Goal: Task Accomplishment & Management: Use online tool/utility

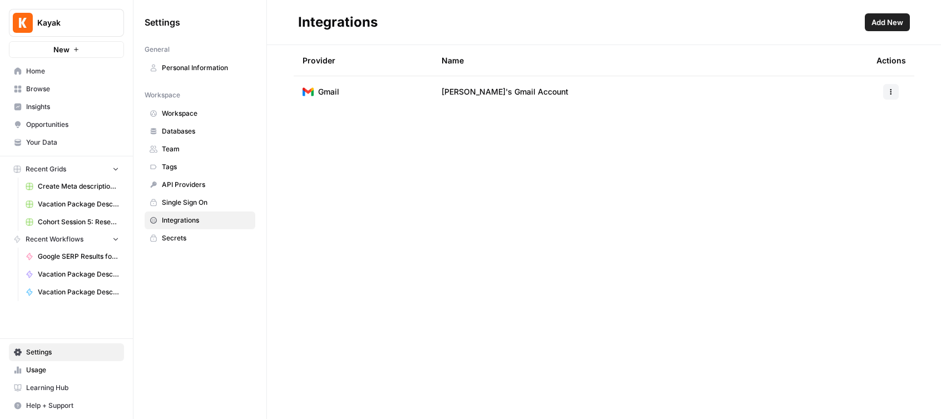
click at [190, 220] on span "Integrations" at bounding box center [206, 220] width 88 height 10
click at [29, 66] on span "Home" at bounding box center [72, 71] width 93 height 10
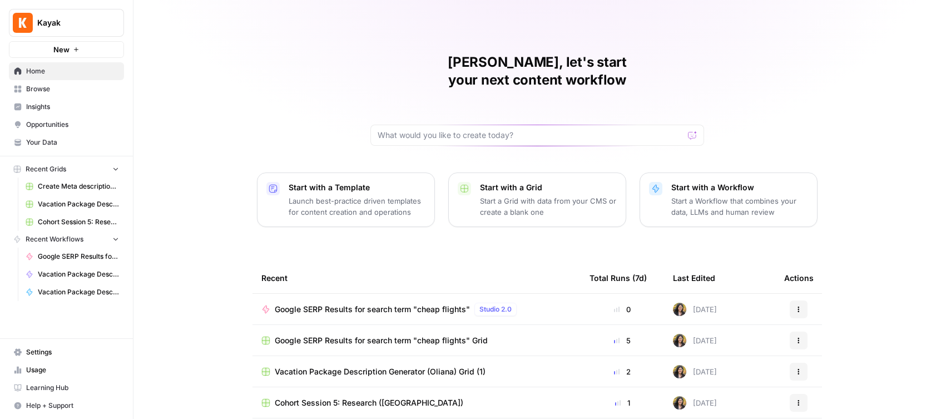
scroll to position [4, 0]
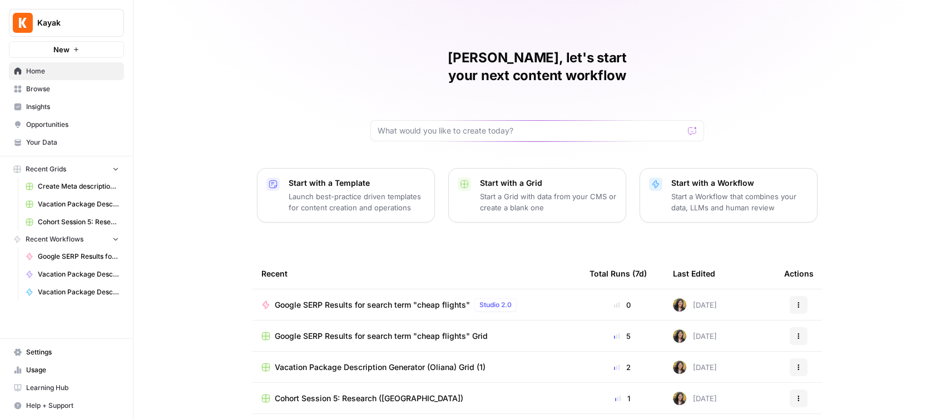
click at [416, 299] on span "Google SERP Results for search term "cheap flights"" at bounding box center [372, 304] width 195 height 11
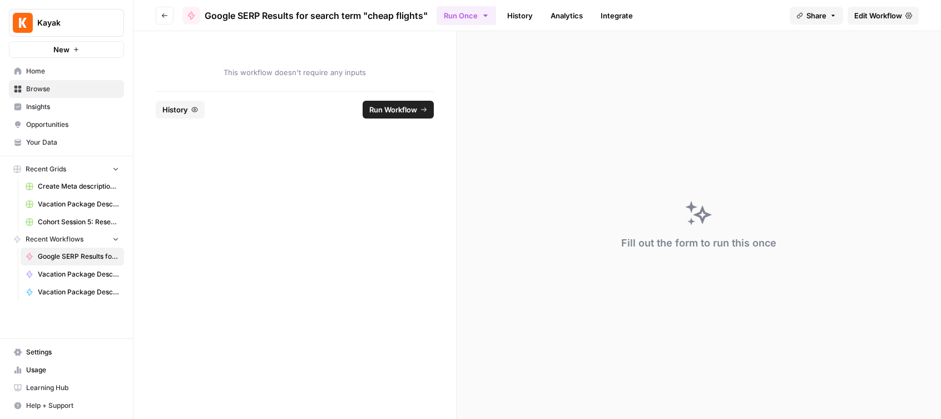
click at [871, 18] on span "Edit Workflow" at bounding box center [878, 15] width 48 height 11
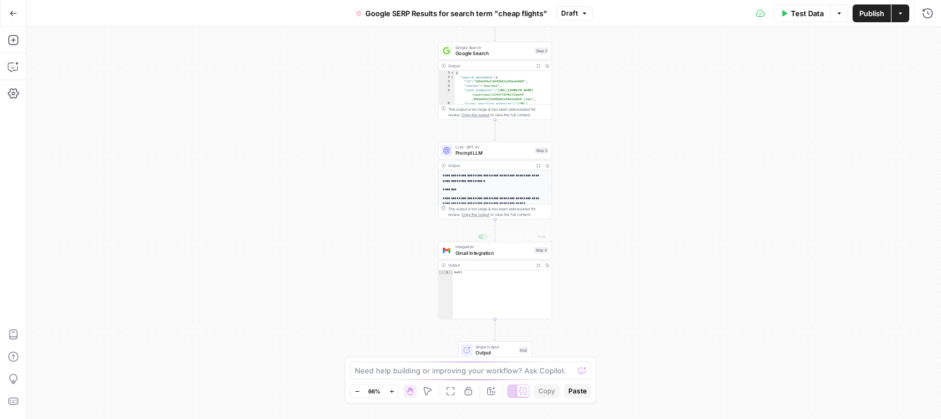
type textarea "****"
click at [523, 277] on div "null" at bounding box center [502, 299] width 98 height 58
click at [505, 255] on span "Gmail Integration" at bounding box center [493, 252] width 76 height 7
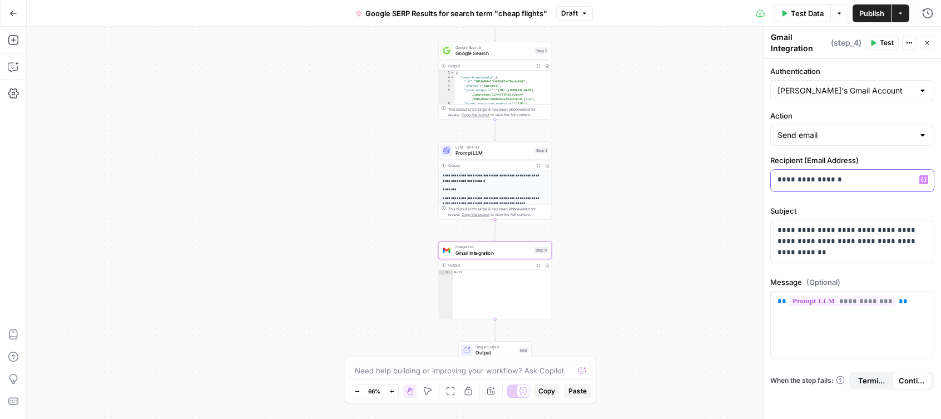
click at [925, 178] on icon "button" at bounding box center [924, 179] width 6 height 5
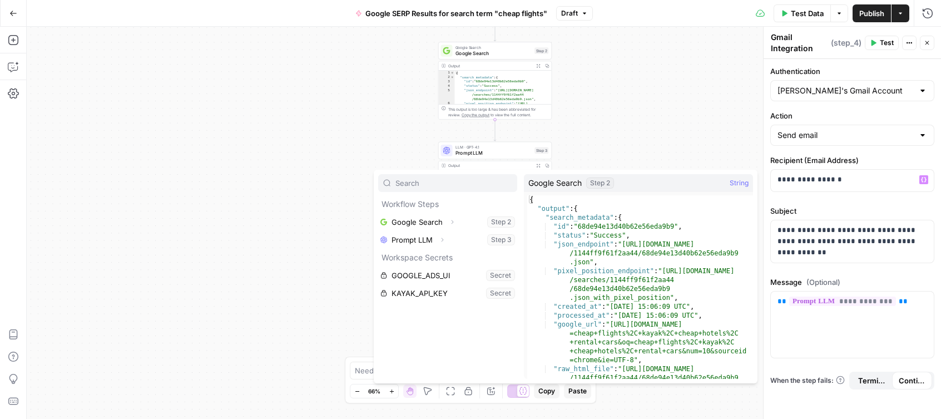
click at [682, 92] on div "**********" at bounding box center [484, 223] width 914 height 392
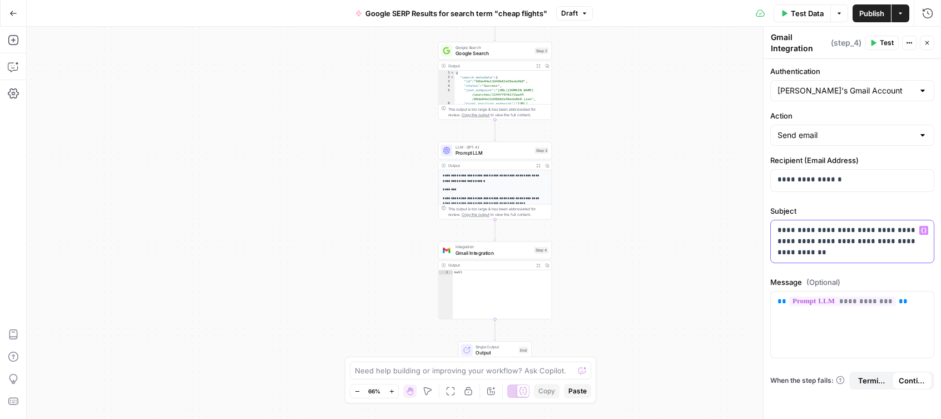
click at [915, 229] on p "**********" at bounding box center [852, 241] width 150 height 33
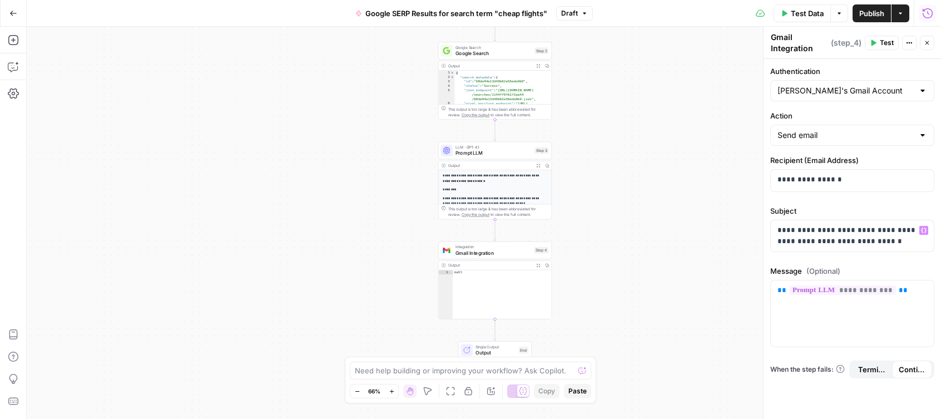
click at [804, 13] on span "Test Data" at bounding box center [807, 13] width 33 height 11
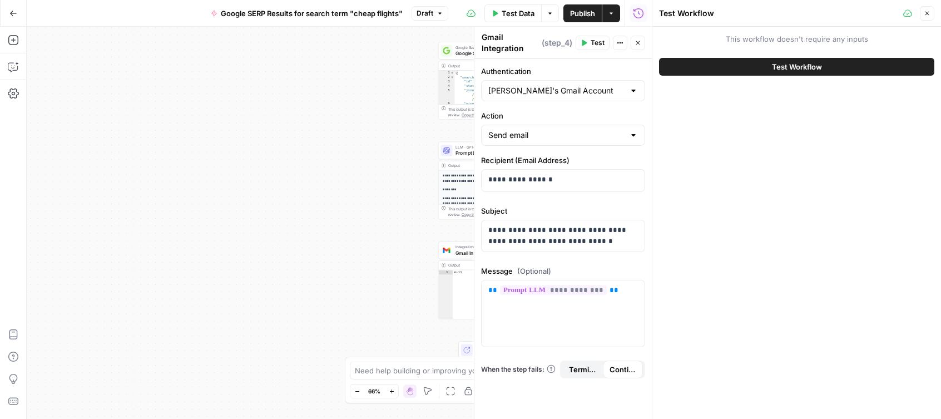
click at [783, 71] on span "Test Workflow" at bounding box center [797, 66] width 50 height 11
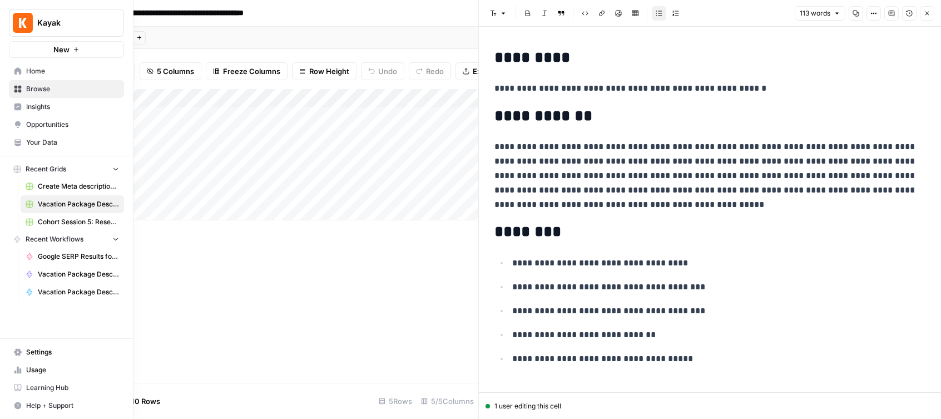
click at [39, 72] on span "Home" at bounding box center [72, 71] width 93 height 10
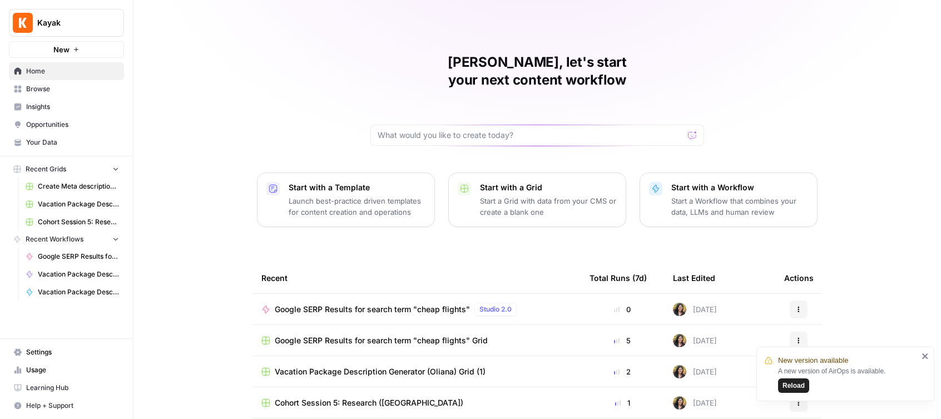
click at [71, 259] on span "Google SERP Results for search term "cheap flights"" at bounding box center [78, 256] width 81 height 10
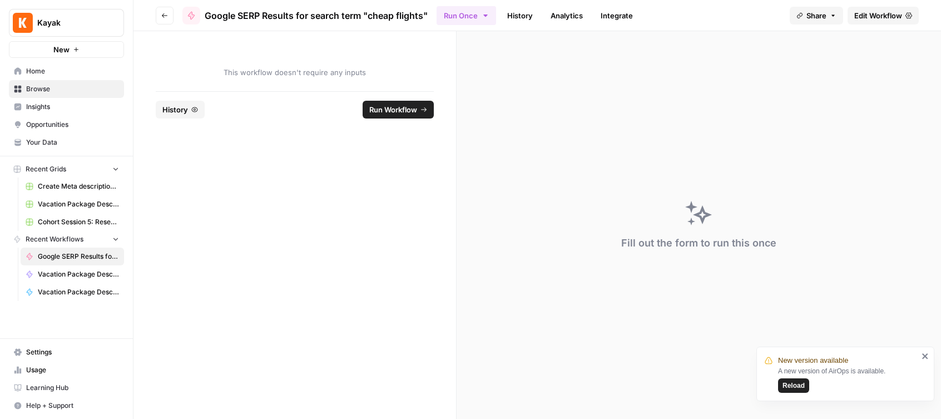
click at [793, 387] on span "Reload" at bounding box center [793, 385] width 22 height 10
click at [878, 16] on span "Edit Workflow" at bounding box center [878, 15] width 48 height 11
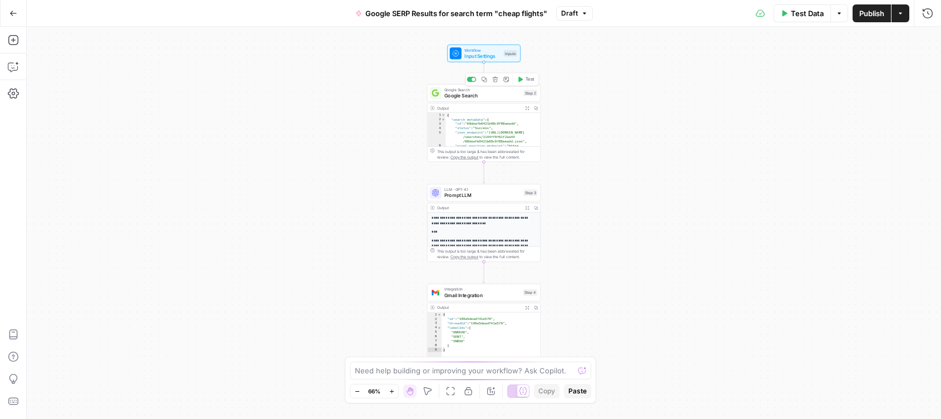
click at [477, 98] on span "Google Search" at bounding box center [482, 95] width 76 height 7
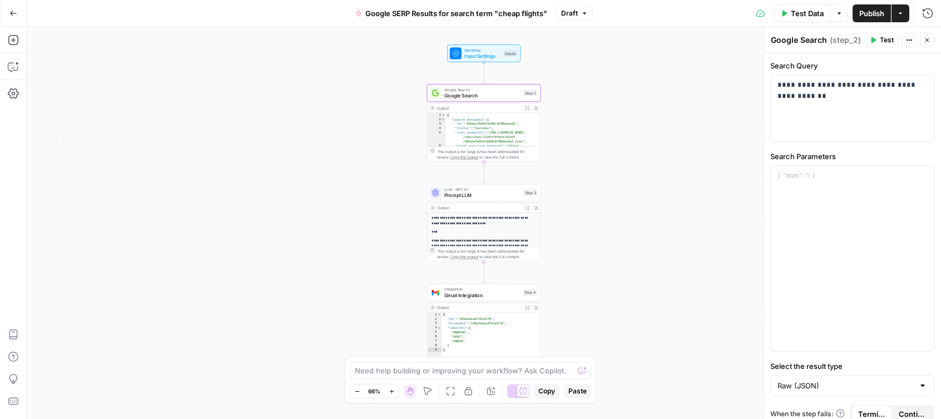
click at [523, 11] on span "Google SERP Results for search term "cheap flights"" at bounding box center [456, 13] width 182 height 11
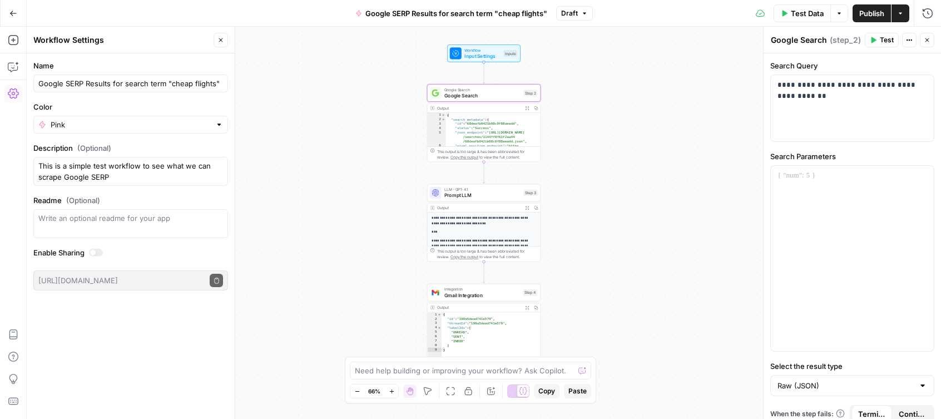
click at [509, 12] on span "Google SERP Results for search term "cheap flights"" at bounding box center [456, 13] width 182 height 11
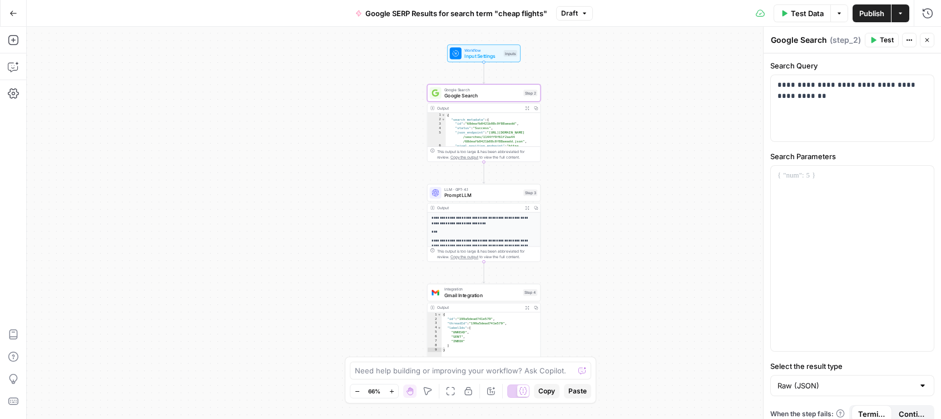
click at [486, 12] on span "Google SERP Results for search term "cheap flights"" at bounding box center [456, 13] width 182 height 11
click at [455, 13] on span "Google SERP Results for search term "cheap flights"" at bounding box center [456, 13] width 182 height 11
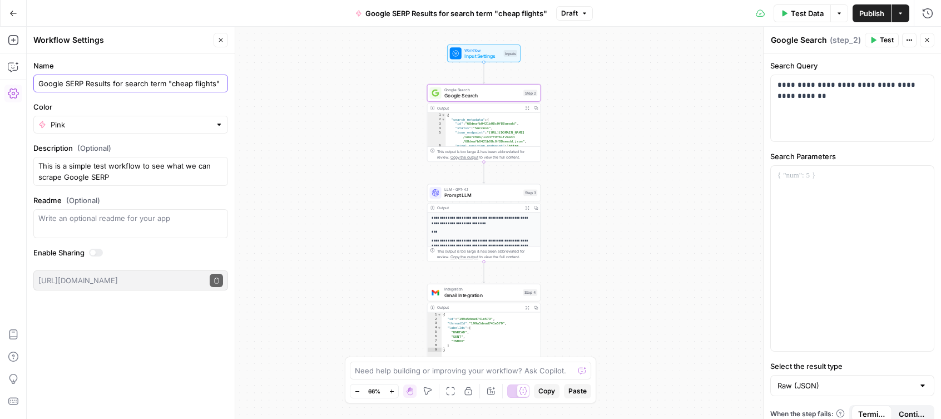
click at [168, 85] on input "Google SERP Results for search term "cheap flights"" at bounding box center [130, 83] width 185 height 11
drag, startPoint x: 219, startPoint y: 84, endPoint x: 135, endPoint y: 84, distance: 84.5
click at [135, 84] on input "Google SERP Results for search term "cheap flights"" at bounding box center [130, 83] width 185 height 11
type input "Google SERP Results for brand terms - KAYAK"
click at [827, 87] on p "**********" at bounding box center [852, 90] width 150 height 22
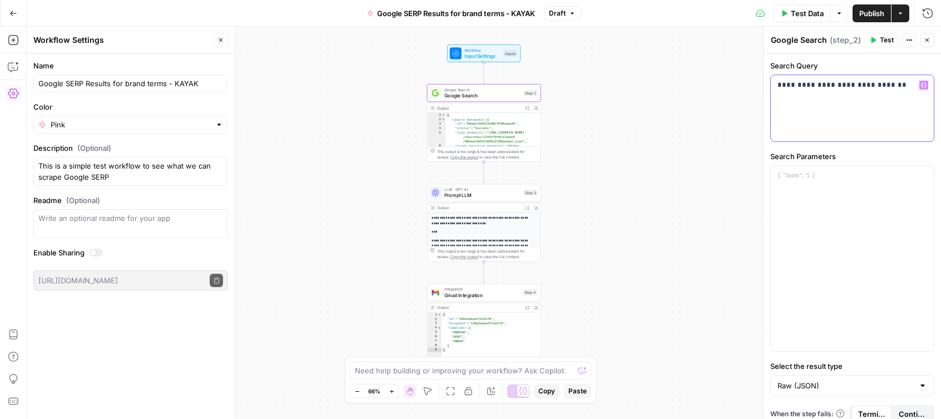
click at [889, 83] on p "**********" at bounding box center [852, 84] width 150 height 11
click at [777, 87] on p "******" at bounding box center [852, 84] width 150 height 11
click at [822, 87] on p "******" at bounding box center [852, 84] width 150 height 11
click at [506, 139] on div "{ "search_metadata" : { "id" : "68deafb0421b08c0f88aeadd" , "status" : "Success…" at bounding box center [492, 143] width 95 height 60
click at [481, 127] on div "{ "search_metadata" : { "id" : "68deafb0421b08c0f88aeadd" , "status" : "Success…" at bounding box center [492, 143] width 95 height 60
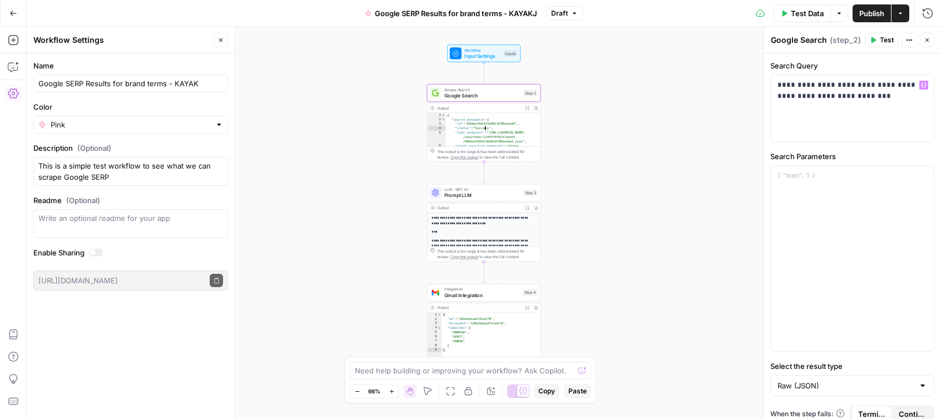
type textarea "**********"
click at [931, 40] on button "Close" at bounding box center [927, 40] width 14 height 14
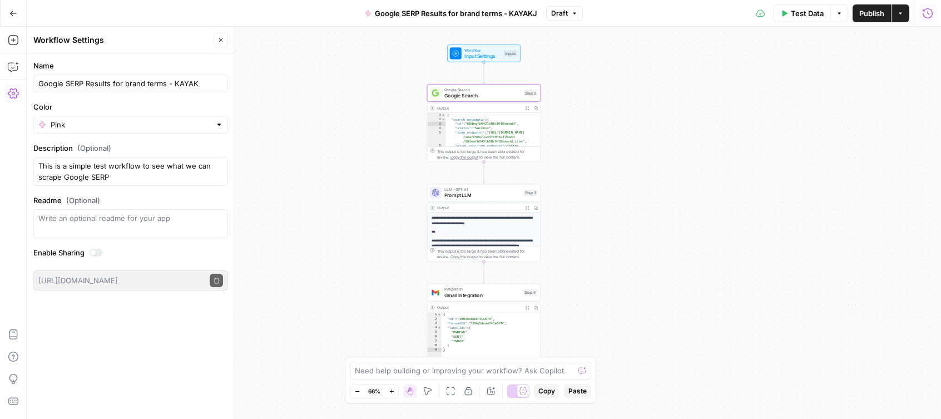
click at [496, 94] on span "Google Search" at bounding box center [482, 95] width 76 height 7
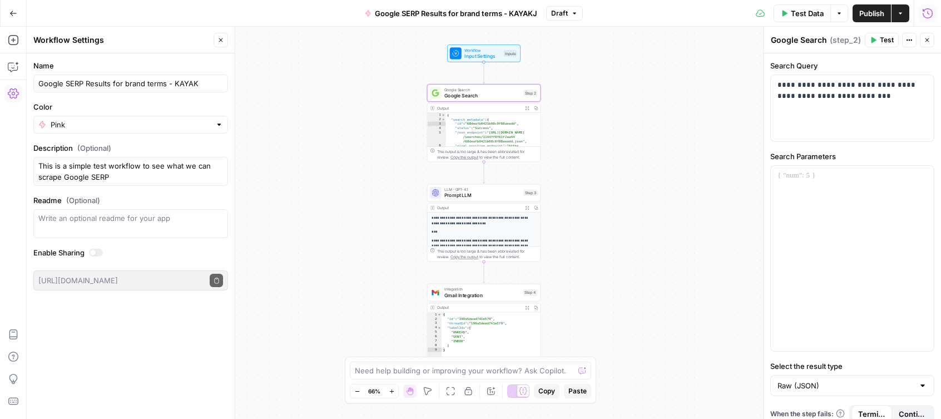
click at [930, 40] on span "Close" at bounding box center [930, 40] width 1 height 1
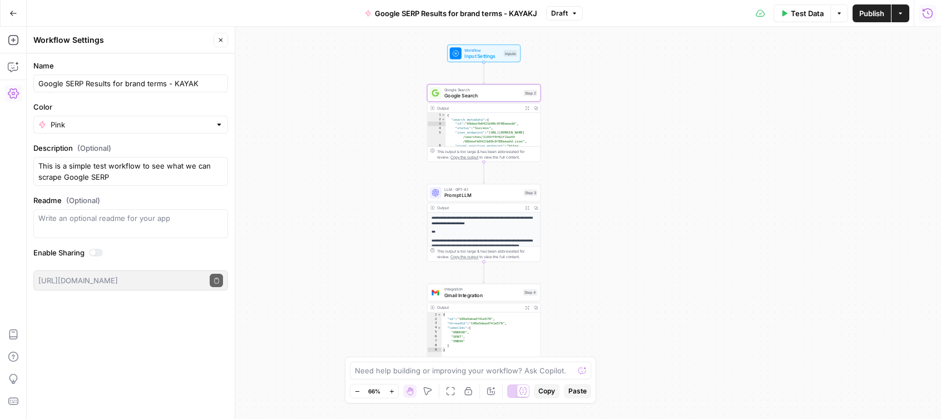
click at [510, 146] on div "This output is too large & has been abbreviated for review. Copy the output to …" at bounding box center [483, 153] width 113 height 15
click at [498, 217] on p "**********" at bounding box center [483, 220] width 104 height 11
click at [498, 191] on span "LLM · GPT-4.1" at bounding box center [482, 189] width 76 height 6
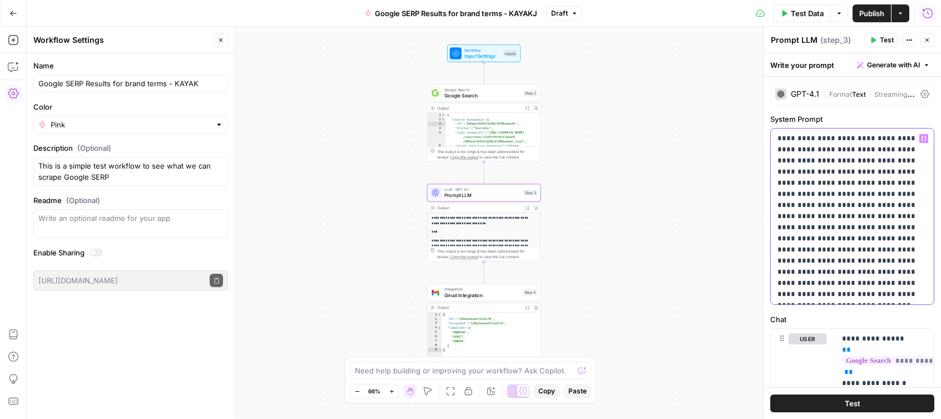
click at [786, 228] on p "**********" at bounding box center [852, 216] width 150 height 167
click at [799, 227] on p "**********" at bounding box center [852, 216] width 150 height 167
drag, startPoint x: 900, startPoint y: 251, endPoint x: 788, endPoint y: 233, distance: 112.5
click at [788, 233] on p "**********" at bounding box center [852, 216] width 150 height 167
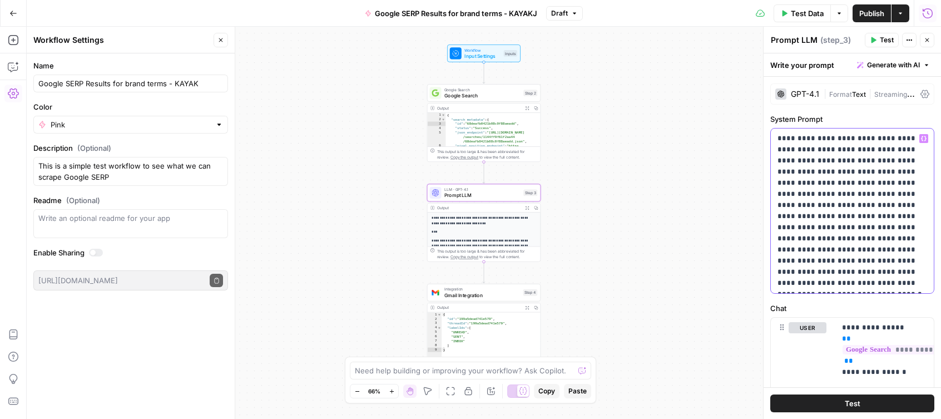
click at [823, 192] on p "**********" at bounding box center [852, 211] width 150 height 156
drag, startPoint x: 822, startPoint y: 194, endPoint x: 812, endPoint y: 203, distance: 13.4
click at [812, 203] on p "**********" at bounding box center [852, 211] width 150 height 156
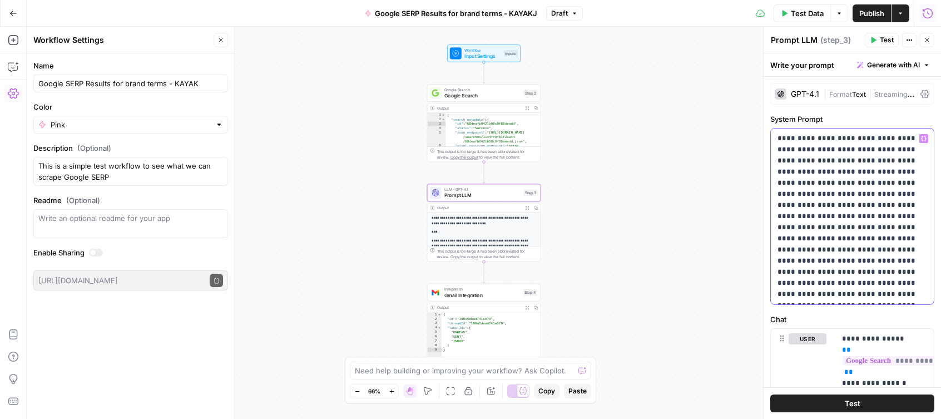
drag, startPoint x: 897, startPoint y: 240, endPoint x: 891, endPoint y: 240, distance: 6.1
click at [897, 240] on p "**********" at bounding box center [852, 216] width 150 height 167
click at [815, 248] on p "**********" at bounding box center [852, 216] width 150 height 167
drag, startPoint x: 814, startPoint y: 246, endPoint x: 874, endPoint y: 239, distance: 60.4
click at [874, 241] on p "**********" at bounding box center [852, 216] width 150 height 167
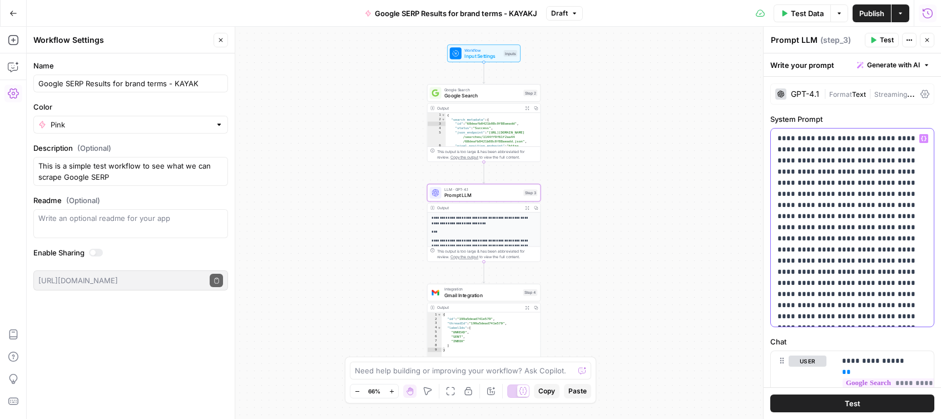
click at [834, 273] on p "**********" at bounding box center [852, 227] width 150 height 189
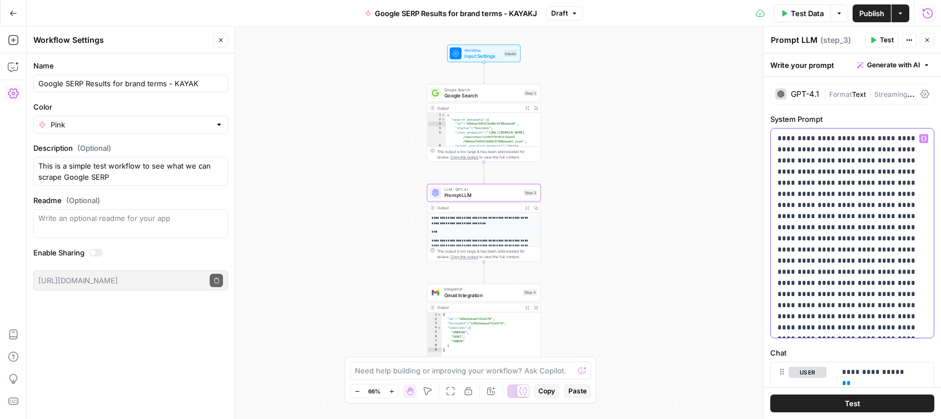
click at [917, 272] on p "**********" at bounding box center [852, 233] width 150 height 200
drag, startPoint x: 871, startPoint y: 282, endPoint x: 768, endPoint y: 281, distance: 103.4
click at [768, 281] on div "**********" at bounding box center [852, 223] width 178 height 392
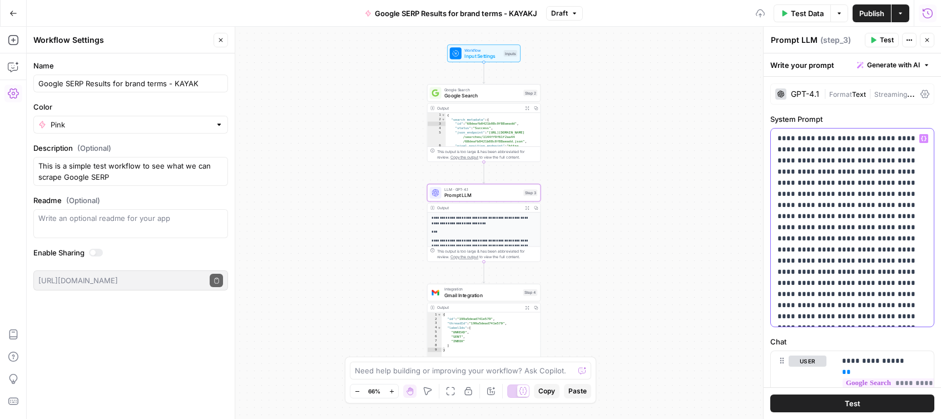
click at [917, 293] on p "**********" at bounding box center [852, 227] width 150 height 189
drag, startPoint x: 839, startPoint y: 315, endPoint x: 774, endPoint y: 303, distance: 66.1
click at [773, 304] on div "**********" at bounding box center [852, 227] width 163 height 198
click at [781, 296] on p "**********" at bounding box center [852, 227] width 150 height 189
drag, startPoint x: 776, startPoint y: 295, endPoint x: 809, endPoint y: 295, distance: 33.9
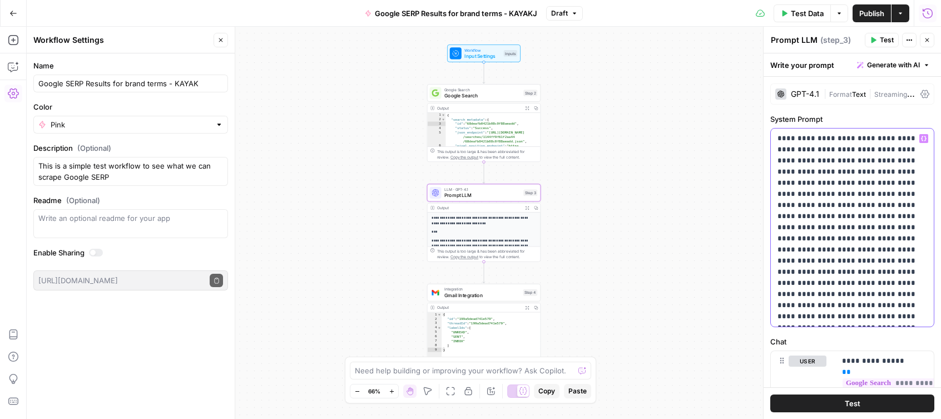
click at [809, 295] on div "**********" at bounding box center [852, 227] width 163 height 198
click at [842, 292] on p "**********" at bounding box center [852, 227] width 150 height 189
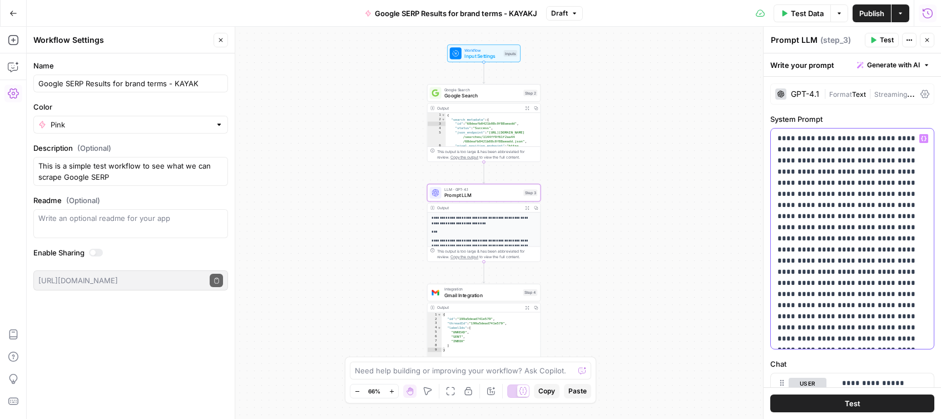
click at [872, 306] on p "**********" at bounding box center [852, 238] width 150 height 211
drag, startPoint x: 874, startPoint y: 306, endPoint x: 918, endPoint y: 332, distance: 50.3
click at [918, 332] on p "**********" at bounding box center [852, 238] width 150 height 211
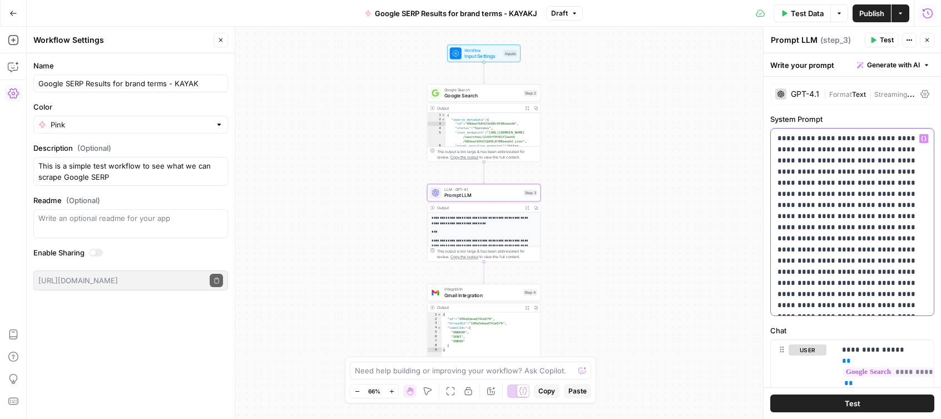
click at [822, 216] on p "**********" at bounding box center [852, 222] width 150 height 178
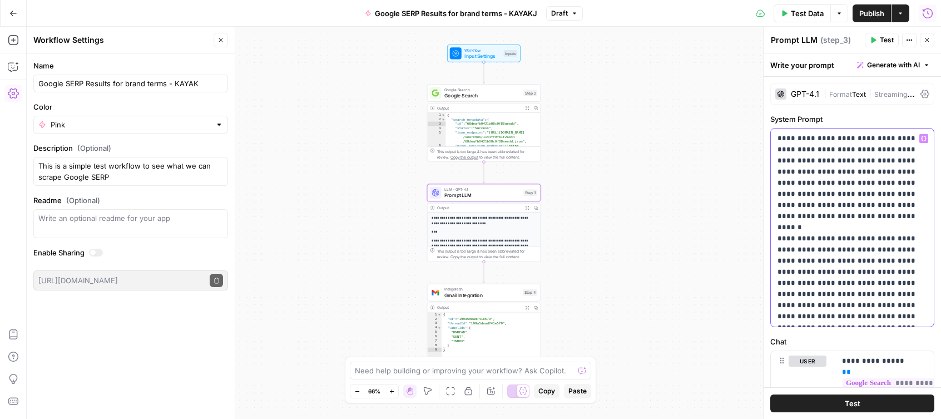
click at [880, 284] on p "**********" at bounding box center [852, 227] width 150 height 189
click at [882, 284] on p "**********" at bounding box center [852, 227] width 150 height 189
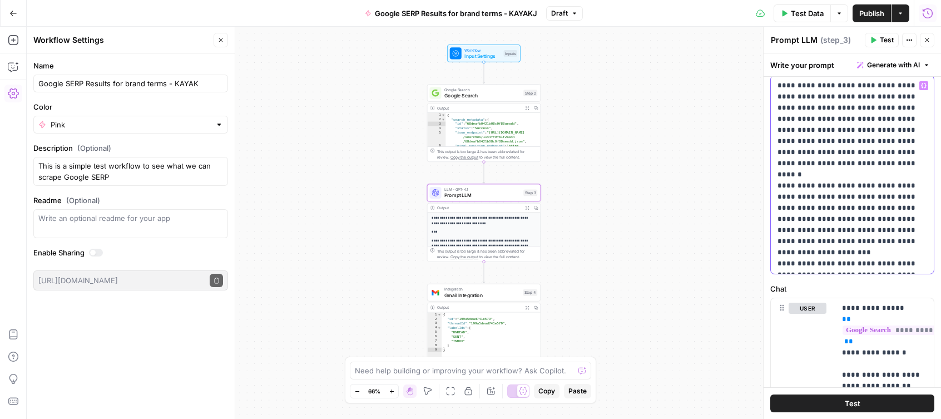
scroll to position [59, 0]
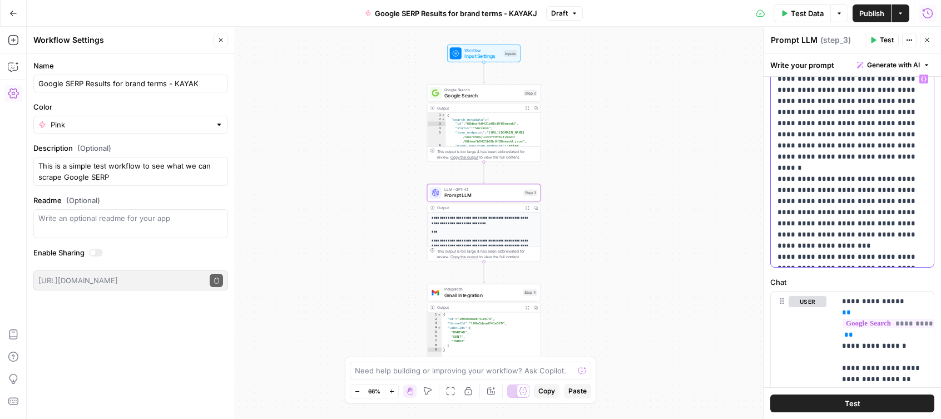
click at [906, 253] on p "**********" at bounding box center [852, 167] width 150 height 189
click at [824, 223] on p "**********" at bounding box center [852, 167] width 150 height 189
click at [842, 223] on p "**********" at bounding box center [852, 167] width 150 height 189
click at [829, 223] on p "**********" at bounding box center [852, 167] width 150 height 189
click at [831, 224] on p "**********" at bounding box center [852, 167] width 150 height 189
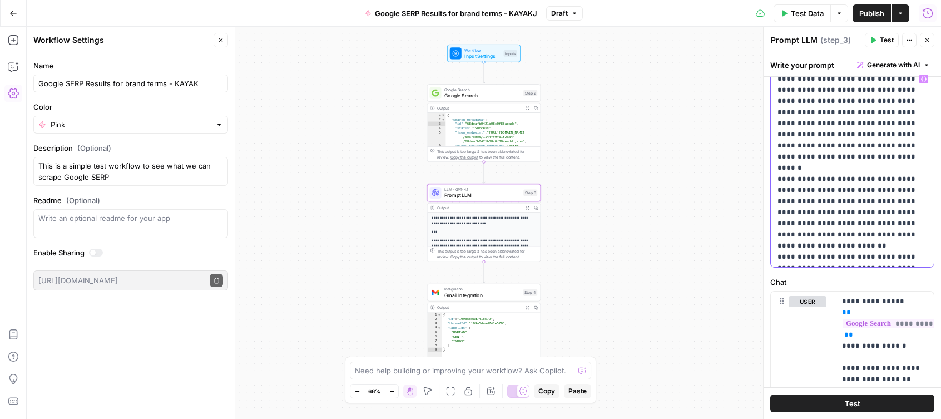
click at [874, 224] on p "**********" at bounding box center [852, 167] width 150 height 189
click at [831, 224] on p "**********" at bounding box center [852, 167] width 150 height 189
click at [882, 224] on p "**********" at bounding box center [852, 167] width 150 height 189
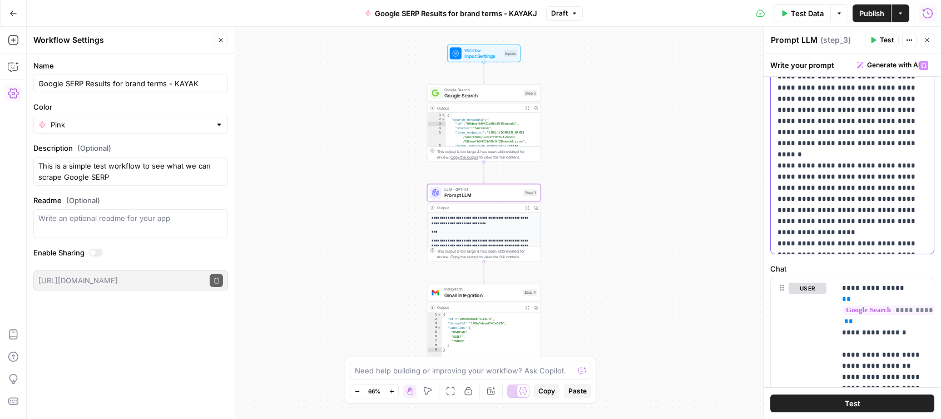
click at [910, 244] on p "**********" at bounding box center [852, 154] width 150 height 189
click at [906, 244] on p "**********" at bounding box center [852, 154] width 150 height 189
click at [906, 245] on p "**********" at bounding box center [852, 154] width 150 height 189
click at [877, 245] on p "**********" at bounding box center [852, 154] width 150 height 189
click at [874, 245] on p "**********" at bounding box center [852, 154] width 150 height 189
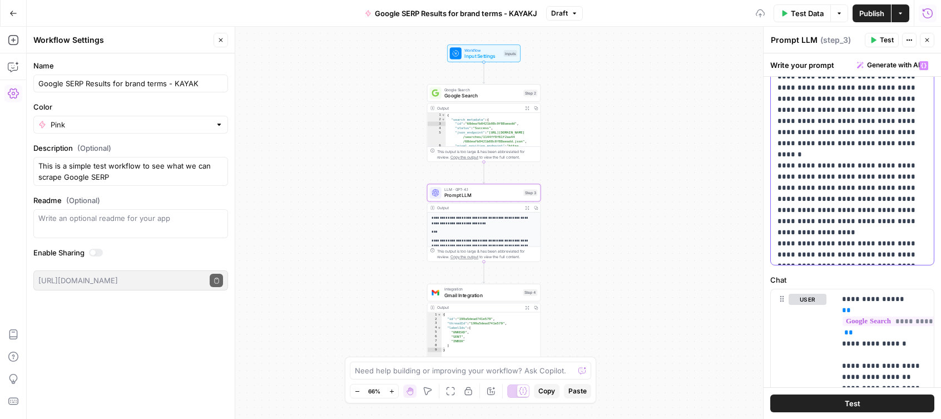
click at [814, 254] on p "**********" at bounding box center [852, 160] width 150 height 200
click at [856, 407] on span "Test" at bounding box center [852, 402] width 16 height 11
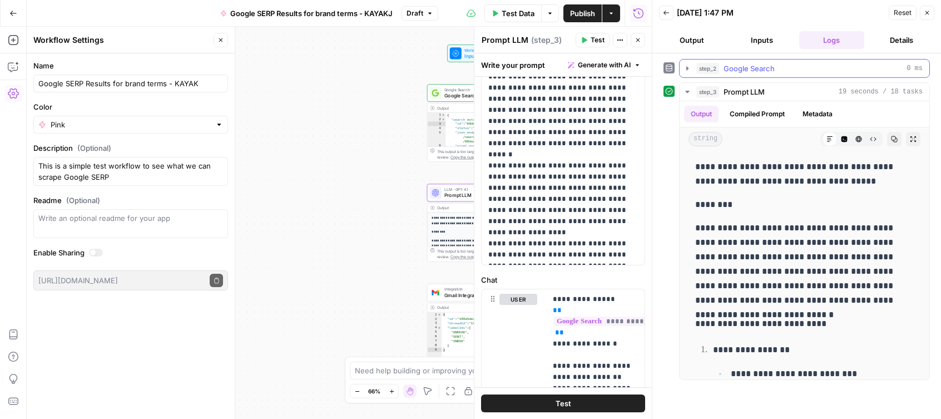
click at [756, 67] on span "Google Search" at bounding box center [748, 68] width 51 height 11
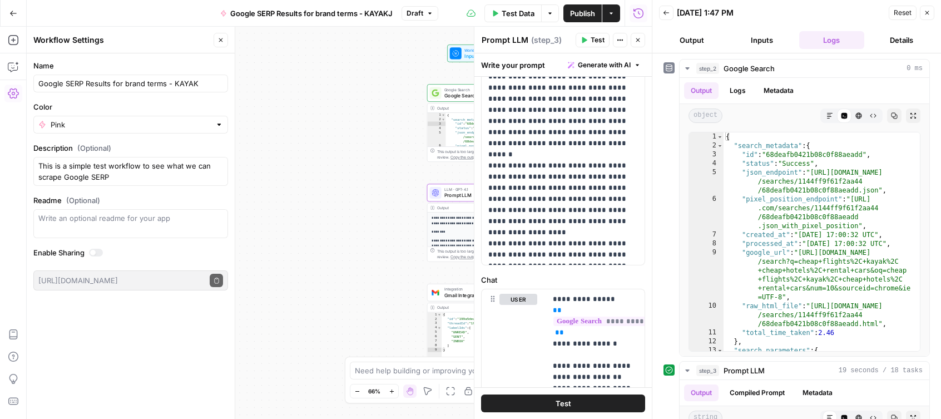
click at [931, 13] on button "Close" at bounding box center [927, 13] width 14 height 14
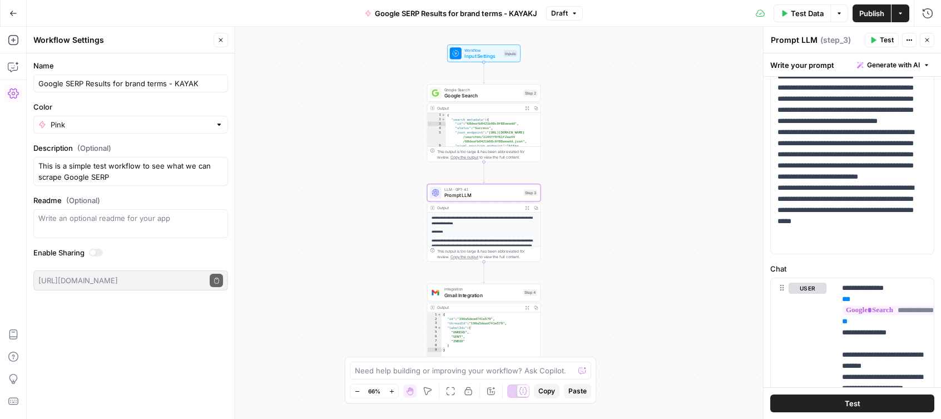
click at [501, 150] on div "This output is too large & has been abbreviated for review. Copy the output to …" at bounding box center [487, 154] width 101 height 12
type textarea "**********"
click at [498, 121] on div "{ "search_metadata" : { "id" : "68deafb0421b08c0f88aeadd" , "status" : "Success…" at bounding box center [492, 143] width 95 height 60
click at [498, 56] on span "Input Settings" at bounding box center [482, 55] width 36 height 7
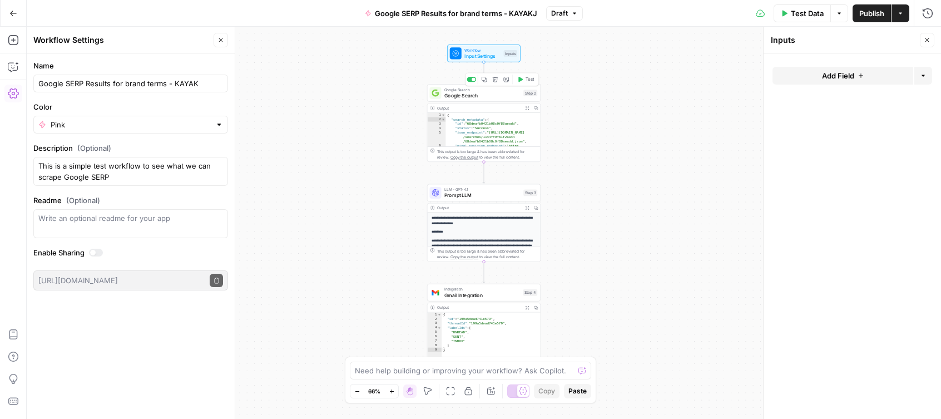
click at [499, 97] on span "Google Search" at bounding box center [482, 95] width 76 height 7
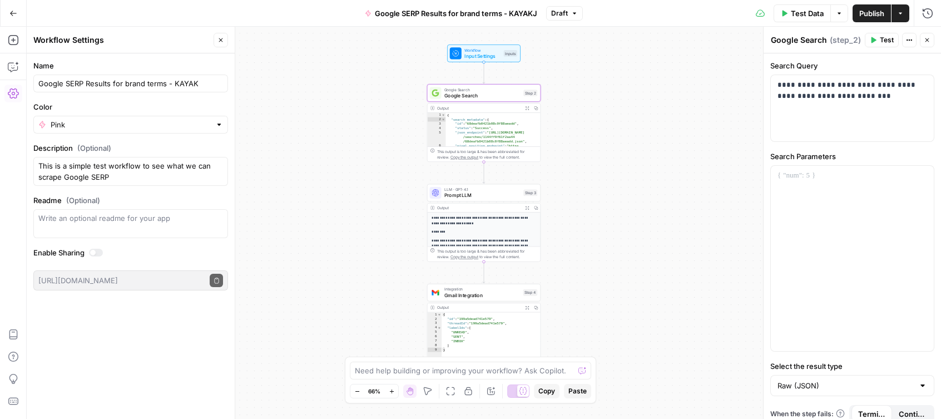
click at [513, 223] on p "**********" at bounding box center [483, 220] width 104 height 11
click at [503, 232] on p "********" at bounding box center [483, 232] width 104 height 6
click at [493, 293] on span "Gmail Integration" at bounding box center [482, 294] width 76 height 7
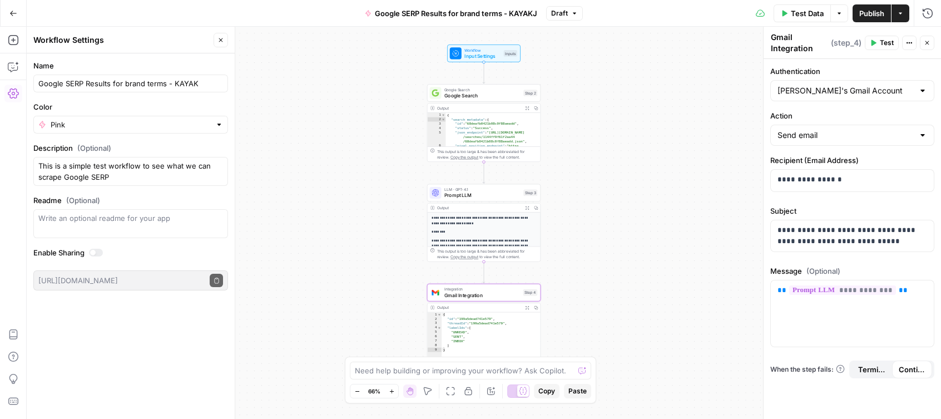
type textarea "**********"
click at [485, 335] on div "{ "id" : "199a5dead741e579" , "threadId" : "199a5dead741e579" , "labelIds" : [ …" at bounding box center [490, 341] width 98 height 58
type textarea "**********"
click at [495, 136] on div "{ "search_metadata" : { "id" : "68deafb0421b08c0f88aeadd" , "status" : "Success…" at bounding box center [492, 143] width 95 height 60
click at [506, 83] on button "Add Note" at bounding box center [505, 78] width 9 height 9
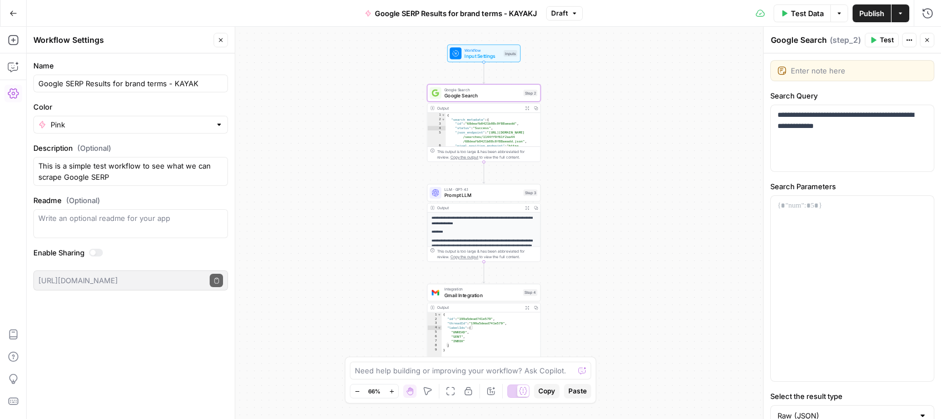
click at [879, 38] on span "Test" at bounding box center [886, 40] width 14 height 10
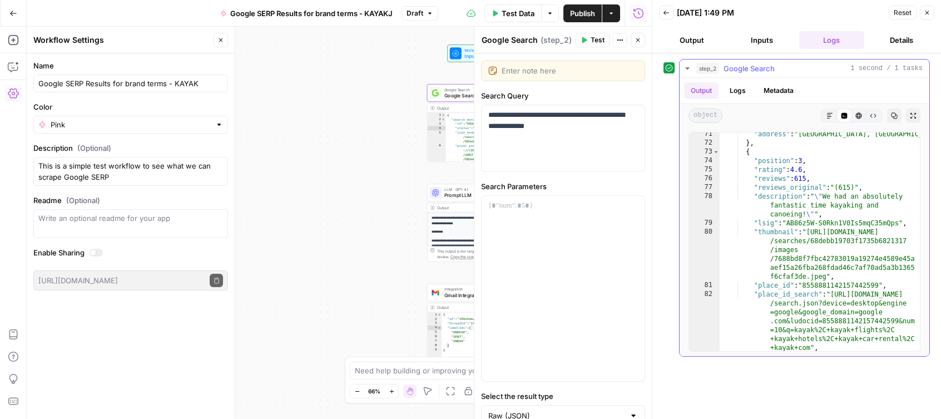
scroll to position [1088, 0]
click at [927, 9] on icon "button" at bounding box center [926, 12] width 7 height 7
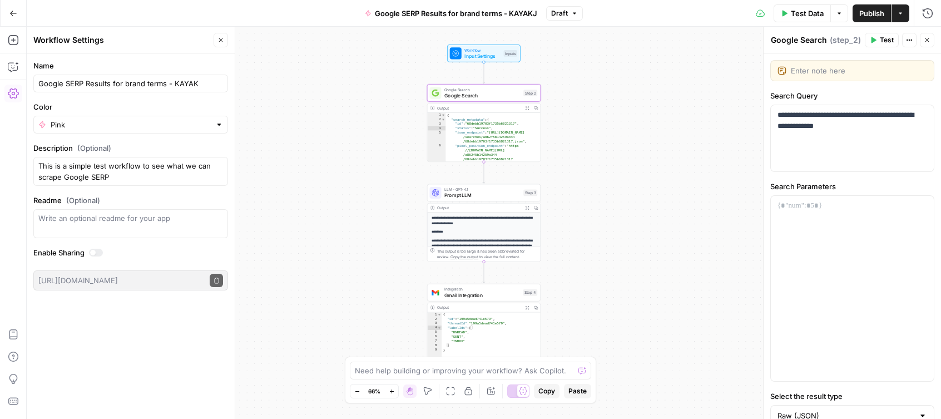
click at [930, 38] on icon "button" at bounding box center [926, 40] width 7 height 7
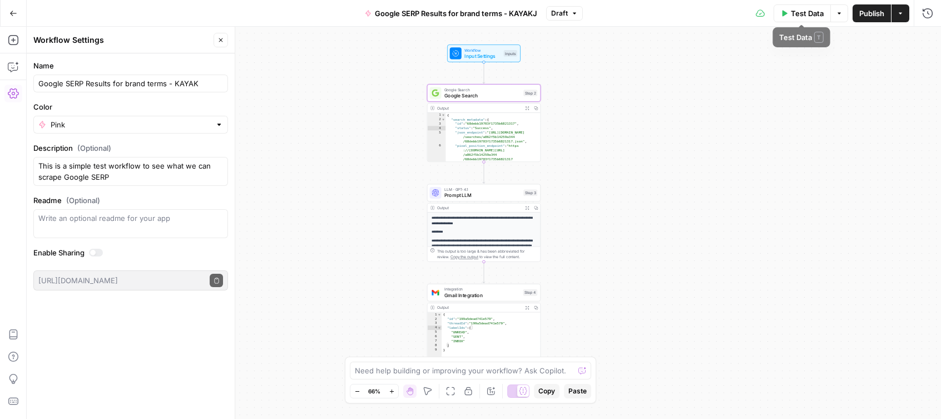
click at [796, 14] on span "Test Data" at bounding box center [807, 13] width 33 height 11
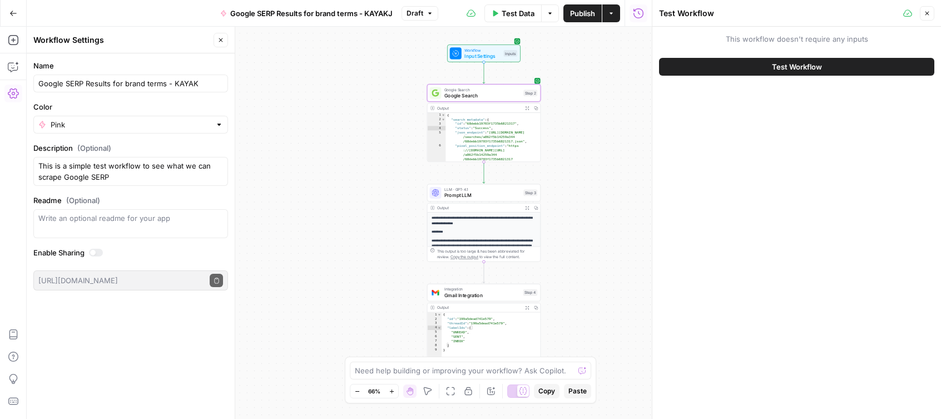
click at [798, 64] on span "Test Workflow" at bounding box center [797, 66] width 50 height 11
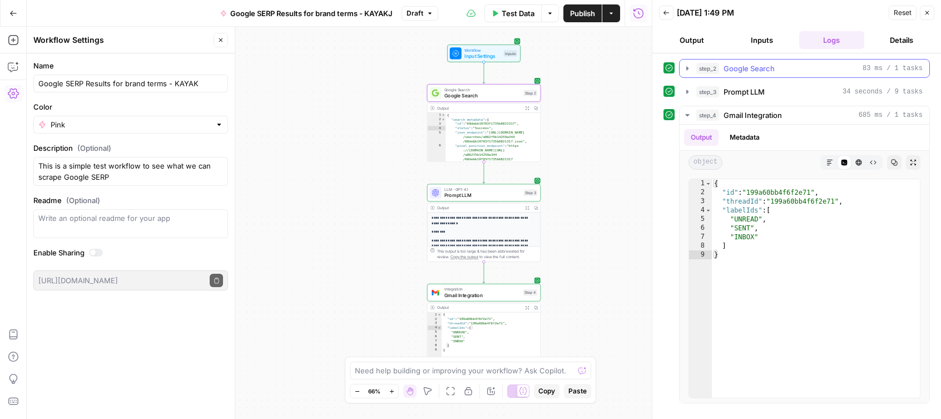
click at [764, 70] on span "Google Search" at bounding box center [748, 68] width 51 height 11
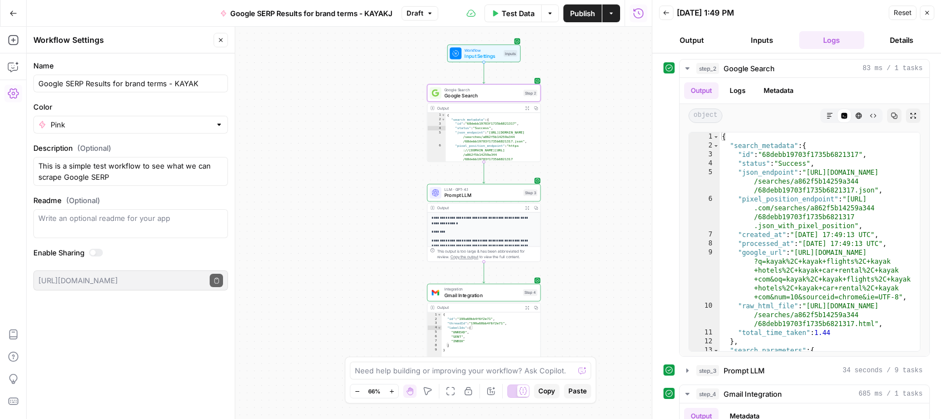
click at [761, 39] on button "Inputs" at bounding box center [762, 40] width 66 height 18
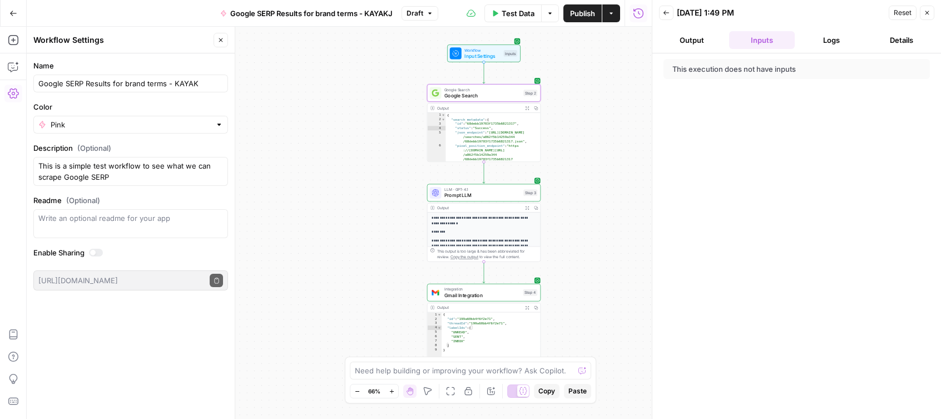
click at [701, 37] on button "Output" at bounding box center [692, 40] width 66 height 18
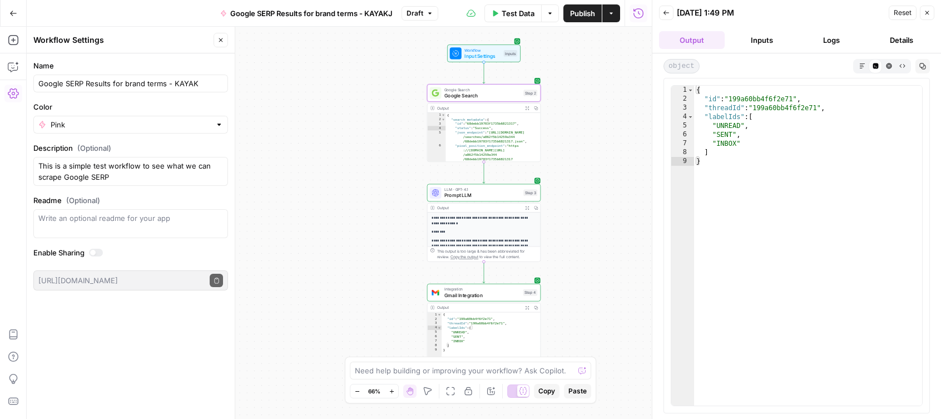
click at [844, 38] on button "Logs" at bounding box center [832, 40] width 66 height 18
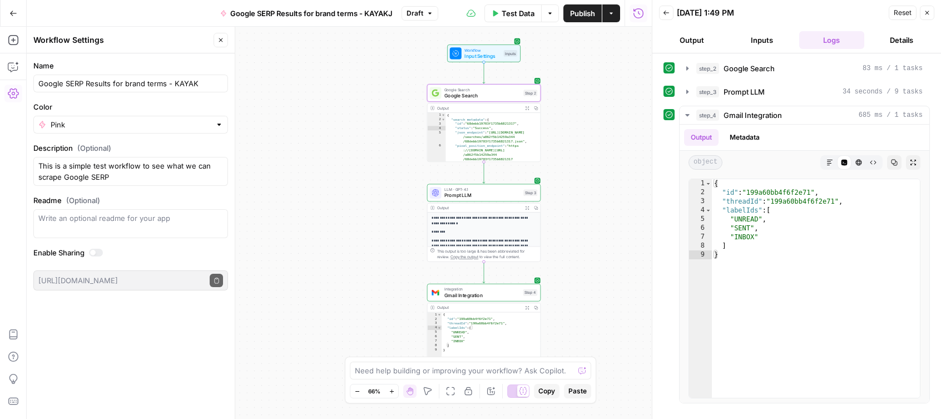
click at [897, 43] on button "Details" at bounding box center [901, 40] width 66 height 18
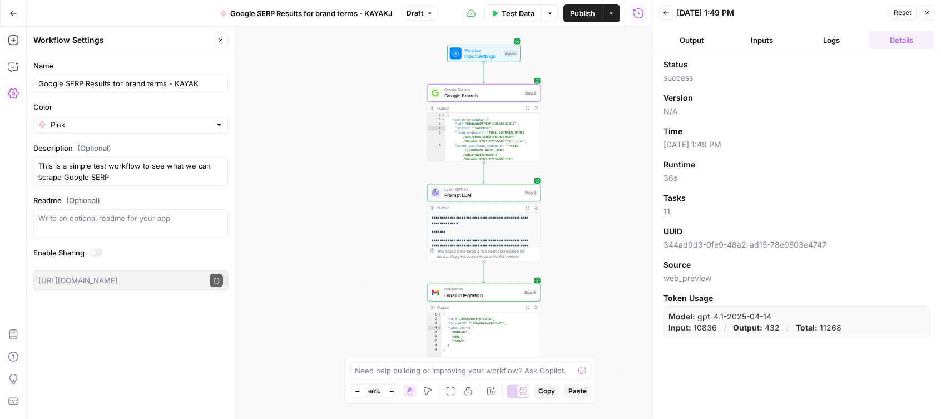
click at [768, 41] on button "Inputs" at bounding box center [762, 40] width 66 height 18
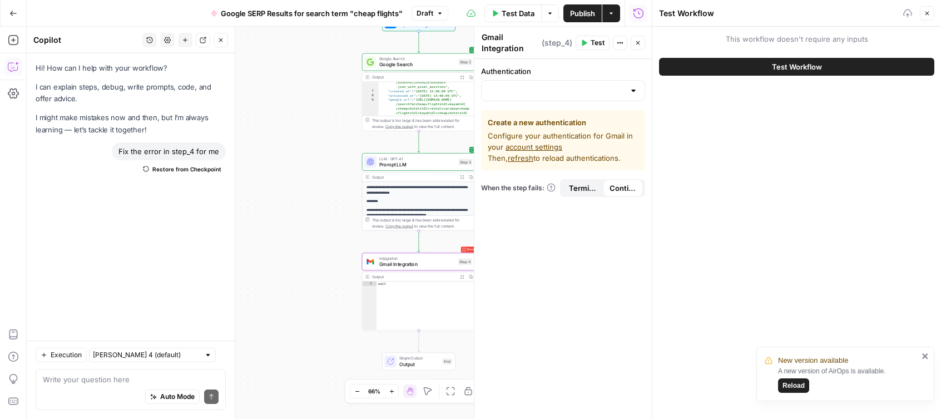
scroll to position [63, 0]
click at [928, 12] on icon "button" at bounding box center [926, 13] width 7 height 7
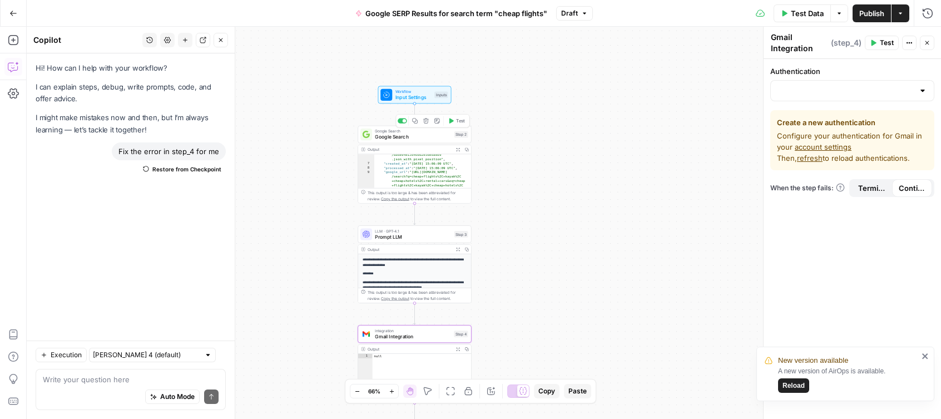
click at [430, 140] on span "Google Search" at bounding box center [413, 136] width 76 height 7
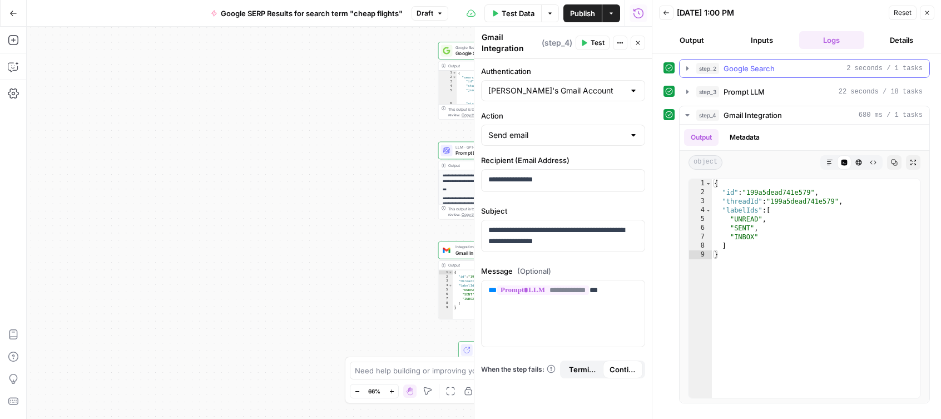
click at [752, 67] on span "Google Search" at bounding box center [748, 68] width 51 height 11
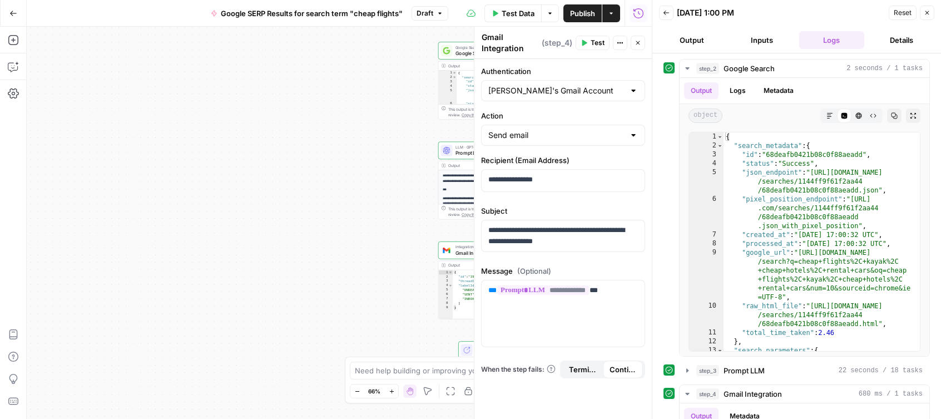
click at [688, 42] on button "Output" at bounding box center [692, 40] width 66 height 18
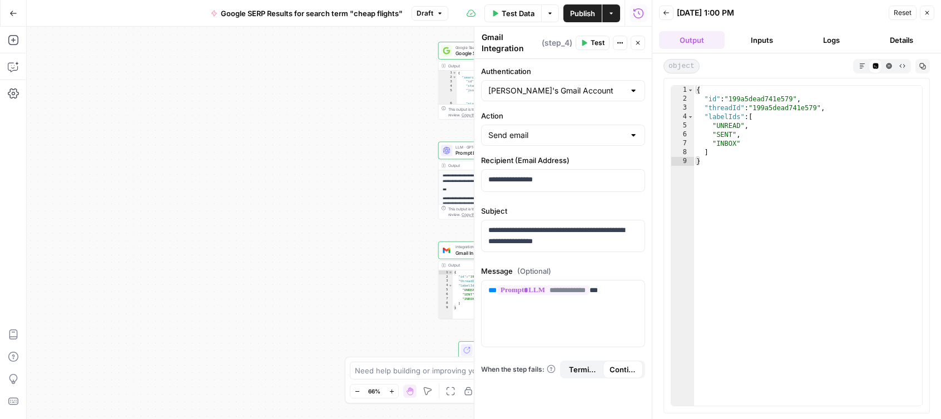
click at [759, 37] on button "Inputs" at bounding box center [762, 40] width 66 height 18
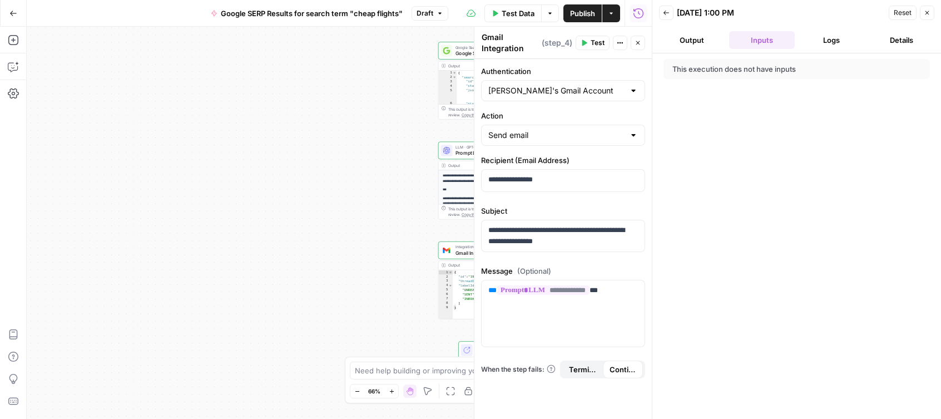
click at [924, 9] on icon "button" at bounding box center [926, 12] width 7 height 7
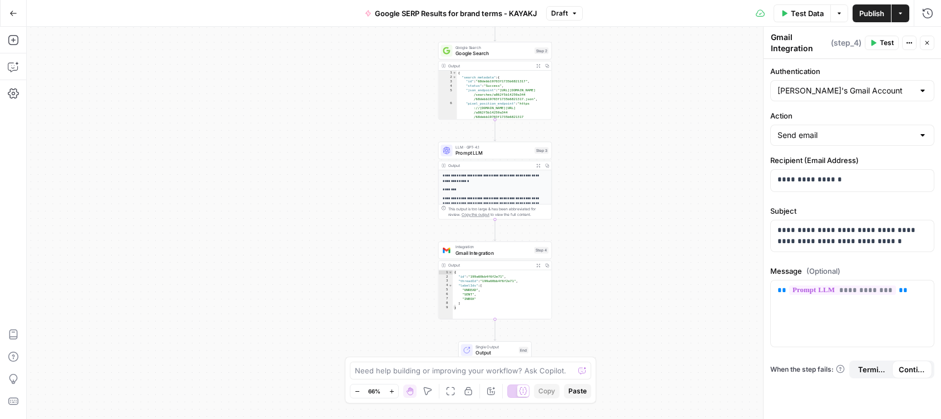
click at [488, 155] on span "Prompt LLM" at bounding box center [493, 152] width 76 height 7
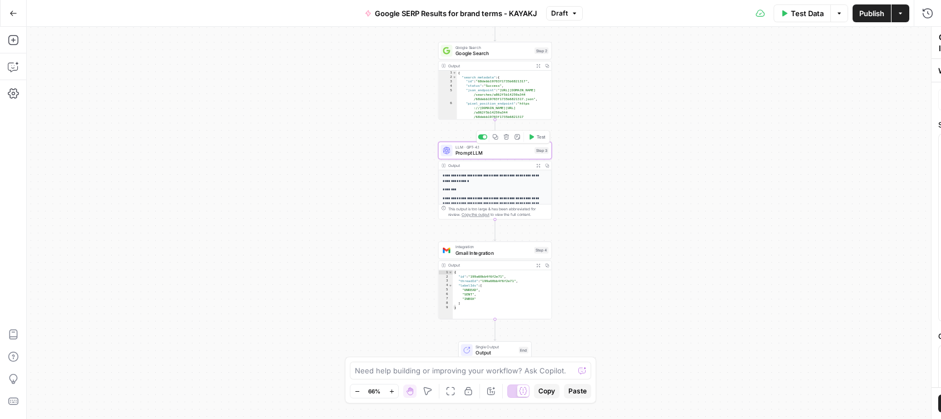
type textarea "Prompt LLM"
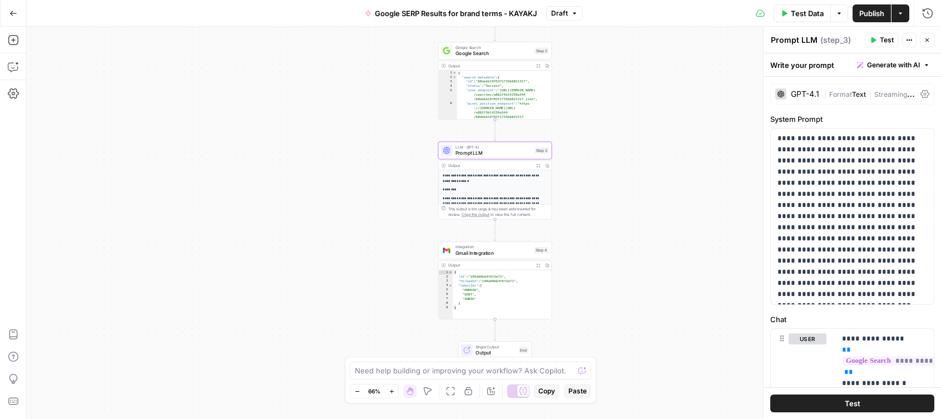
type textarea "**********"
click at [514, 82] on div "{ "search_metadata" : { "id" : "68debb19703f1735b6821317" , "status" : "Success…" at bounding box center [503, 100] width 95 height 58
click at [503, 51] on span "Google Search" at bounding box center [493, 52] width 76 height 7
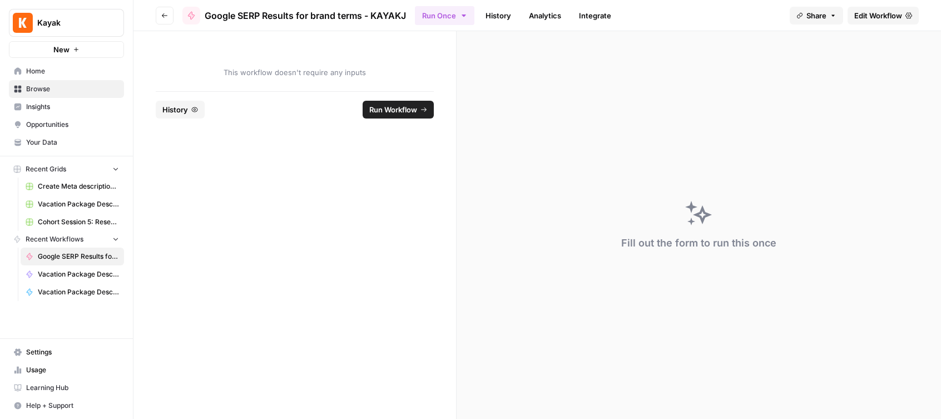
click at [390, 13] on span "Google SERP Results for brand terms - KAYAKJ" at bounding box center [305, 15] width 201 height 13
click at [249, 14] on span "Google SERP Results for brand terms - KAYAKJ" at bounding box center [305, 15] width 201 height 13
click at [877, 17] on span "Edit Workflow" at bounding box center [878, 15] width 48 height 11
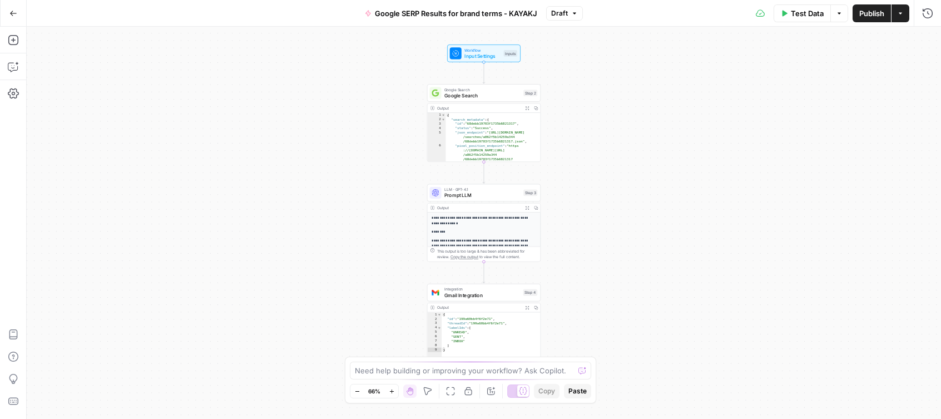
click at [493, 93] on span "Google Search" at bounding box center [482, 95] width 76 height 7
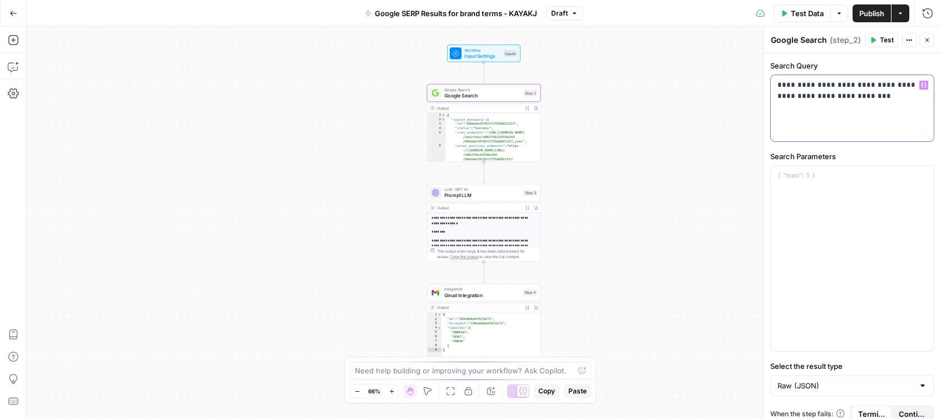
click at [800, 85] on p "**********" at bounding box center [852, 90] width 150 height 22
click at [826, 96] on p "**********" at bounding box center [852, 95] width 150 height 33
click at [823, 97] on p "**********" at bounding box center [852, 95] width 150 height 33
click at [803, 85] on p "**********" at bounding box center [852, 95] width 150 height 33
click at [777, 85] on p "**********" at bounding box center [852, 95] width 150 height 33
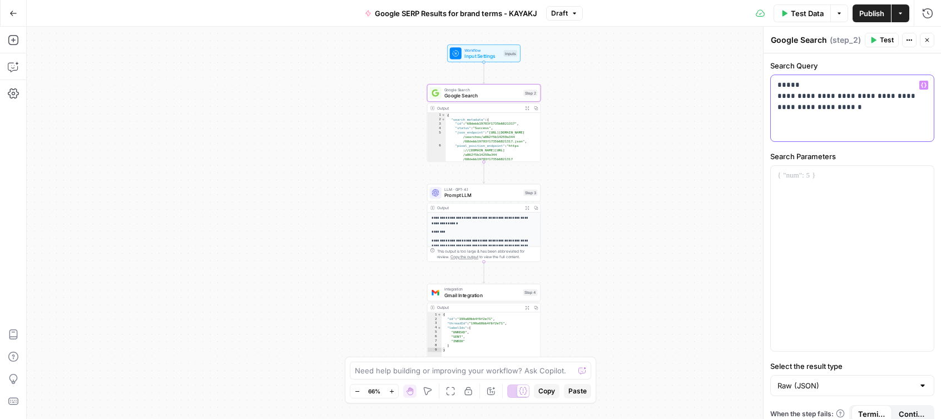
click at [824, 96] on p "**********" at bounding box center [852, 95] width 150 height 33
click at [824, 108] on p "**********" at bounding box center [852, 95] width 150 height 33
click at [837, 119] on p "**********" at bounding box center [852, 101] width 150 height 44
click at [845, 123] on p "**********" at bounding box center [852, 107] width 150 height 56
click at [881, 40] on span "Test" at bounding box center [886, 40] width 14 height 10
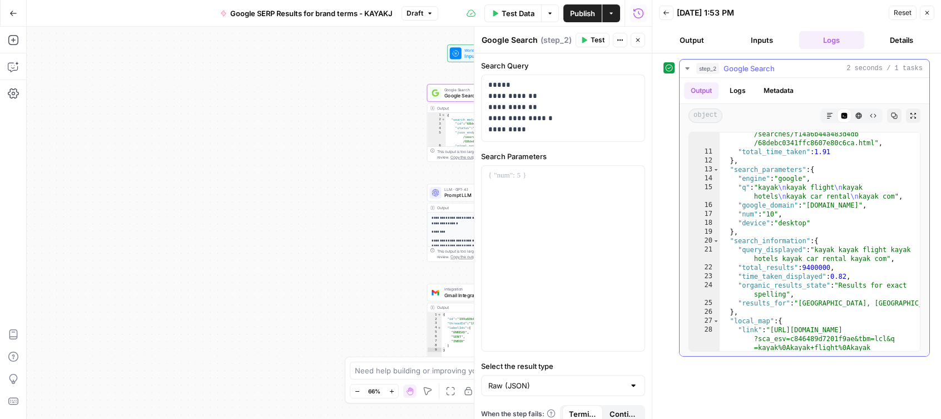
scroll to position [181, 0]
click at [928, 13] on icon "button" at bounding box center [926, 12] width 7 height 7
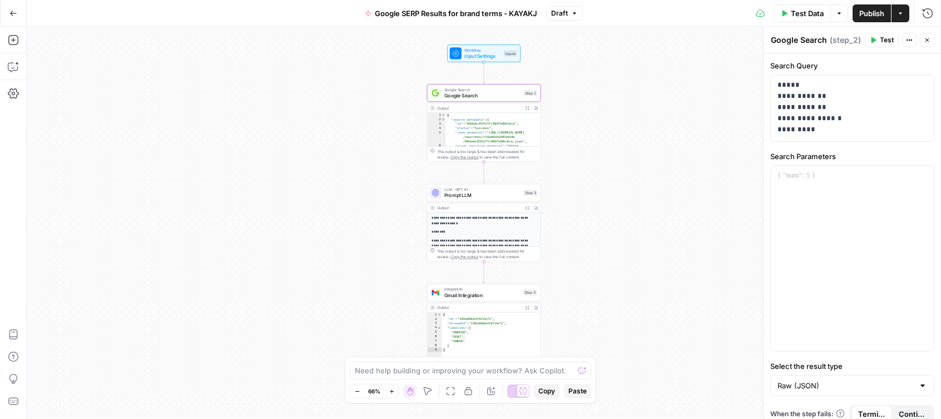
click at [490, 190] on span "LLM · GPT-4.1" at bounding box center [482, 189] width 76 height 6
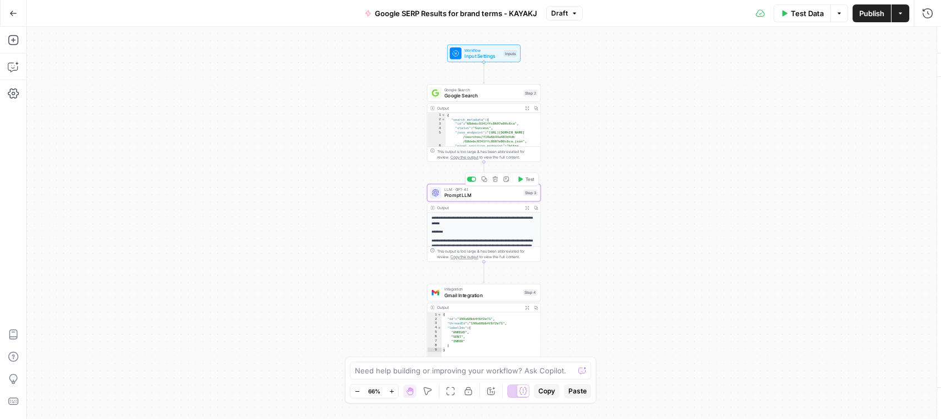
type textarea "Prompt LLM"
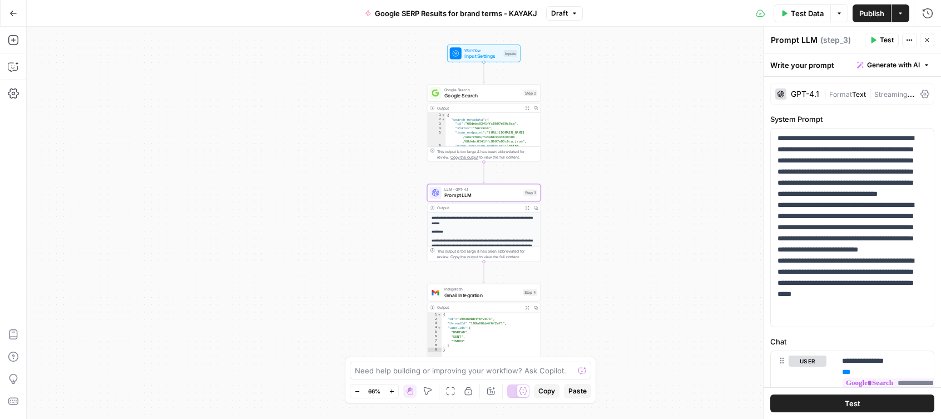
click at [890, 64] on span "Generate with AI" at bounding box center [893, 65] width 53 height 10
click at [794, 101] on div "GPT-4.1 | Format Text | Streaming ON | Temp 0.7" at bounding box center [852, 93] width 164 height 21
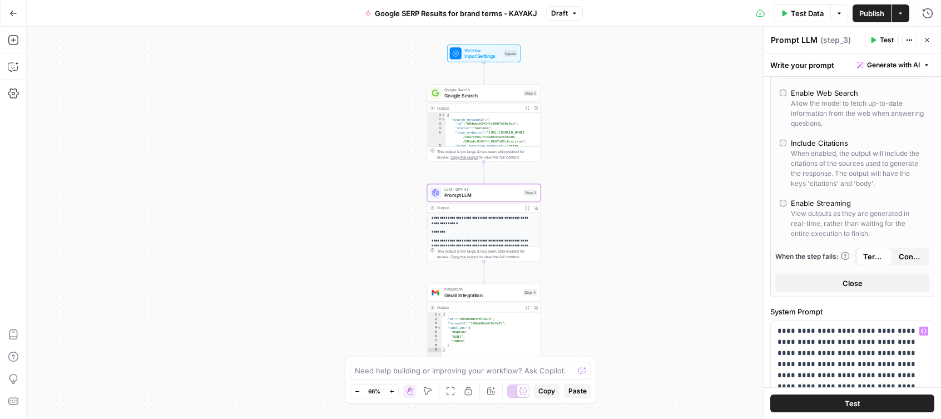
scroll to position [0, 0]
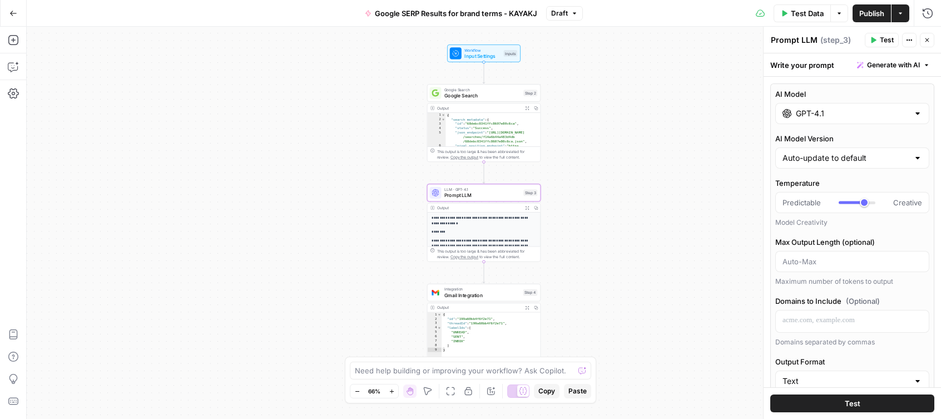
click at [514, 232] on p "********" at bounding box center [483, 232] width 104 height 6
click at [475, 244] on p "**********" at bounding box center [483, 249] width 104 height 22
click at [489, 259] on div "This output is too large & has been abbreviated for review. Copy the output to …" at bounding box center [487, 254] width 101 height 12
click at [927, 41] on icon "button" at bounding box center [926, 40] width 7 height 7
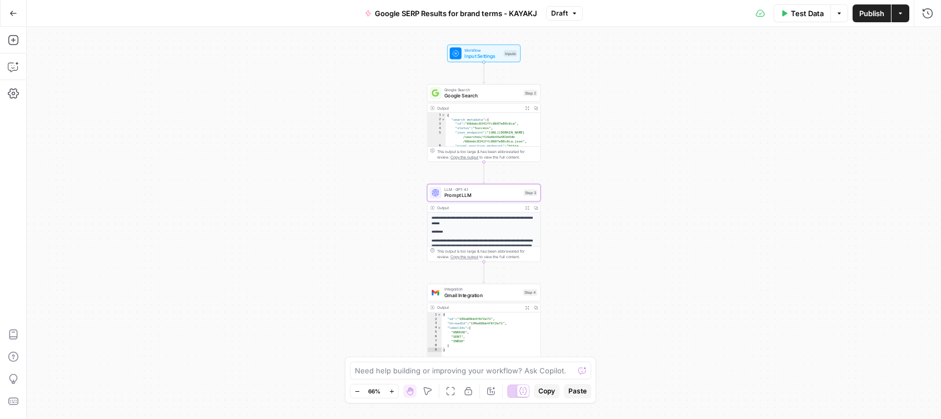
click at [502, 297] on span "Gmail Integration" at bounding box center [482, 294] width 76 height 7
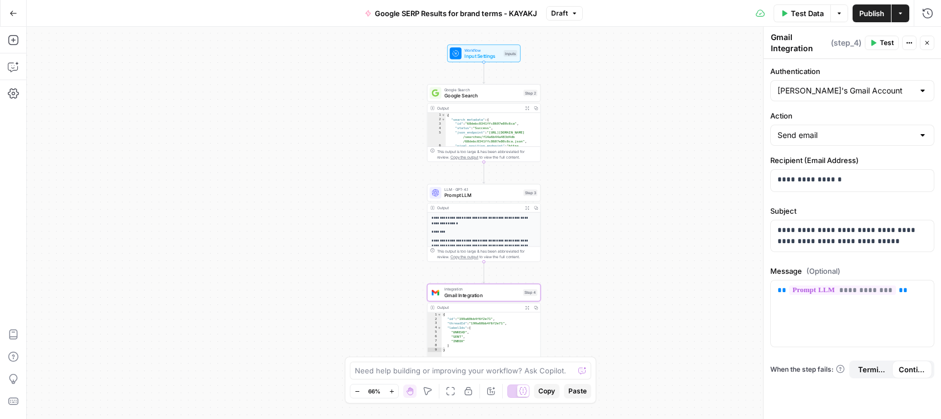
click at [490, 225] on p "**********" at bounding box center [483, 220] width 104 height 11
click at [500, 190] on span "LLM · GPT-4.1" at bounding box center [482, 189] width 76 height 6
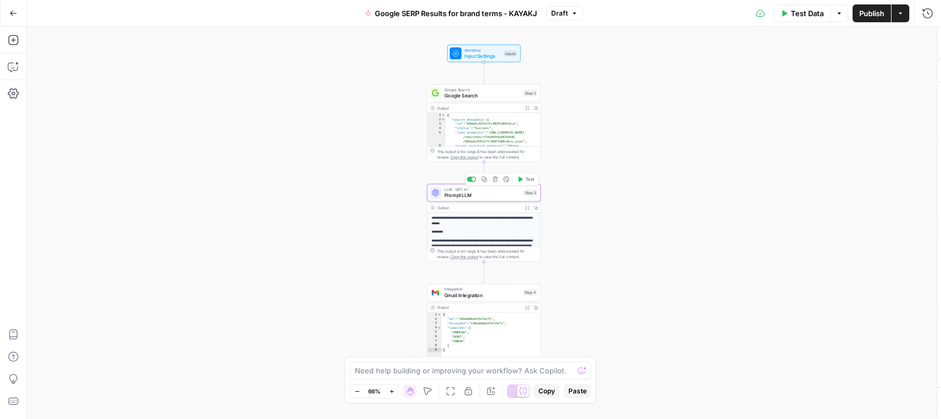
type textarea "Prompt LLM"
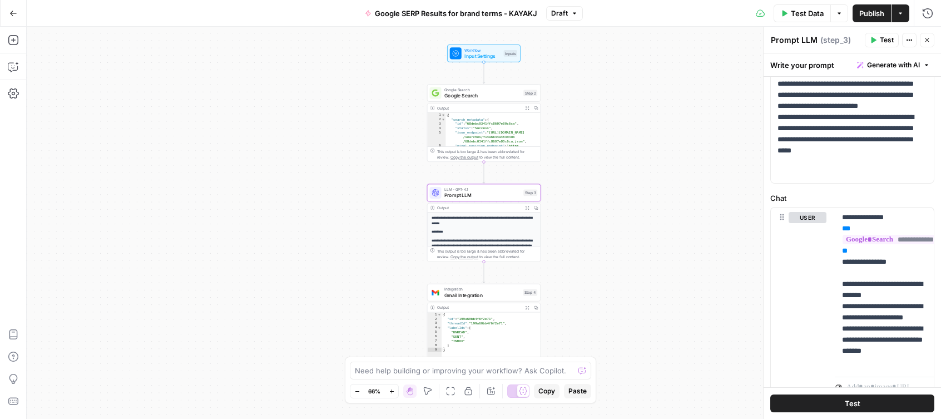
scroll to position [188, 0]
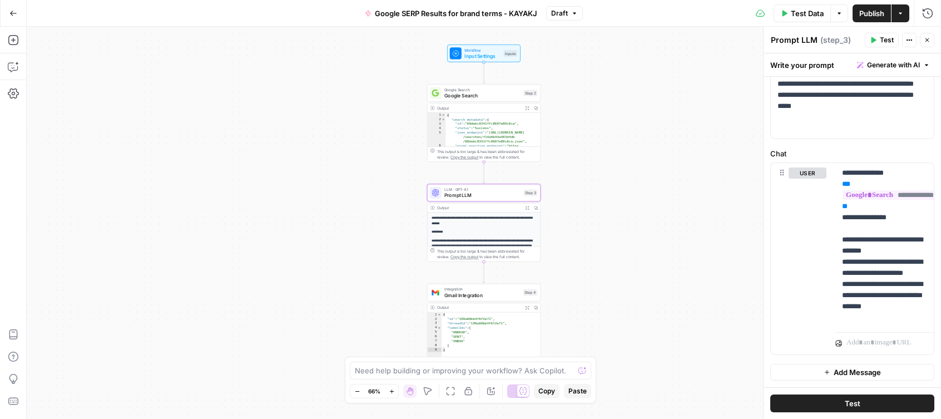
click at [872, 407] on button "Test" at bounding box center [852, 403] width 164 height 18
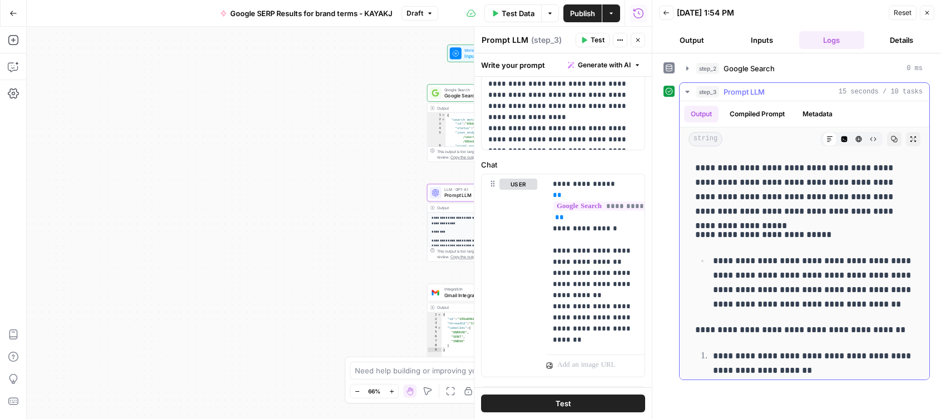
scroll to position [56, 0]
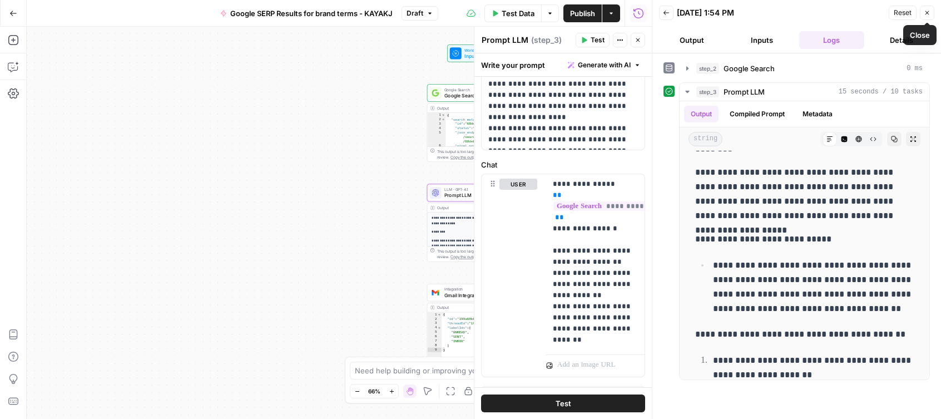
click at [927, 14] on icon "button" at bounding box center [926, 12] width 7 height 7
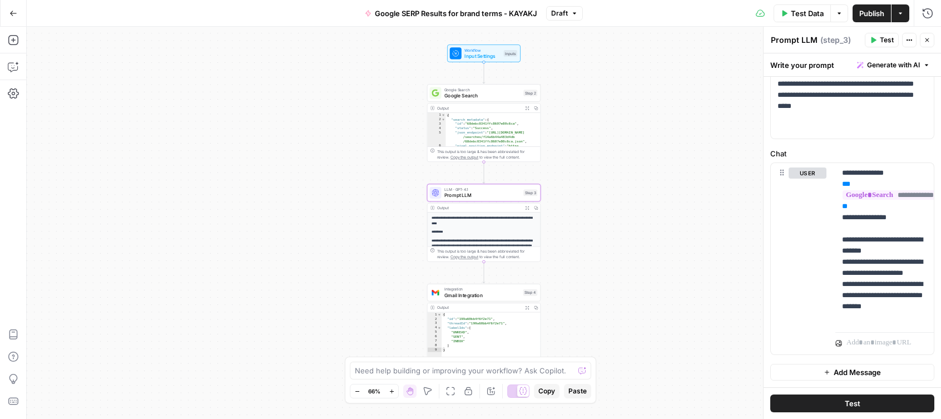
click at [802, 16] on span "Test Data" at bounding box center [807, 13] width 33 height 11
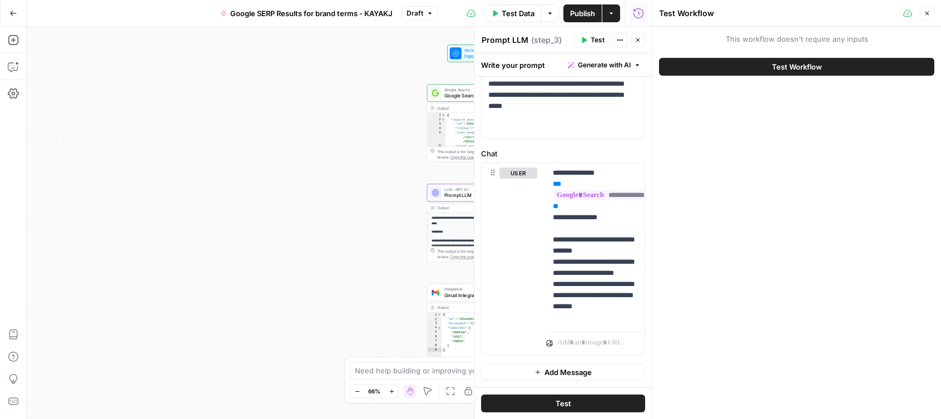
click at [790, 72] on span "Test Workflow" at bounding box center [797, 66] width 50 height 11
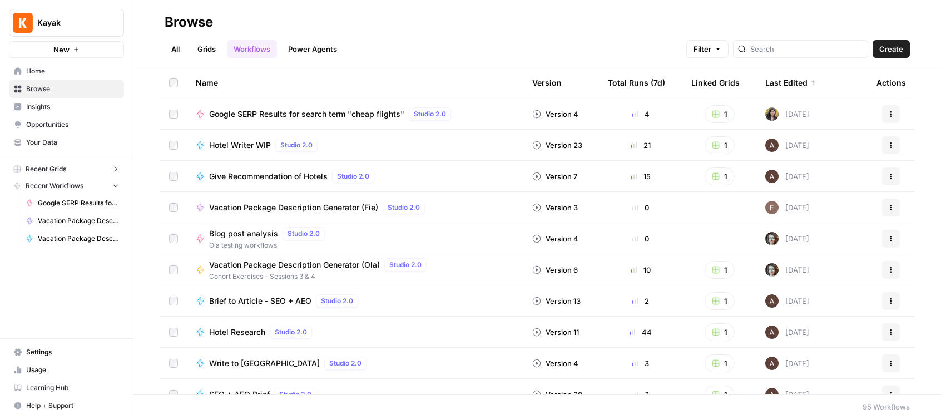
click at [349, 111] on span "Google SERP Results for search term "cheap flights"" at bounding box center [306, 113] width 195 height 11
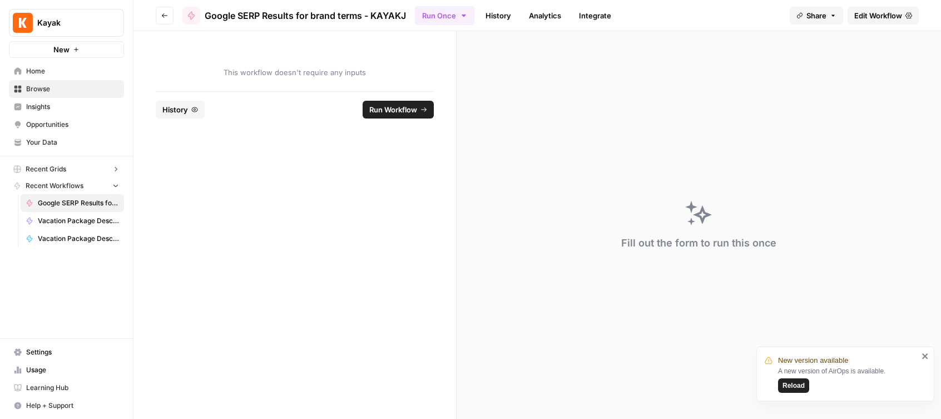
click at [879, 17] on span "Edit Workflow" at bounding box center [878, 15] width 48 height 11
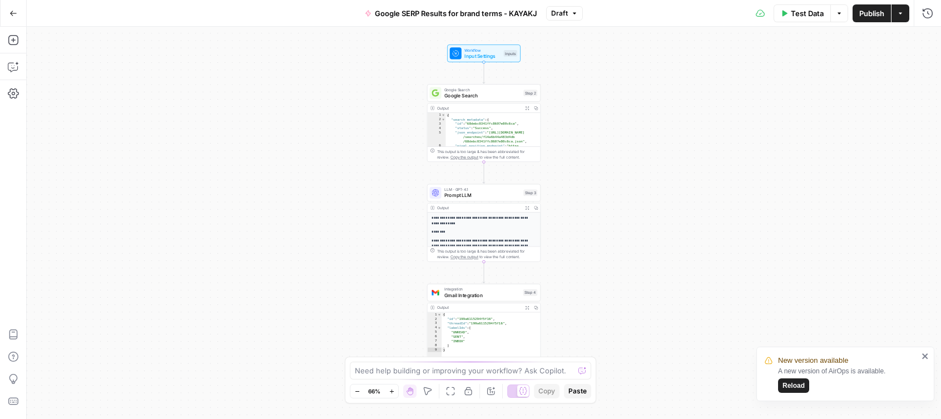
click at [491, 96] on span "Google Search" at bounding box center [482, 95] width 76 height 7
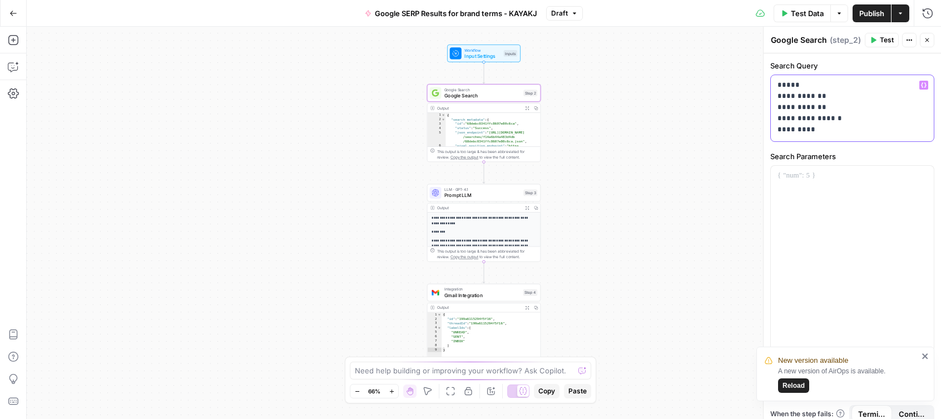
click at [818, 99] on p "**********" at bounding box center [852, 107] width 150 height 56
click at [477, 11] on span "Google SERP Results for brand terms - KAYAKJ" at bounding box center [456, 13] width 162 height 11
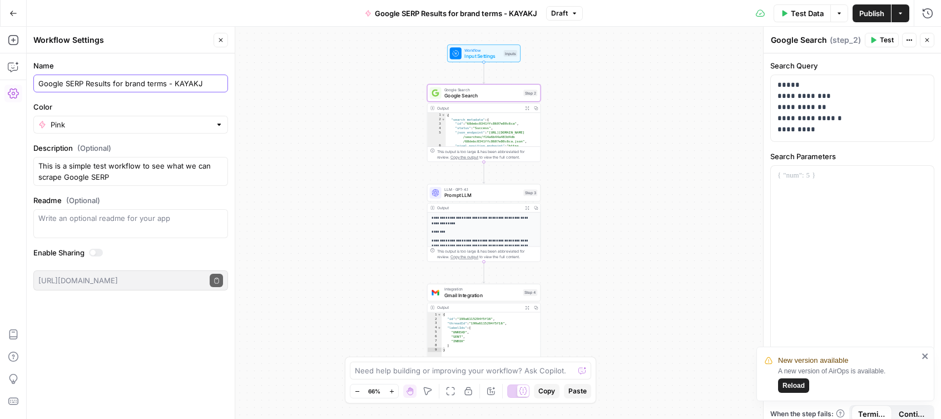
click at [203, 83] on input "Google SERP Results for brand terms - KAYAKJ" at bounding box center [130, 83] width 185 height 11
type input "Google SERP Results for brand terms - KAYAK"
click at [485, 155] on div "This output is too large & has been abbreviated for review. Copy the output to …" at bounding box center [487, 154] width 101 height 12
click at [515, 197] on span "Prompt LLM" at bounding box center [482, 194] width 76 height 7
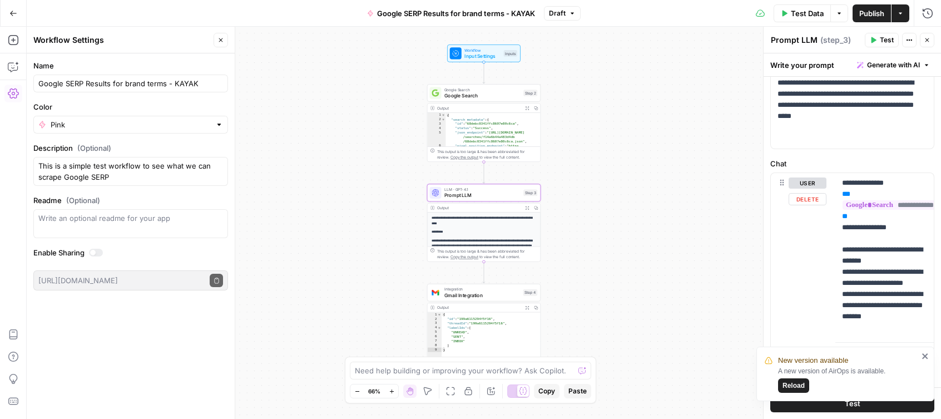
scroll to position [188, 0]
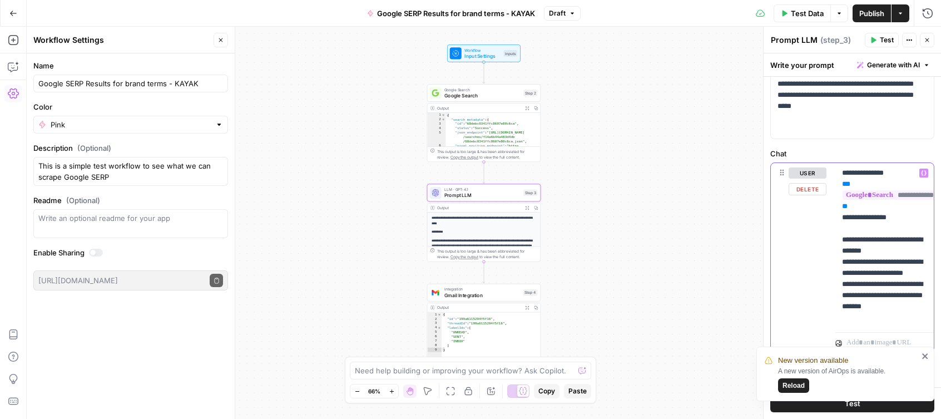
click at [882, 250] on p "**********" at bounding box center [884, 245] width 85 height 156
click at [890, 251] on p "**********" at bounding box center [884, 245] width 85 height 156
click at [872, 282] on p "**********" at bounding box center [884, 245] width 85 height 156
click at [876, 304] on p "**********" at bounding box center [884, 245] width 85 height 156
click at [927, 320] on div "**********" at bounding box center [884, 245] width 98 height 165
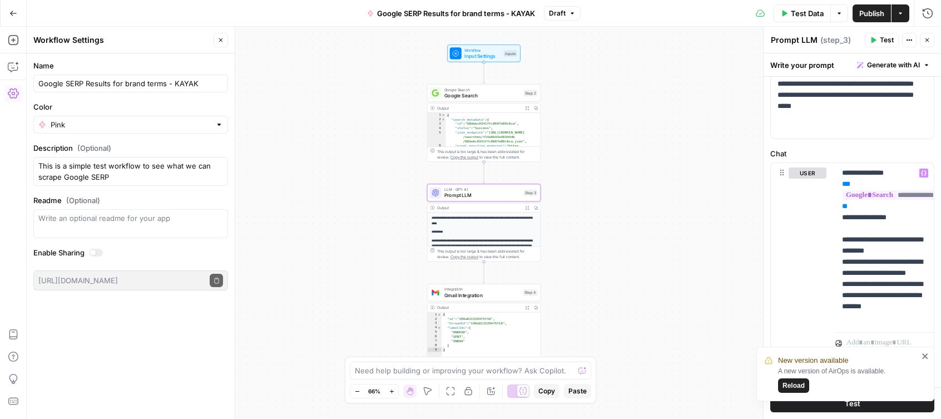
click at [792, 386] on span "Reload" at bounding box center [793, 385] width 22 height 10
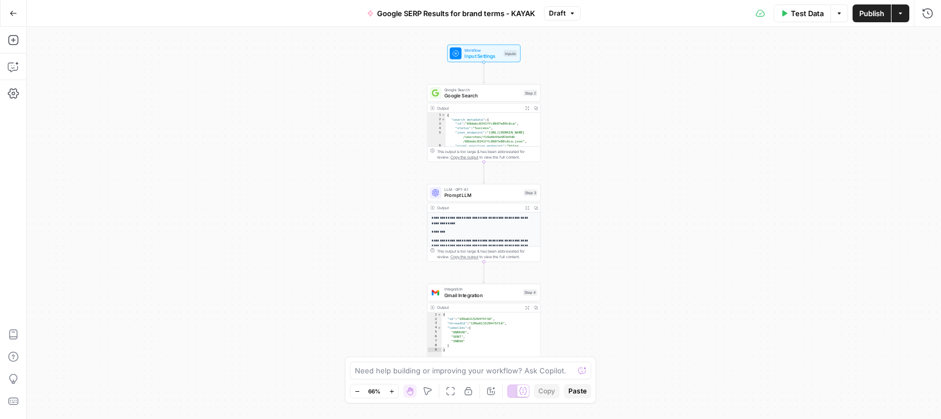
click at [812, 14] on span "Test Data" at bounding box center [807, 13] width 33 height 11
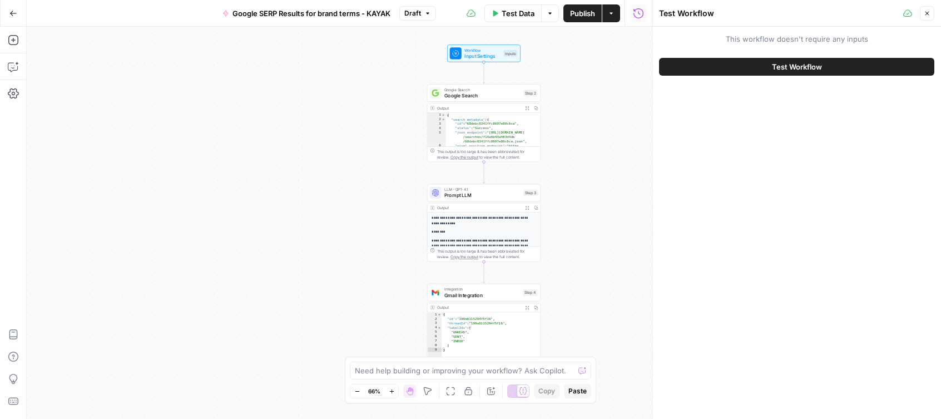
click at [797, 71] on span "Test Workflow" at bounding box center [797, 66] width 50 height 11
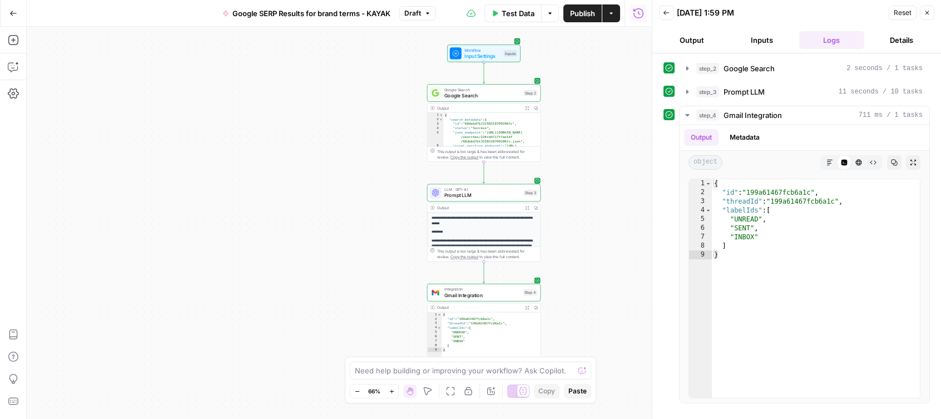
click at [12, 12] on icon "button" at bounding box center [13, 13] width 8 height 8
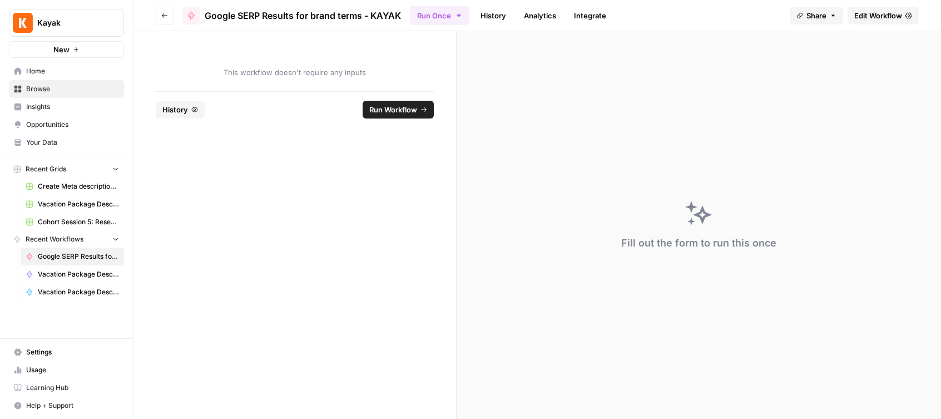
click at [161, 16] on icon "button" at bounding box center [164, 15] width 7 height 7
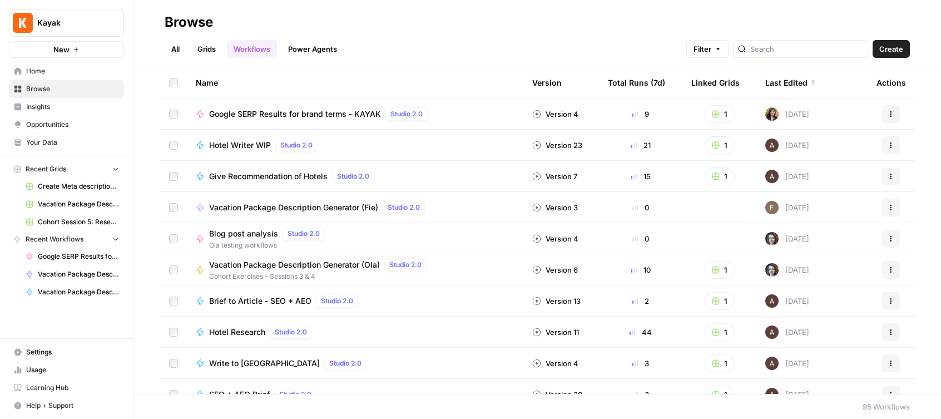
click at [38, 69] on span "Home" at bounding box center [72, 71] width 93 height 10
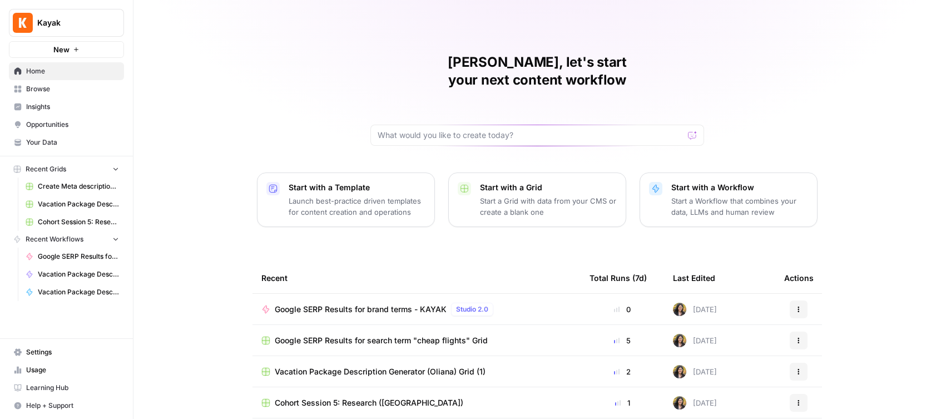
click at [724, 182] on p "Start with a Workflow" at bounding box center [739, 187] width 137 height 11
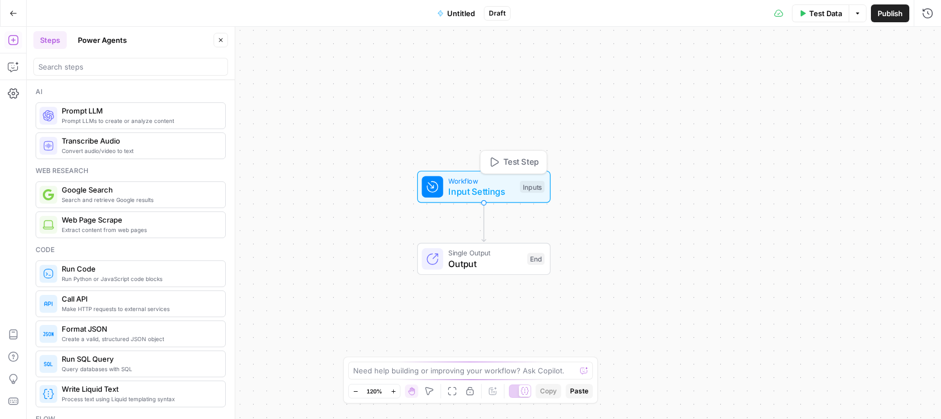
click at [494, 187] on span "Input Settings" at bounding box center [481, 191] width 66 height 13
click at [862, 74] on icon "button" at bounding box center [860, 75] width 7 height 7
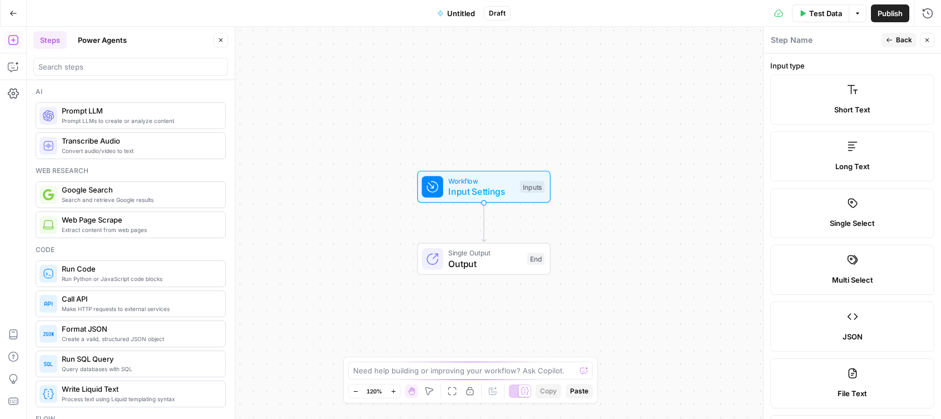
click at [838, 93] on label "Short Text" at bounding box center [852, 99] width 164 height 50
click at [89, 118] on span "Prompt LLMs to create or analyze content" at bounding box center [139, 120] width 155 height 9
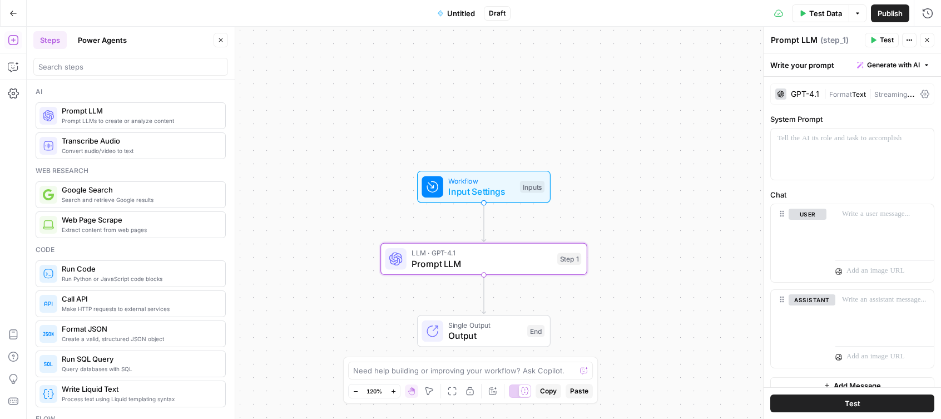
click at [923, 93] on icon at bounding box center [924, 94] width 9 height 8
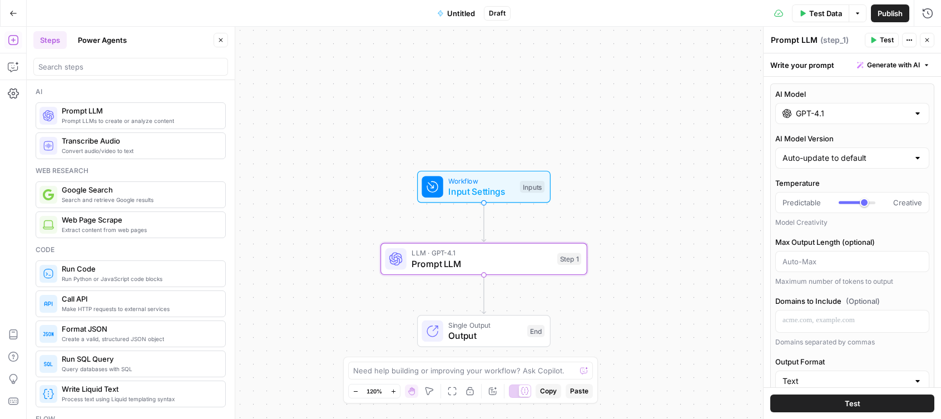
click at [817, 113] on input "GPT-4.1" at bounding box center [852, 113] width 113 height 11
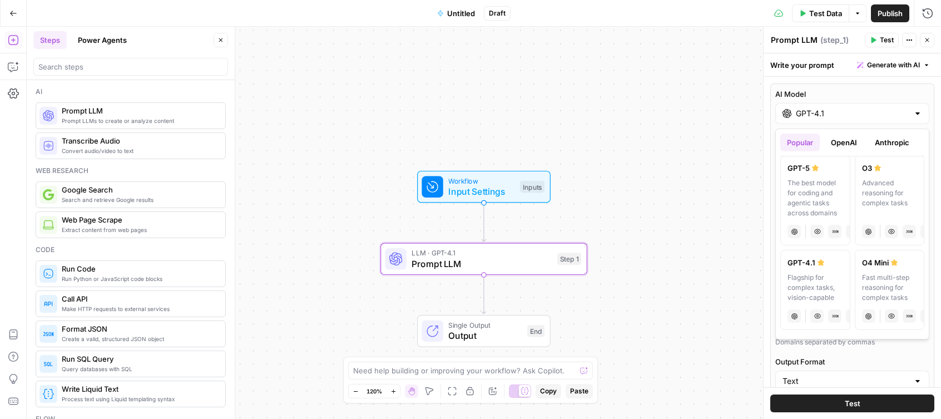
scroll to position [5, 0]
click at [804, 197] on div "The best model for coding and agentic tasks across domains" at bounding box center [815, 198] width 56 height 40
type input "GPT-5"
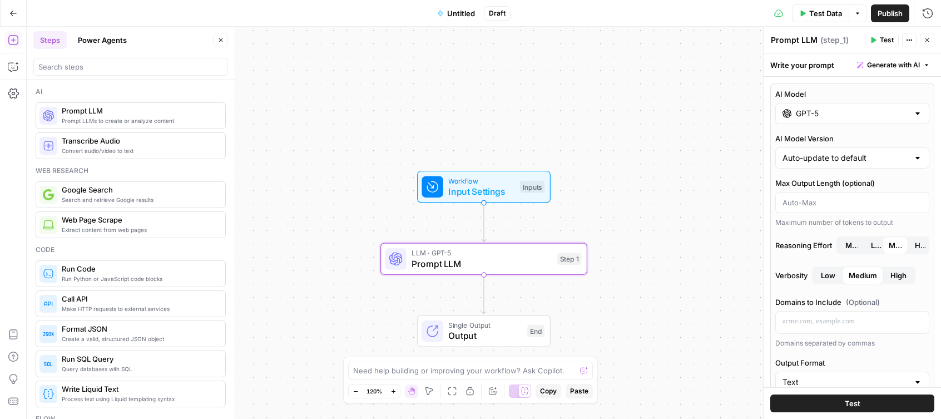
click at [851, 404] on span "Test" at bounding box center [852, 402] width 16 height 11
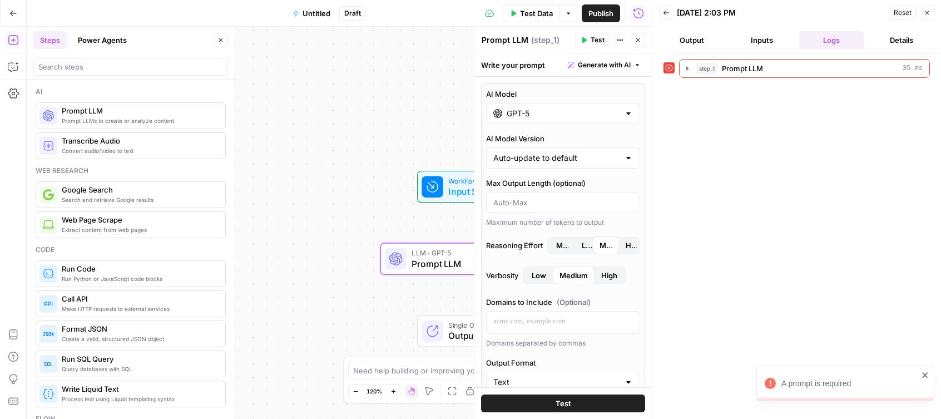
click at [924, 373] on icon "close" at bounding box center [925, 374] width 8 height 9
click at [928, 12] on icon "button" at bounding box center [926, 12] width 7 height 7
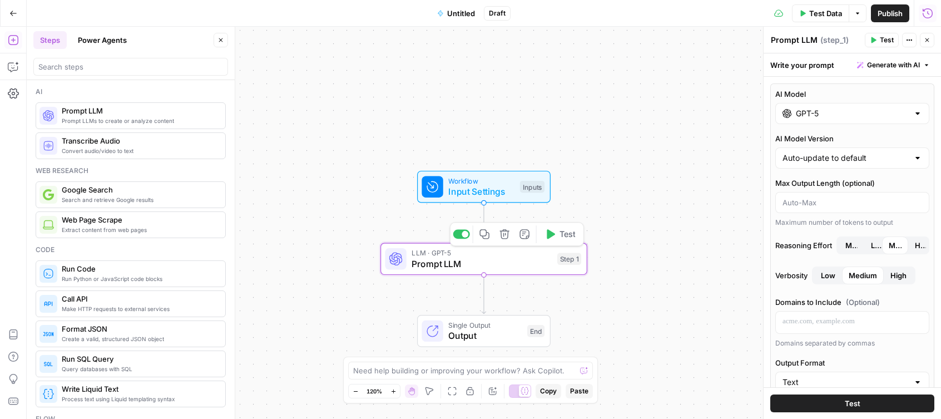
click at [503, 233] on icon "button" at bounding box center [503, 233] width 9 height 9
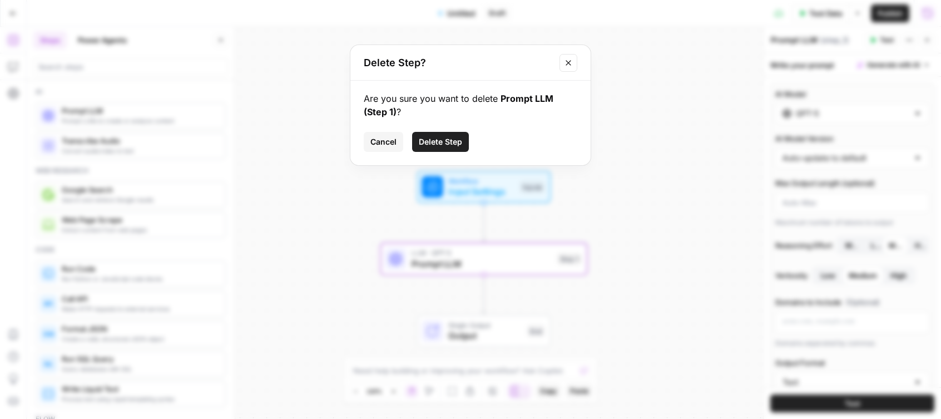
click at [467, 140] on button "Delete Step" at bounding box center [440, 142] width 57 height 20
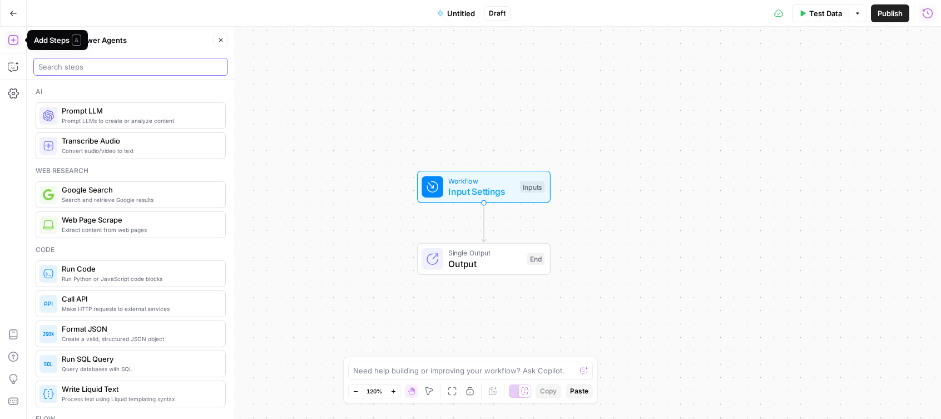
click at [66, 66] on input "search" at bounding box center [130, 66] width 185 height 11
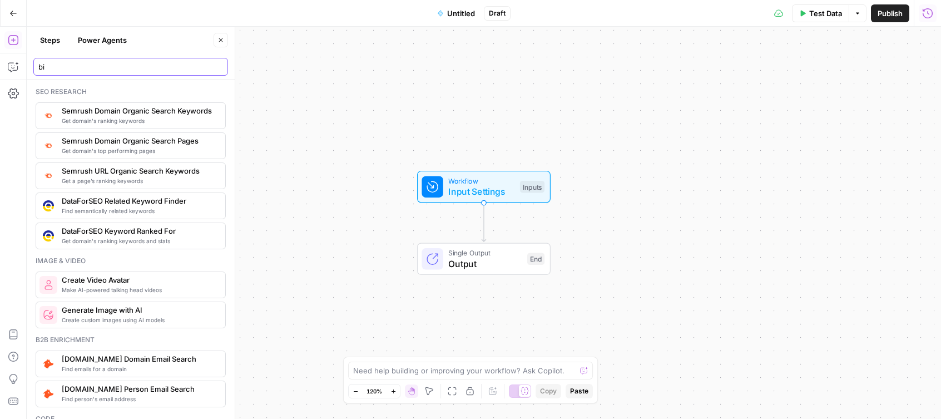
type input "b"
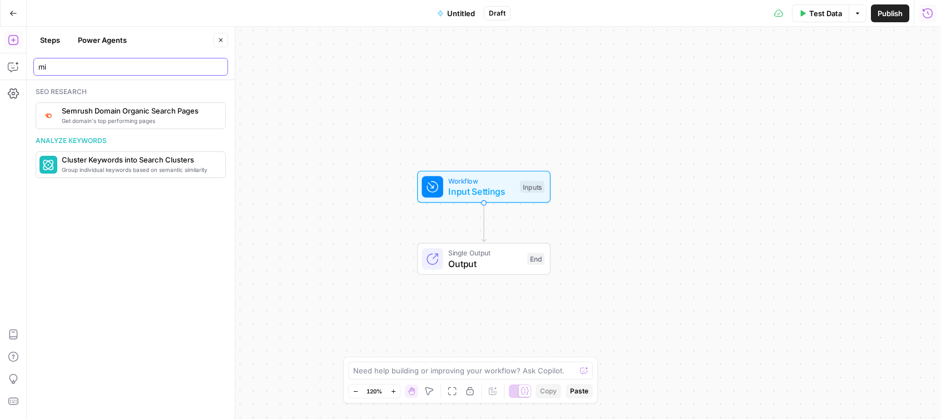
type input "m"
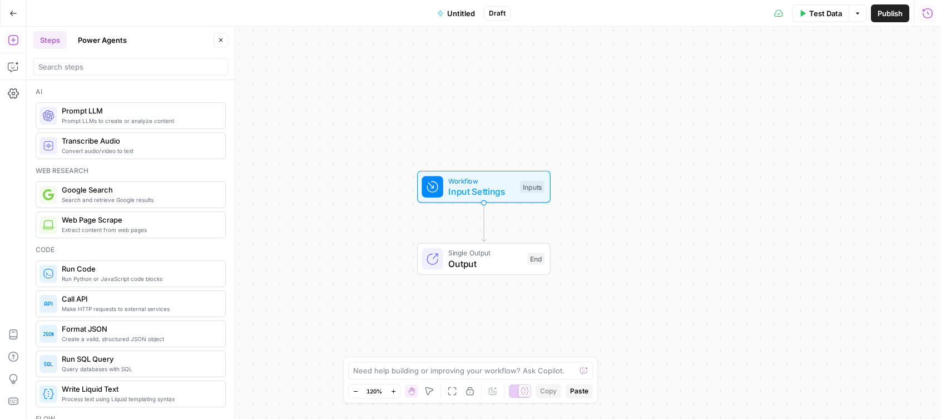
click at [97, 227] on span "Extract content from web pages" at bounding box center [139, 229] width 155 height 9
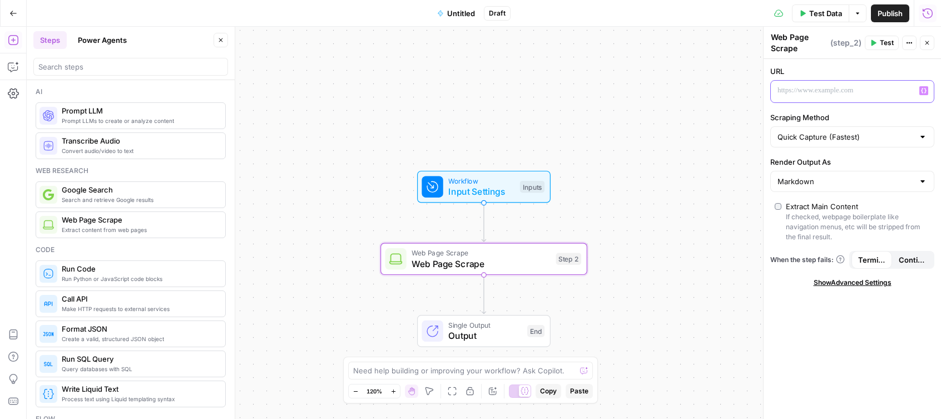
click at [791, 96] on p at bounding box center [843, 90] width 132 height 11
drag, startPoint x: 868, startPoint y: 87, endPoint x: 687, endPoint y: 82, distance: 181.9
click at [687, 82] on body "Kayak New Home Browse Insights Opportunities Your Data Recent Grids Create Meta…" at bounding box center [470, 209] width 941 height 419
drag, startPoint x: 869, startPoint y: 90, endPoint x: 772, endPoint y: 87, distance: 97.3
click at [772, 87] on div "**********" at bounding box center [843, 92] width 145 height 22
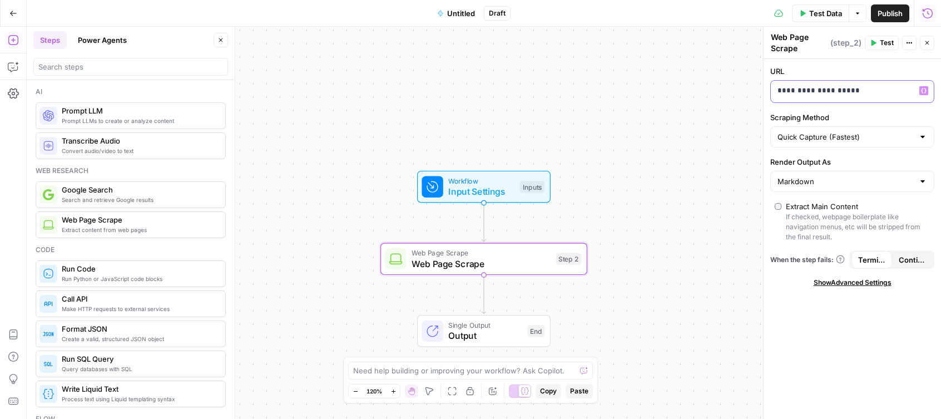
copy p "**********"
click at [13, 39] on icon "button" at bounding box center [13, 40] width 10 height 10
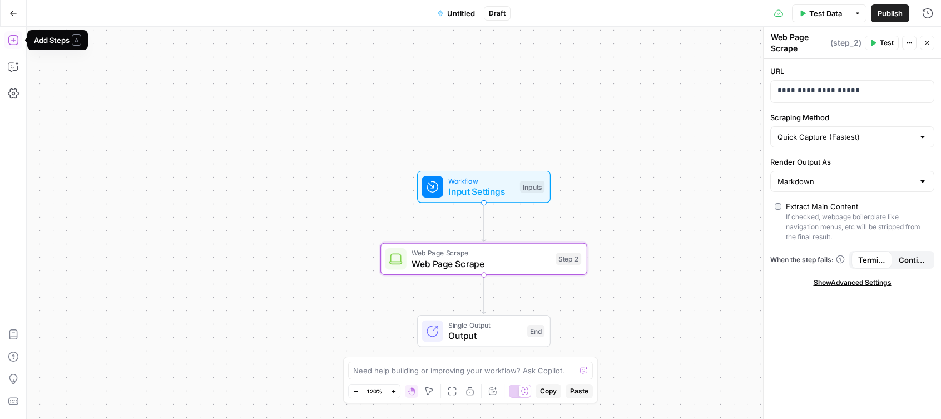
click at [14, 41] on icon "button" at bounding box center [13, 39] width 11 height 11
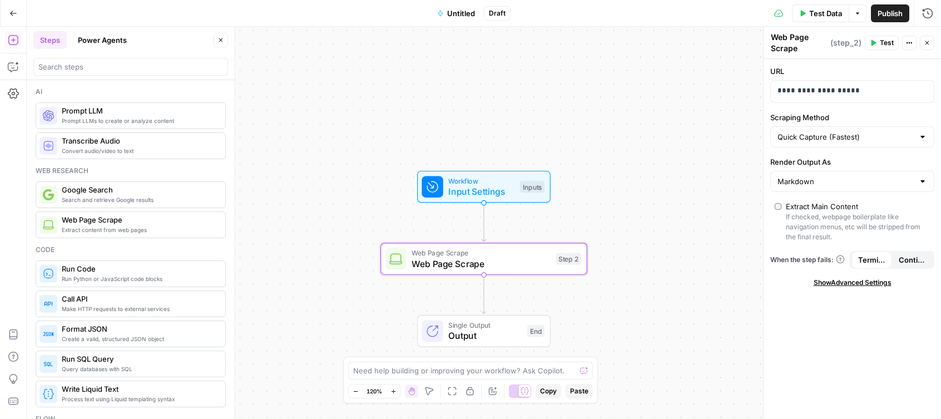
click at [90, 119] on span "Prompt LLMs to create or analyze content" at bounding box center [139, 120] width 155 height 9
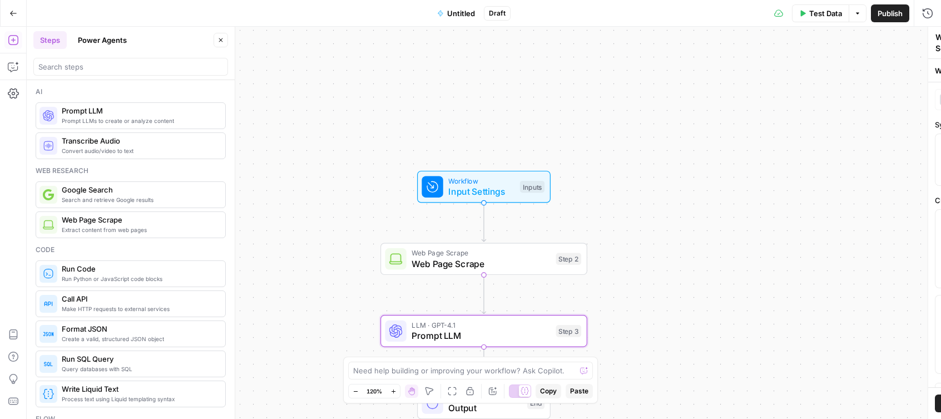
type textarea "Prompt LLM"
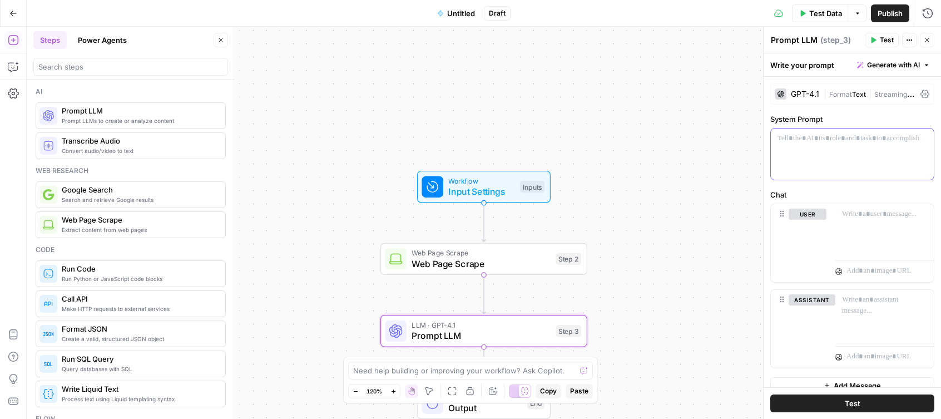
click at [801, 139] on p at bounding box center [852, 138] width 150 height 11
click at [811, 96] on div "GPT-4.1" at bounding box center [805, 94] width 28 height 8
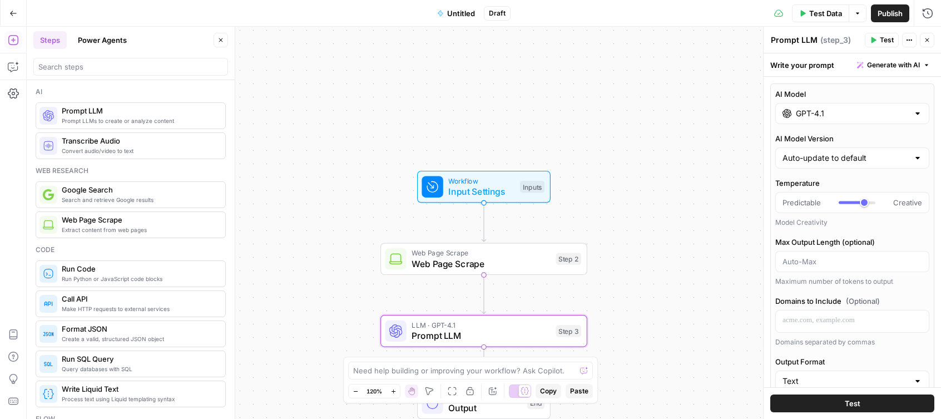
click at [917, 111] on div at bounding box center [917, 113] width 9 height 11
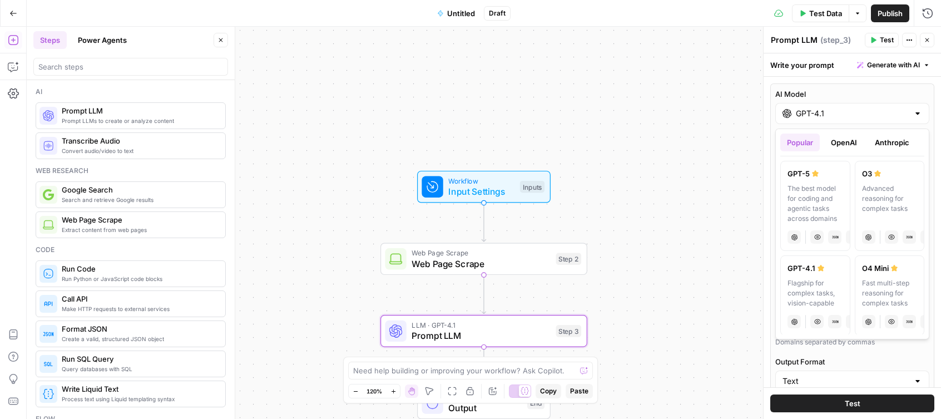
click at [803, 205] on div "The best model for coding and agentic tasks across domains" at bounding box center [815, 203] width 56 height 40
type input "GPT-5"
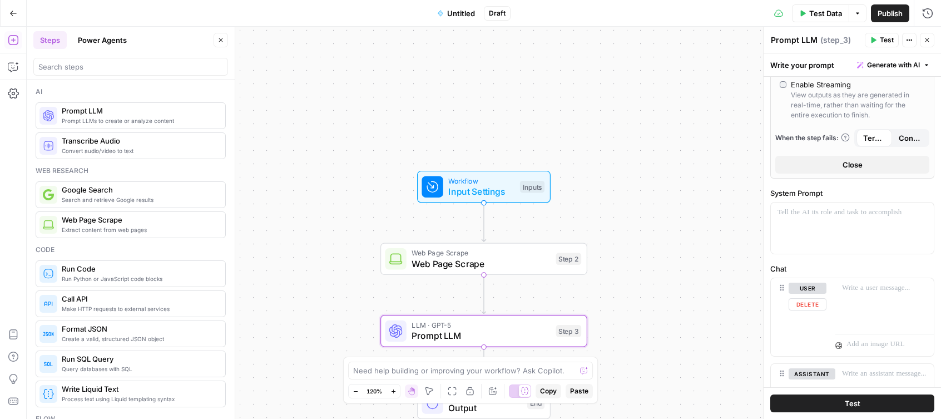
scroll to position [399, 0]
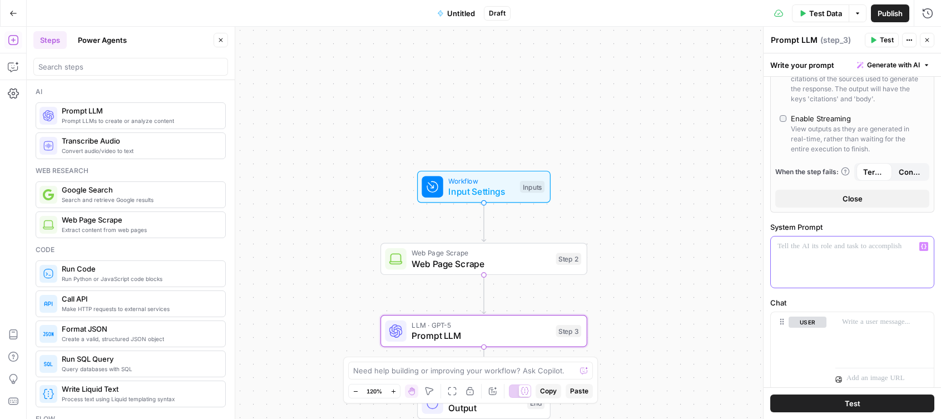
click at [783, 246] on p at bounding box center [852, 246] width 150 height 11
paste div
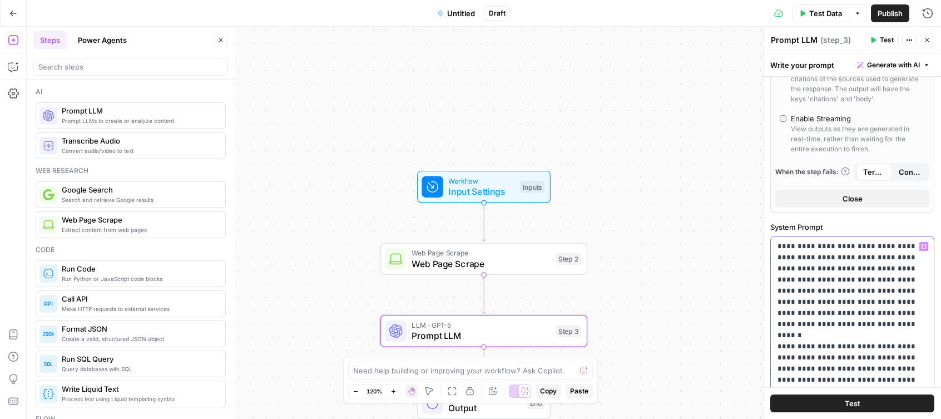
click at [907, 246] on p "**********" at bounding box center [852, 341] width 150 height 200
click at [859, 406] on span "Test" at bounding box center [852, 402] width 16 height 11
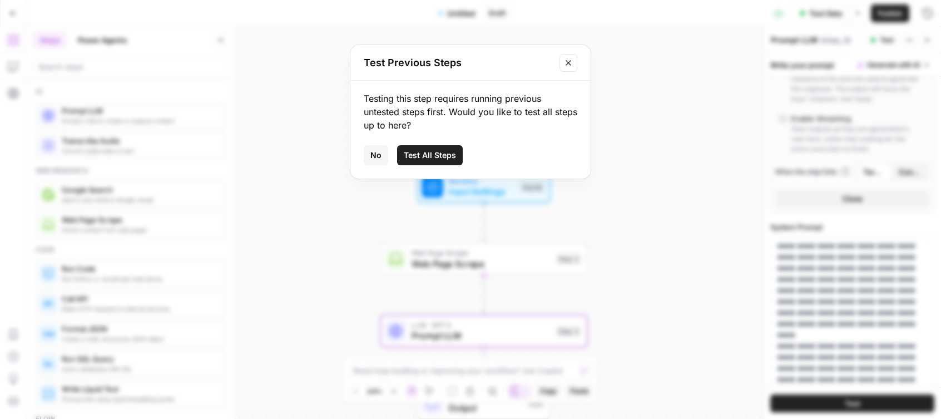
click at [432, 161] on button "Test All Steps" at bounding box center [430, 155] width 66 height 20
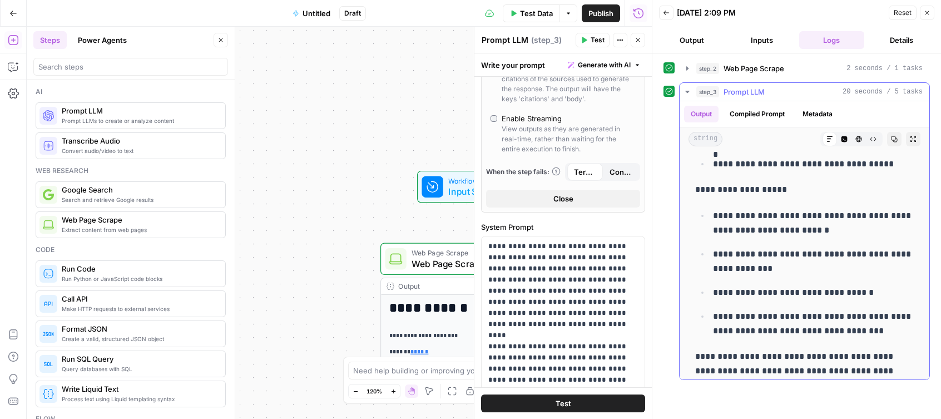
scroll to position [442, 0]
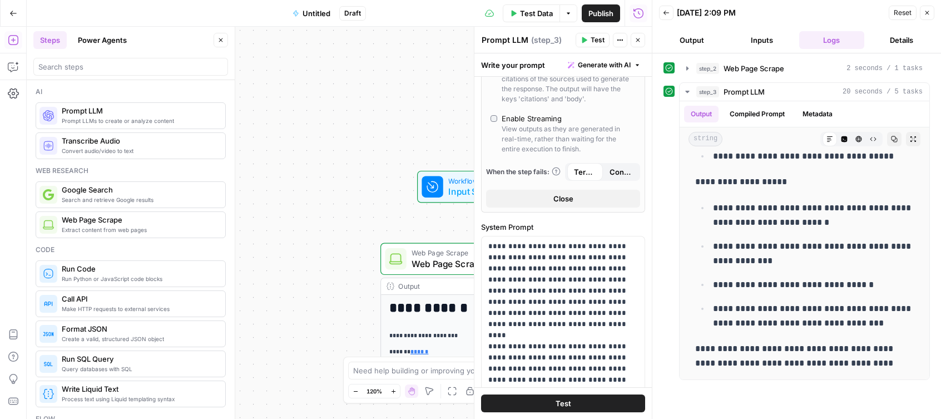
click at [377, 202] on div "**********" at bounding box center [339, 223] width 625 height 392
click at [925, 14] on icon "button" at bounding box center [927, 13] width 4 height 4
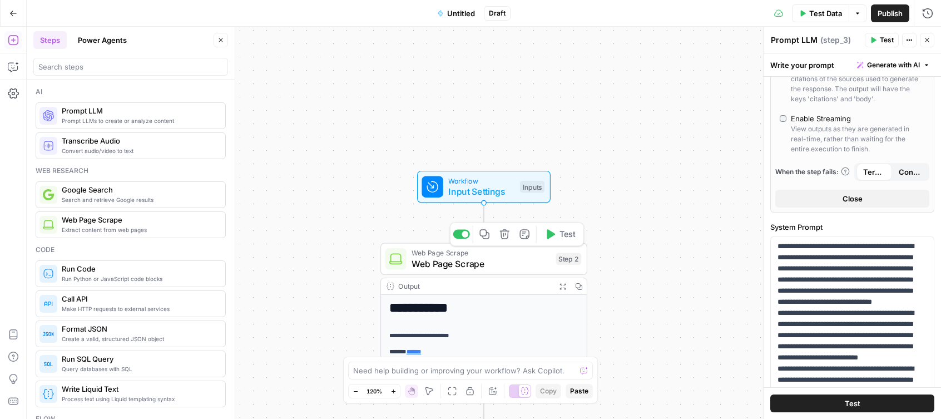
click at [474, 262] on span "Web Page Scrape" at bounding box center [480, 263] width 139 height 13
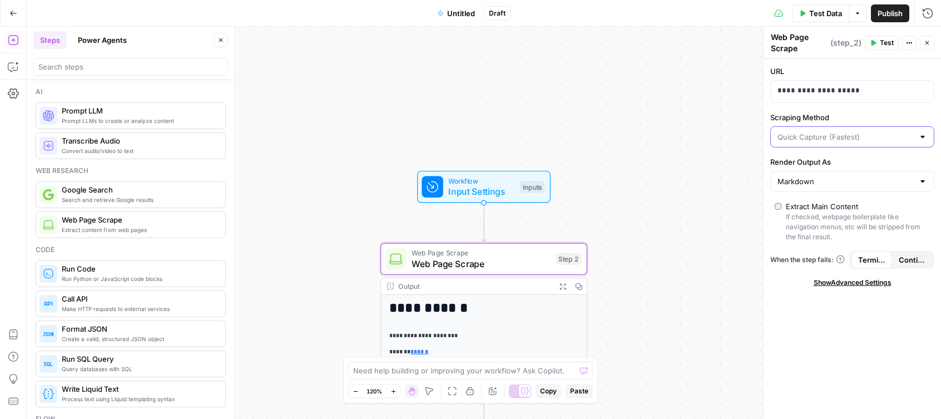
click at [905, 140] on input "Scraping Method" at bounding box center [845, 136] width 136 height 11
click at [802, 196] on span "Custom" at bounding box center [849, 195] width 141 height 11
type input "Custom"
click at [860, 262] on span "Terminate Workflow" at bounding box center [871, 259] width 27 height 11
click at [859, 184] on input "Render Output As" at bounding box center [845, 181] width 136 height 11
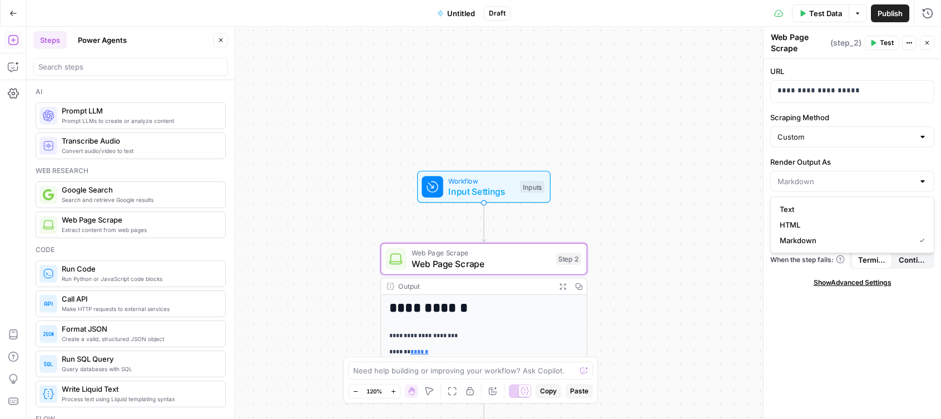
type input "Markdown"
click at [887, 129] on div "Custom" at bounding box center [852, 136] width 164 height 21
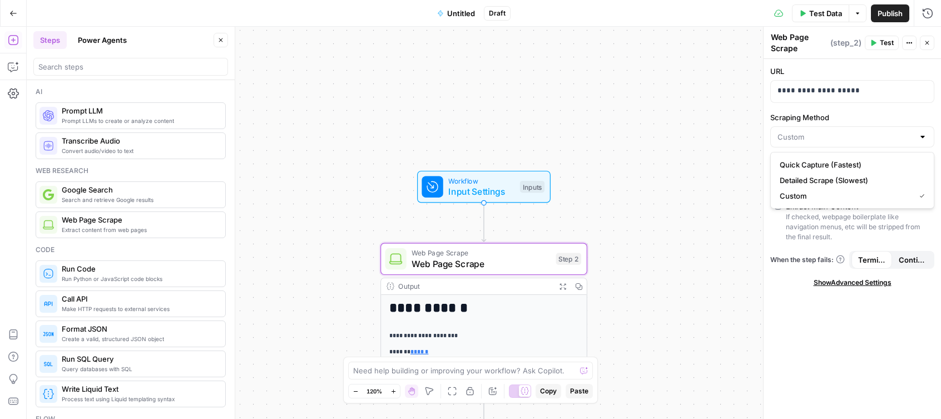
type input "Custom"
click at [864, 282] on span "Show Advanced Settings" at bounding box center [852, 282] width 78 height 10
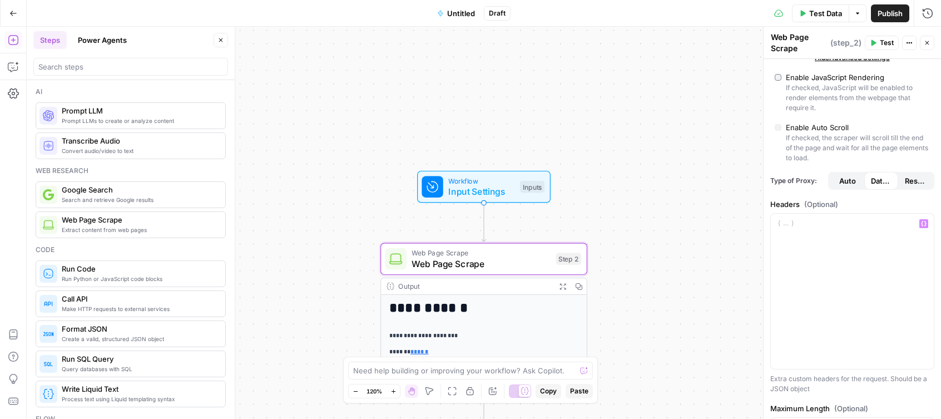
scroll to position [226, 0]
click at [790, 223] on p at bounding box center [852, 222] width 150 height 11
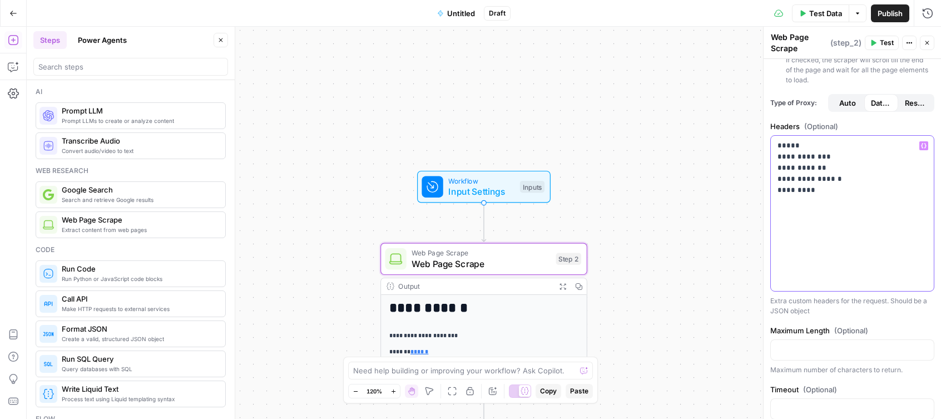
scroll to position [344, 0]
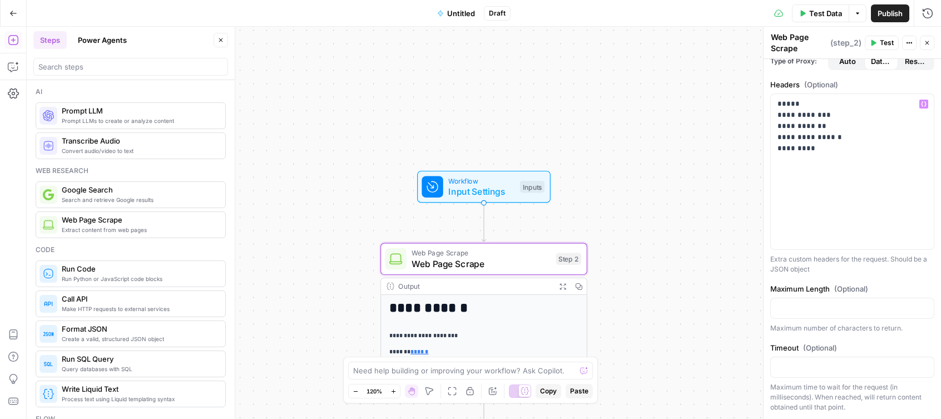
click at [877, 42] on button "Test" at bounding box center [881, 43] width 34 height 14
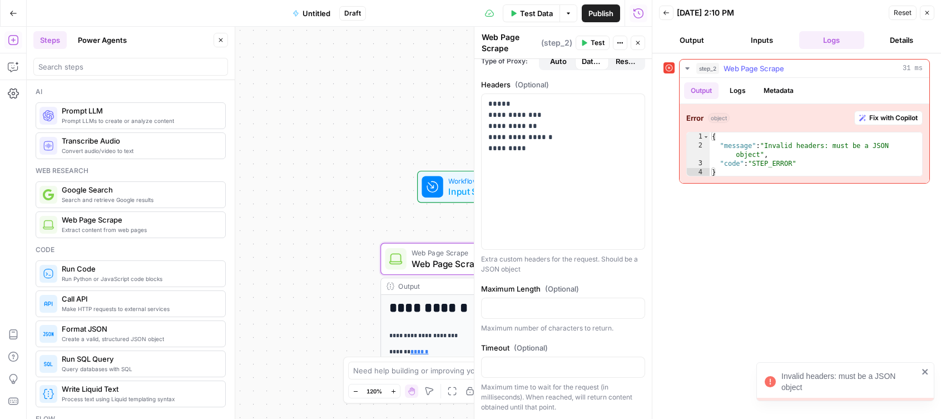
click at [893, 117] on span "Fix with Copilot" at bounding box center [893, 118] width 48 height 10
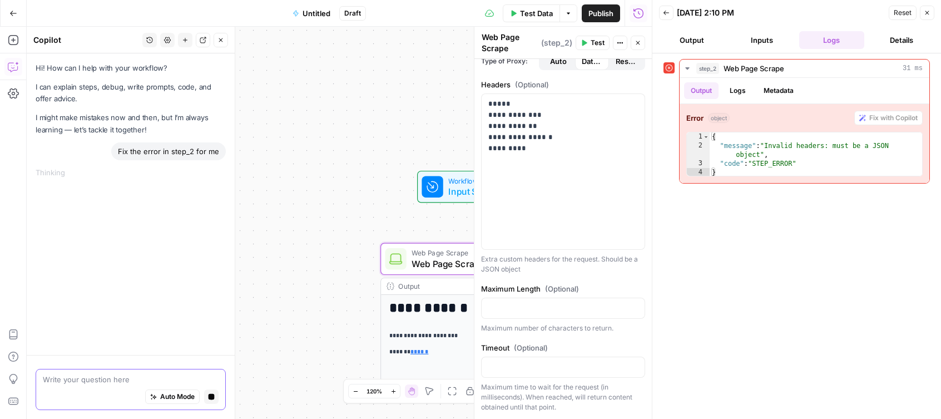
click at [61, 385] on div "Auto Mode Stop generating" at bounding box center [131, 397] width 176 height 24
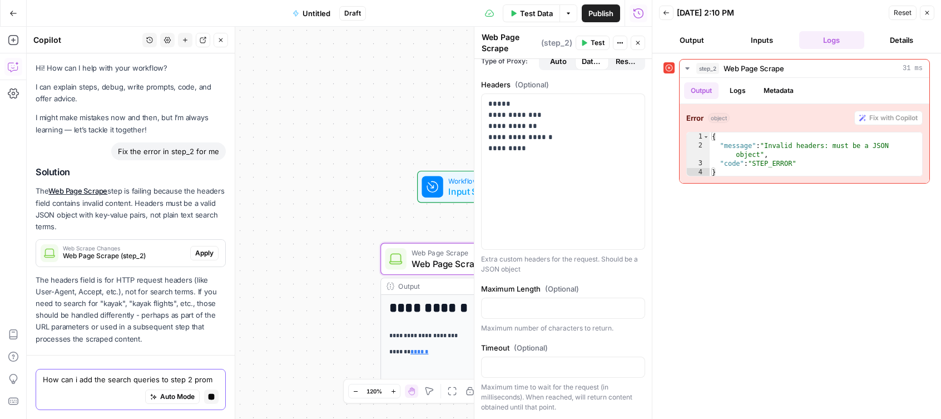
scroll to position [31, 0]
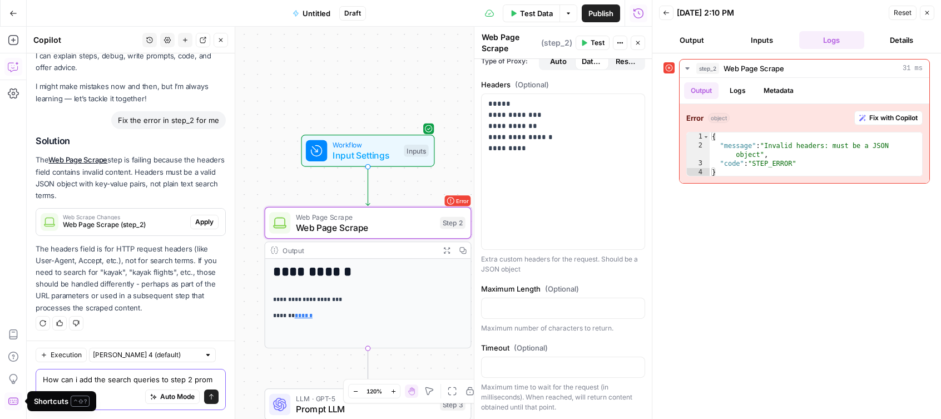
type textarea "How can i add the search queries to step 2 prom"
click at [207, 223] on span "Apply" at bounding box center [204, 222] width 18 height 10
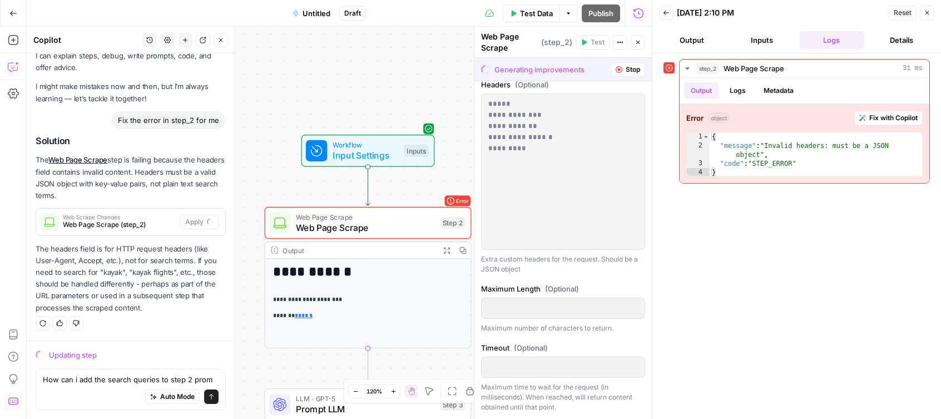
scroll to position [367, 0]
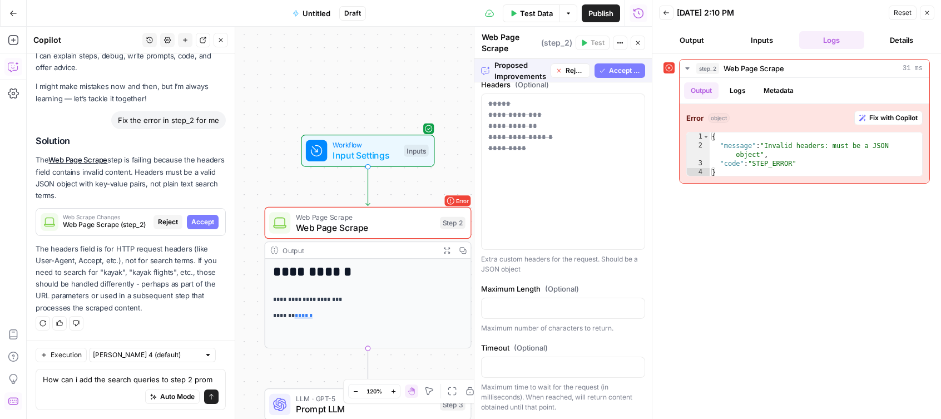
click at [625, 67] on span "Accept All" at bounding box center [625, 71] width 32 height 10
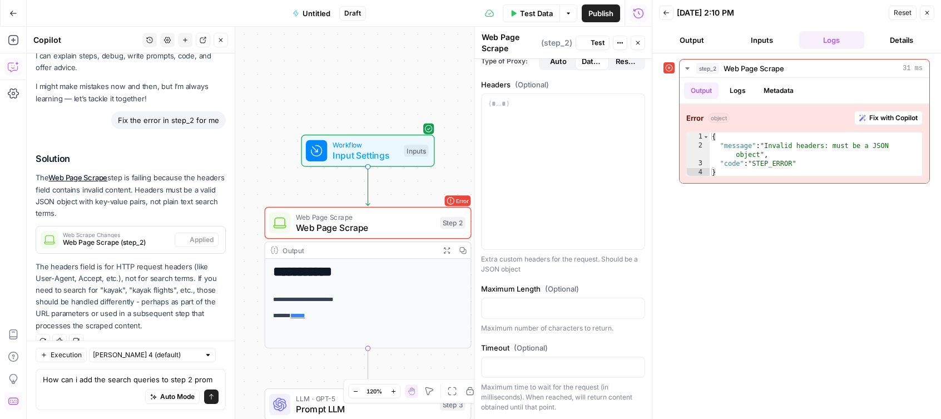
scroll to position [344, 0]
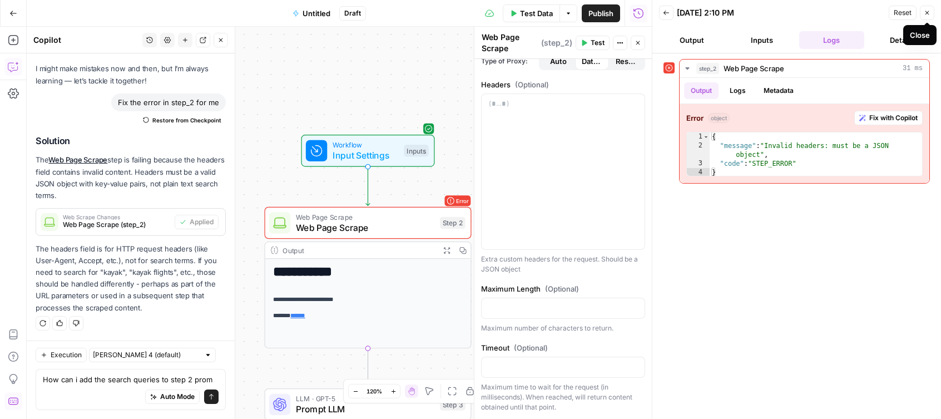
click at [930, 11] on button "Close" at bounding box center [927, 13] width 14 height 14
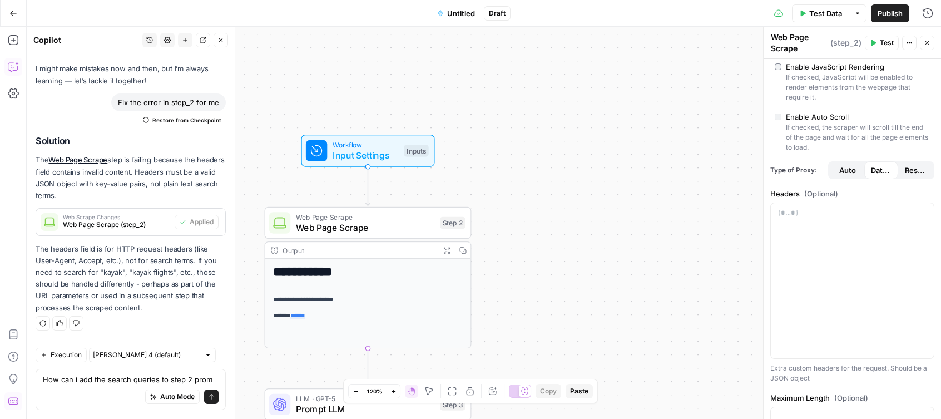
scroll to position [285, 0]
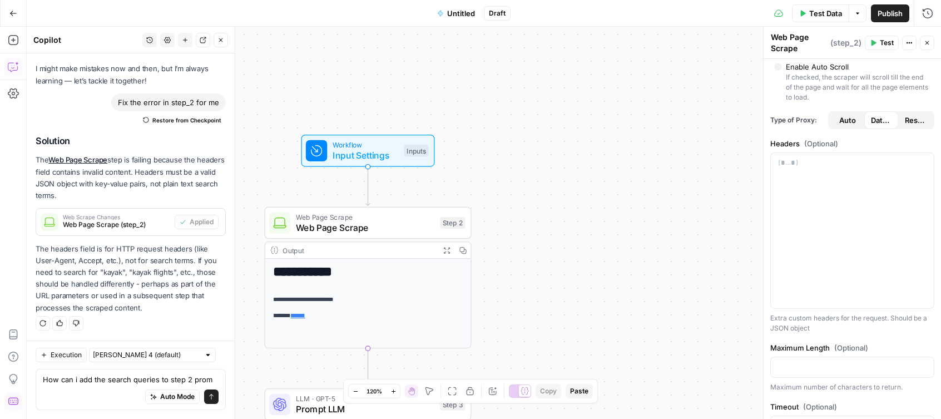
click at [854, 118] on span "Auto" at bounding box center [847, 120] width 17 height 11
click at [911, 117] on span "Residential" at bounding box center [915, 120] width 21 height 11
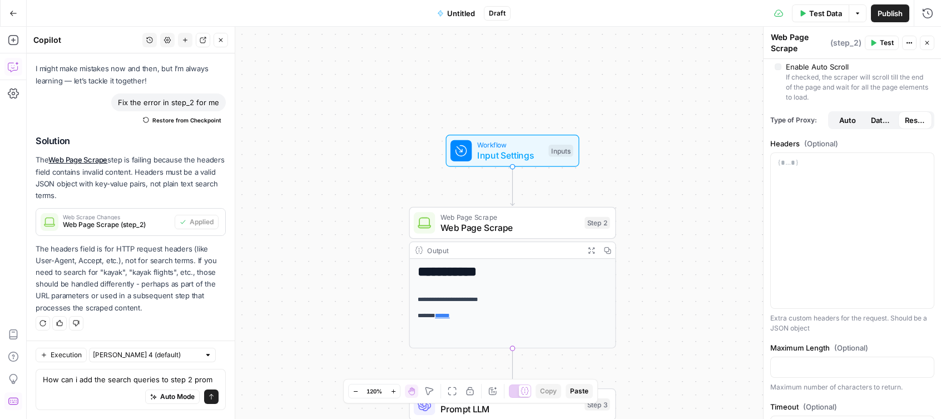
scroll to position [0, 0]
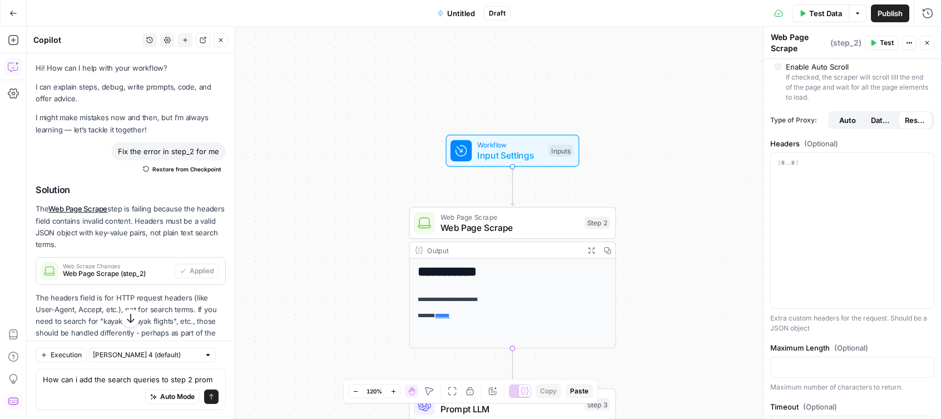
click at [221, 38] on icon "button" at bounding box center [220, 40] width 7 height 7
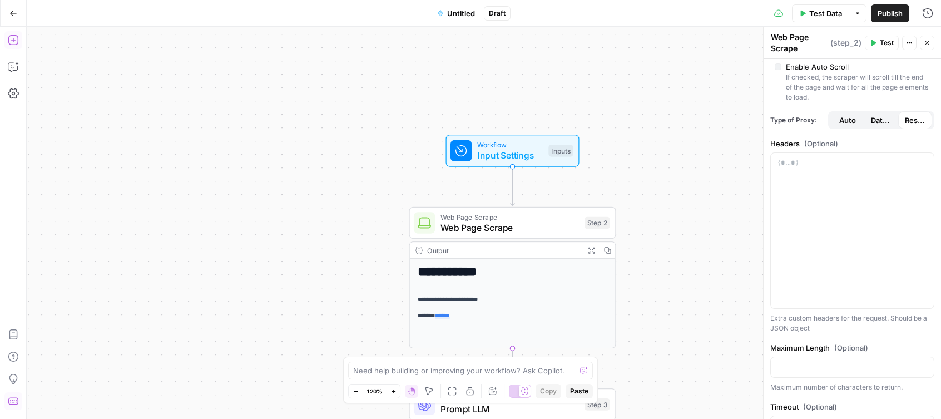
click at [12, 41] on icon "button" at bounding box center [13, 39] width 11 height 11
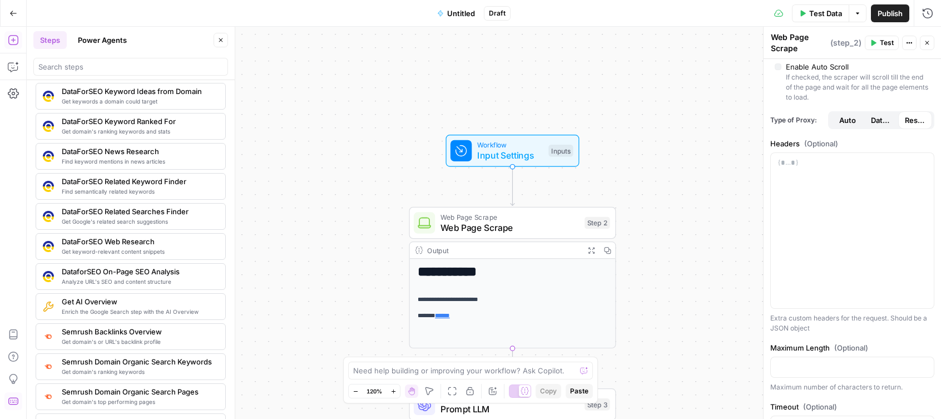
scroll to position [1023, 0]
click at [121, 312] on span "Enrich the Google Search step with the AI Overview" at bounding box center [139, 310] width 155 height 9
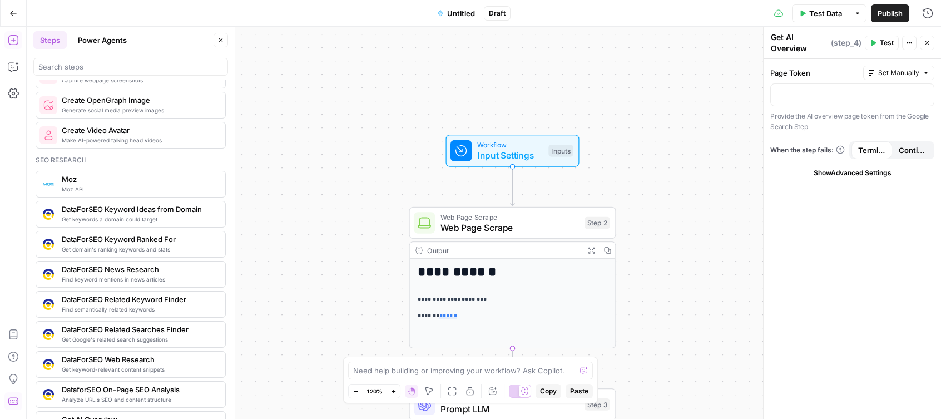
scroll to position [834, 0]
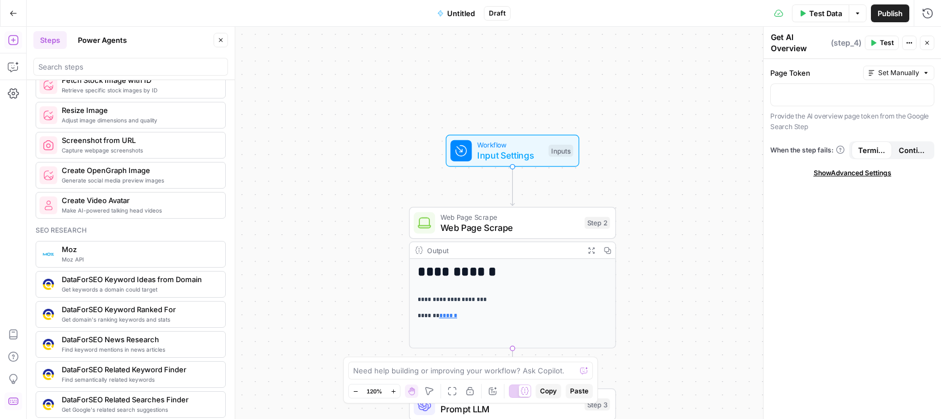
click at [145, 289] on span "Get keywords a domain could target" at bounding box center [139, 289] width 155 height 9
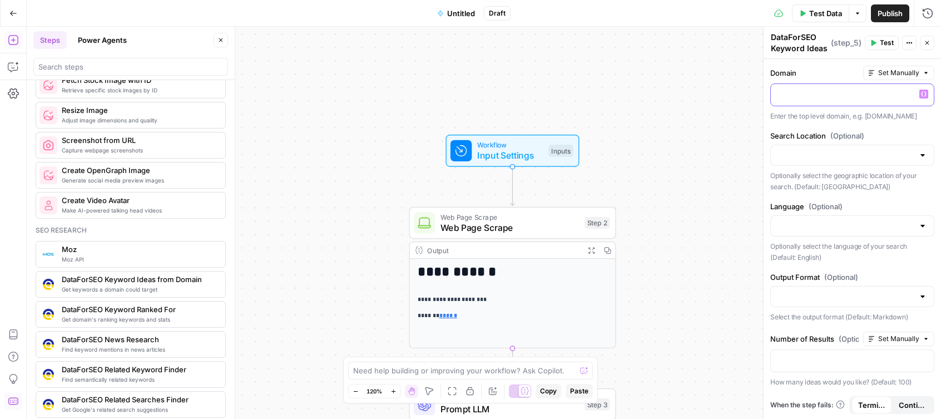
click at [821, 87] on div at bounding box center [852, 95] width 163 height 22
click at [877, 156] on input "Search Location (Optional)" at bounding box center [845, 155] width 136 height 11
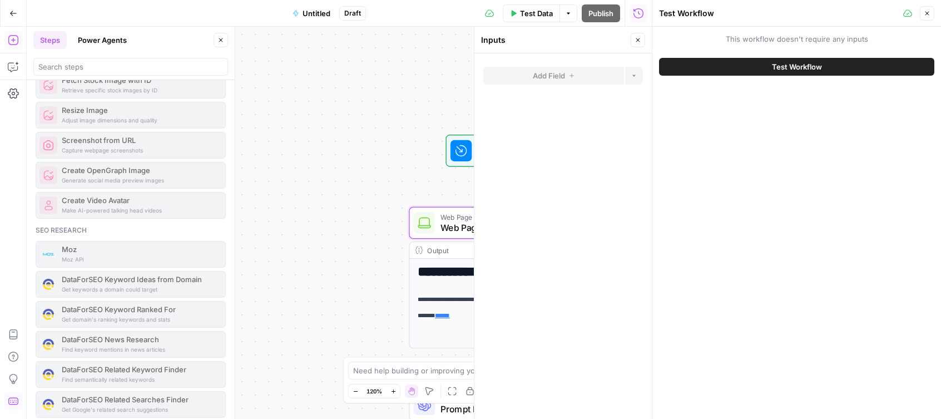
click at [639, 37] on icon "button" at bounding box center [637, 40] width 7 height 7
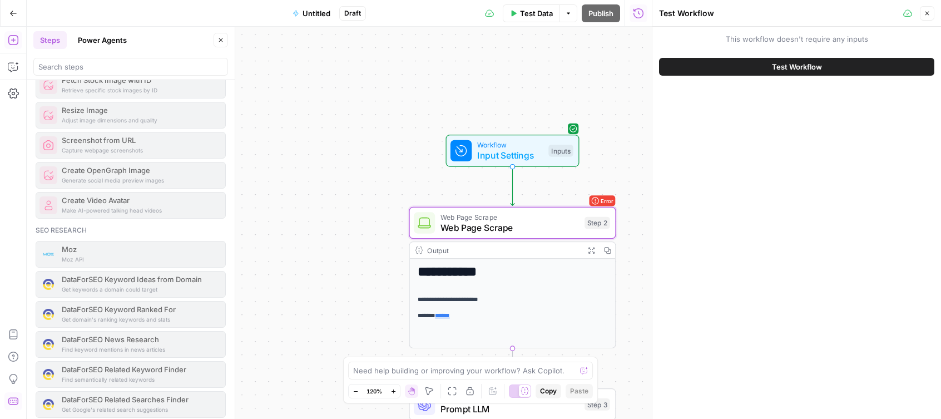
click at [929, 14] on icon "button" at bounding box center [926, 13] width 7 height 7
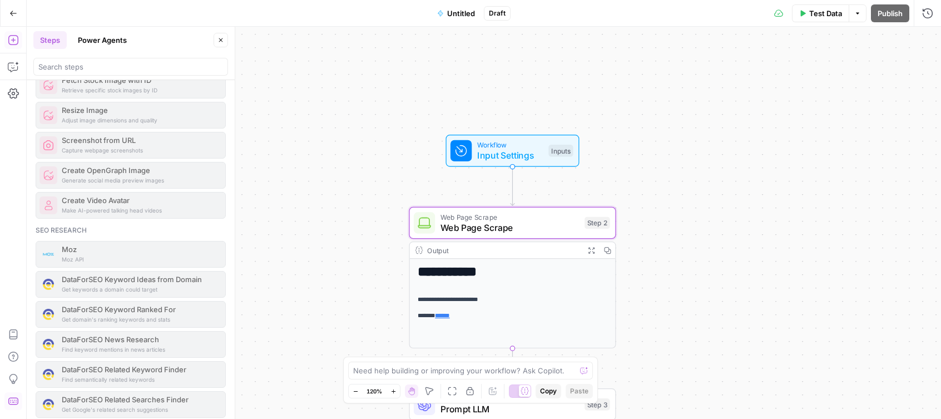
click at [543, 227] on span "Web Page Scrape" at bounding box center [509, 227] width 139 height 13
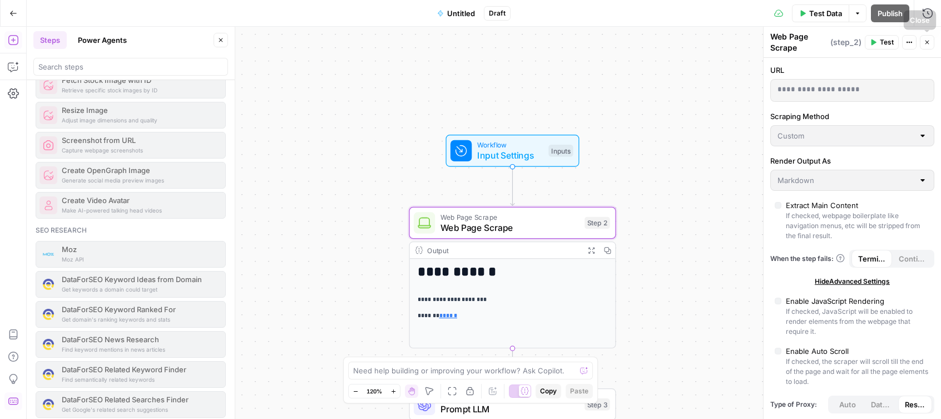
click at [935, 39] on header "Web Page Scrape ( step_2 ) Test Actions Close" at bounding box center [851, 42] width 177 height 31
click at [592, 250] on icon "button" at bounding box center [591, 249] width 7 height 7
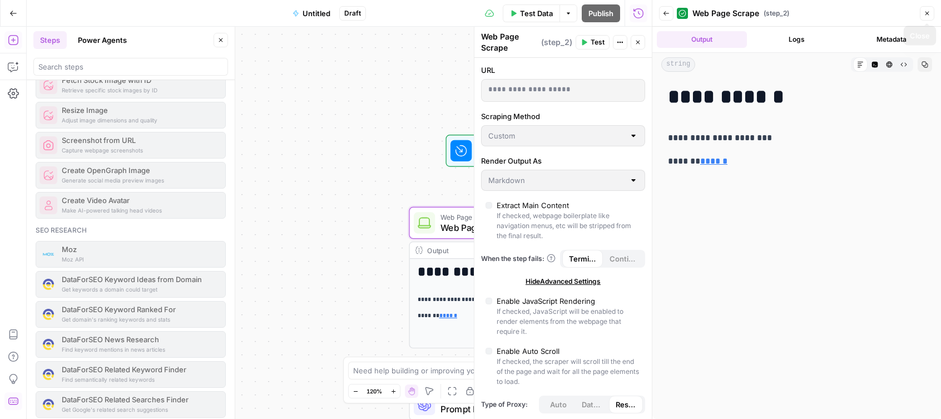
click at [925, 18] on button "Close" at bounding box center [927, 13] width 14 height 14
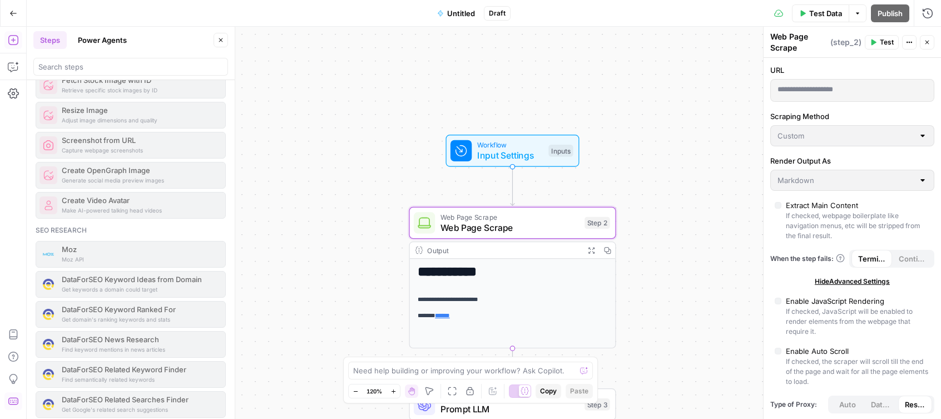
click at [610, 250] on icon "button" at bounding box center [607, 250] width 7 height 7
click at [925, 372] on icon "close" at bounding box center [925, 374] width 8 height 9
click at [549, 219] on span "Web Page Scrape" at bounding box center [509, 216] width 139 height 11
click at [563, 316] on p "******* ******" at bounding box center [513, 315] width 190 height 10
click at [586, 253] on button "Expand Output" at bounding box center [591, 250] width 16 height 16
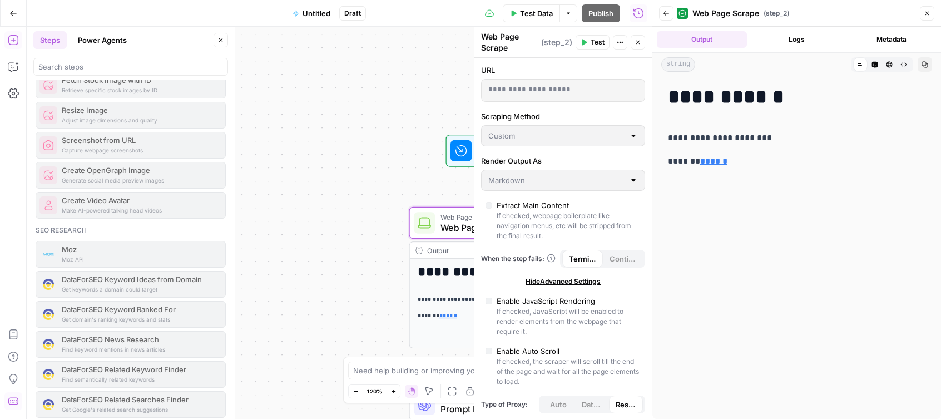
click at [923, 11] on icon "button" at bounding box center [926, 13] width 7 height 7
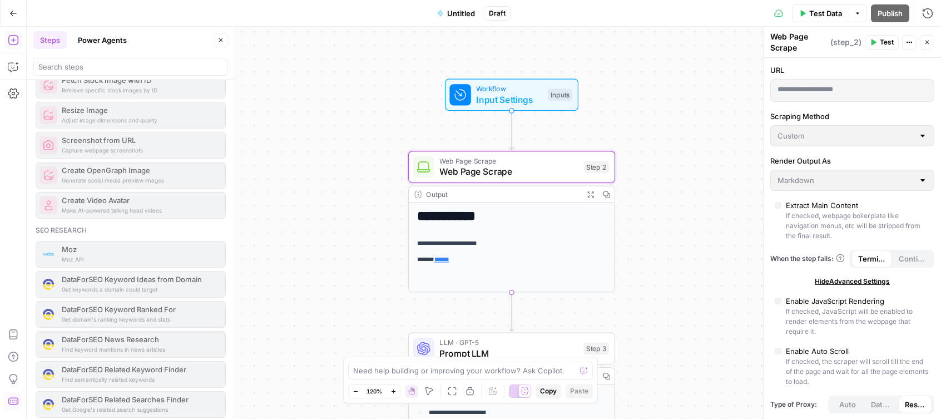
click at [11, 12] on icon "button" at bounding box center [13, 13] width 7 height 5
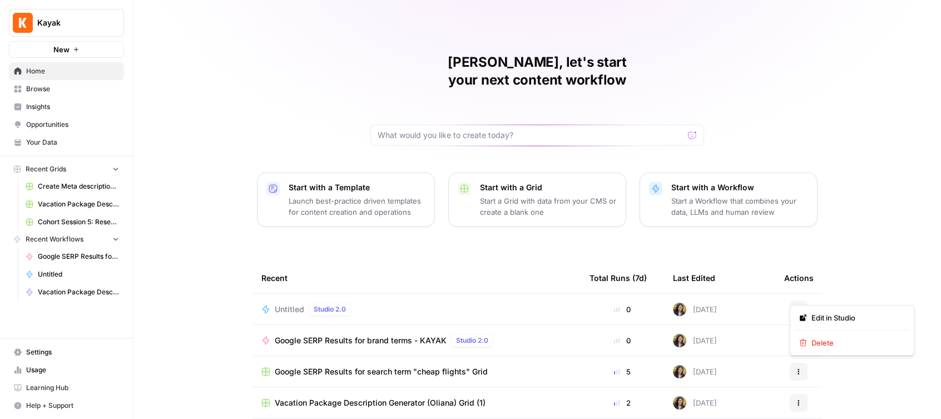
click at [799, 306] on icon "button" at bounding box center [798, 309] width 7 height 7
click at [826, 344] on span "Delete" at bounding box center [855, 342] width 89 height 11
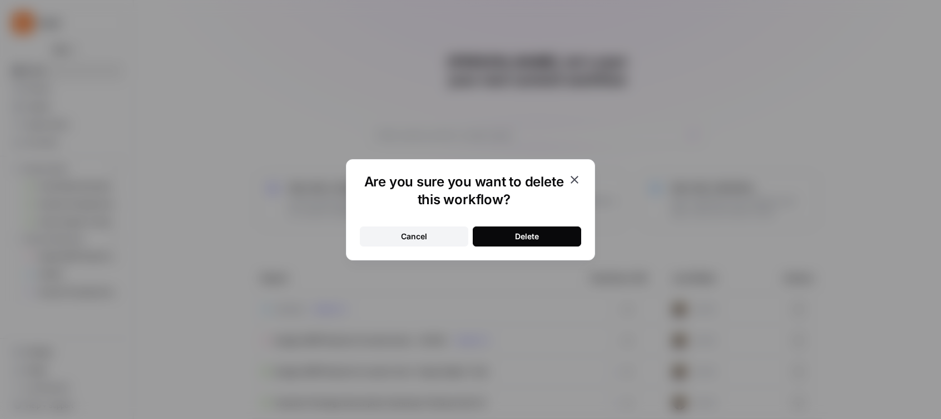
click at [541, 241] on button "Delete" at bounding box center [527, 236] width 108 height 20
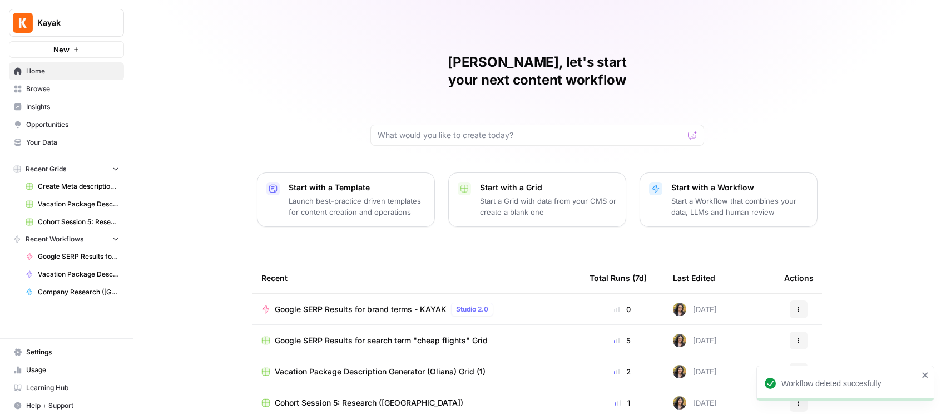
click at [73, 237] on span "Recent Workflows" at bounding box center [55, 239] width 58 height 10
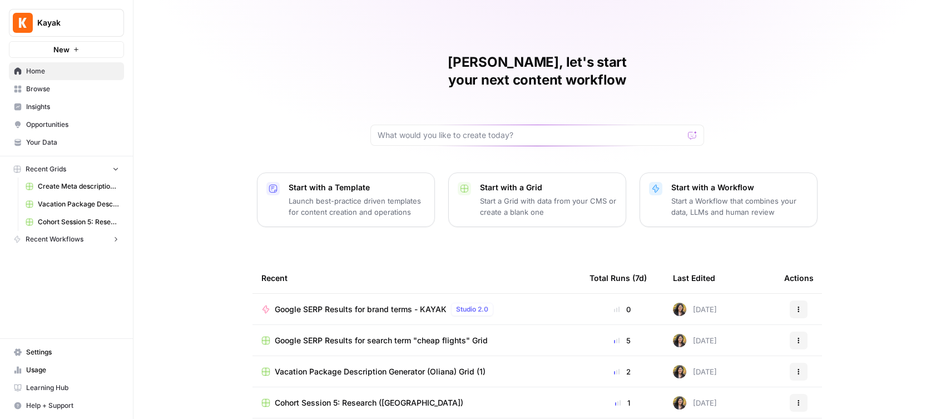
click at [73, 237] on span "Recent Workflows" at bounding box center [55, 239] width 58 height 10
click at [84, 255] on span "Google SERP Results for brand terms - KAYAK" at bounding box center [78, 256] width 81 height 10
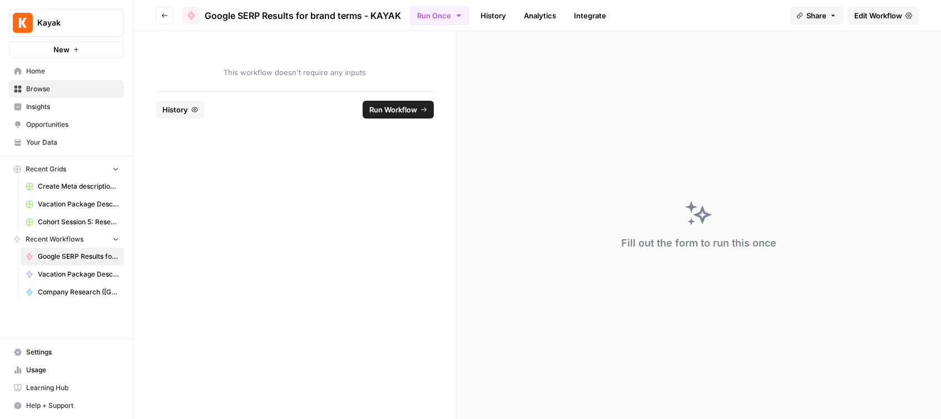
click at [883, 14] on span "Edit Workflow" at bounding box center [878, 15] width 48 height 11
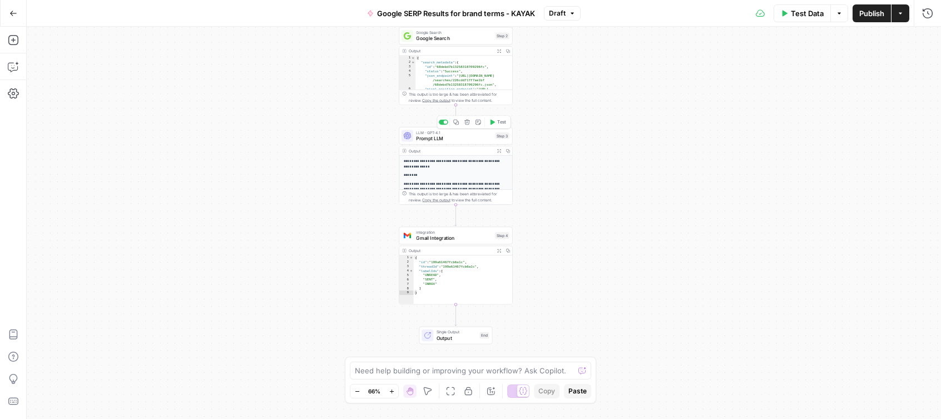
click at [493, 141] on div "LLM · GPT-4.1 Prompt LLM Step 3 Copy step Delete step Add Note Test" at bounding box center [455, 136] width 108 height 12
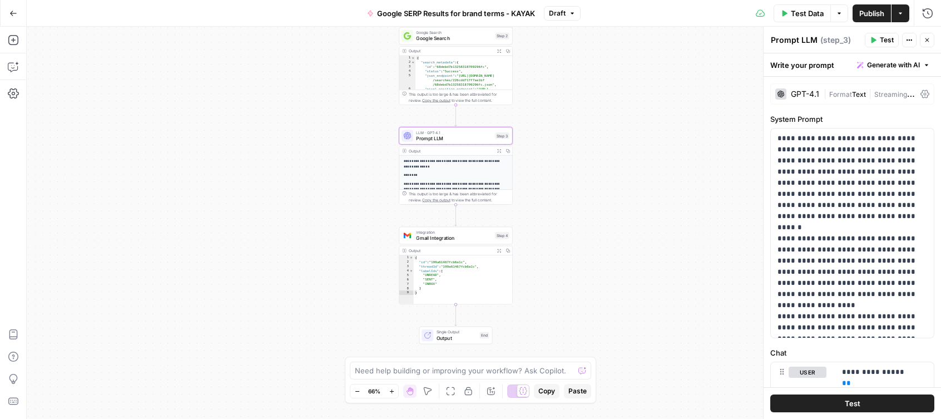
click at [812, 88] on div "GPT-4.1" at bounding box center [797, 93] width 44 height 11
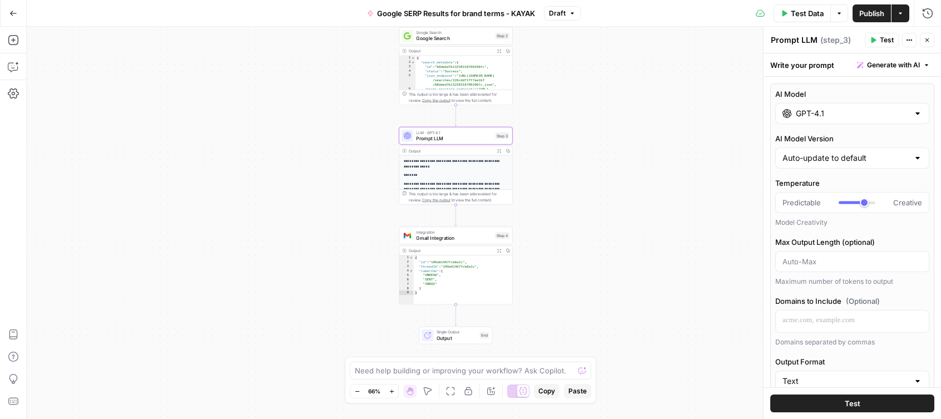
click at [917, 113] on div at bounding box center [917, 113] width 9 height 11
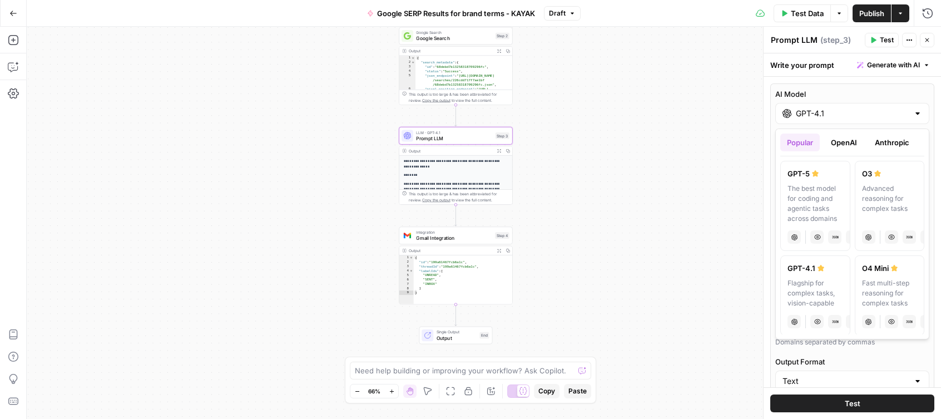
click at [809, 191] on div "The best model for coding and agentic tasks across domains" at bounding box center [815, 203] width 56 height 40
type input "GPT-5"
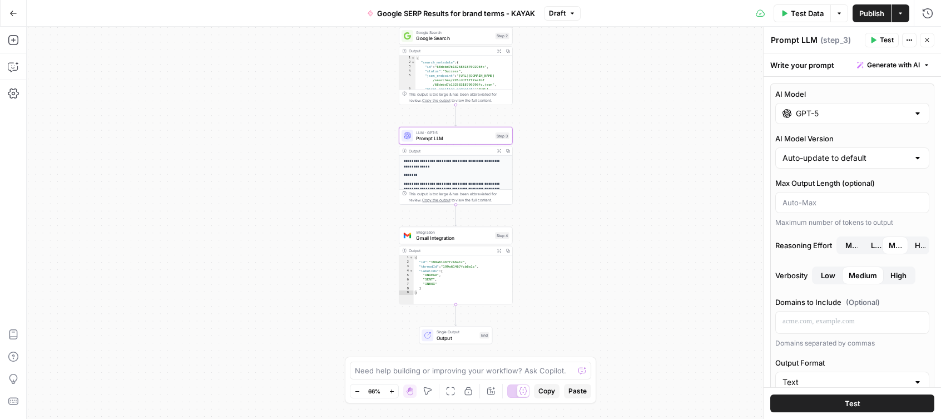
click at [848, 406] on span "Test" at bounding box center [852, 402] width 16 height 11
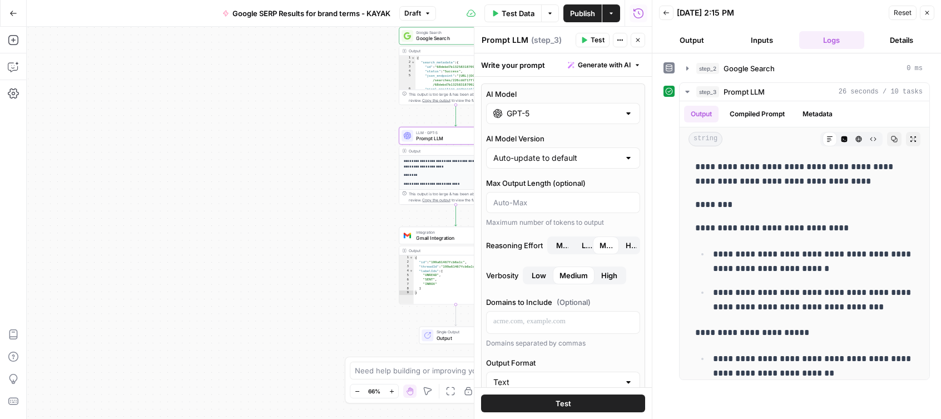
click at [900, 41] on button "Details" at bounding box center [901, 40] width 66 height 18
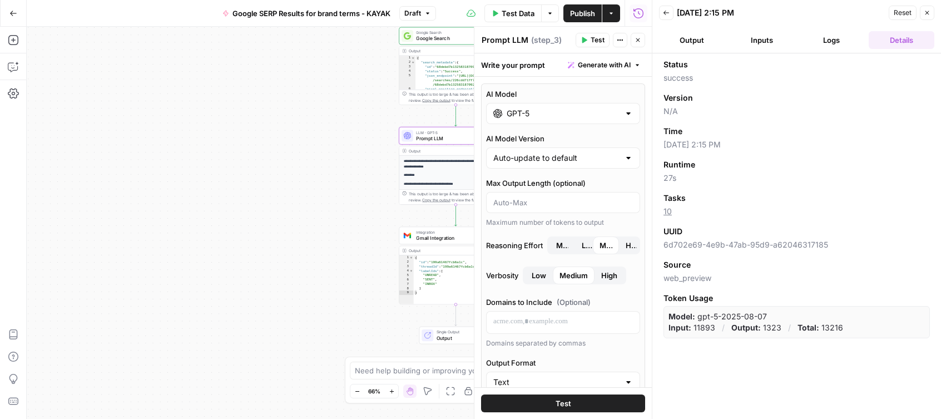
click at [829, 45] on button "Logs" at bounding box center [832, 40] width 66 height 18
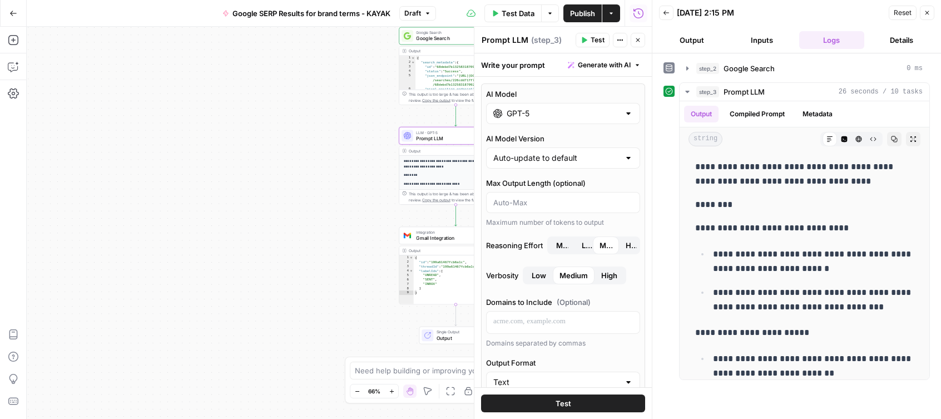
click at [778, 42] on button "Inputs" at bounding box center [762, 40] width 66 height 18
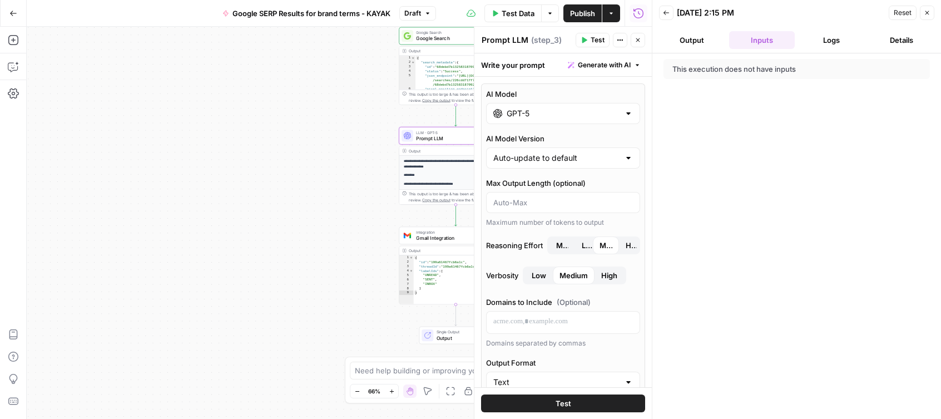
click at [697, 41] on button "Output" at bounding box center [692, 40] width 66 height 18
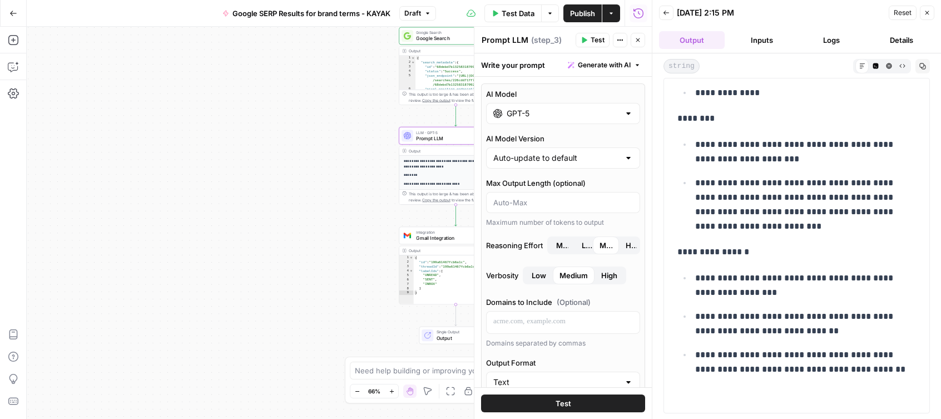
scroll to position [330, 0]
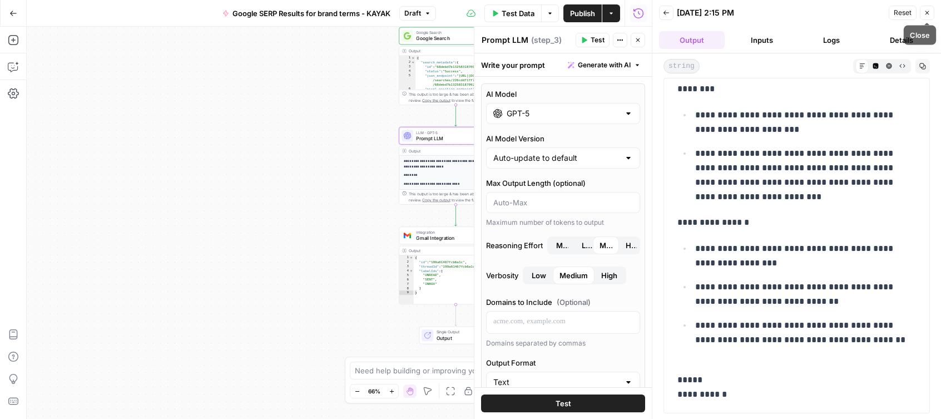
click at [930, 10] on button "Close" at bounding box center [927, 13] width 14 height 14
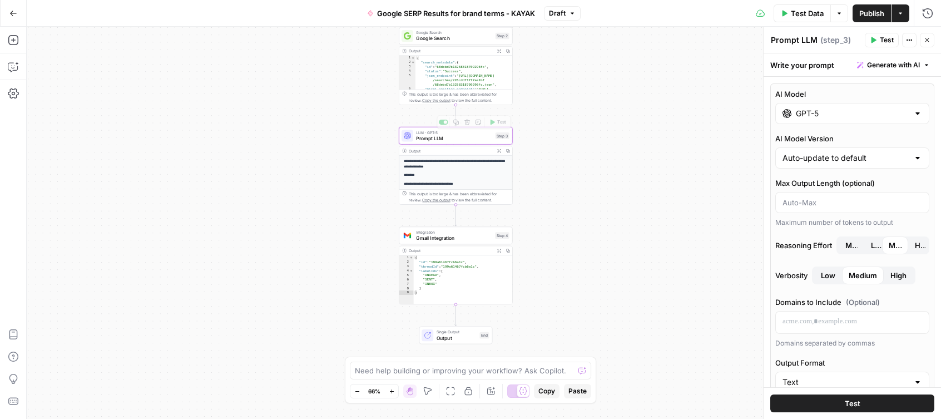
click at [467, 172] on p "********" at bounding box center [456, 175] width 104 height 6
click at [473, 133] on span "LLM · GPT-5" at bounding box center [454, 133] width 76 height 6
click at [458, 165] on p "**********" at bounding box center [456, 163] width 104 height 11
click at [467, 141] on span "Prompt LLM" at bounding box center [454, 138] width 76 height 7
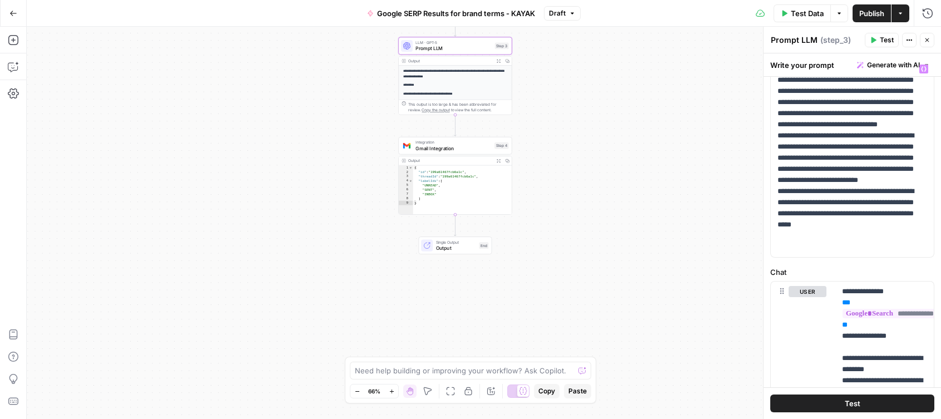
scroll to position [585, 0]
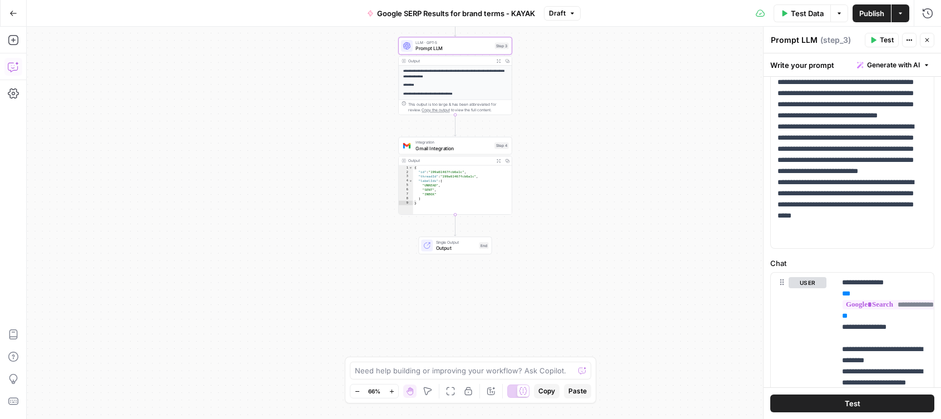
click at [14, 68] on icon "button" at bounding box center [13, 66] width 11 height 11
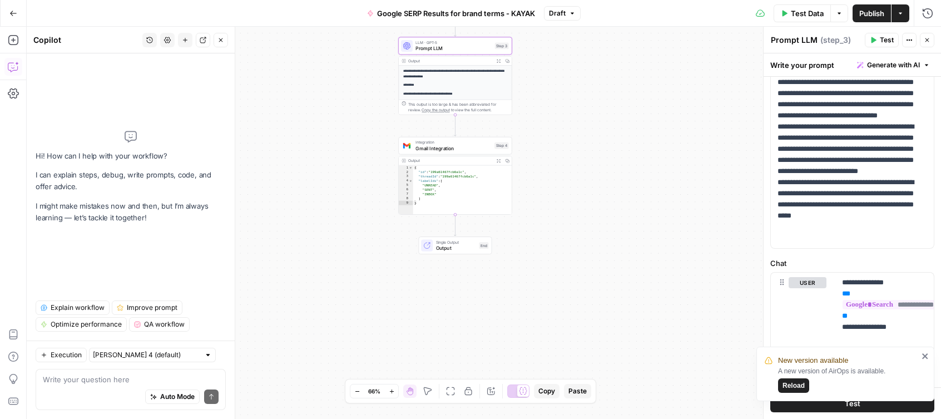
click at [61, 383] on textarea at bounding box center [131, 379] width 176 height 11
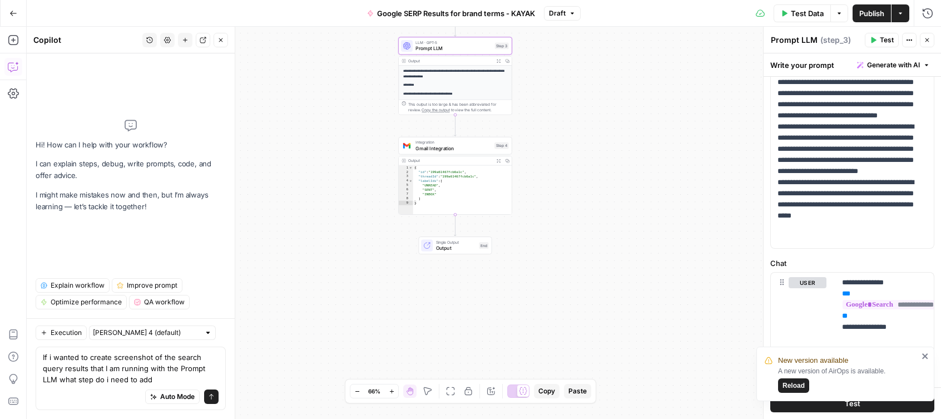
type textarea "If i wanted to create screenshot of the search query results that I am running …"
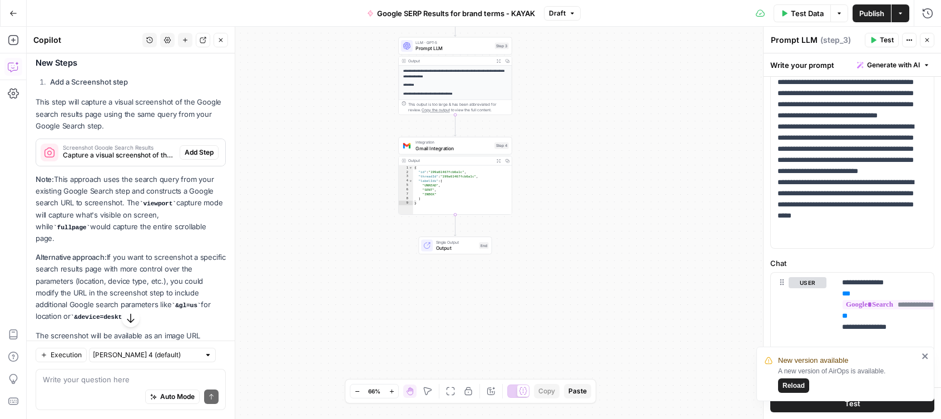
scroll to position [290, 0]
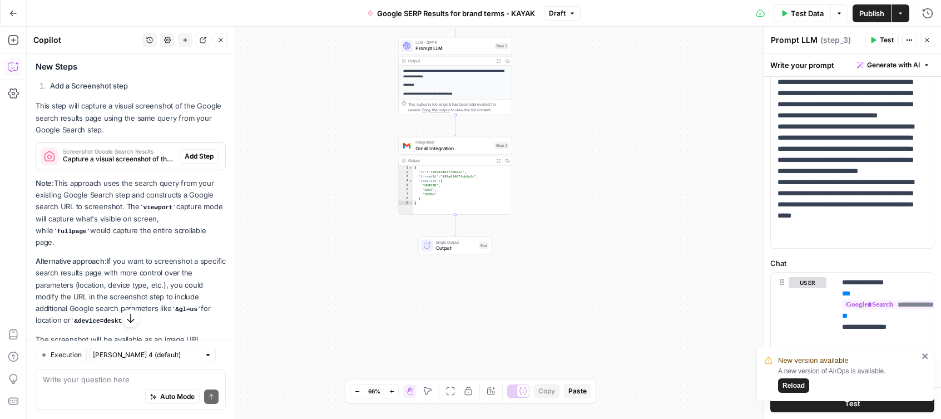
click at [197, 155] on span "Add Step" at bounding box center [199, 156] width 29 height 10
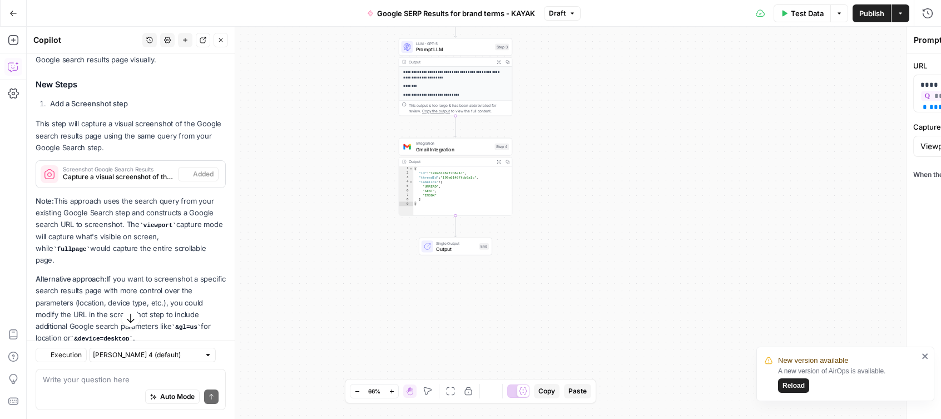
type textarea "Screenshot Google Search Results"
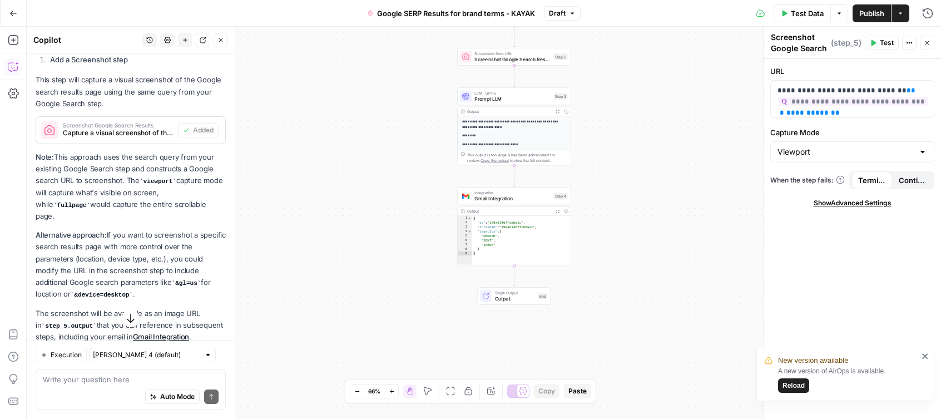
scroll to position [351, 0]
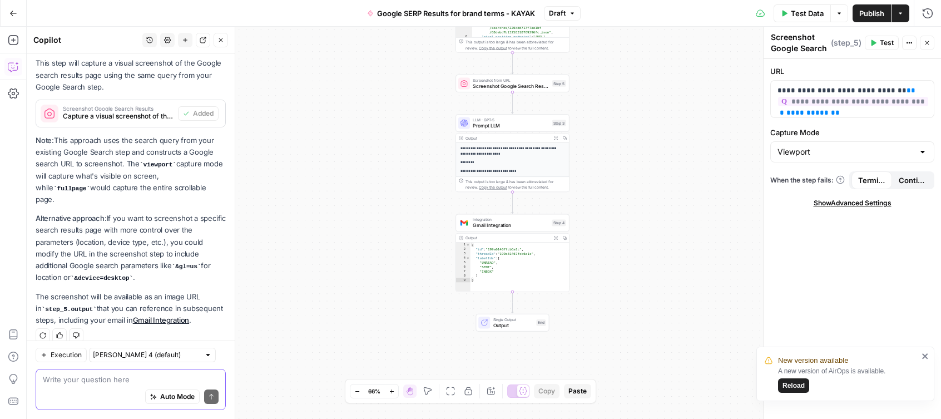
click at [58, 378] on textarea at bounding box center [131, 379] width 176 height 11
drag, startPoint x: 407, startPoint y: 365, endPoint x: 426, endPoint y: 365, distance: 18.9
click at [426, 365] on body "New version available A new version of AirOps is available. Reload Kayak New Ho…" at bounding box center [470, 209] width 941 height 419
click at [881, 155] on input "Capture Mode" at bounding box center [845, 151] width 136 height 11
type input "Viewport"
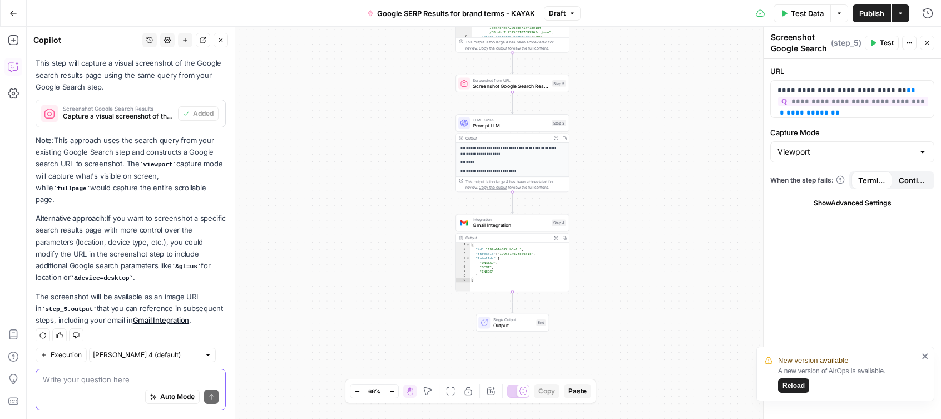
click at [64, 384] on textarea at bounding box center [131, 379] width 176 height 11
type textarea "I would like to specify the location and device"
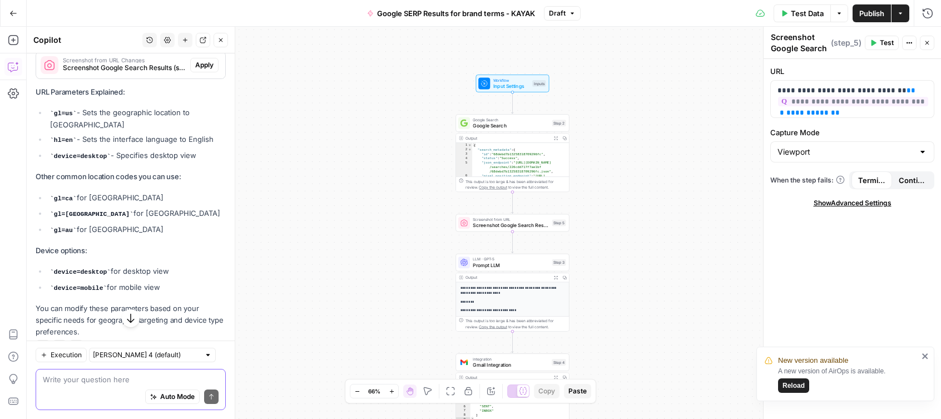
scroll to position [729, 0]
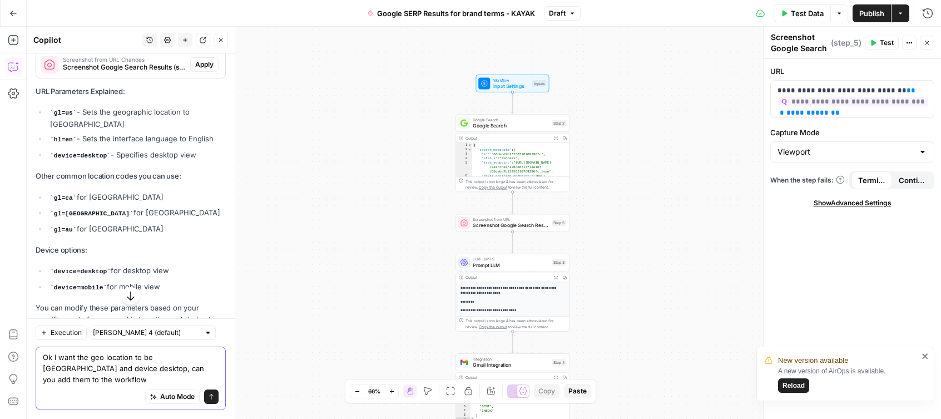
type textarea "Ok I want the geo location to be United states and device desktop, can you add …"
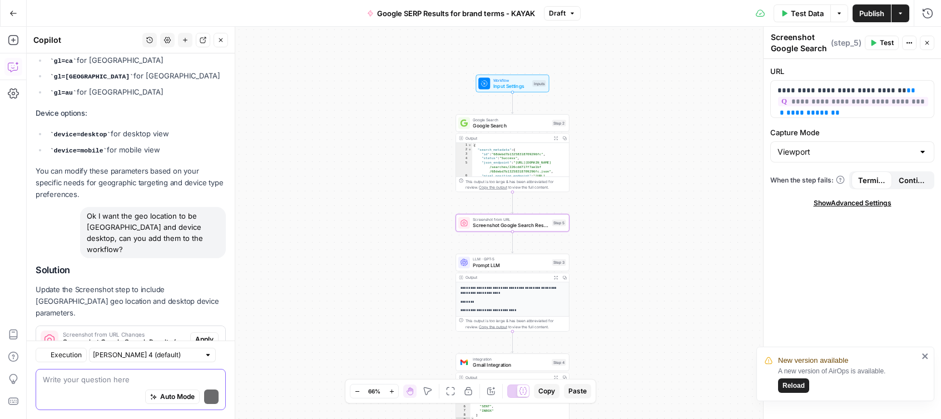
scroll to position [920, 0]
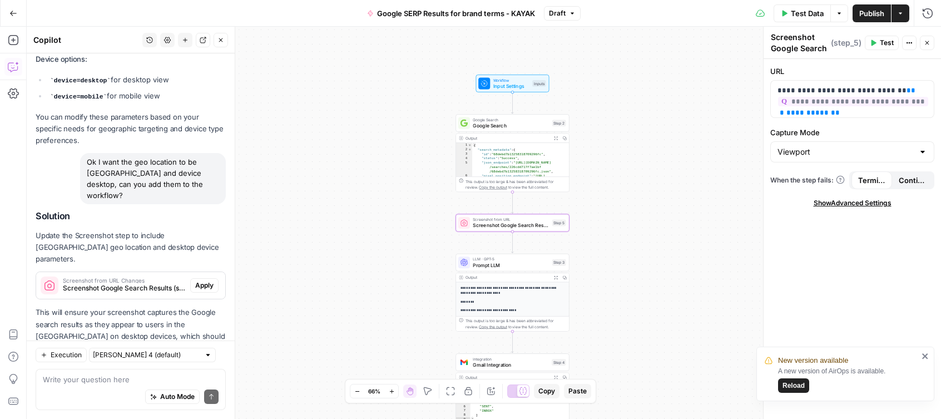
click at [205, 280] on span "Apply" at bounding box center [204, 285] width 18 height 10
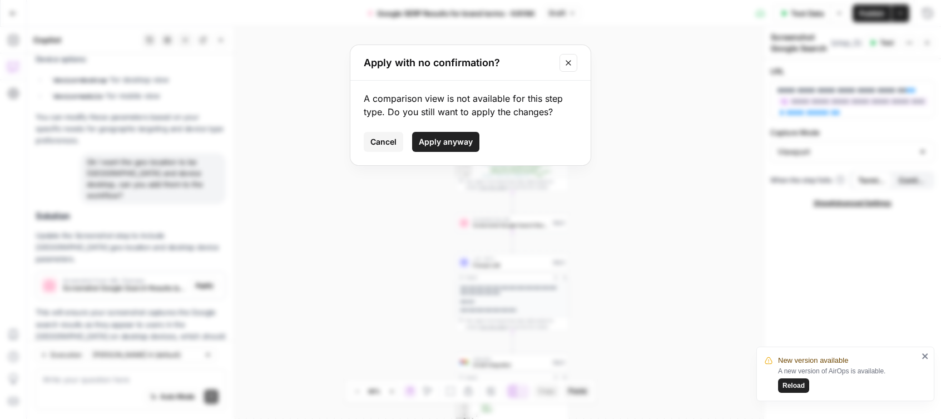
click at [444, 143] on span "Apply anyway" at bounding box center [446, 141] width 54 height 11
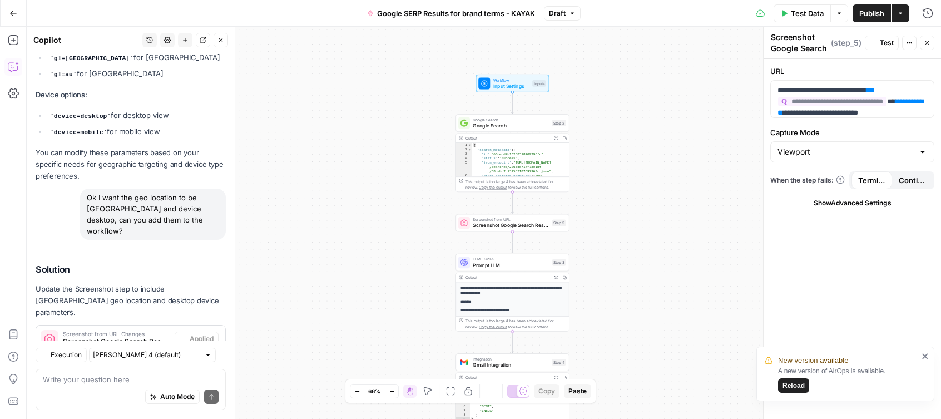
scroll to position [956, 0]
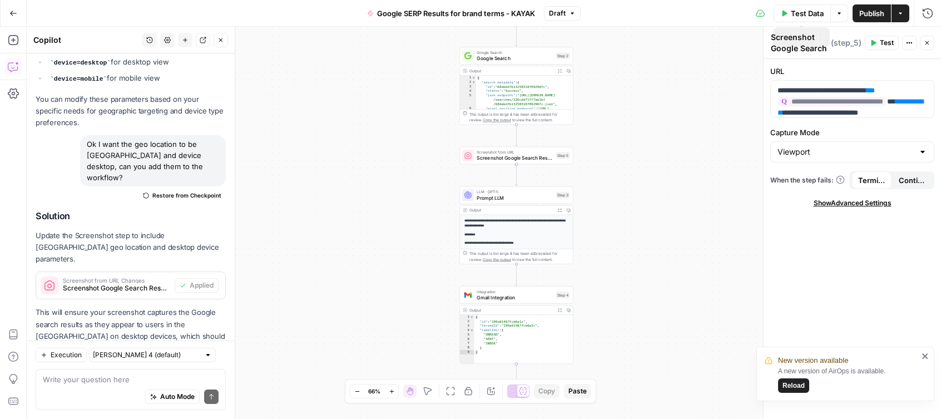
click at [807, 12] on span "Test Data" at bounding box center [807, 13] width 33 height 11
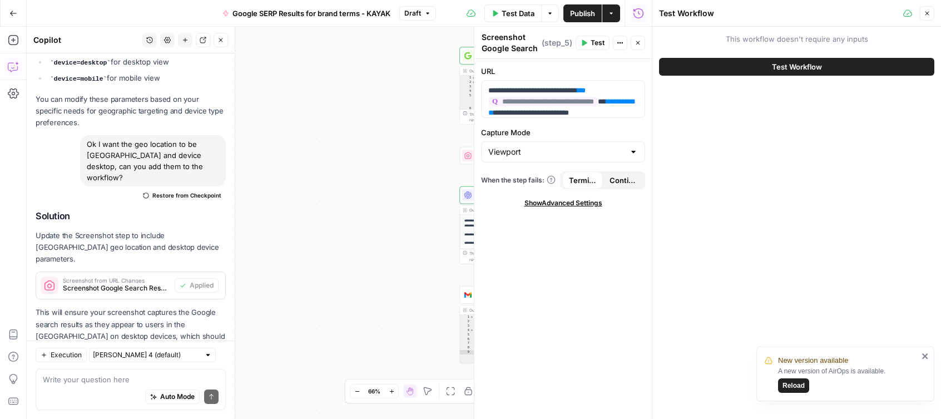
click at [817, 61] on span "Test Workflow" at bounding box center [797, 66] width 50 height 11
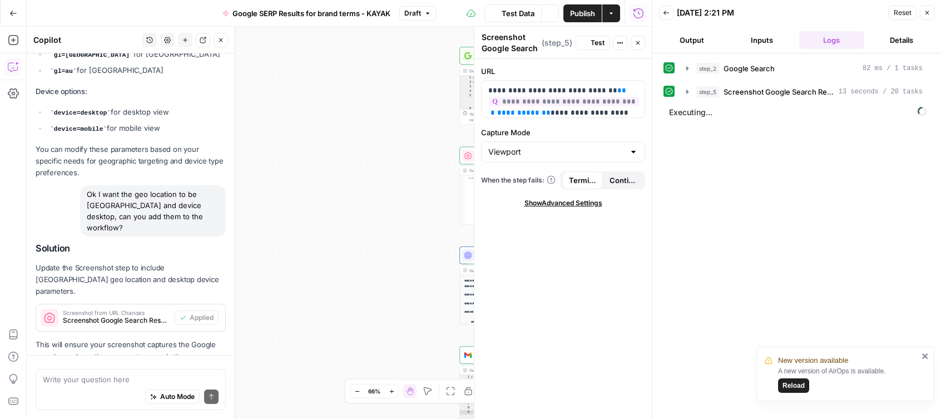
scroll to position [956, 0]
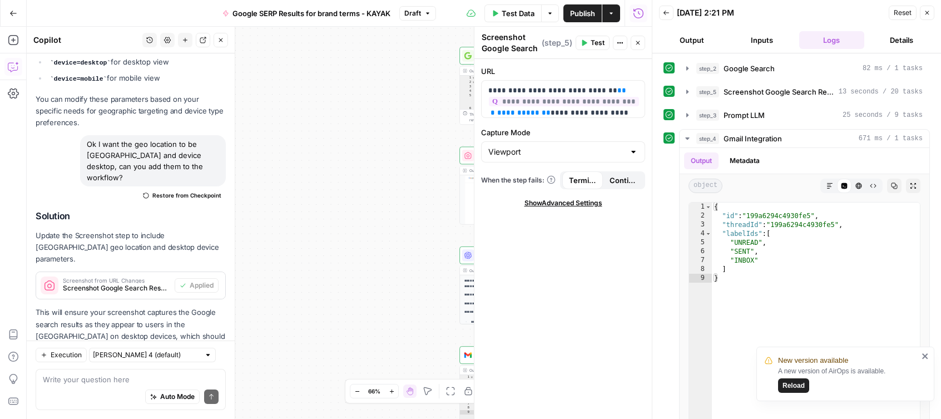
click at [795, 387] on span "Reload" at bounding box center [793, 385] width 22 height 10
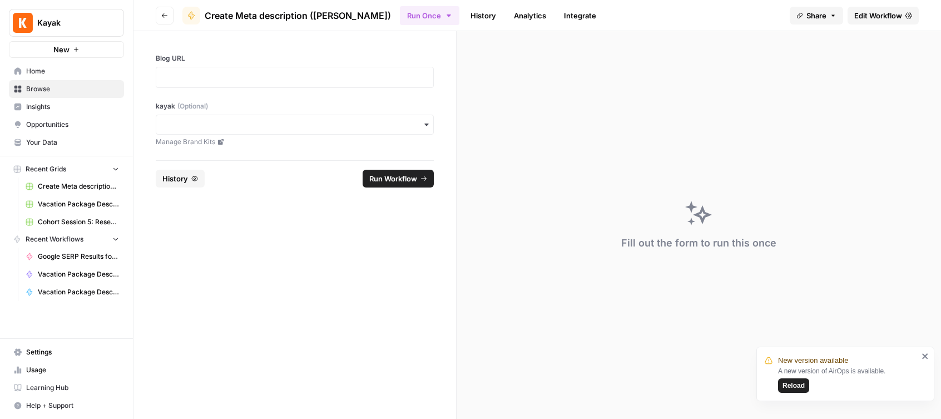
click at [62, 250] on link "Google SERP Results for search term "cheap flights"" at bounding box center [72, 256] width 103 height 18
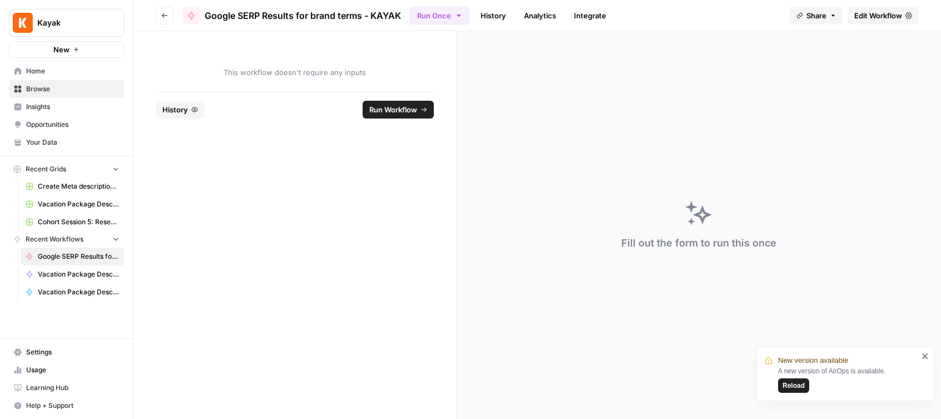
click at [872, 12] on span "Edit Workflow" at bounding box center [878, 15] width 48 height 11
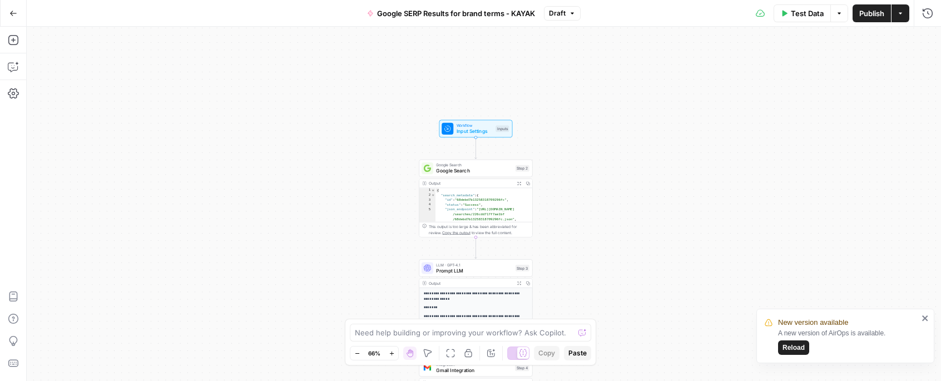
click at [462, 295] on p "**********" at bounding box center [476, 296] width 105 height 11
click at [478, 271] on span "Prompt LLM" at bounding box center [474, 270] width 76 height 7
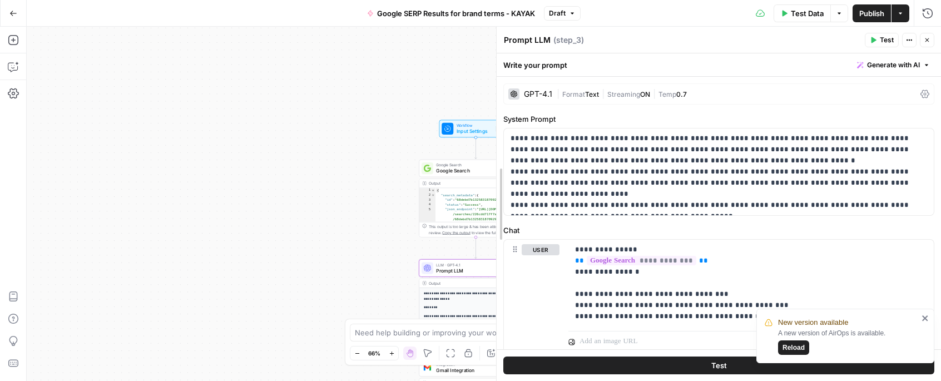
drag, startPoint x: 764, startPoint y: 98, endPoint x: 444, endPoint y: 115, distance: 321.2
click at [444, 115] on body "New version available A new version of AirOps is available. Reload Kayak New Ho…" at bounding box center [470, 190] width 941 height 381
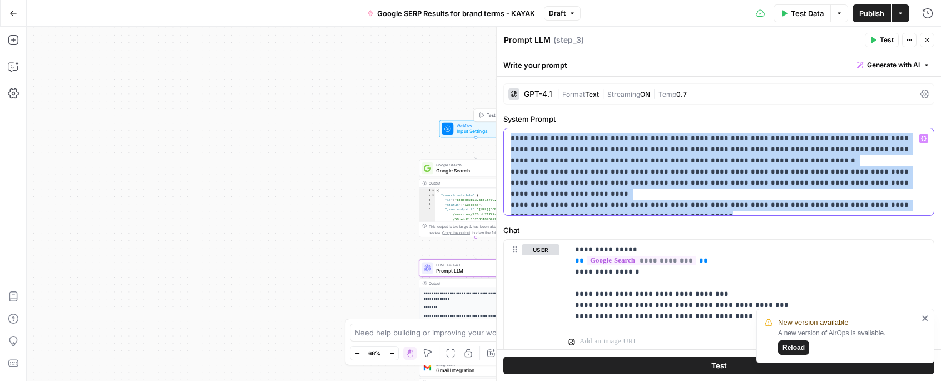
drag, startPoint x: 642, startPoint y: 205, endPoint x: 473, endPoint y: 120, distance: 189.2
click at [473, 120] on body "New version available A new version of AirOps is available. Reload Kayak New Ho…" at bounding box center [470, 190] width 941 height 381
copy p "**********"
click at [467, 172] on span "Google Search" at bounding box center [474, 170] width 76 height 7
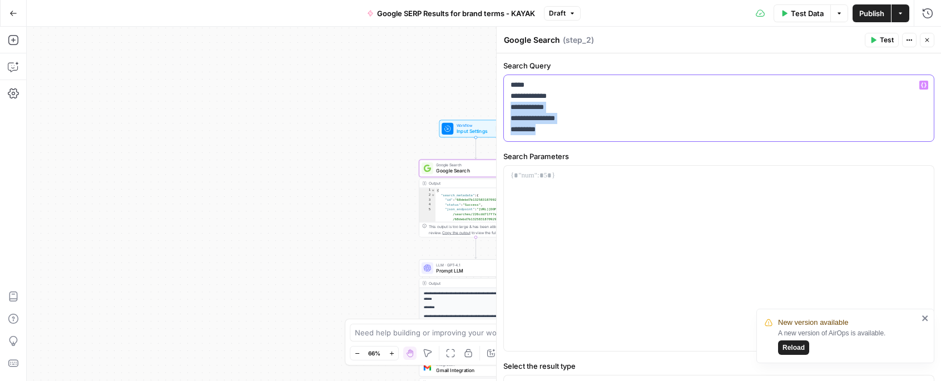
drag, startPoint x: 548, startPoint y: 130, endPoint x: 484, endPoint y: 74, distance: 84.7
click at [484, 74] on body "New version available A new version of AirOps is available. Reload Kayak New Ho…" at bounding box center [470, 190] width 941 height 381
click at [545, 128] on p "**********" at bounding box center [718, 107] width 416 height 56
drag, startPoint x: 552, startPoint y: 130, endPoint x: 504, endPoint y: 82, distance: 67.6
click at [504, 82] on div "**********" at bounding box center [719, 108] width 430 height 66
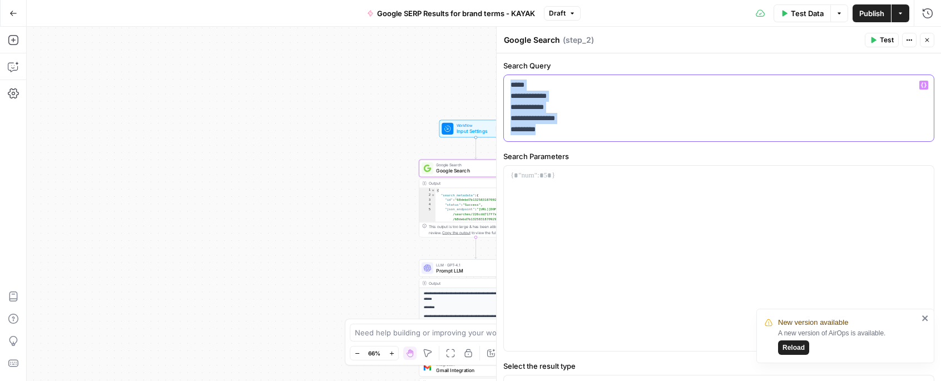
copy p "**********"
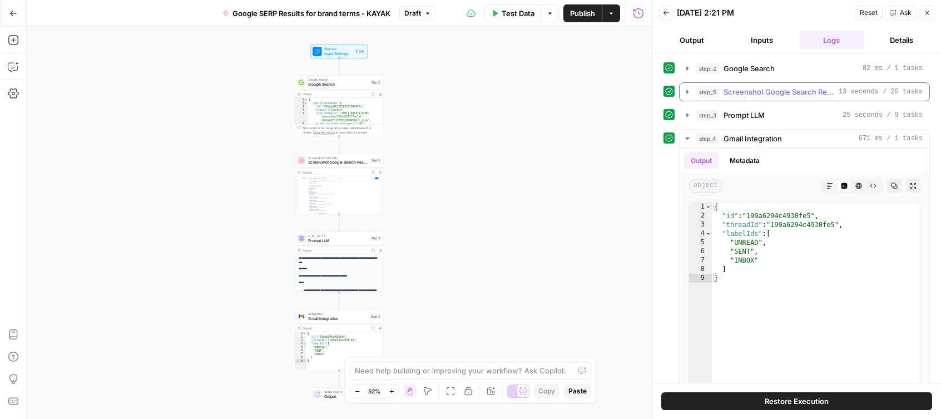
click at [744, 92] on span "Screenshot Google Search Results" at bounding box center [778, 91] width 111 height 11
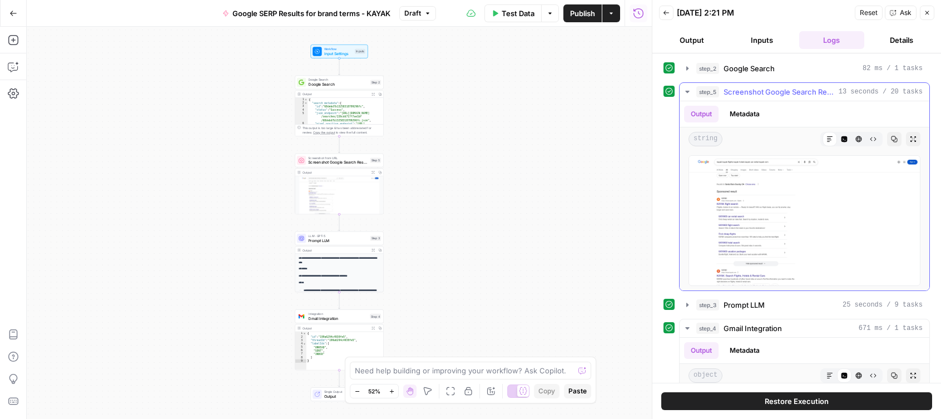
click at [759, 217] on img at bounding box center [804, 220] width 232 height 131
click at [913, 137] on icon "button" at bounding box center [913, 139] width 7 height 7
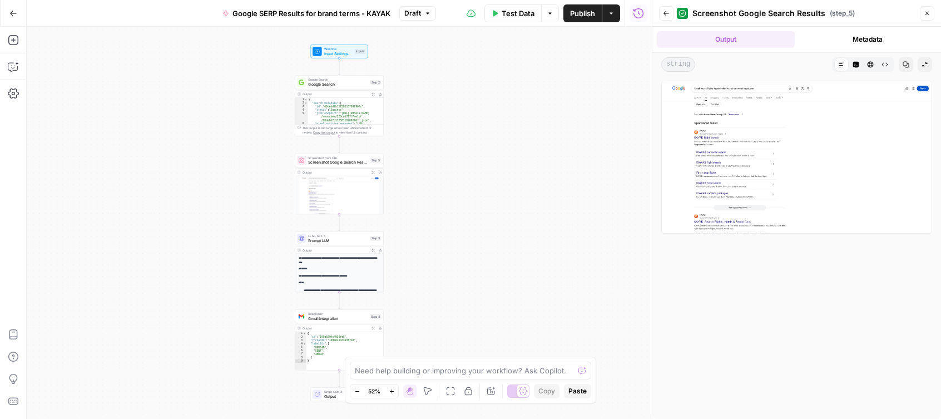
click at [759, 156] on img at bounding box center [796, 157] width 271 height 153
click at [924, 64] on icon "button" at bounding box center [924, 64] width 7 height 7
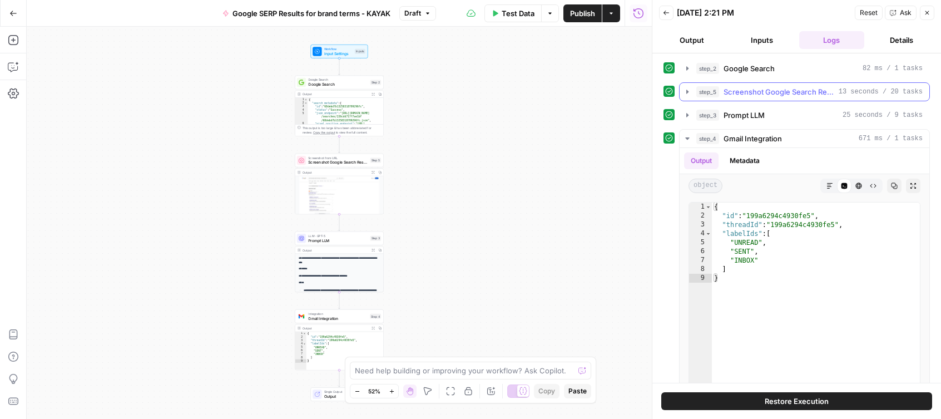
click at [804, 90] on span "Screenshot Google Search Results" at bounding box center [778, 91] width 111 height 11
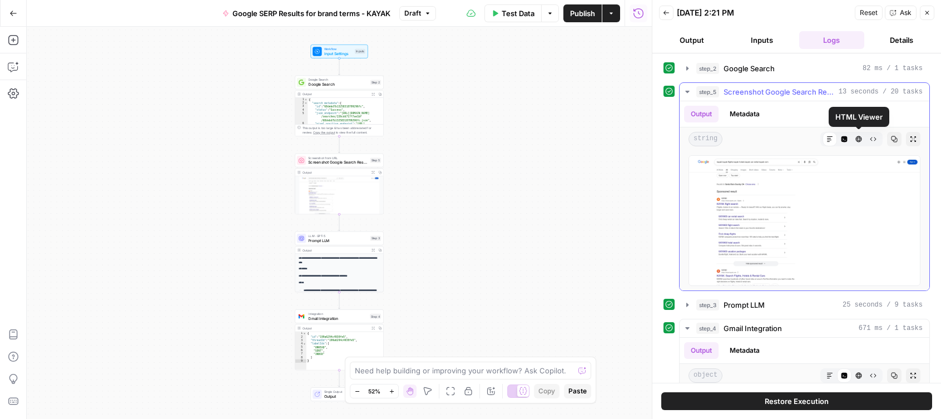
click at [858, 138] on icon "button" at bounding box center [858, 139] width 7 height 7
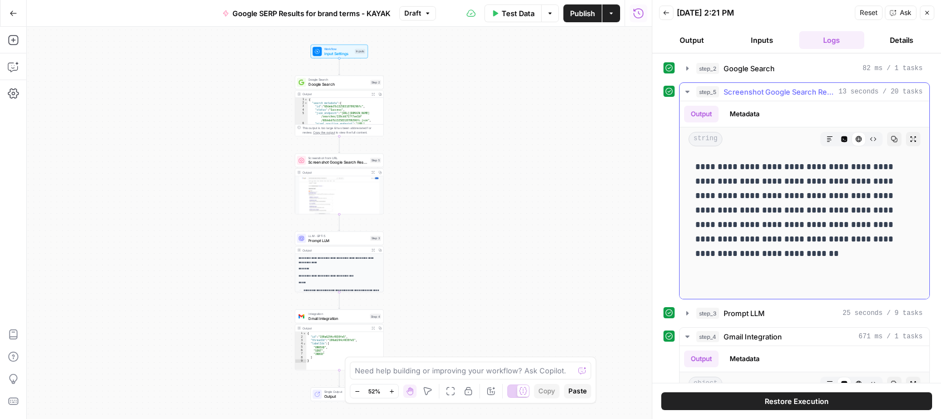
click at [875, 141] on icon "button" at bounding box center [872, 139] width 7 height 7
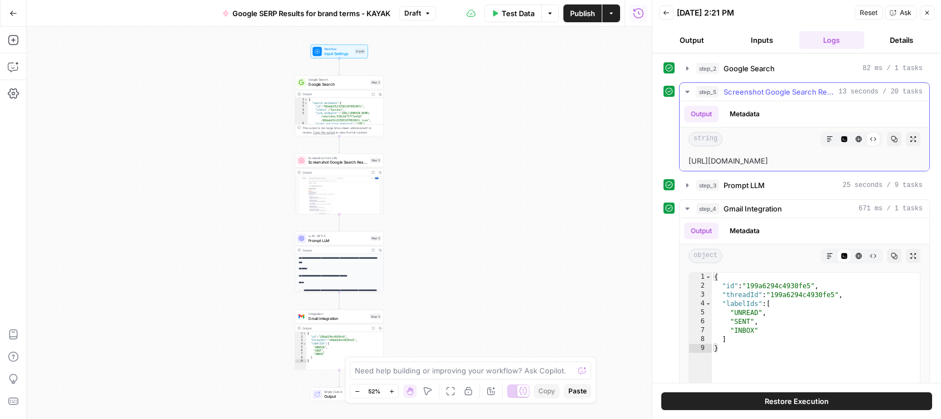
click at [828, 137] on icon "button" at bounding box center [829, 139] width 7 height 7
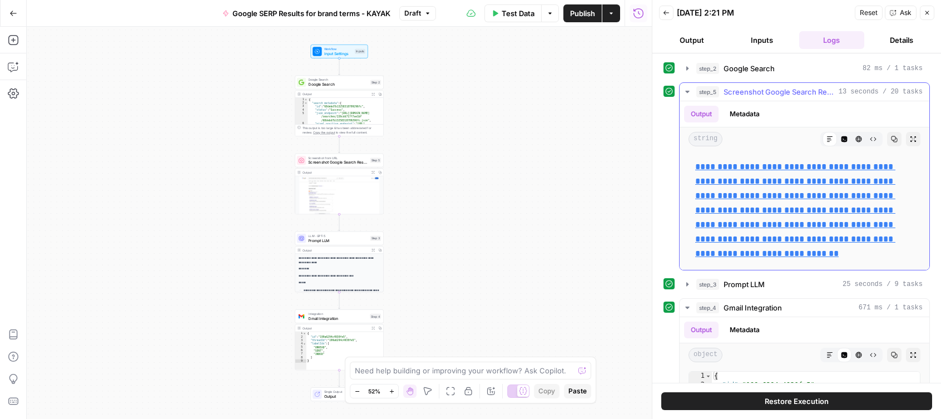
click at [845, 136] on icon "button" at bounding box center [844, 139] width 7 height 7
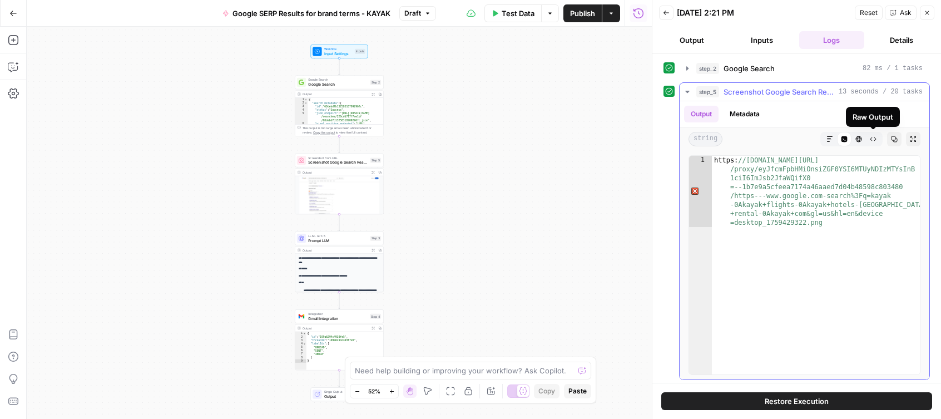
click at [873, 138] on icon "button" at bounding box center [872, 139] width 7 height 7
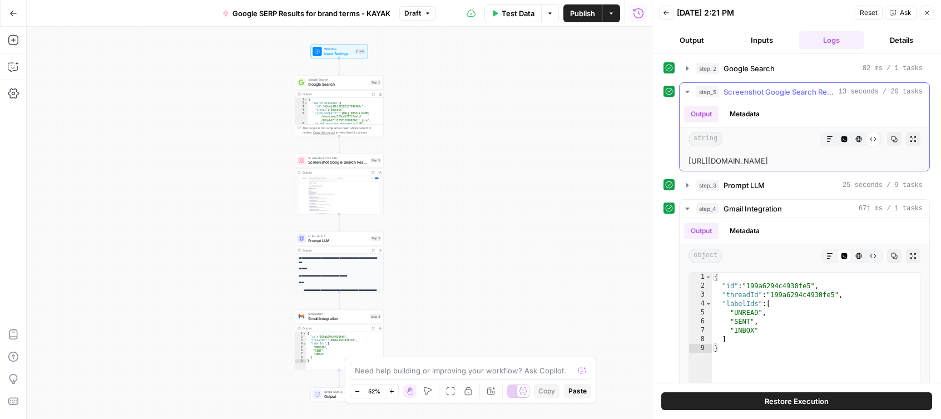
click at [908, 137] on button "Expand Output" at bounding box center [913, 139] width 14 height 14
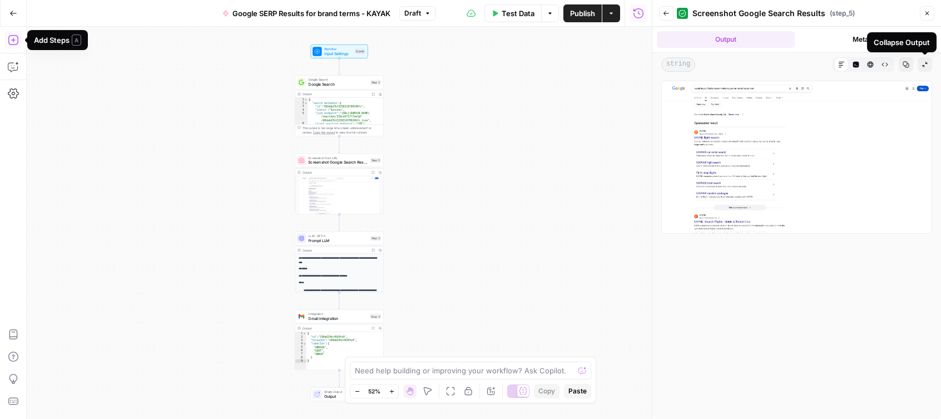
click at [927, 64] on span "Collapse Output" at bounding box center [927, 64] width 1 height 1
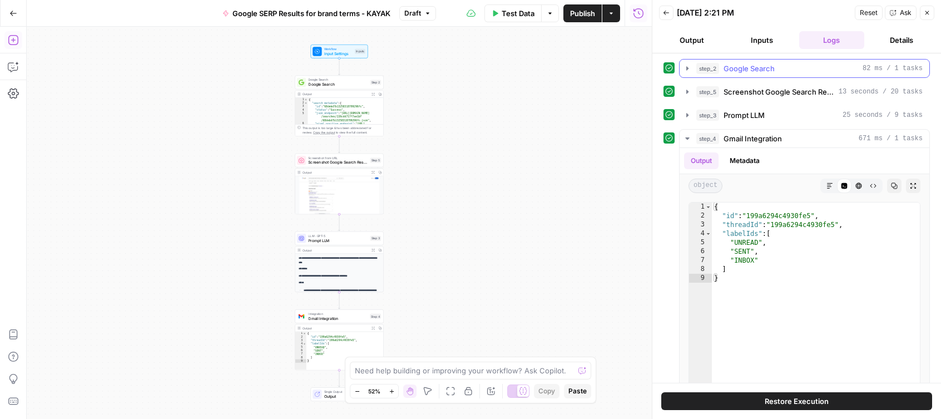
click at [927, 66] on button "step_2 Google Search 82 ms / 1 tasks" at bounding box center [804, 68] width 250 height 18
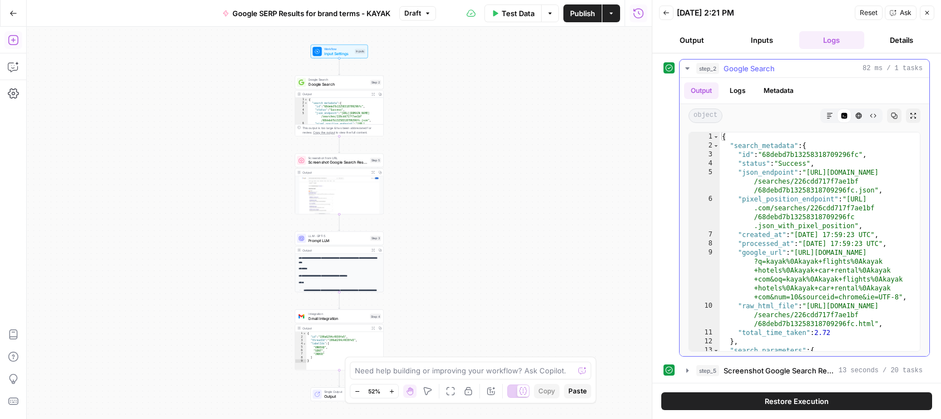
click at [921, 69] on span "82 ms / 1 tasks" at bounding box center [892, 68] width 60 height 10
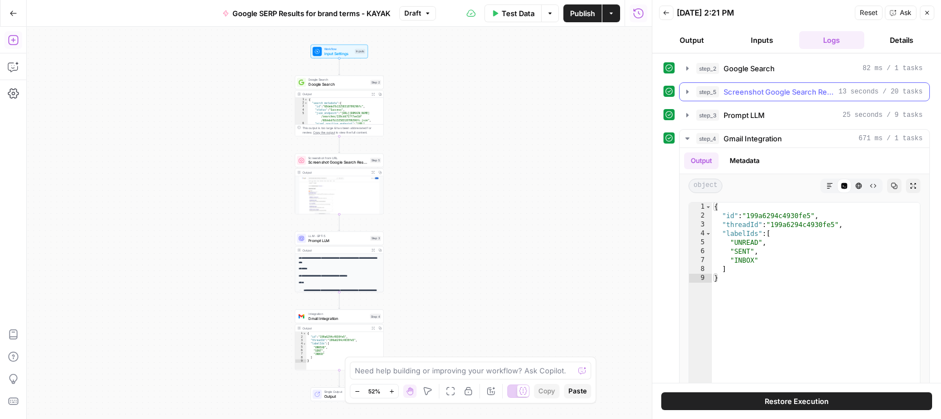
click at [758, 95] on span "Screenshot Google Search Results" at bounding box center [778, 91] width 111 height 11
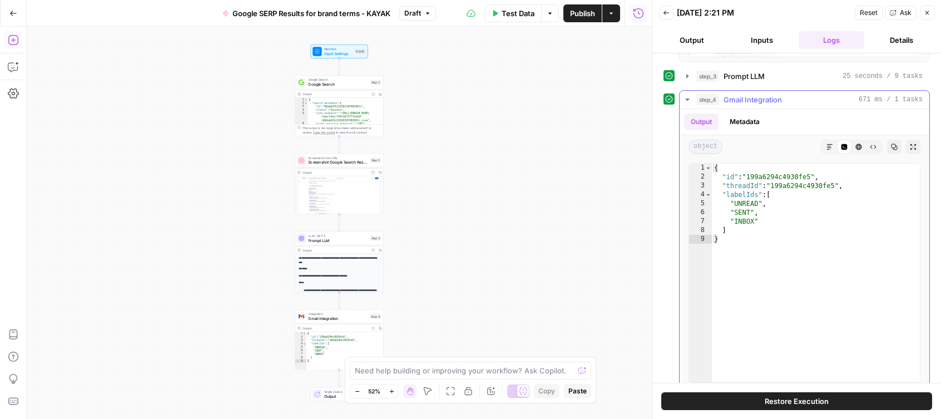
scroll to position [239, 0]
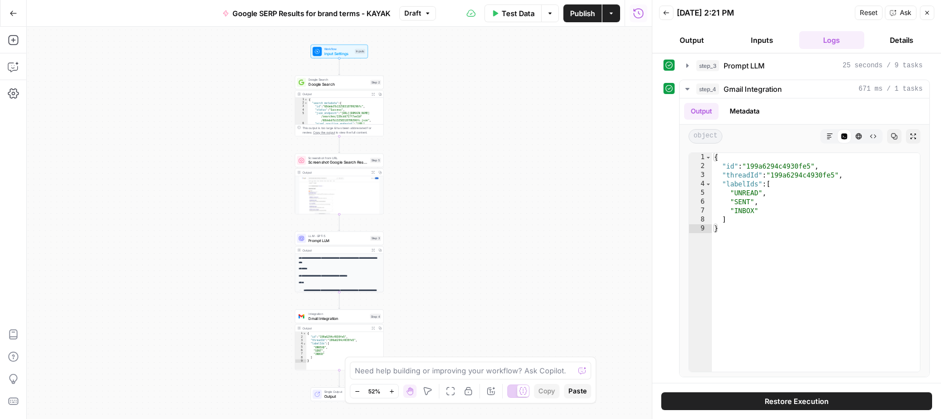
click at [9, 16] on icon "button" at bounding box center [13, 13] width 8 height 8
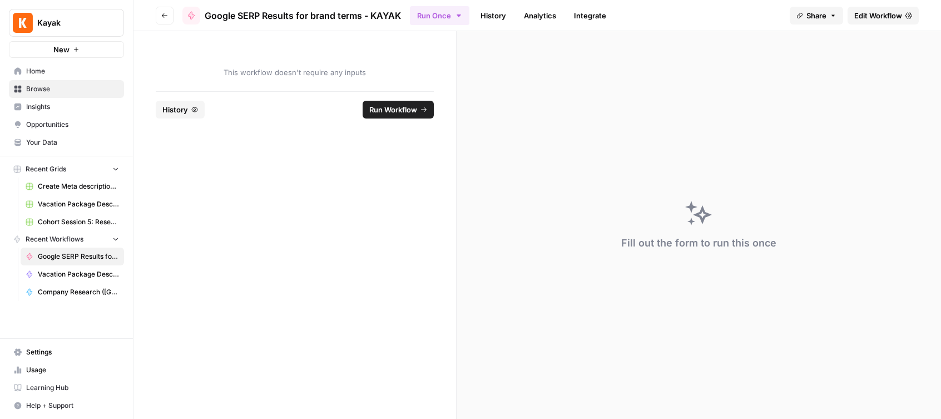
click at [85, 252] on span "Google SERP Results for brand terms - KAYAK" at bounding box center [78, 256] width 81 height 10
click at [871, 14] on span "Edit Workflow" at bounding box center [878, 15] width 48 height 11
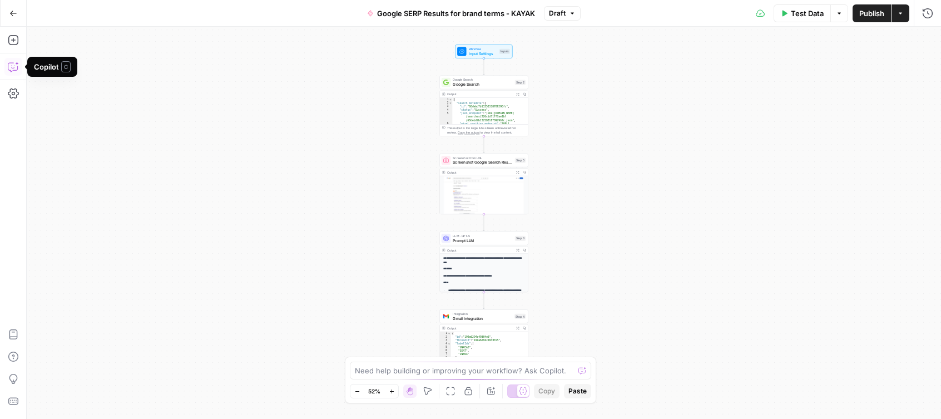
click at [14, 67] on icon "button" at bounding box center [13, 66] width 11 height 11
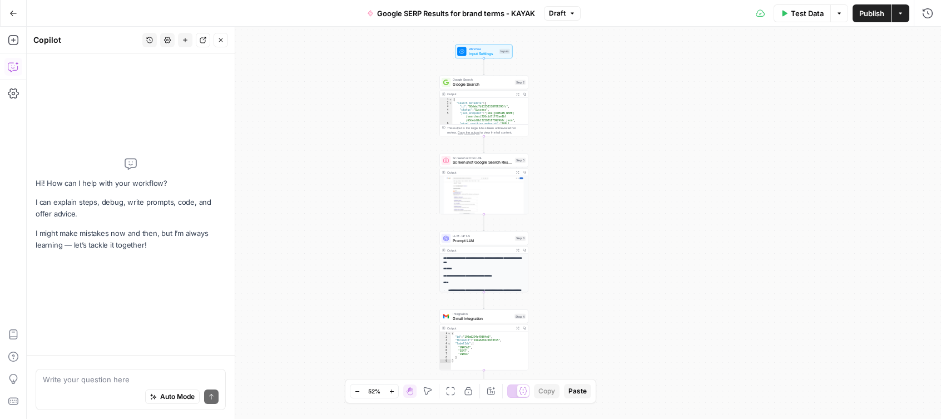
click at [84, 386] on div "Auto Mode Send" at bounding box center [131, 397] width 176 height 24
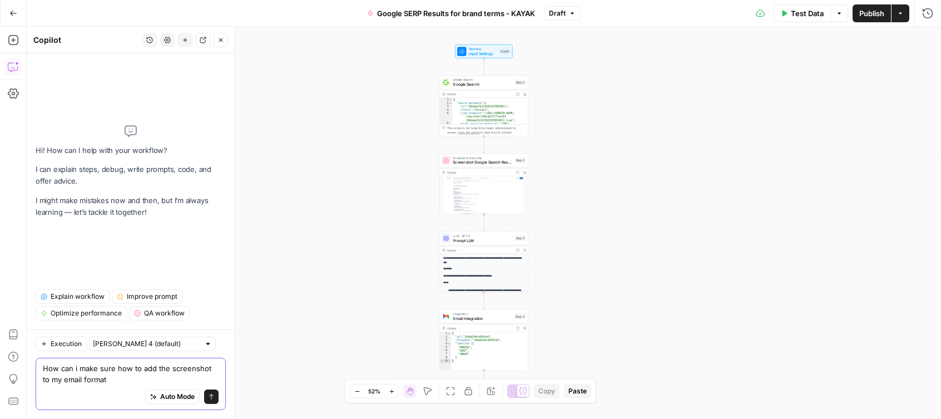
type textarea "How can i make sure how to add the screenshot to my email format?"
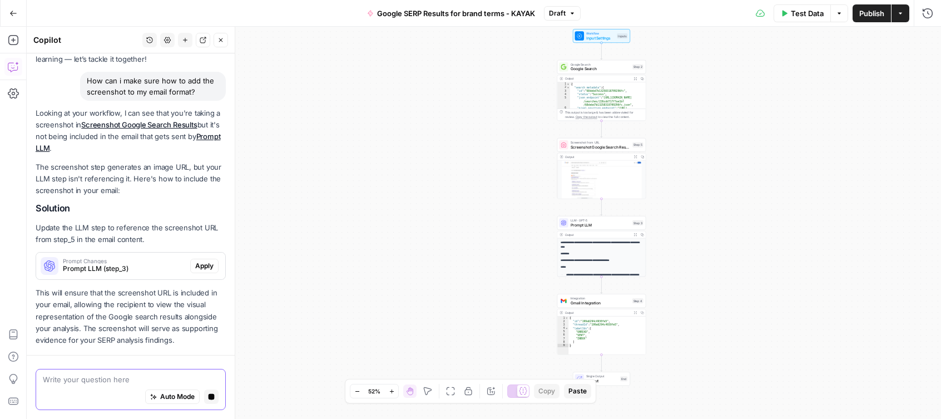
scroll to position [103, 0]
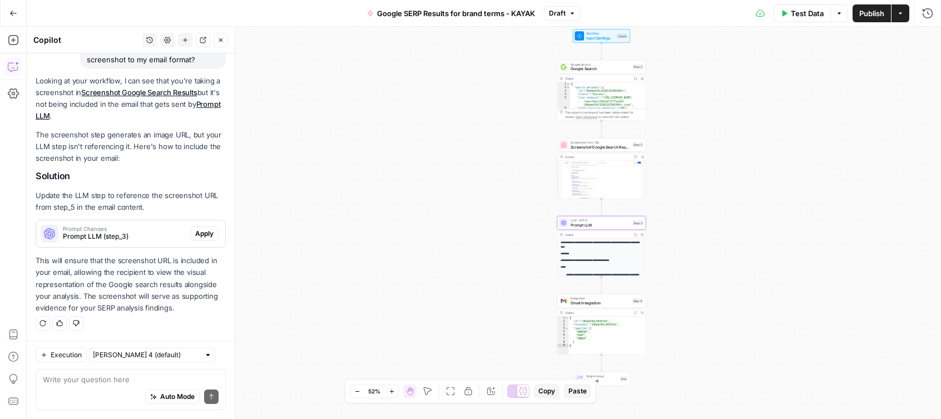
click at [206, 232] on span "Apply" at bounding box center [204, 233] width 18 height 10
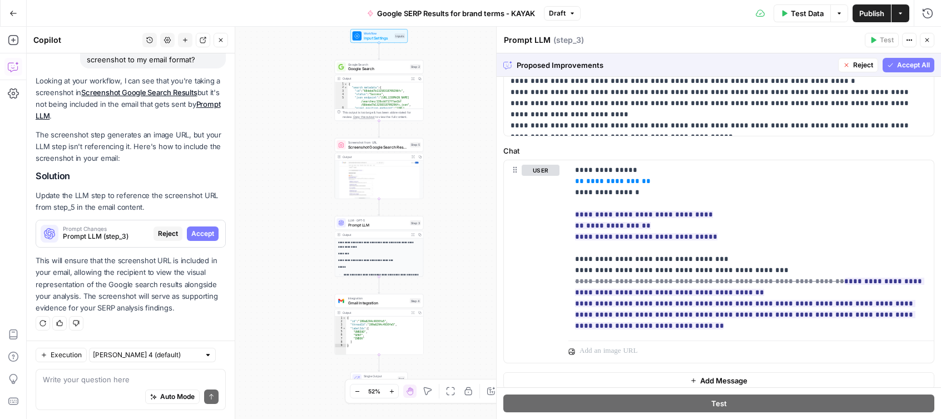
scroll to position [88, 0]
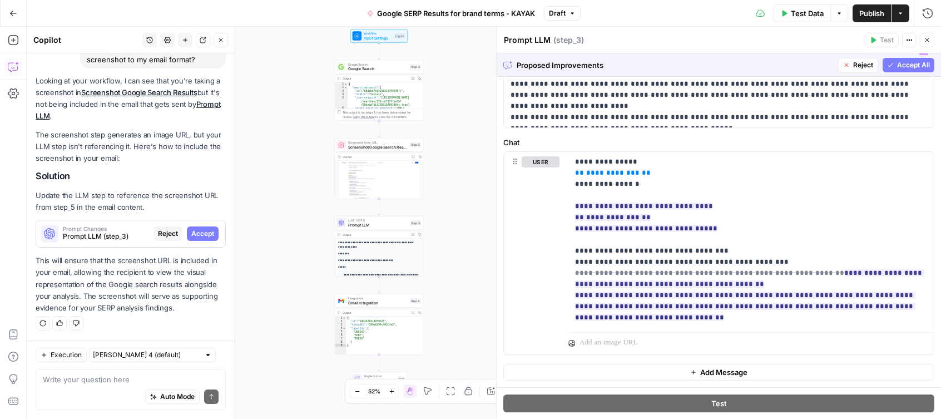
click at [919, 66] on span "Accept All" at bounding box center [913, 65] width 33 height 10
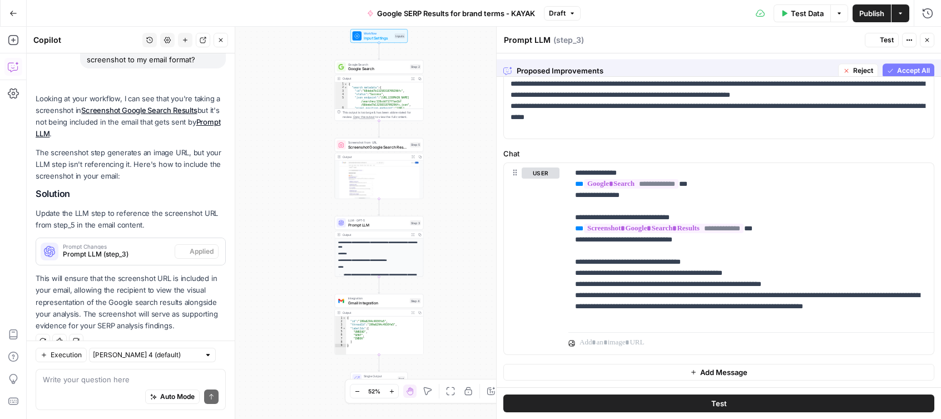
scroll to position [0, 0]
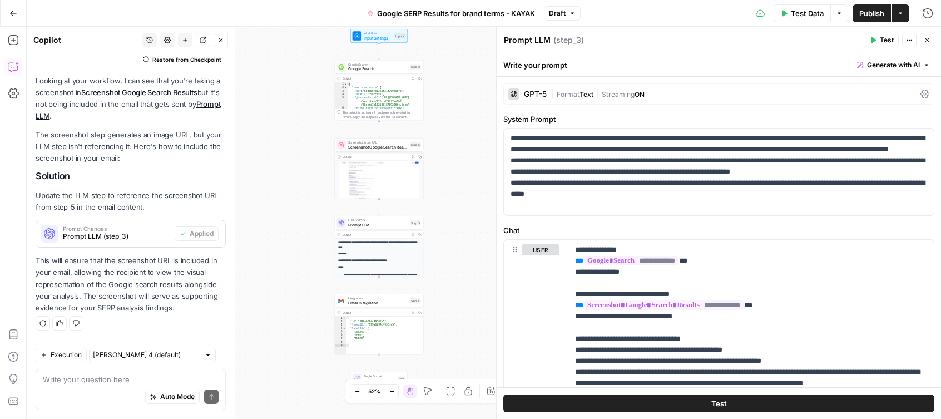
click at [732, 405] on button "Test" at bounding box center [718, 403] width 431 height 18
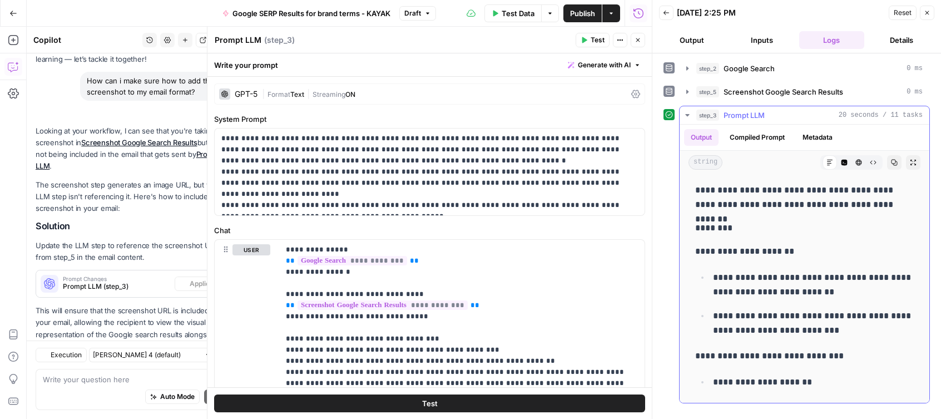
scroll to position [121, 0]
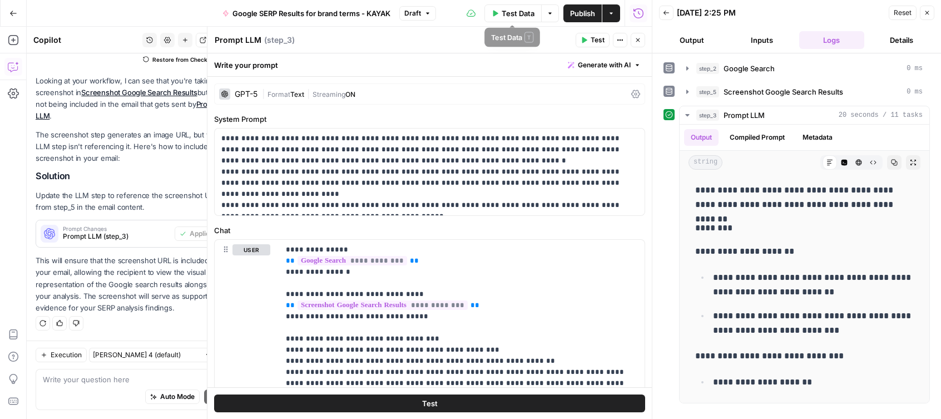
click at [521, 13] on span "Test Data" at bounding box center [517, 13] width 33 height 11
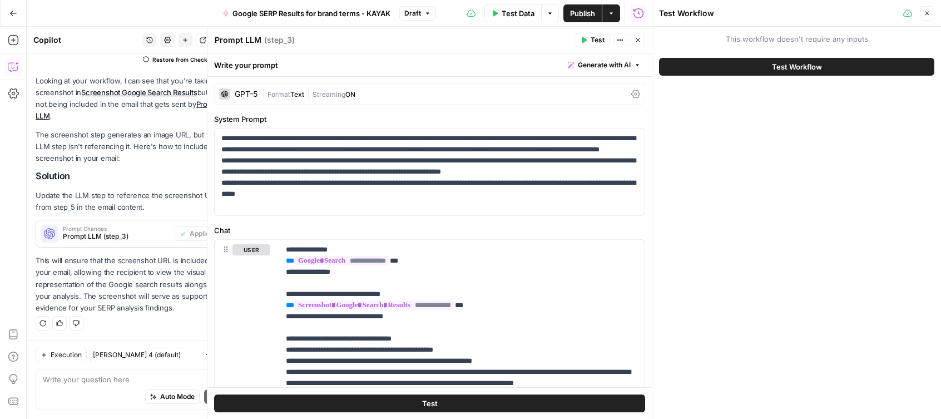
click at [724, 70] on button "Test Workflow" at bounding box center [796, 67] width 275 height 18
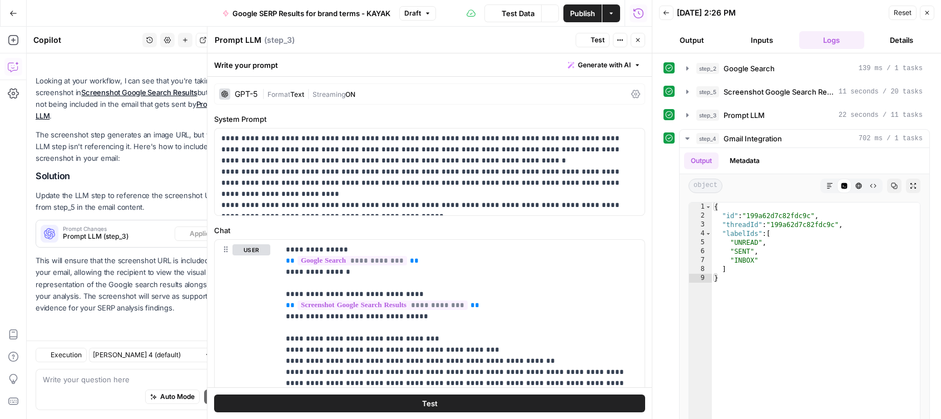
scroll to position [121, 0]
click at [746, 68] on span "Google Search" at bounding box center [748, 68] width 51 height 11
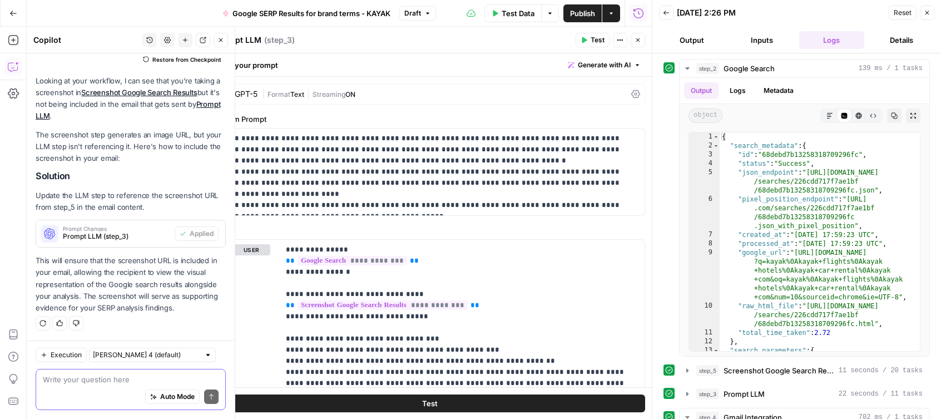
click at [65, 379] on textarea at bounding box center [131, 379] width 176 height 11
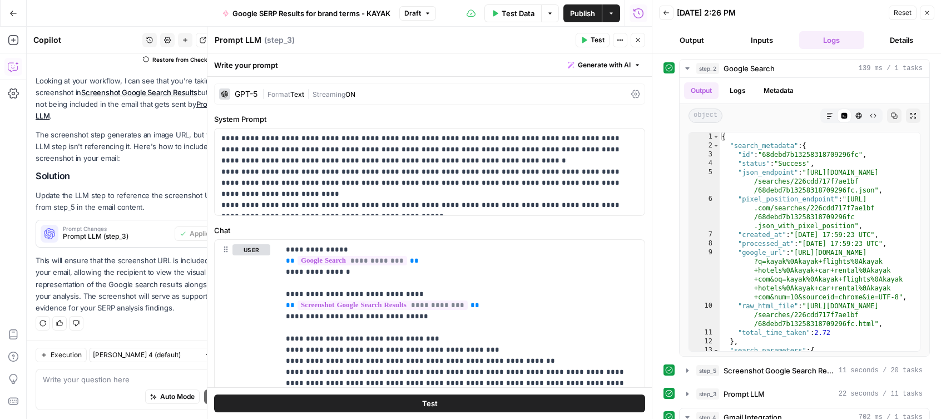
click at [930, 10] on button "Close" at bounding box center [927, 13] width 14 height 14
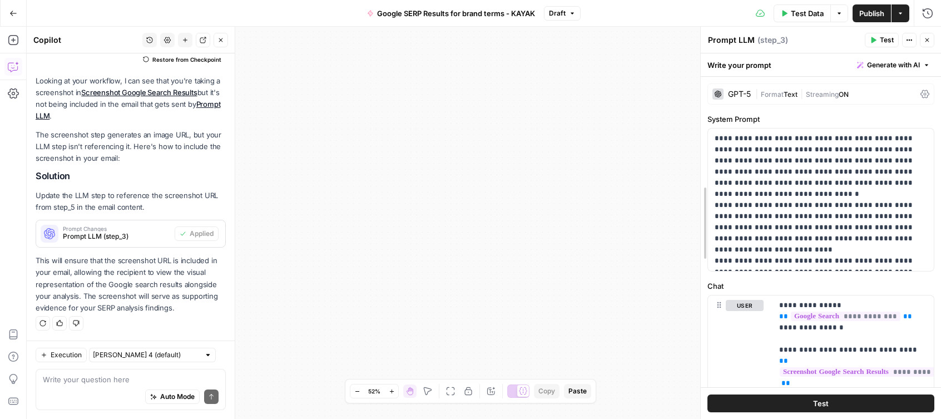
drag, startPoint x: 495, startPoint y: 169, endPoint x: 699, endPoint y: 168, distance: 204.0
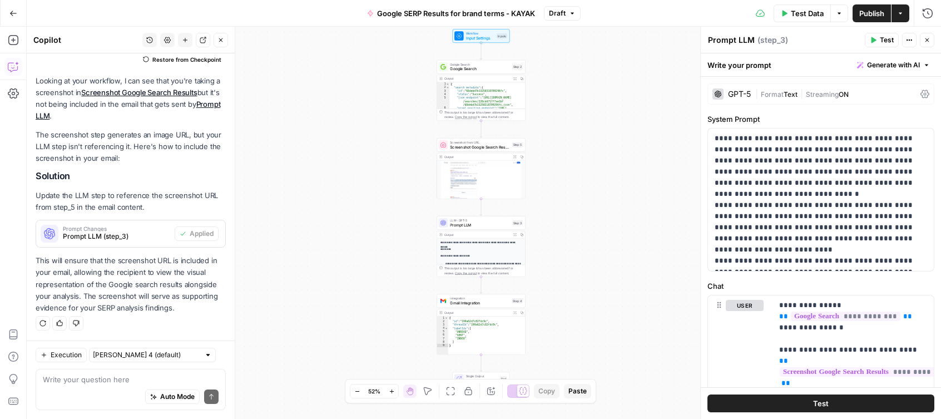
click at [488, 68] on span "Google Search" at bounding box center [479, 69] width 59 height 6
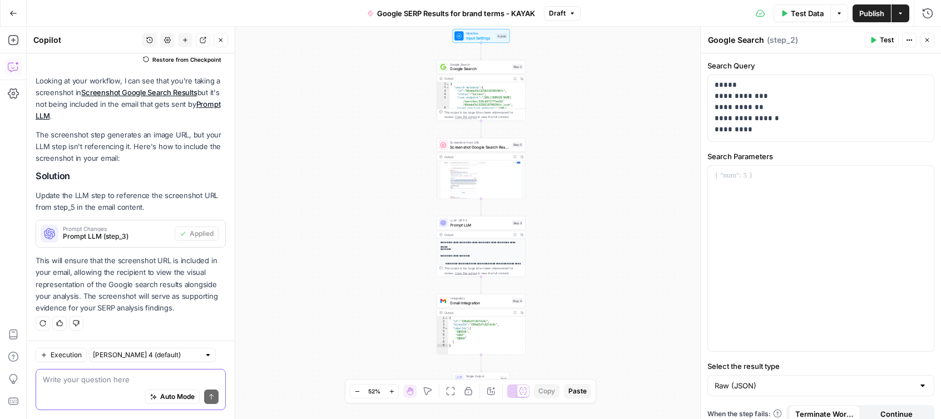
click at [52, 377] on textarea at bounding box center [131, 379] width 176 height 11
type textarea "o"
type textarea "P"
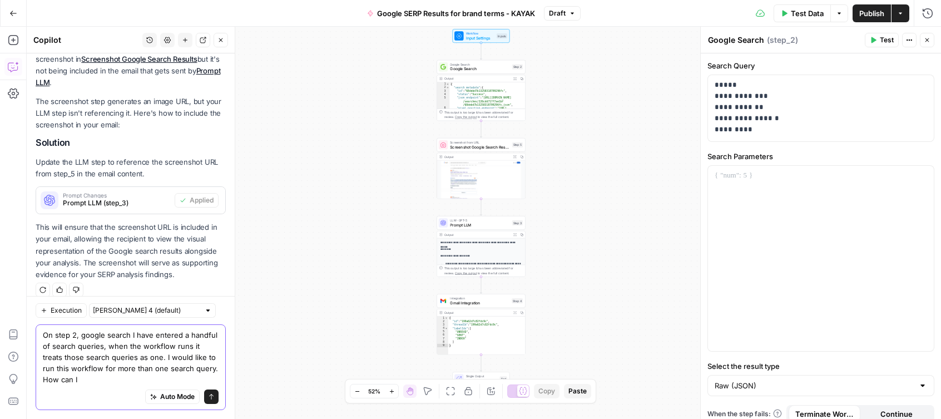
scroll to position [165, 0]
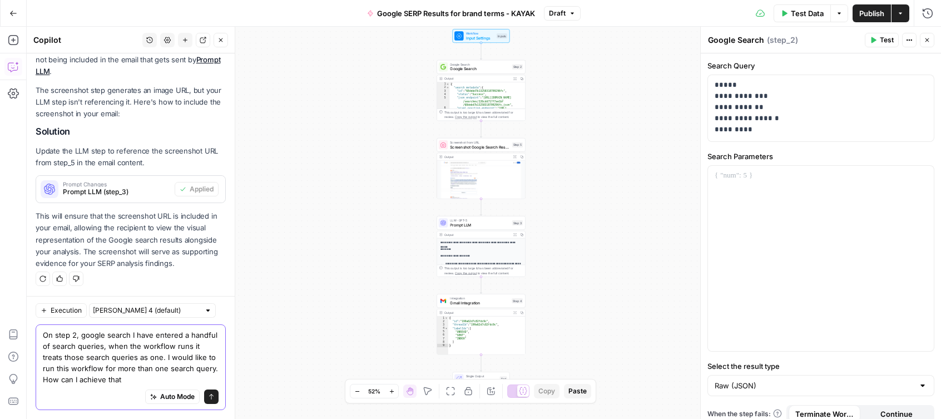
type textarea "On step 2, google search I have entered a handful of search queries, when the w…"
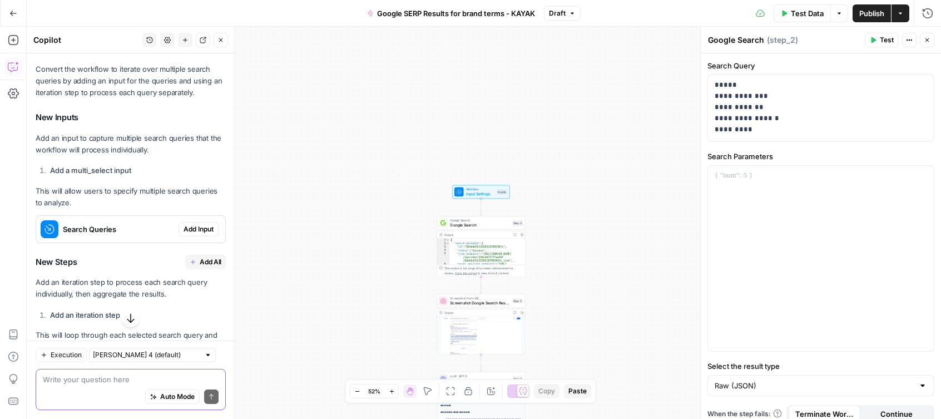
scroll to position [539, 0]
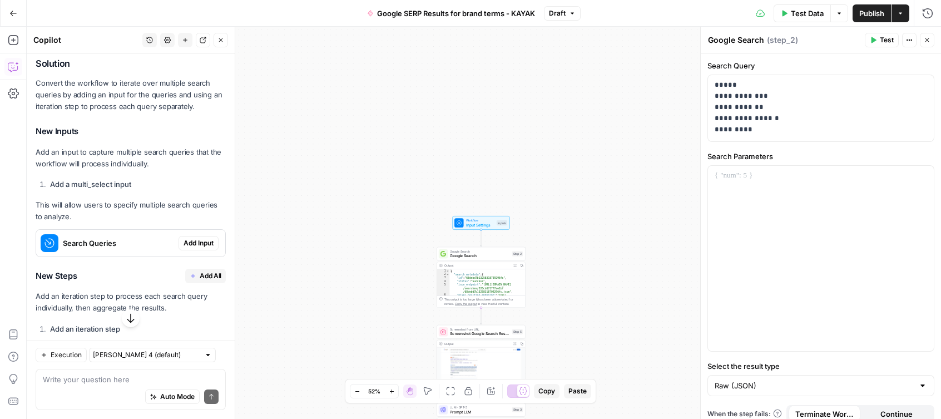
click at [200, 238] on span "Add Input" at bounding box center [198, 243] width 30 height 10
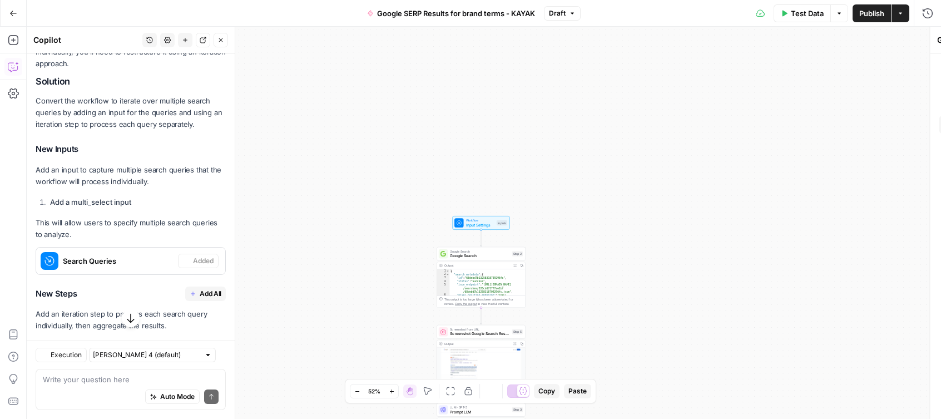
type textarea "Inputs"
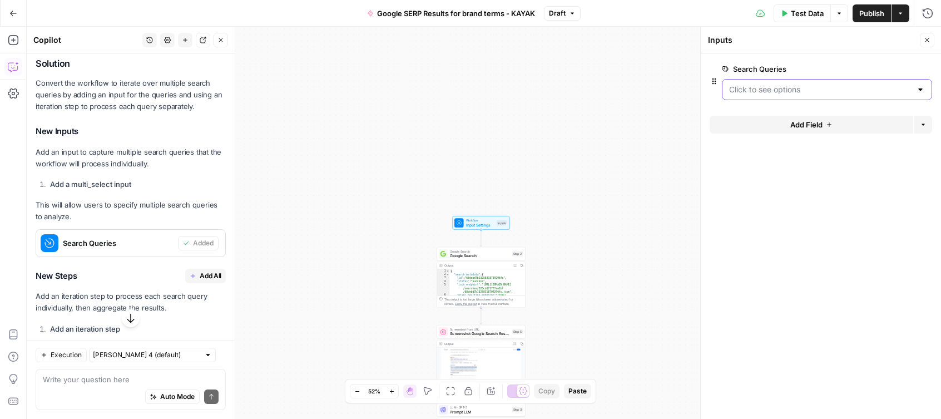
click at [783, 89] on Queries "Search Queries" at bounding box center [820, 89] width 182 height 11
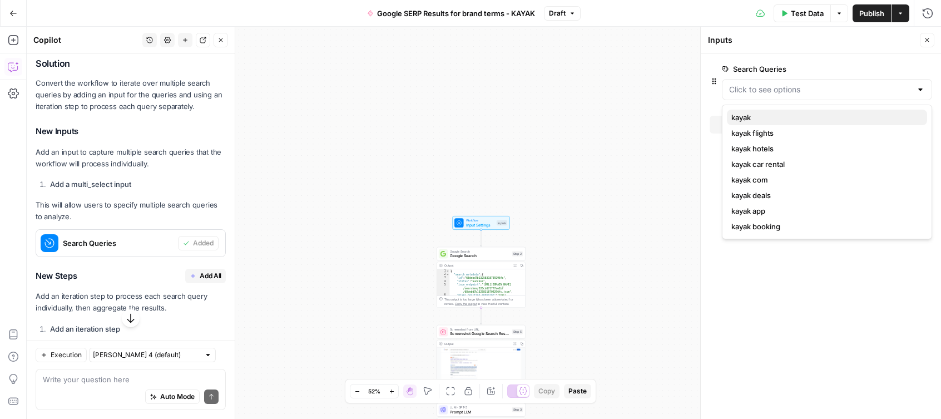
click at [757, 118] on span "kayak" at bounding box center [824, 117] width 187 height 11
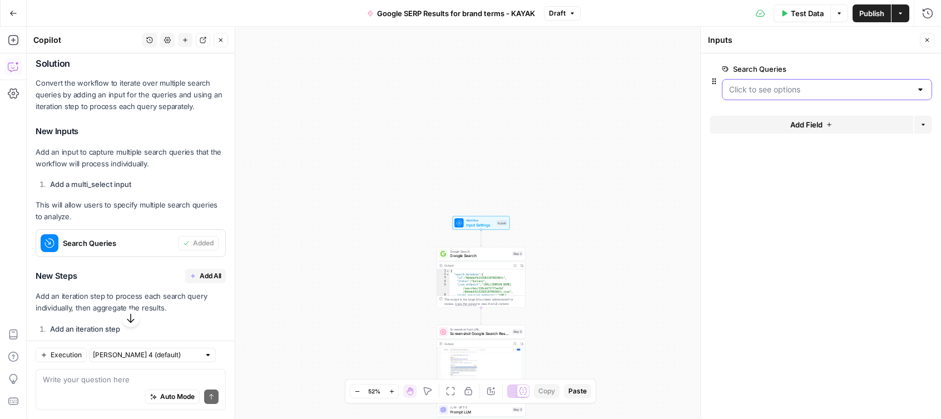
click at [797, 88] on Queries "Search Queries" at bounding box center [820, 89] width 182 height 11
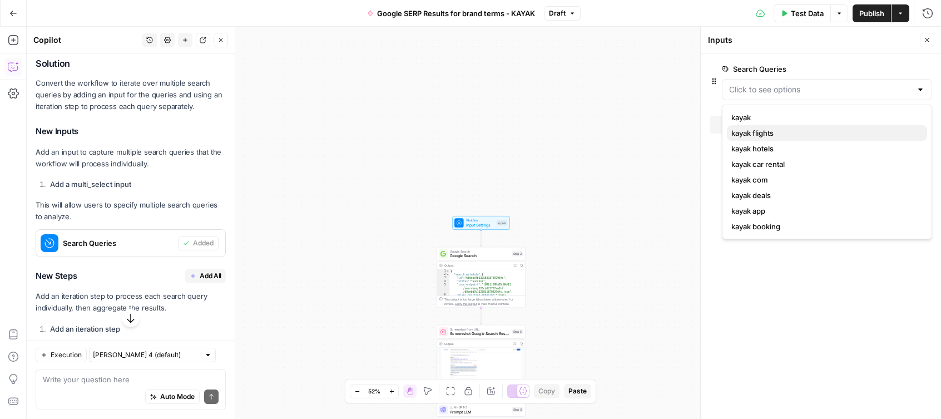
click at [770, 128] on span "kayak flights" at bounding box center [824, 132] width 187 height 11
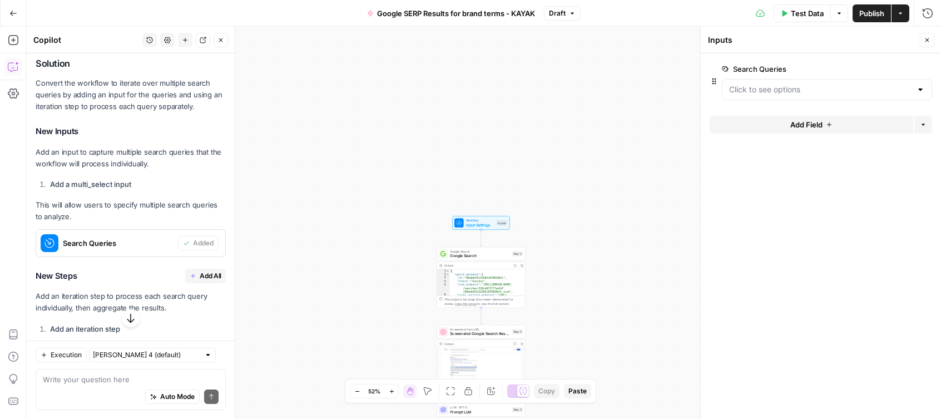
click at [921, 89] on div at bounding box center [920, 89] width 9 height 11
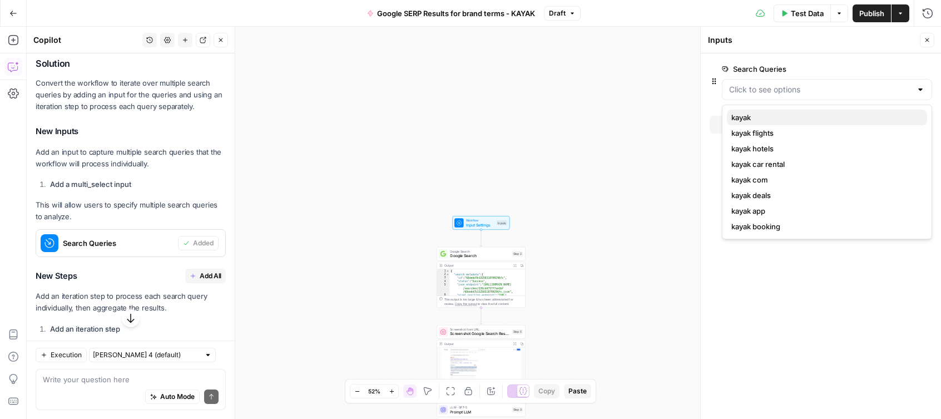
click at [749, 115] on span "kayak" at bounding box center [824, 117] width 187 height 11
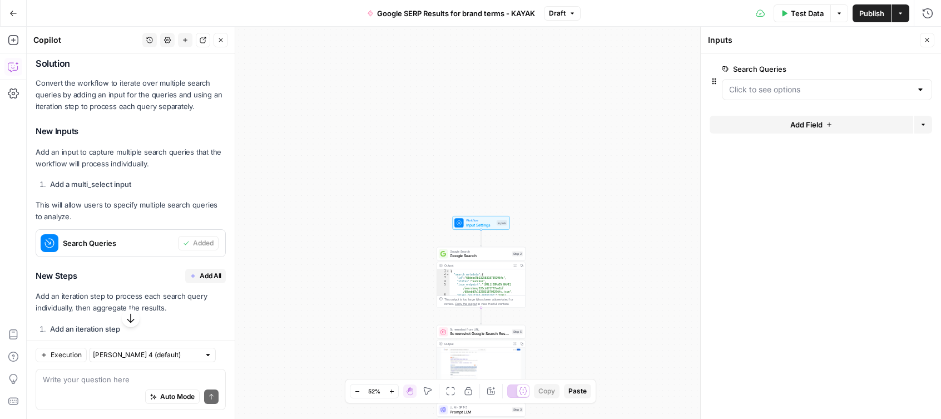
click at [894, 69] on span "edit field" at bounding box center [890, 68] width 24 height 9
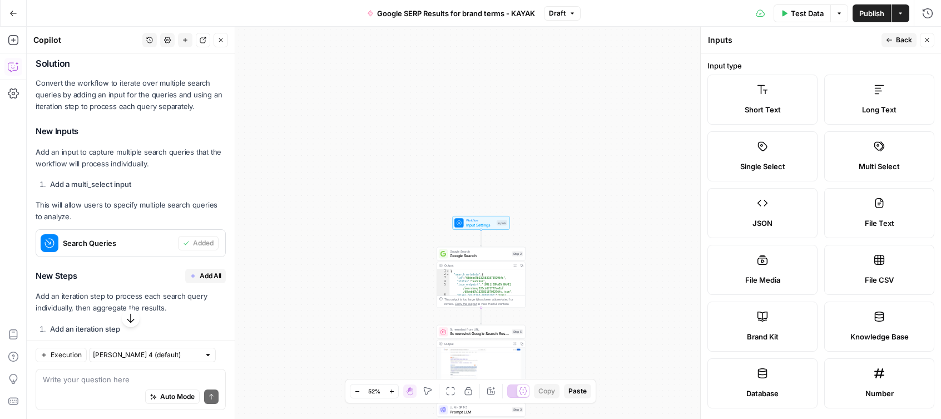
click at [890, 153] on label "Multi Select" at bounding box center [879, 156] width 110 height 50
click at [886, 165] on span "Multi Select" at bounding box center [878, 166] width 41 height 11
click at [922, 43] on button "Close" at bounding box center [927, 40] width 14 height 14
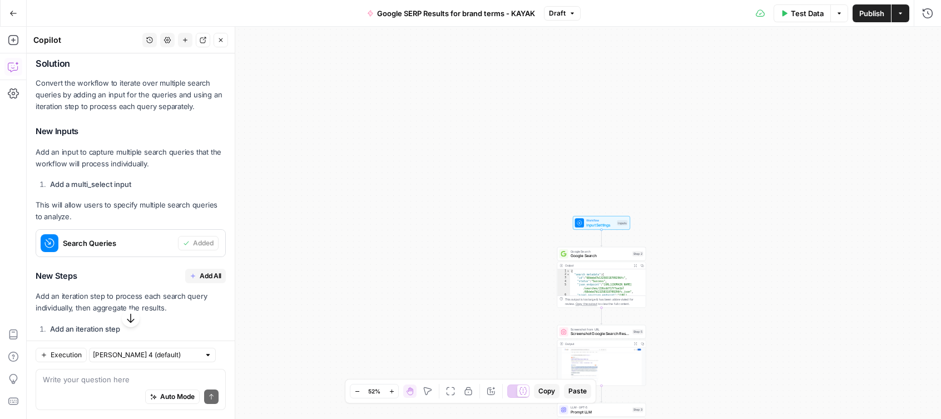
click at [150, 237] on span "Search Queries" at bounding box center [118, 242] width 111 height 11
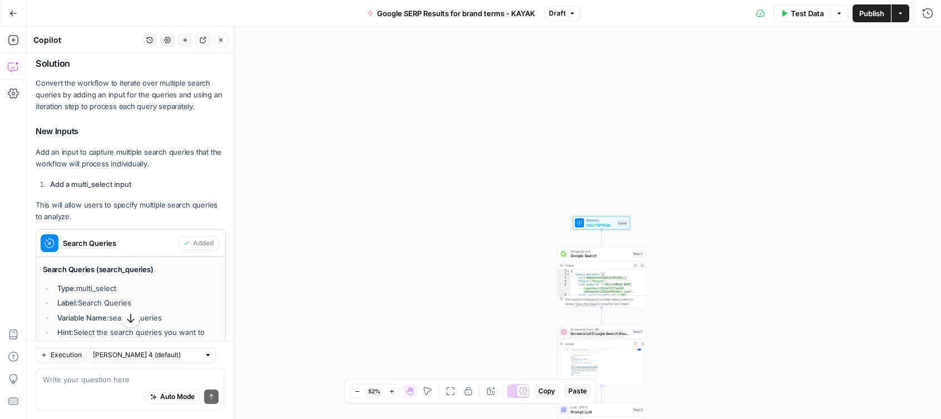
click at [105, 282] on li "Type: multi_select" at bounding box center [136, 287] width 164 height 11
click at [609, 225] on span "Input Settings" at bounding box center [600, 225] width 28 height 6
click at [856, 91] on Queries "Search Queries" at bounding box center [820, 89] width 182 height 11
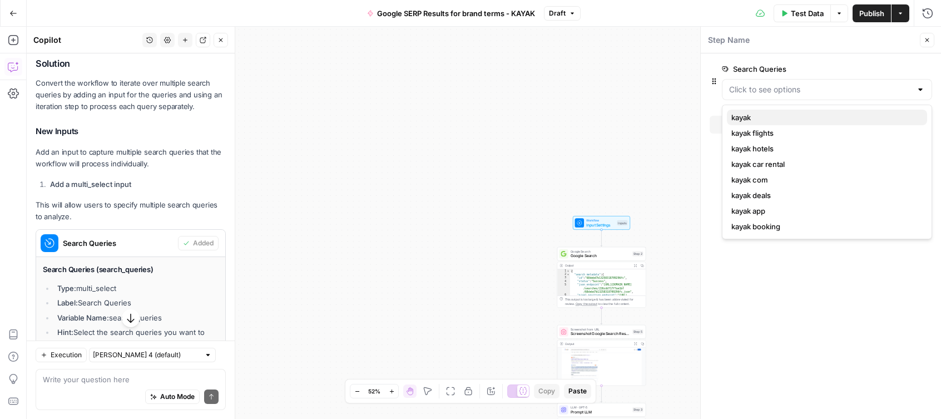
click at [749, 120] on span "kayak" at bounding box center [824, 117] width 187 height 11
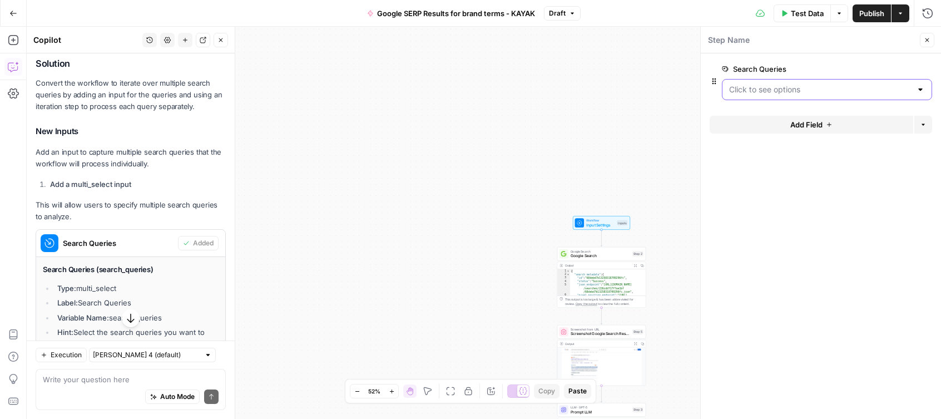
click at [841, 90] on Queries "Search Queries" at bounding box center [820, 89] width 182 height 11
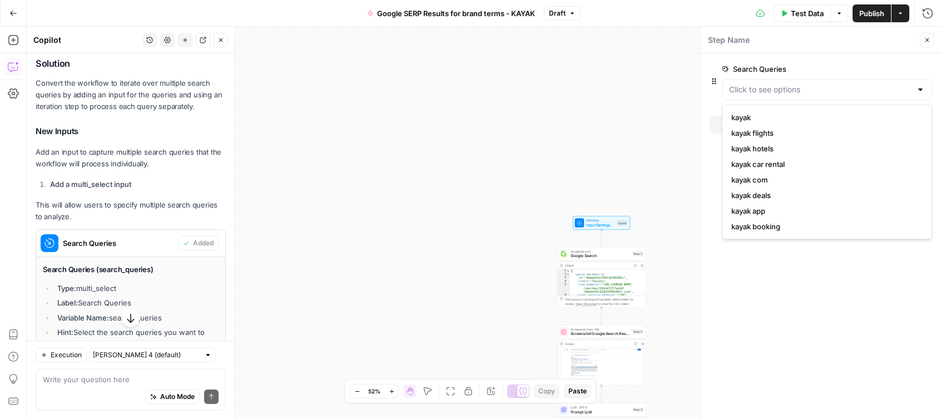
click at [808, 319] on form "Search Queries edit field Delete group Add Field Options" at bounding box center [820, 235] width 240 height 365
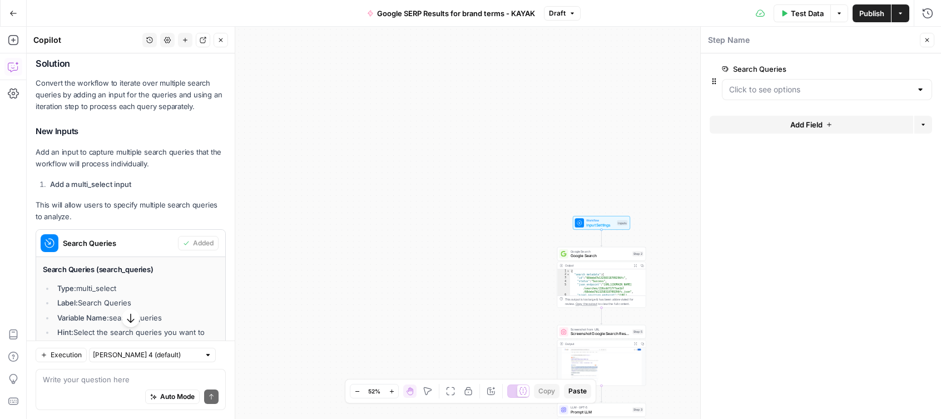
click at [334, 230] on div "**********" at bounding box center [484, 223] width 914 height 392
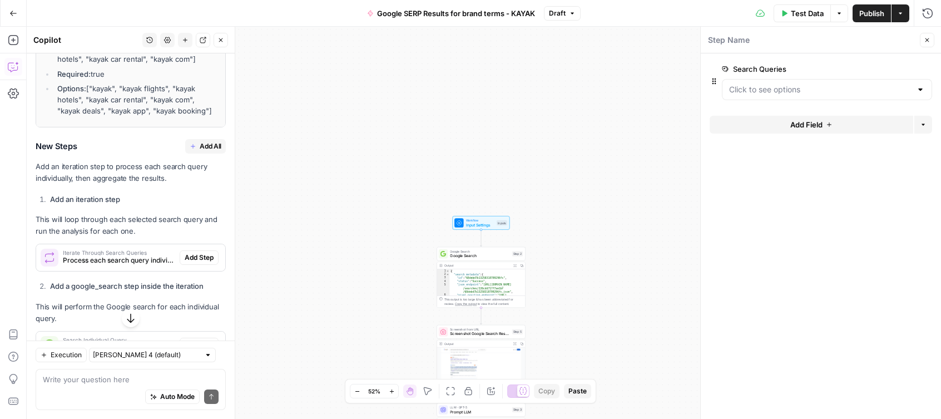
scroll to position [801, 0]
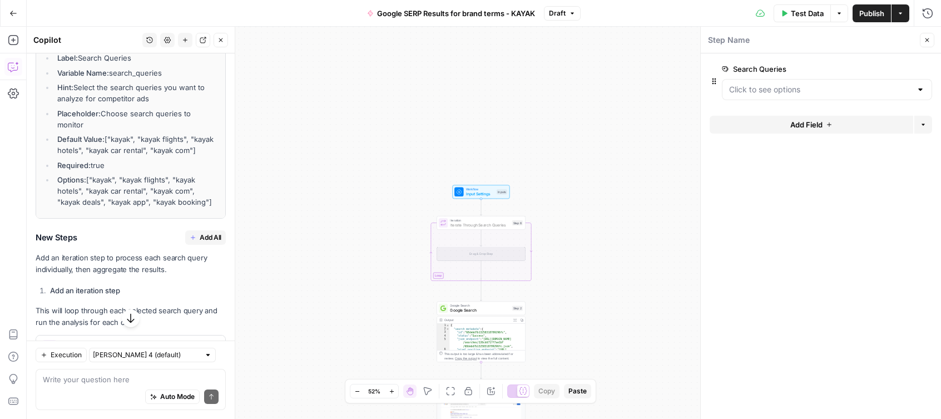
click at [199, 344] on span "Add Step" at bounding box center [199, 349] width 29 height 10
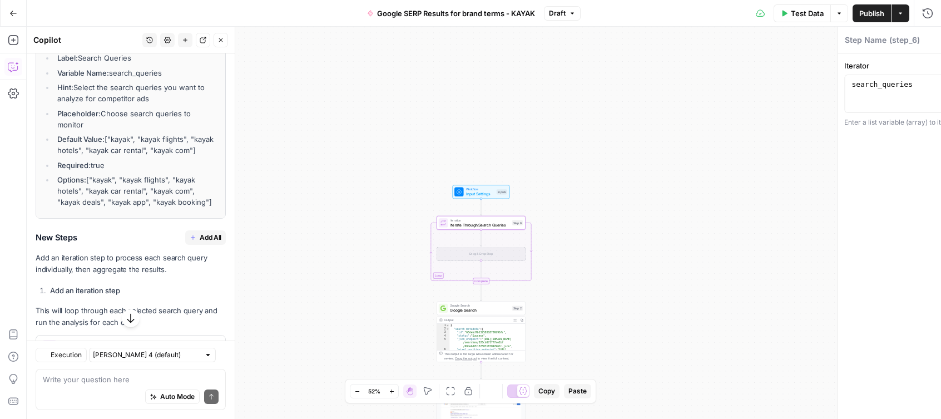
type textarea "Iterate Through Search Queries"
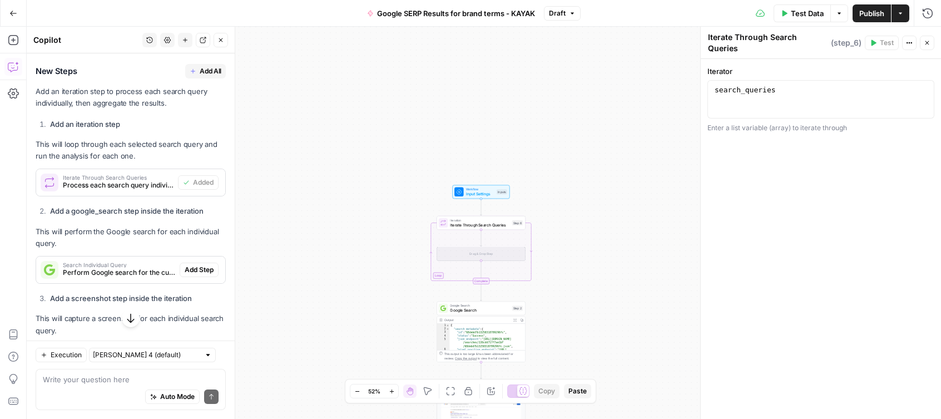
scroll to position [977, 0]
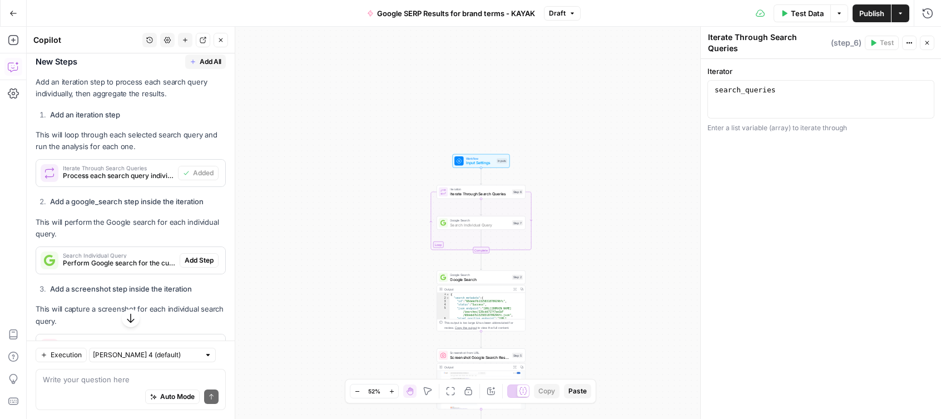
click at [198, 255] on span "Add Step" at bounding box center [199, 260] width 29 height 10
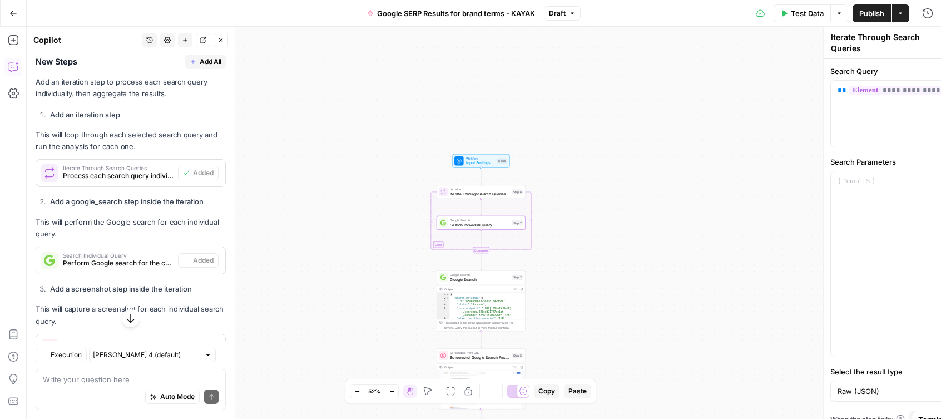
type textarea "Search Individual Query"
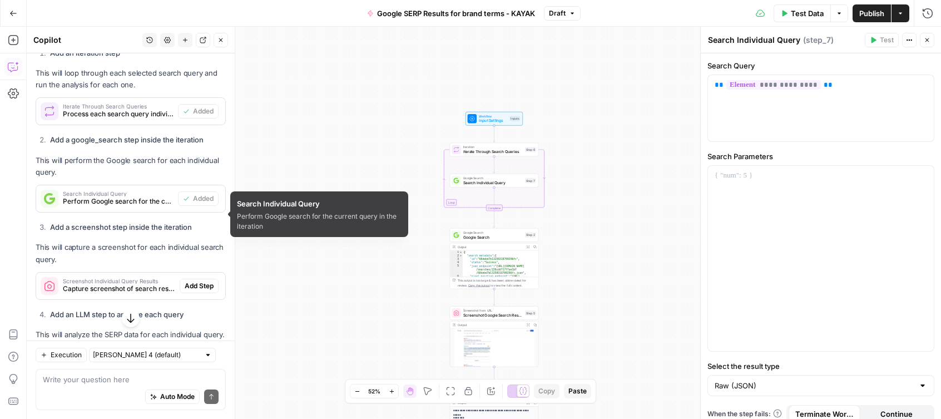
scroll to position [1040, 0]
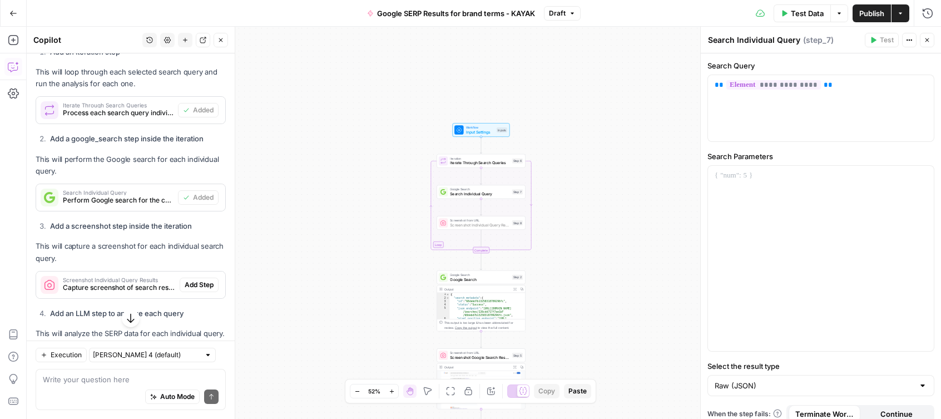
click at [208, 280] on span "Add Step" at bounding box center [199, 285] width 29 height 10
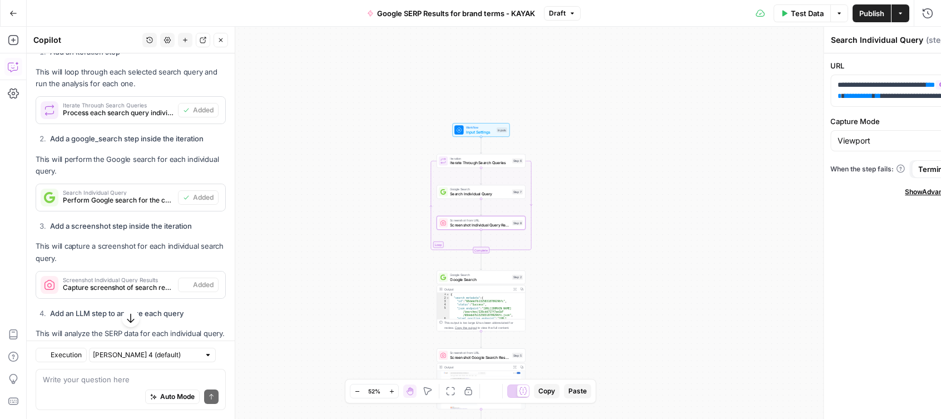
type textarea "Screenshot Individual Query Results"
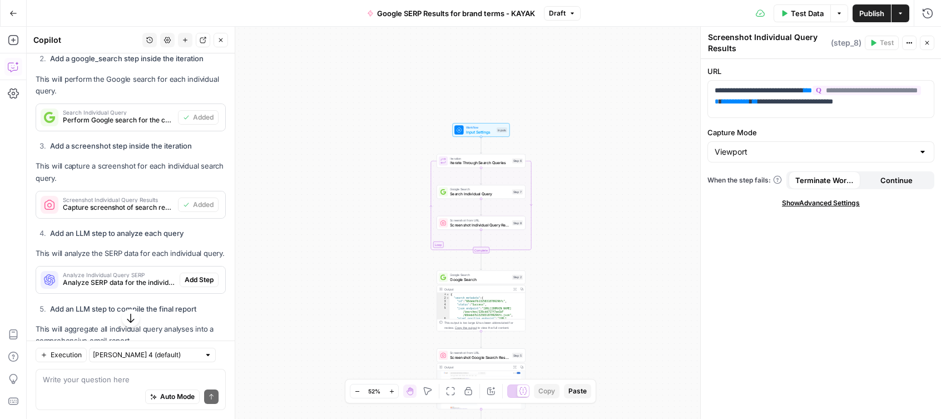
scroll to position [1133, 0]
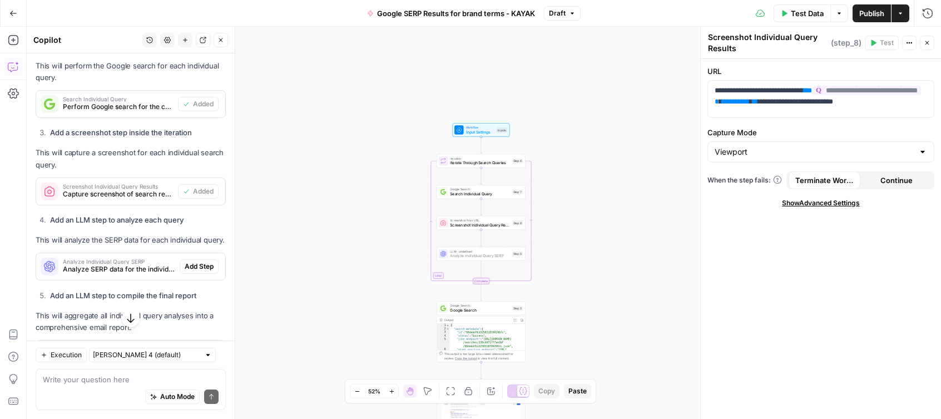
click at [210, 261] on span "Add Step" at bounding box center [199, 266] width 29 height 10
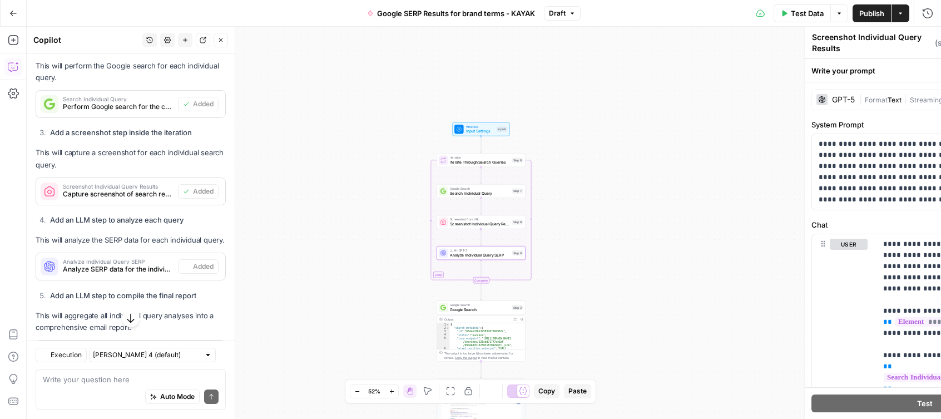
type textarea "Analyze Individual Query SERP"
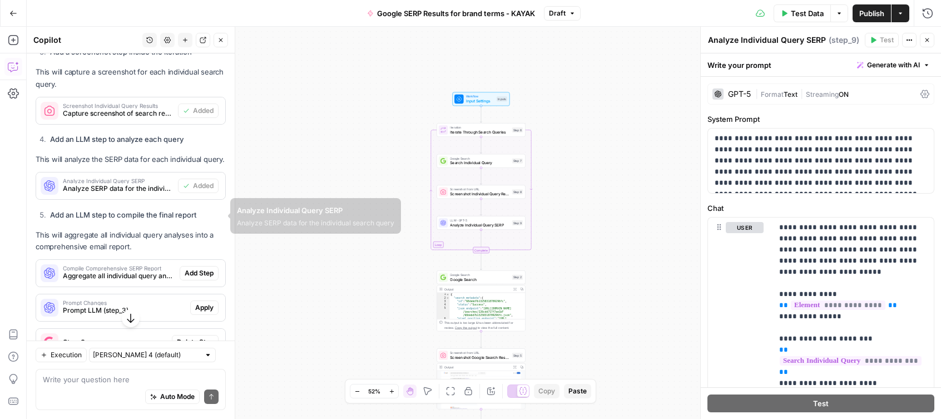
scroll to position [1228, 0]
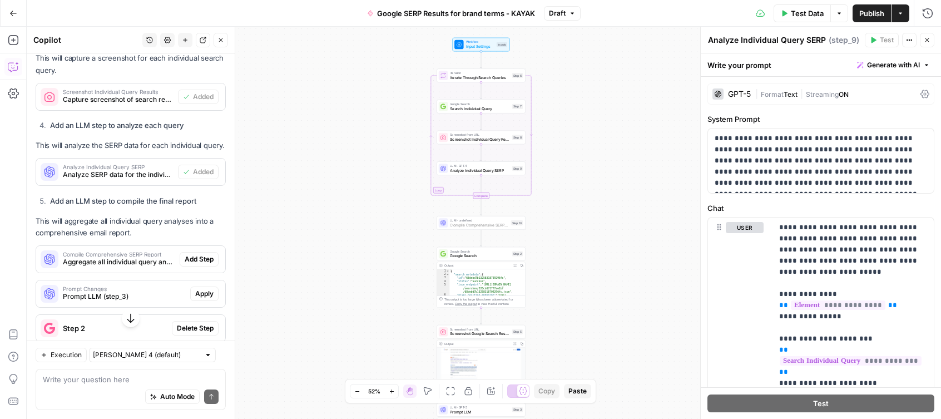
click at [208, 254] on span "Add Step" at bounding box center [199, 259] width 29 height 10
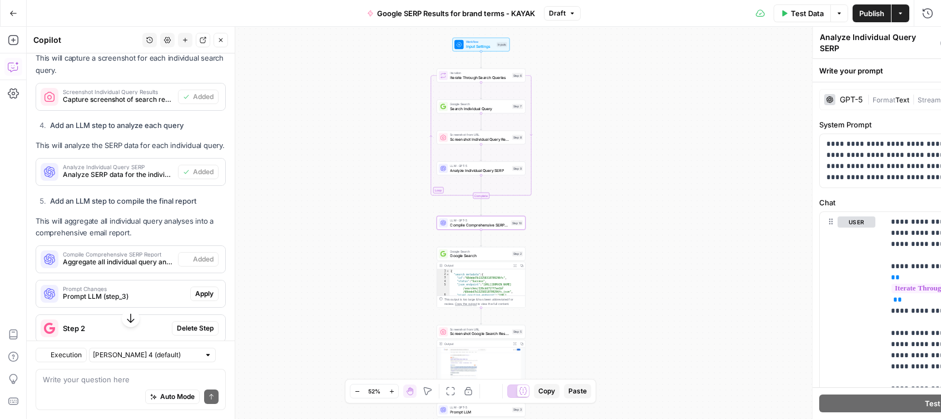
type textarea "Compile Comprehensive SERP Report"
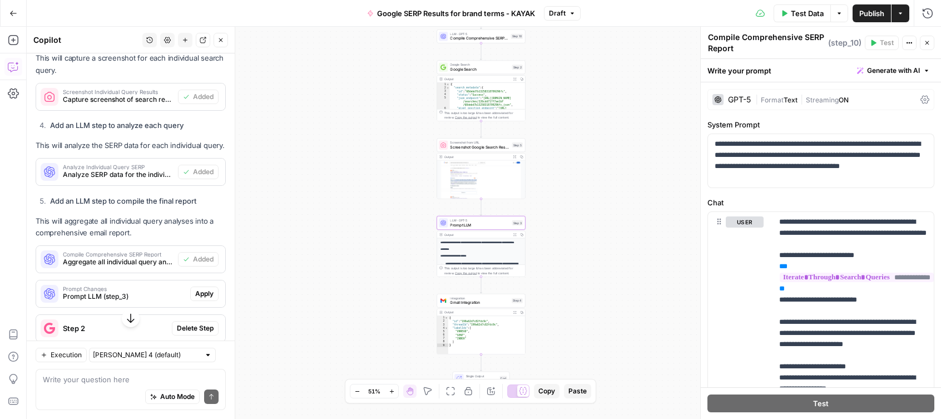
click at [205, 289] on span "Apply" at bounding box center [204, 294] width 18 height 10
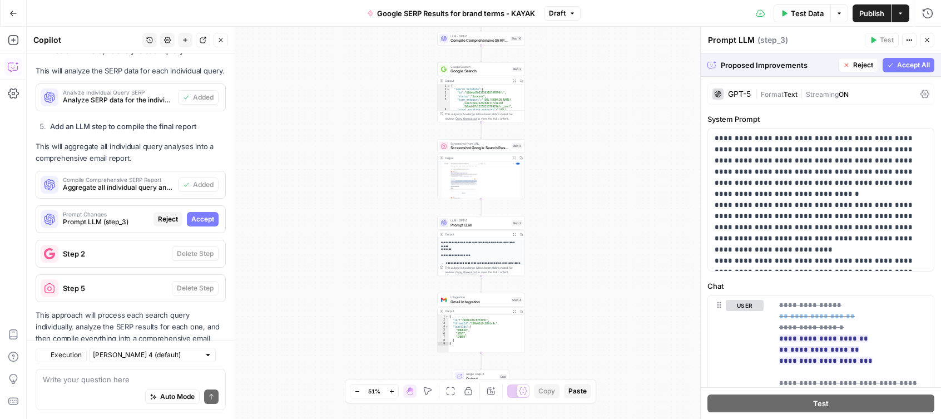
scroll to position [1299, 0]
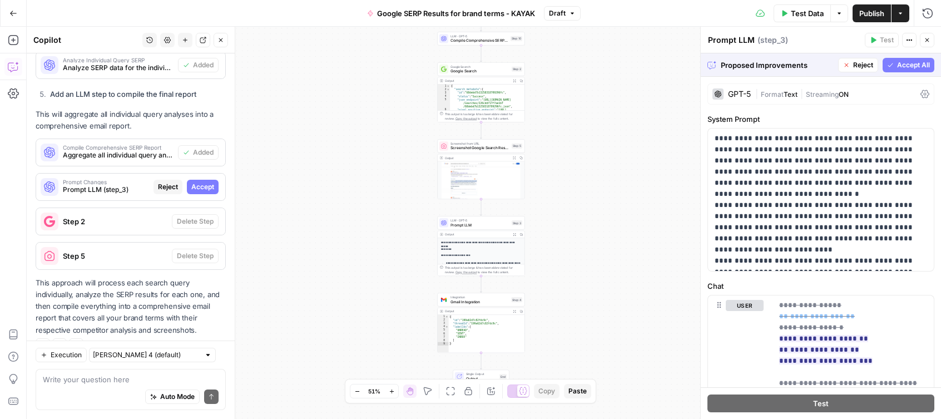
click at [910, 66] on span "Accept All" at bounding box center [913, 65] width 33 height 10
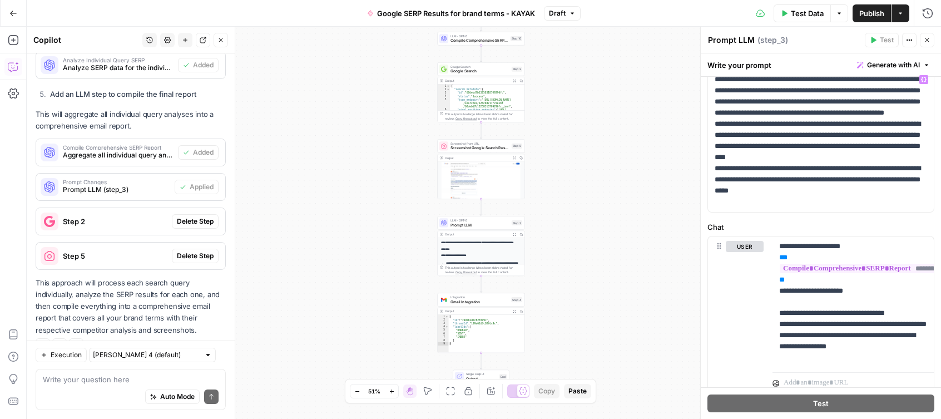
scroll to position [99, 0]
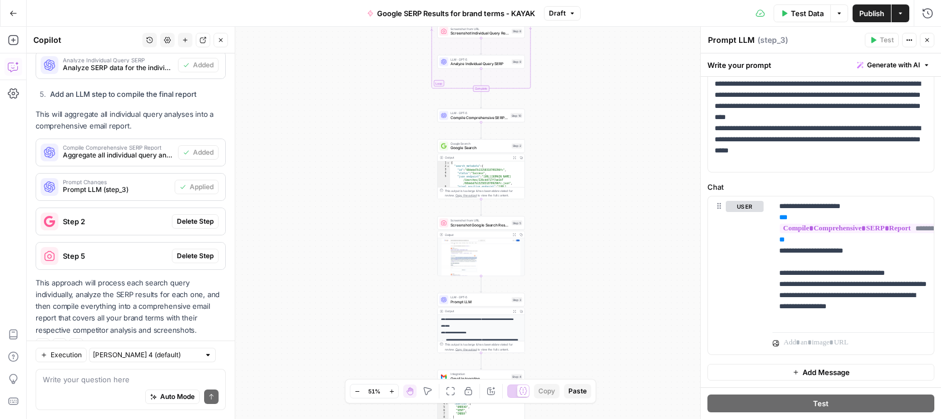
click at [806, 16] on span "Test Data" at bounding box center [807, 13] width 33 height 11
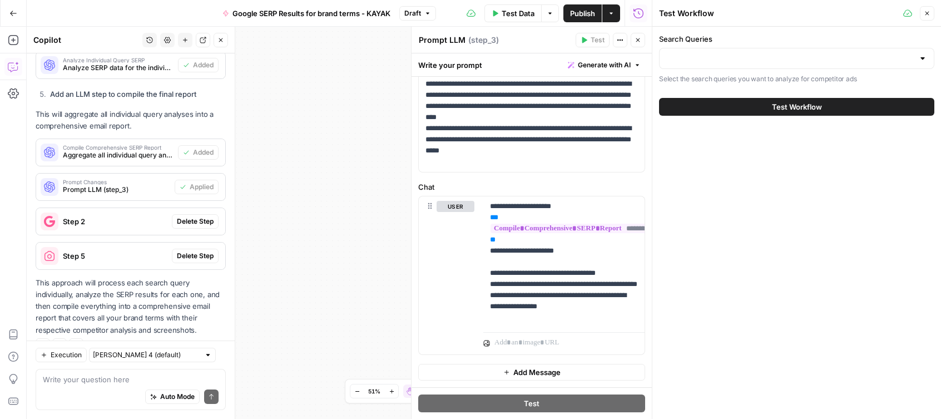
click at [772, 108] on span "Test Workflow" at bounding box center [797, 106] width 50 height 11
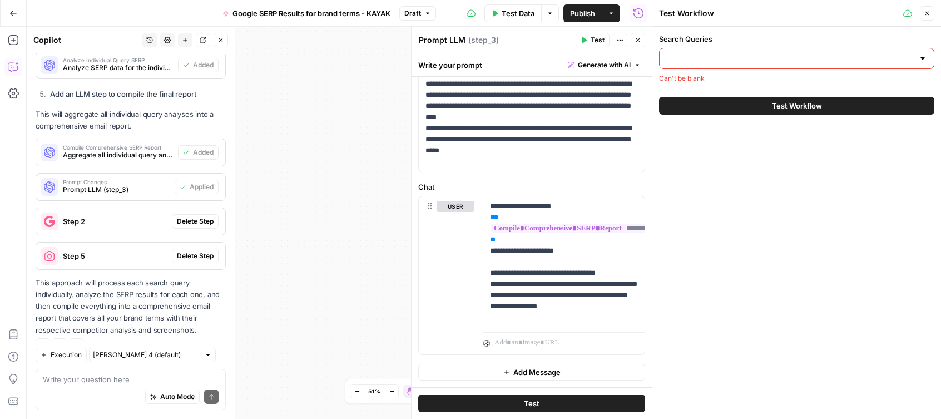
click at [752, 67] on div at bounding box center [796, 58] width 275 height 21
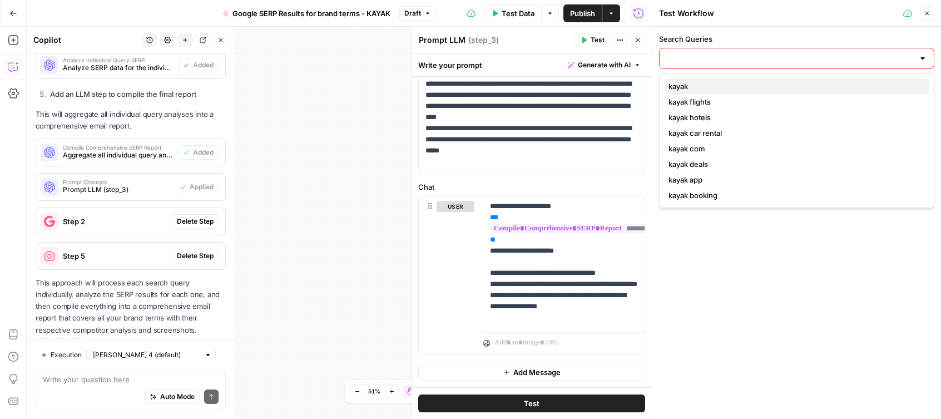
click at [700, 88] on span "kayak" at bounding box center [794, 86] width 252 height 11
click at [711, 99] on span "kayak flights" at bounding box center [794, 101] width 252 height 11
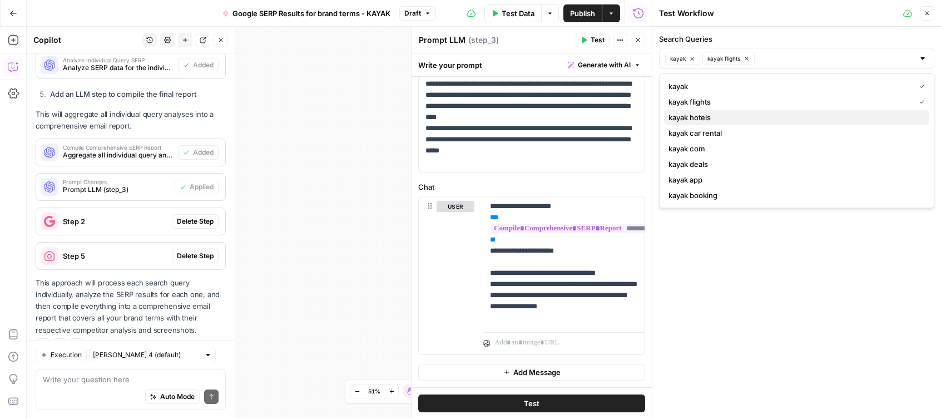
click at [710, 118] on span "kayak hotels" at bounding box center [794, 117] width 252 height 11
click at [715, 132] on span "kayak car rental" at bounding box center [794, 132] width 252 height 11
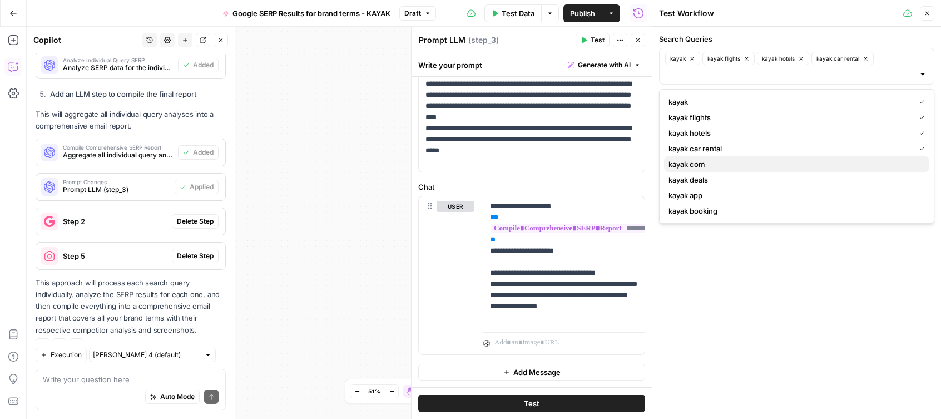
click at [700, 163] on span "kayak com" at bounding box center [794, 163] width 252 height 11
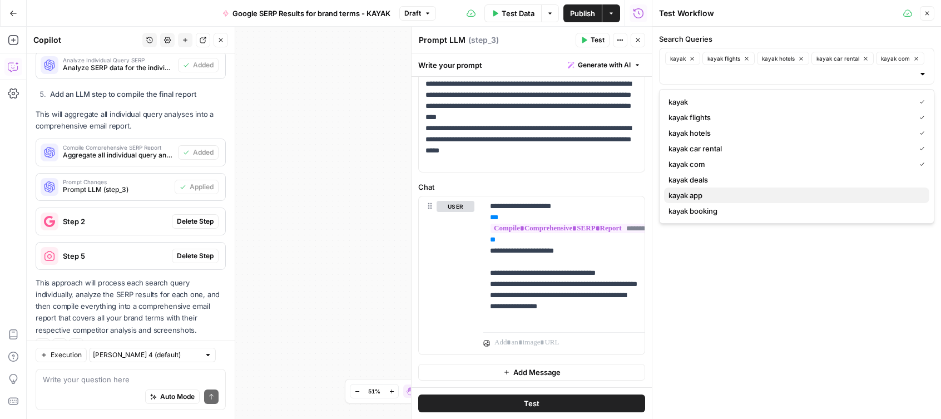
click at [723, 193] on span "kayak app" at bounding box center [794, 195] width 252 height 11
click at [718, 212] on span "kayak booking" at bounding box center [794, 210] width 252 height 11
click at [738, 243] on div "Search Queries kayak kayak flights kayak hotels kayak car rental kayak com kaya…" at bounding box center [796, 223] width 289 height 392
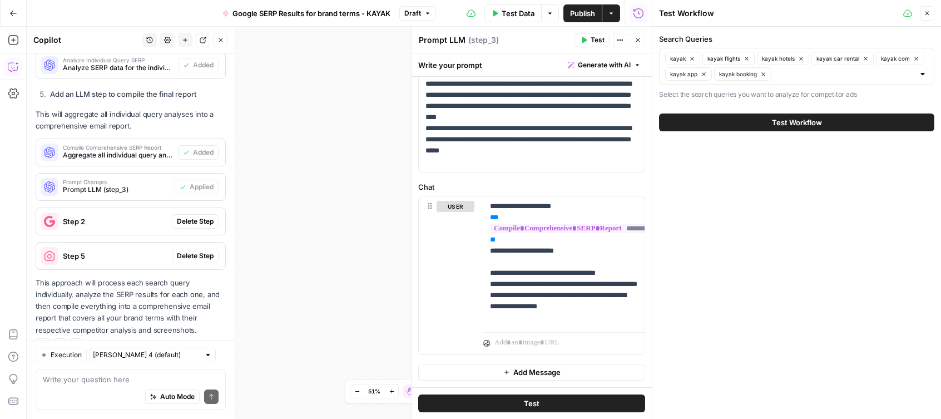
click at [817, 124] on span "Test Workflow" at bounding box center [797, 122] width 50 height 11
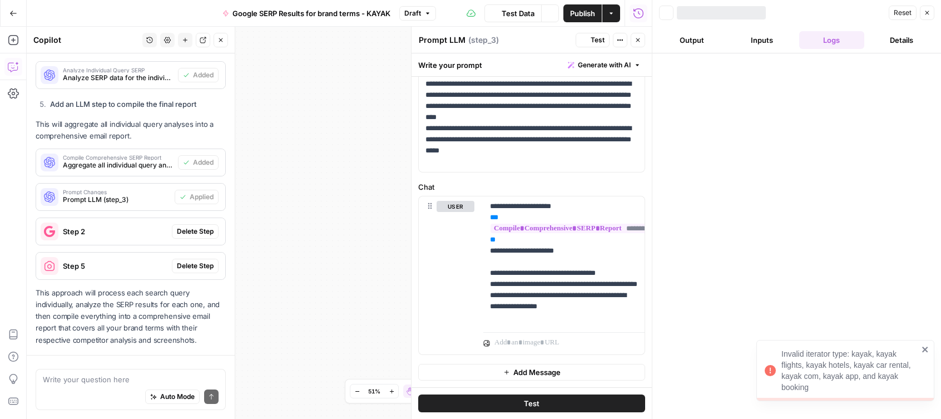
scroll to position [1139, 0]
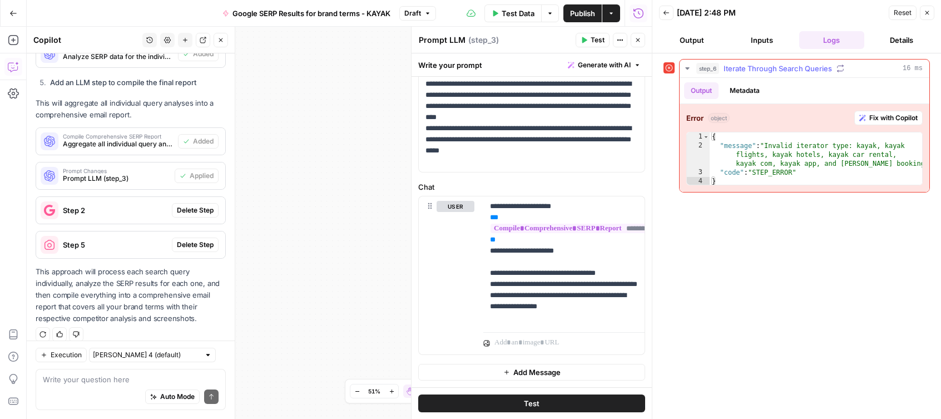
click at [903, 114] on span "Fix with Copilot" at bounding box center [893, 118] width 48 height 10
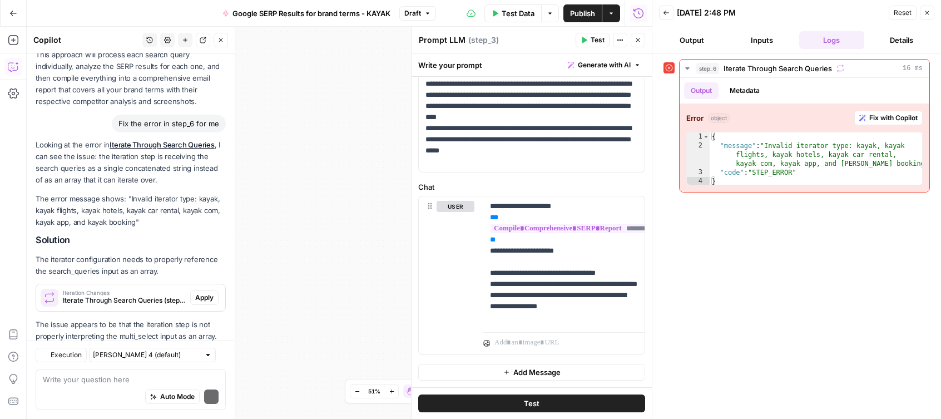
scroll to position [1432, 0]
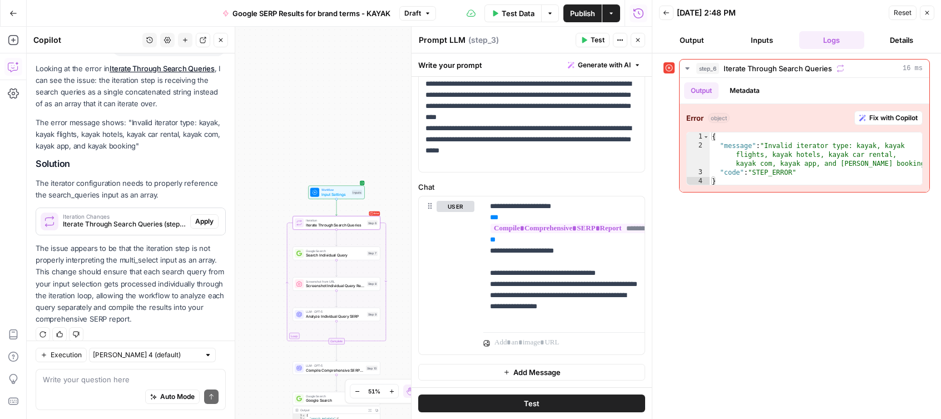
click at [208, 216] on span "Apply" at bounding box center [204, 221] width 18 height 10
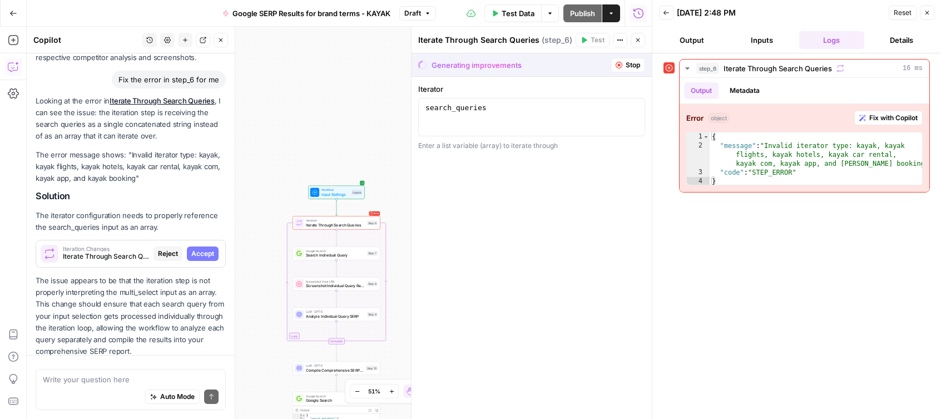
scroll to position [1397, 0]
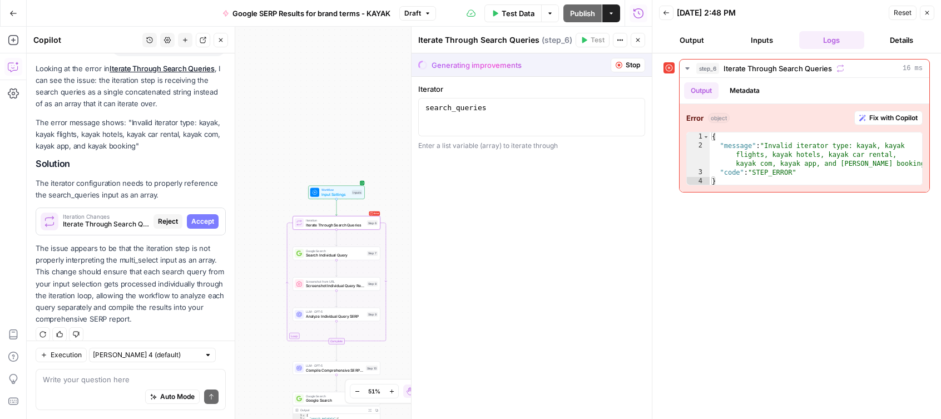
click at [208, 216] on span "Accept" at bounding box center [202, 221] width 23 height 10
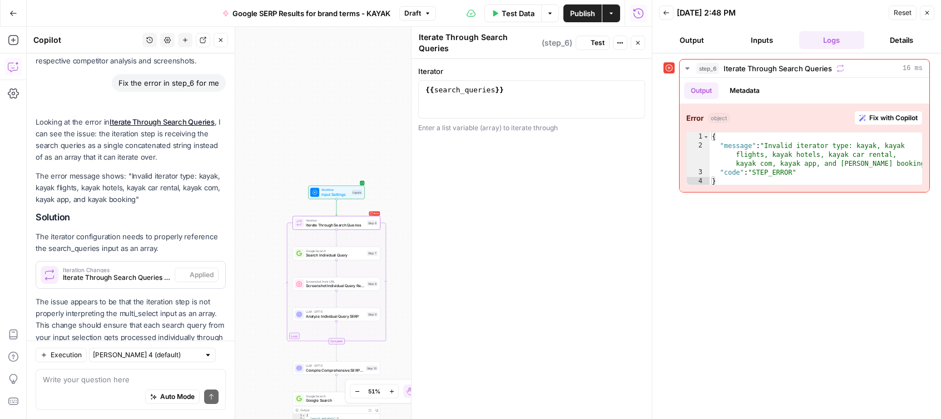
scroll to position [1450, 0]
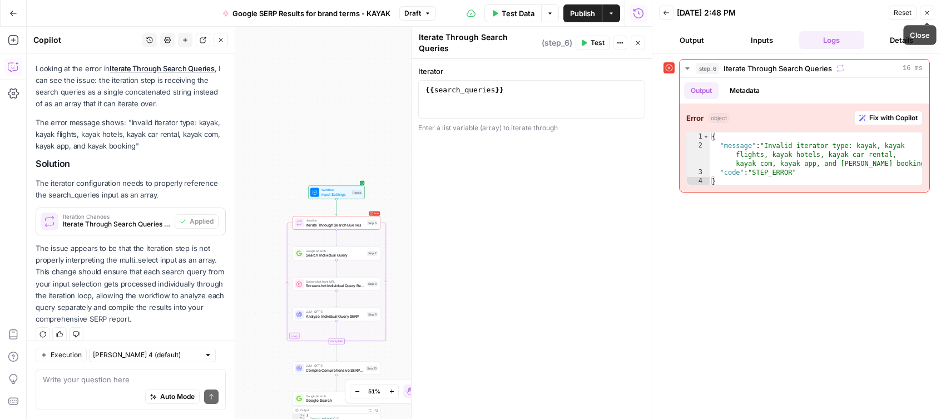
click at [928, 12] on icon "button" at bounding box center [926, 12] width 7 height 7
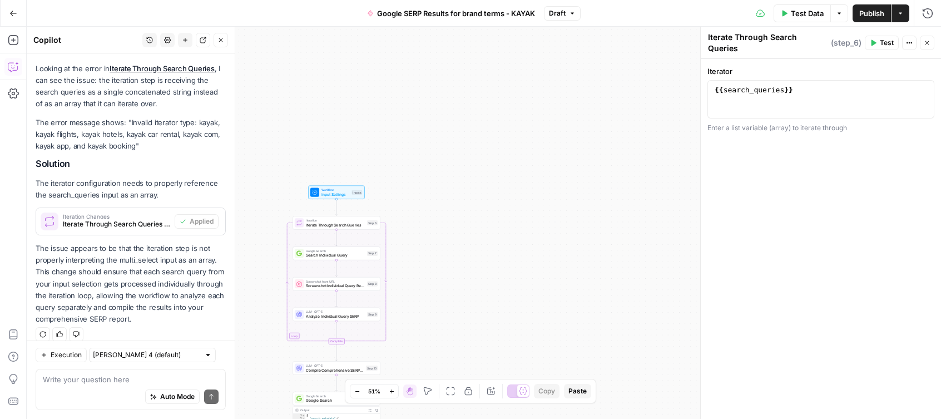
click at [491, 16] on span "Google SERP Results for brand terms - KAYAK" at bounding box center [456, 13] width 158 height 11
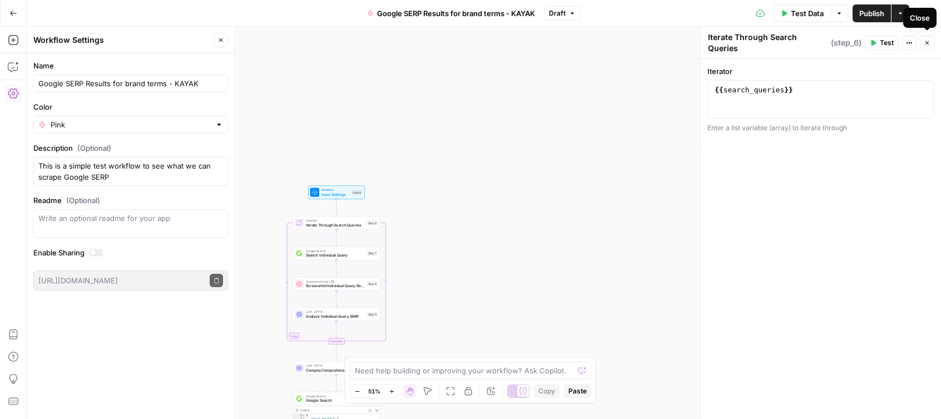
click at [927, 39] on icon "button" at bounding box center [926, 42] width 7 height 7
click at [506, 16] on span "Google SERP Results for brand terms - KAYAK" at bounding box center [456, 13] width 158 height 11
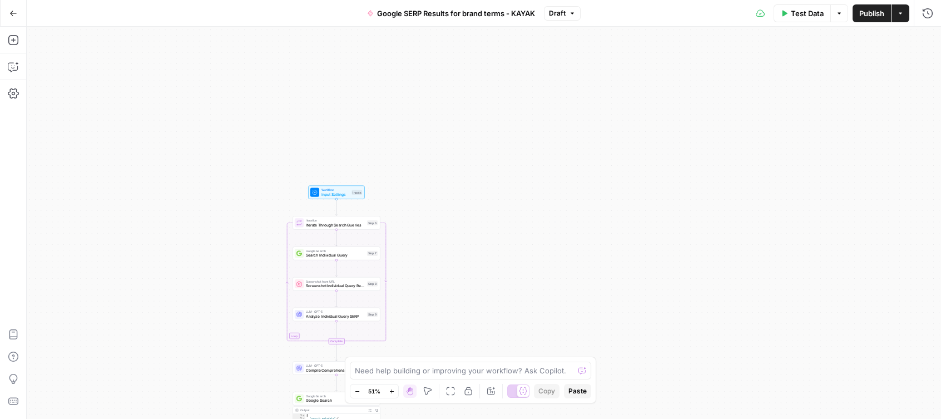
click at [344, 193] on span "Input Settings" at bounding box center [335, 194] width 28 height 6
click at [801, 14] on span "Test Data" at bounding box center [807, 13] width 33 height 11
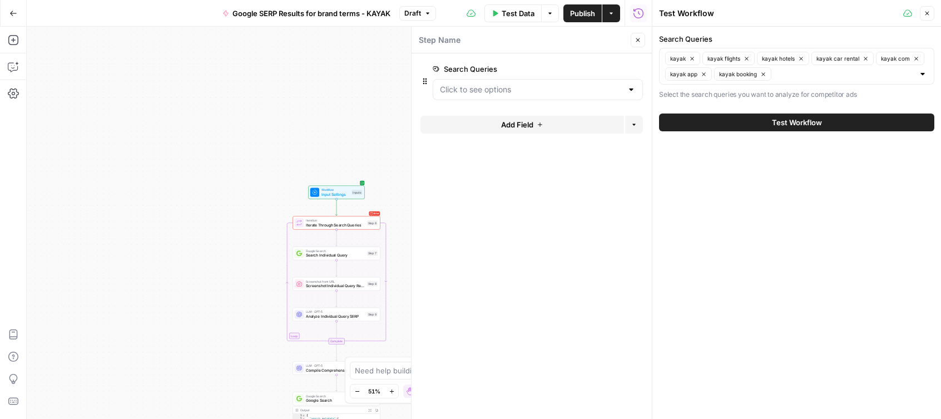
click at [794, 120] on span "Test Workflow" at bounding box center [797, 122] width 50 height 11
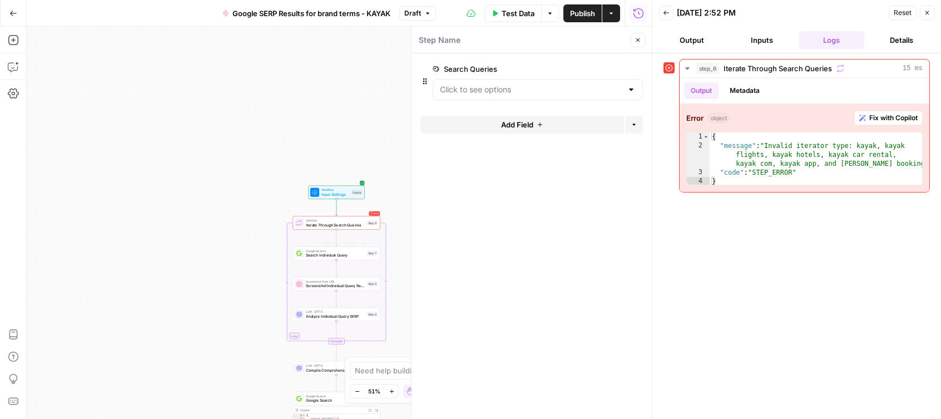
click at [358, 228] on div "Error Iteration Iterate Through Search Queries Step 6 Copy step Delete step Add…" at bounding box center [335, 222] width 87 height 13
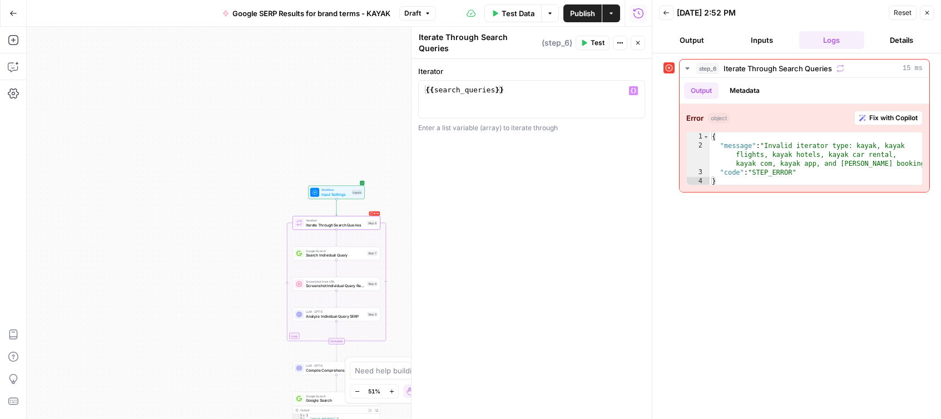
click at [488, 85] on div "{{ search_queries }}" at bounding box center [531, 108] width 217 height 47
click at [892, 116] on span "Fix with Copilot" at bounding box center [893, 118] width 48 height 10
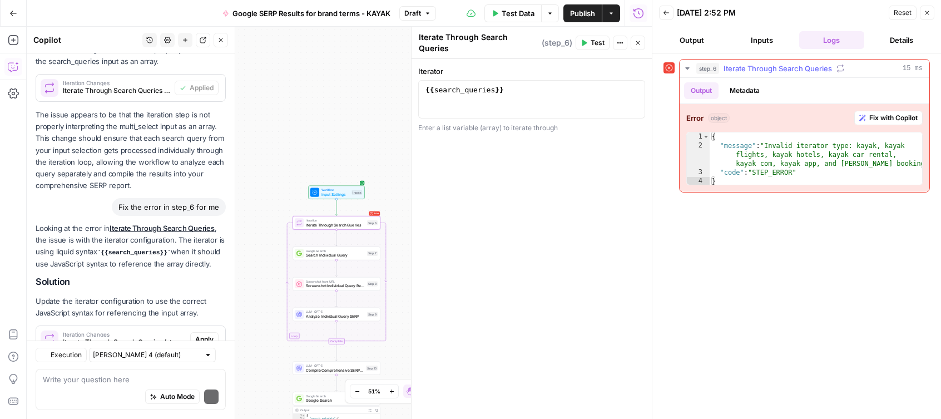
scroll to position [1677, 0]
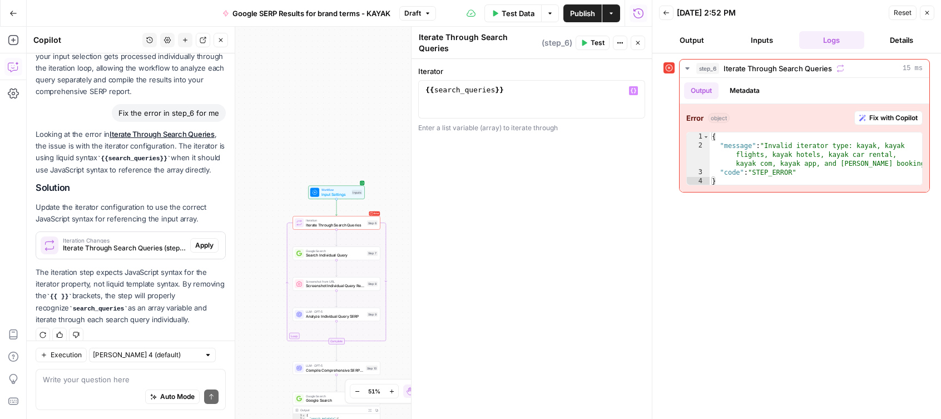
click at [514, 85] on div "{{ search_queries }}" at bounding box center [531, 108] width 217 height 47
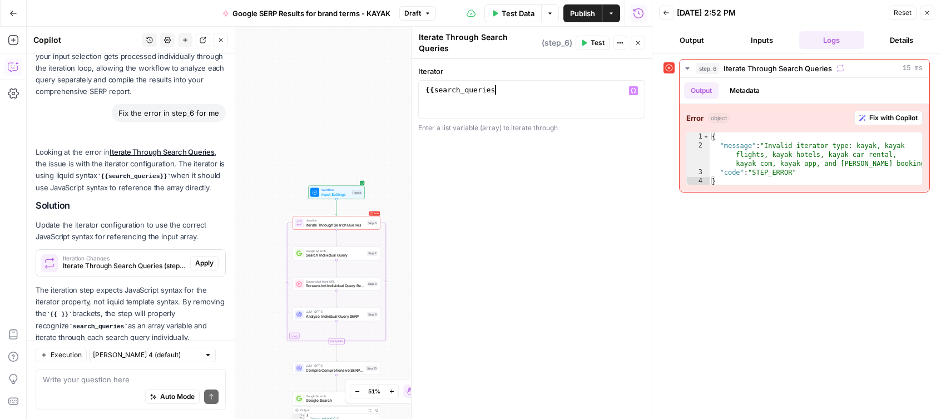
scroll to position [1695, 0]
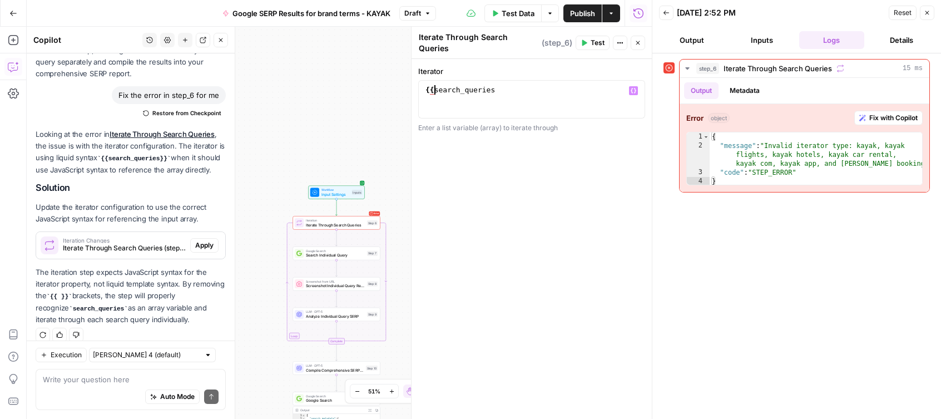
click at [435, 86] on div "{{ search_queries" at bounding box center [531, 108] width 217 height 47
type textarea "**********"
click at [213, 240] on span "Apply" at bounding box center [204, 245] width 18 height 10
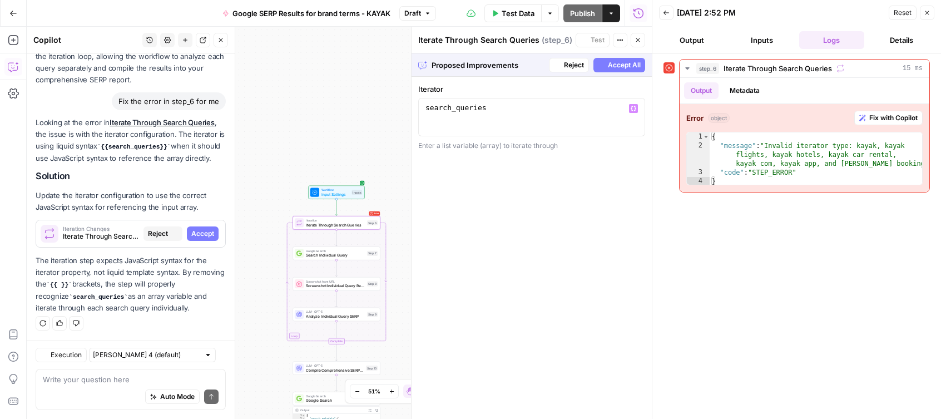
scroll to position [1624, 0]
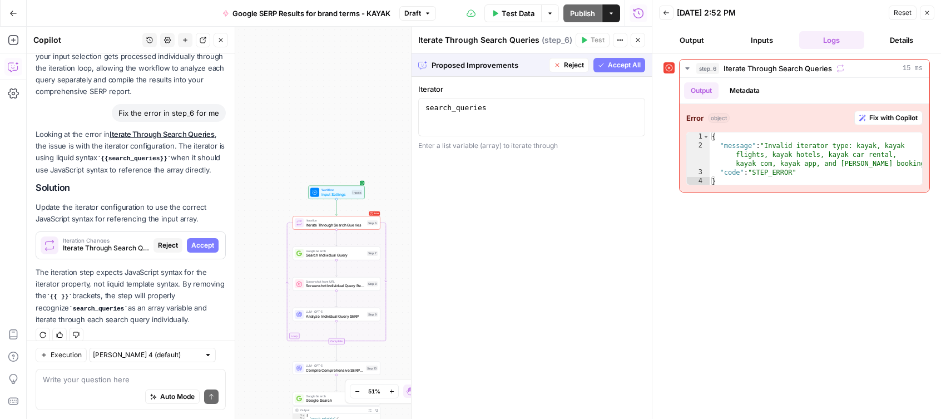
click at [630, 67] on span "Accept All" at bounding box center [624, 65] width 33 height 10
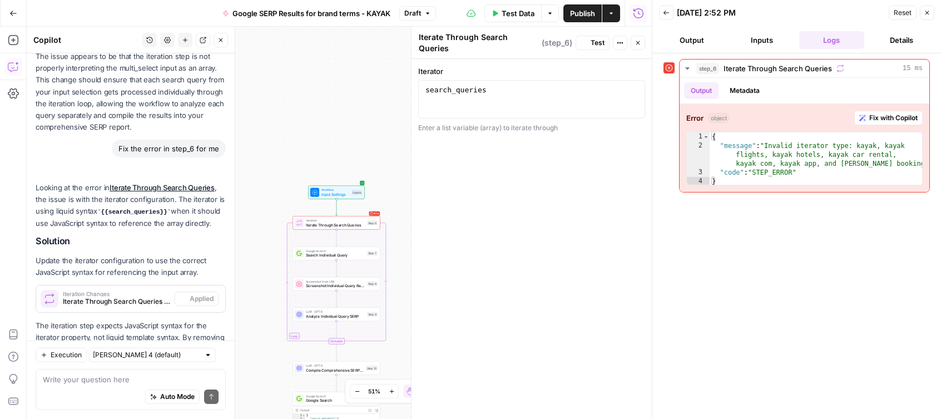
scroll to position [1677, 0]
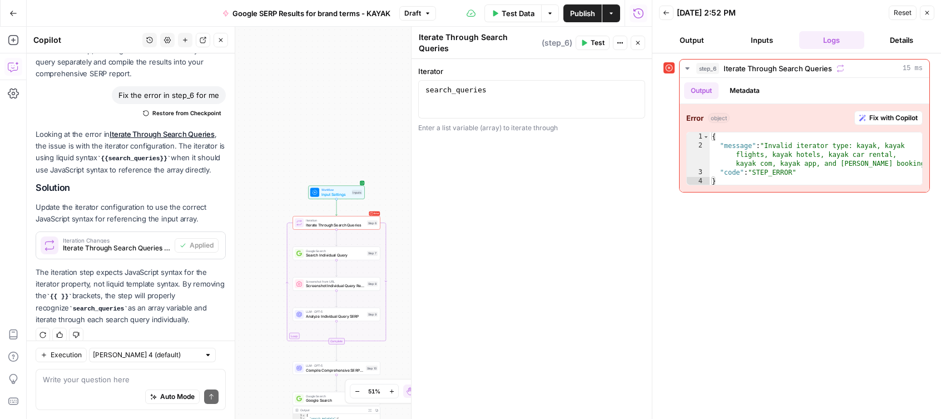
click at [595, 38] on span "Test" at bounding box center [597, 43] width 14 height 10
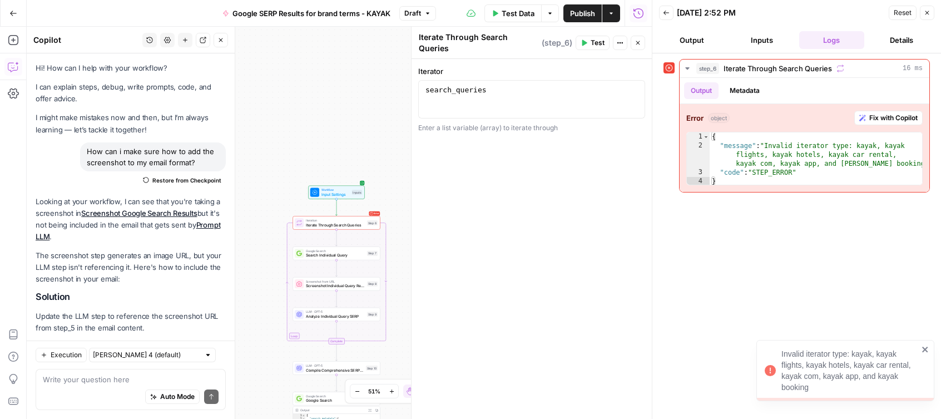
scroll to position [1677, 0]
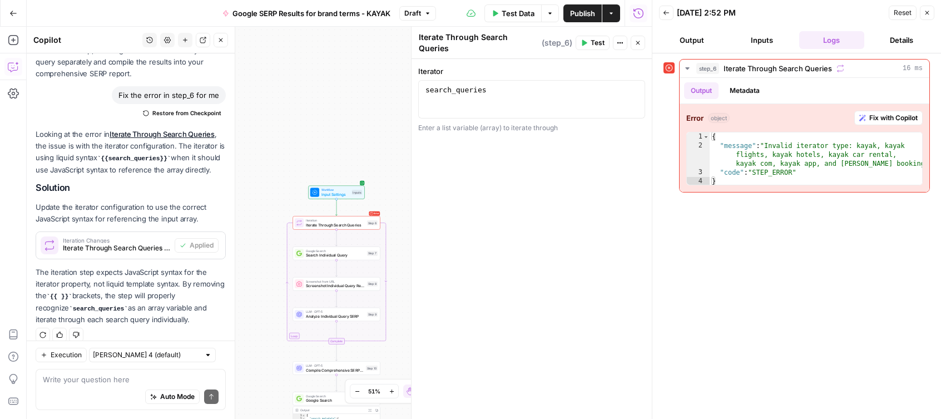
click at [766, 39] on button "Inputs" at bounding box center [762, 40] width 66 height 18
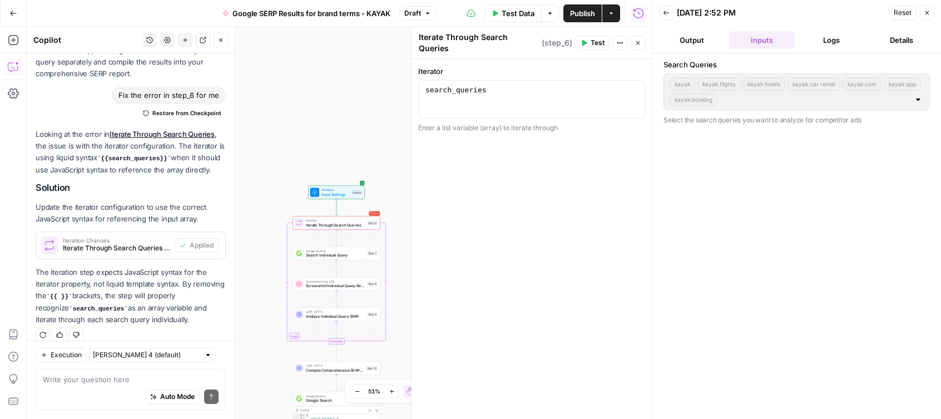
click at [683, 38] on button "Output" at bounding box center [692, 40] width 66 height 18
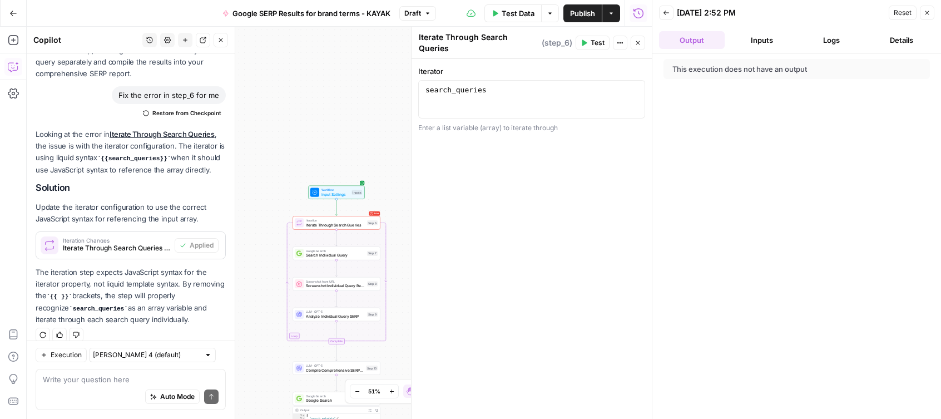
click at [757, 39] on button "Inputs" at bounding box center [762, 40] width 66 height 18
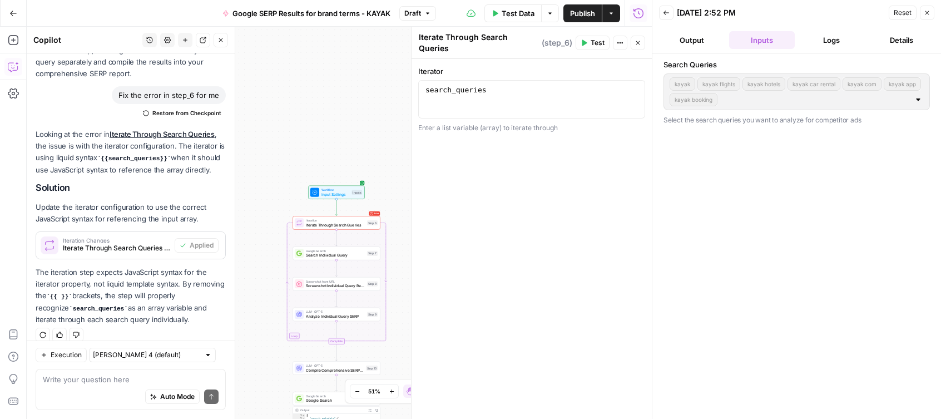
click at [694, 33] on button "Output" at bounding box center [692, 40] width 66 height 18
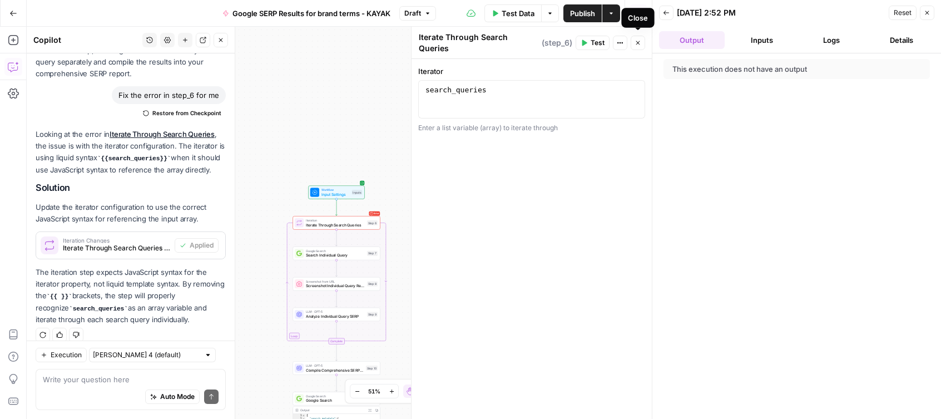
click at [639, 39] on icon "button" at bounding box center [637, 42] width 7 height 7
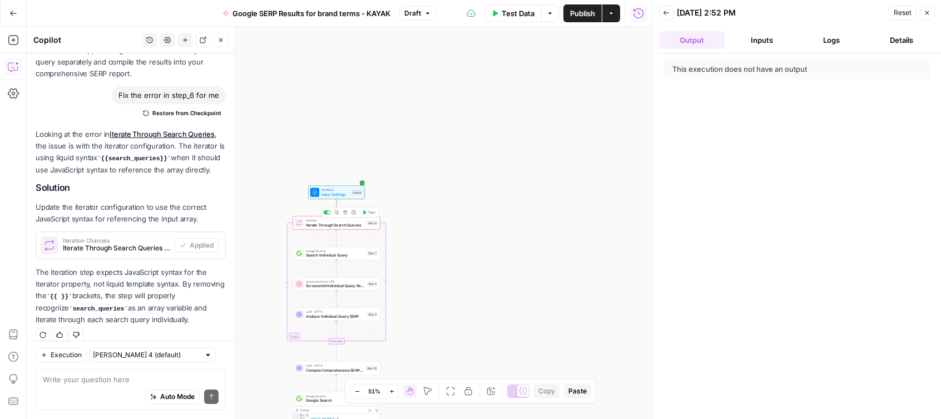
click at [354, 227] on div "Iteration Iterate Through Search Queries Step 6 Copy step Delete step Add Note …" at bounding box center [335, 222] width 87 height 13
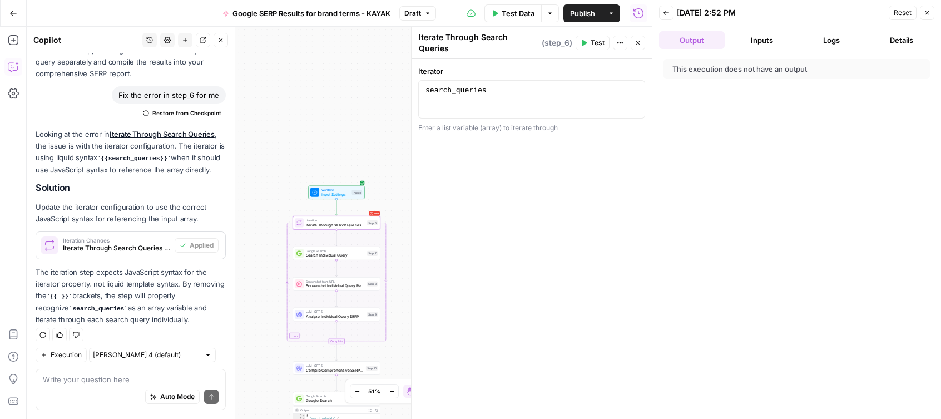
click at [766, 43] on button "Inputs" at bounding box center [762, 40] width 66 height 18
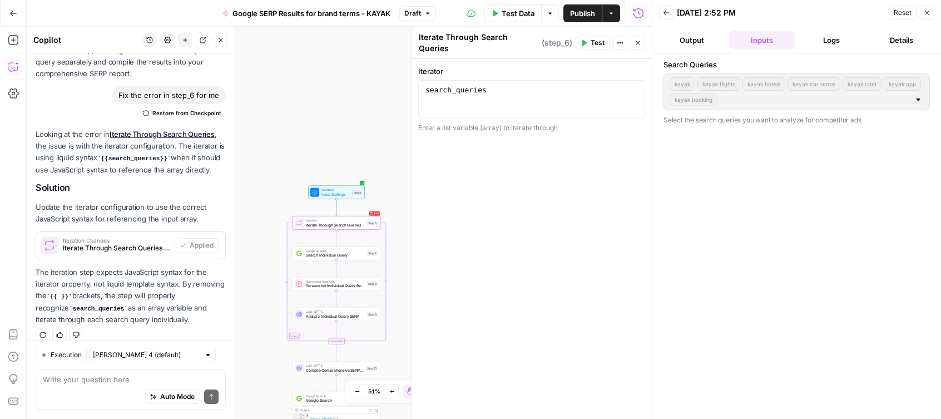
click at [835, 43] on button "Logs" at bounding box center [832, 40] width 66 height 18
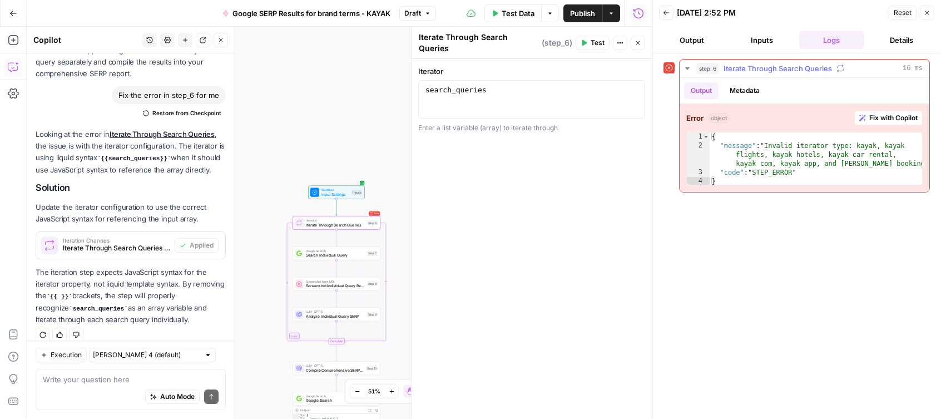
type textarea "*"
click at [723, 136] on div "{ "message" : "Invalid iterator type: kayak, kayak flights, kayak hotels, kayak…" at bounding box center [815, 167] width 212 height 71
click at [803, 64] on span "Iterate Through Search Queries" at bounding box center [777, 68] width 108 height 11
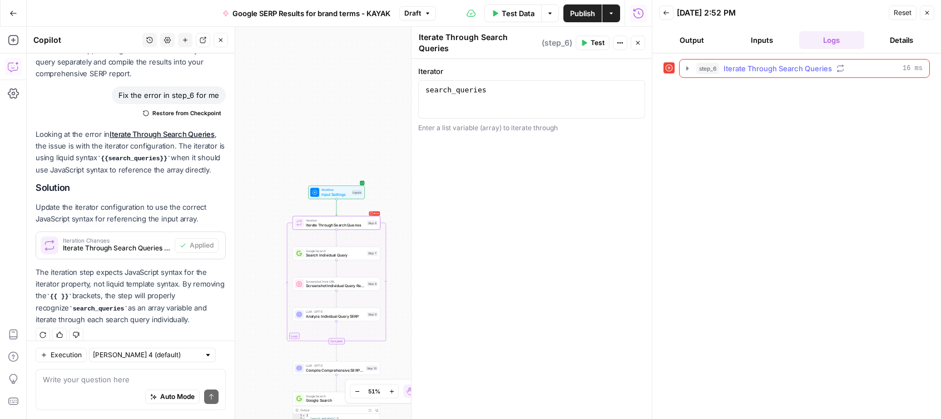
click at [793, 71] on span "Iterate Through Search Queries" at bounding box center [777, 68] width 108 height 11
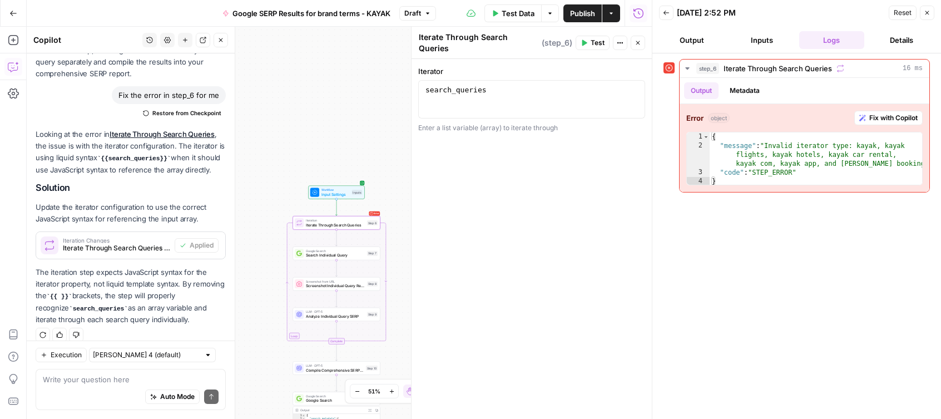
click at [619, 41] on icon "button" at bounding box center [620, 42] width 7 height 7
click at [612, 157] on div "Iterator 1 search_queries XXXXXXXXXXXXXXXXXXXXXXXXXXXXXXXXXXXXXXXXXXXXXXXXXXXXX…" at bounding box center [531, 239] width 240 height 360
click at [360, 258] on div "Google Search Search Individual Query Step 7 Copy step Delete step Add Note Test" at bounding box center [335, 252] width 87 height 13
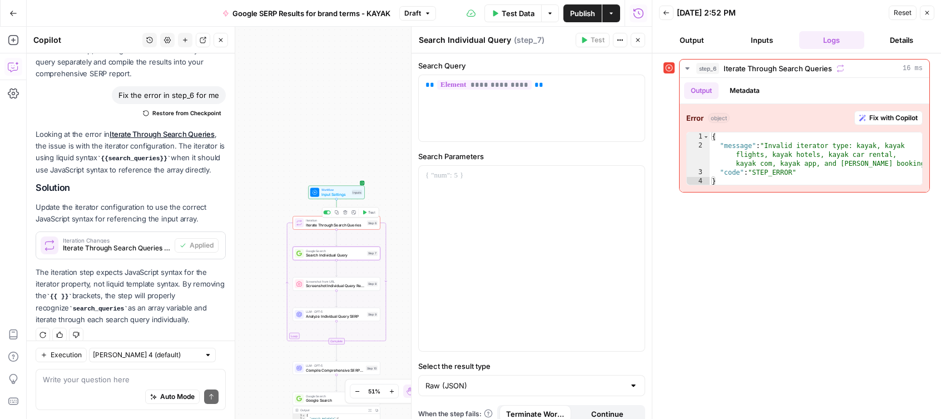
click at [346, 230] on div "Workflow Input Settings Inputs Loop Error Iteration Iterate Through Search Quer…" at bounding box center [339, 223] width 625 height 392
click at [345, 226] on span "Iterate Through Search Queries" at bounding box center [335, 225] width 59 height 6
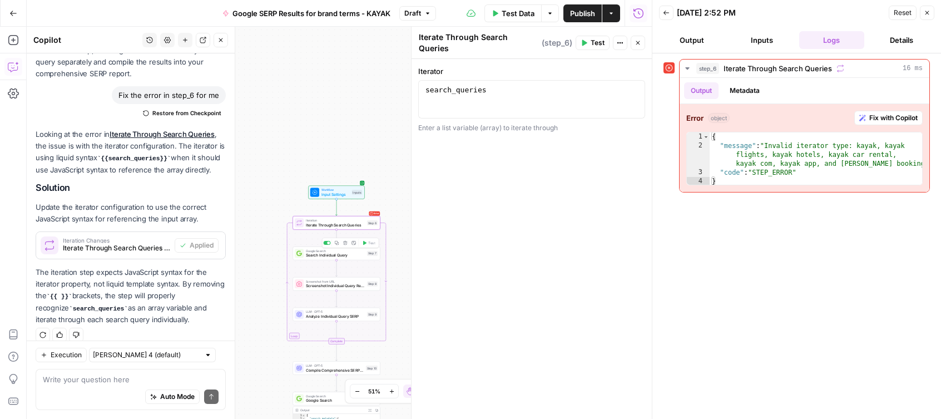
click at [339, 258] on div "Google Search Search Individual Query Step 7 Copy step Delete step Add Note Test" at bounding box center [335, 252] width 87 height 13
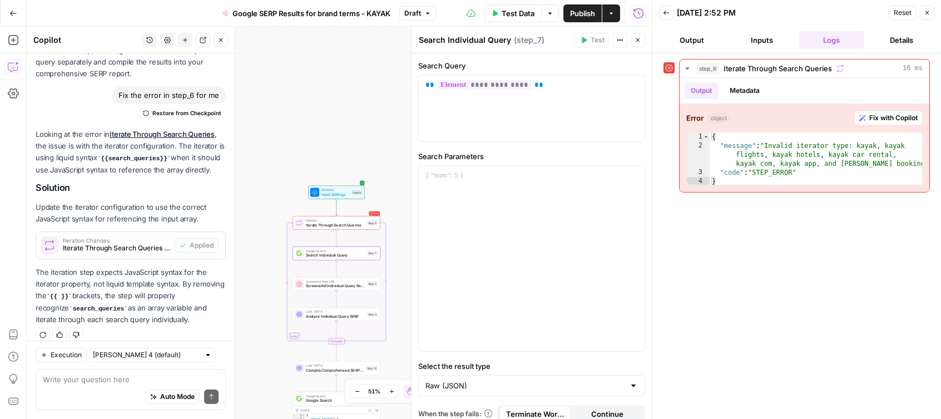
click at [337, 286] on span "Screenshot Individual Query Results" at bounding box center [335, 286] width 59 height 6
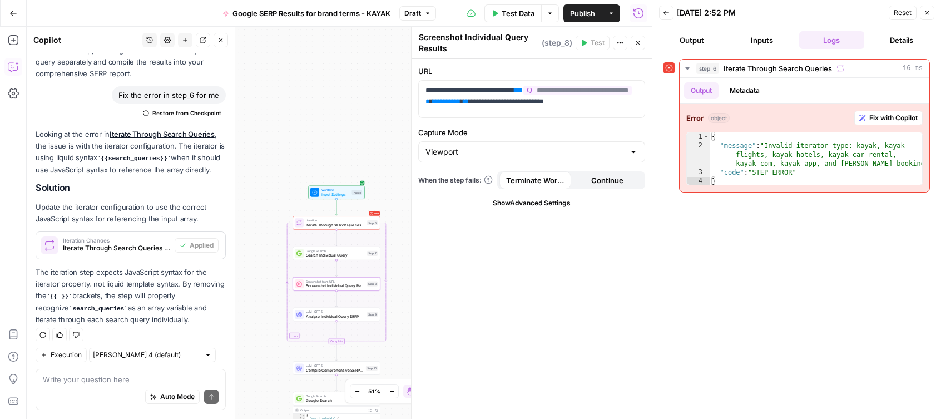
click at [328, 319] on div "LLM · GPT-5 Analyze Individual Query SERP Step 9 Copy step Delete step Add Note…" at bounding box center [335, 313] width 87 height 13
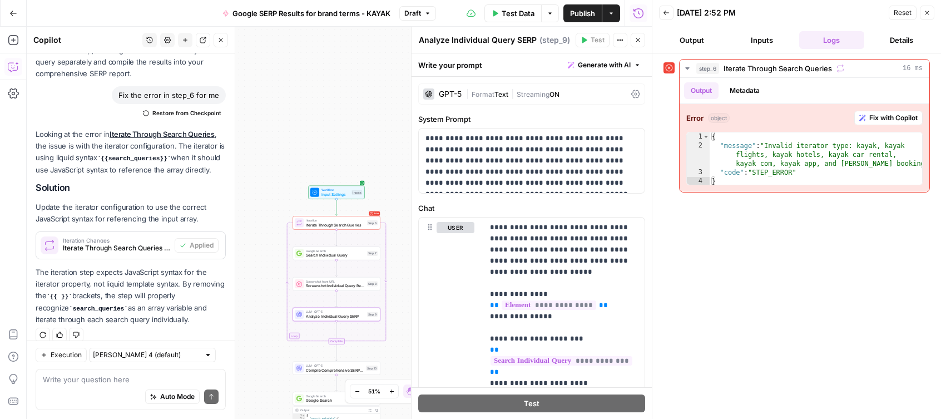
click at [887, 120] on span "Fix with Copilot" at bounding box center [893, 118] width 48 height 10
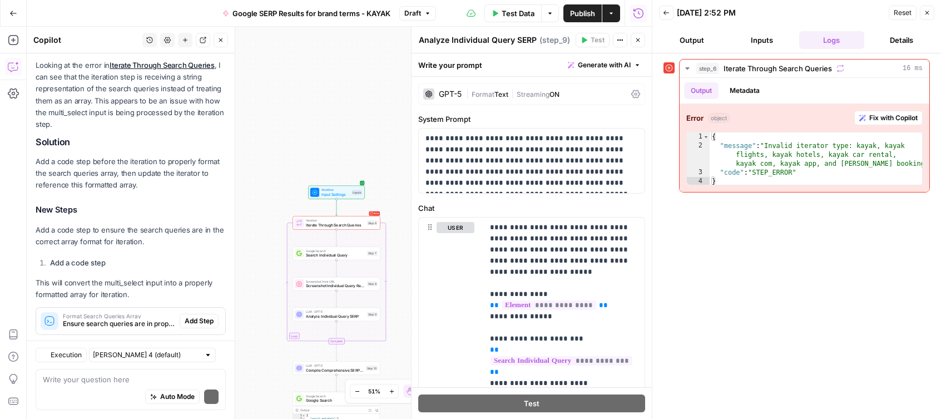
scroll to position [2073, 0]
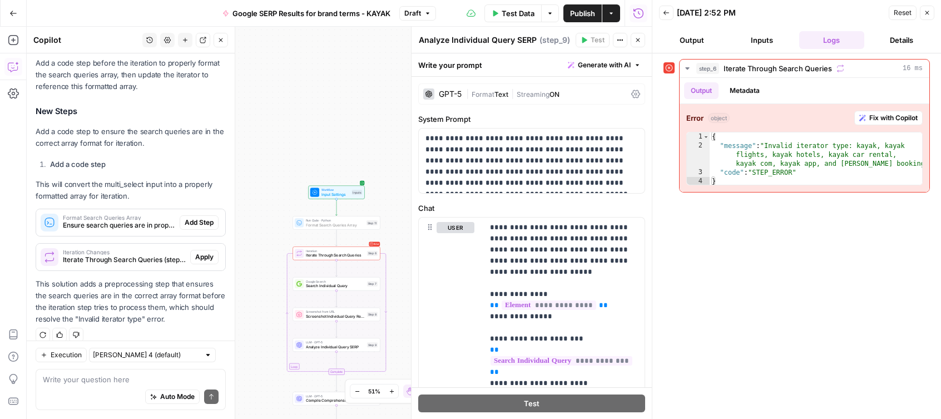
click at [199, 217] on span "Add Step" at bounding box center [199, 222] width 29 height 10
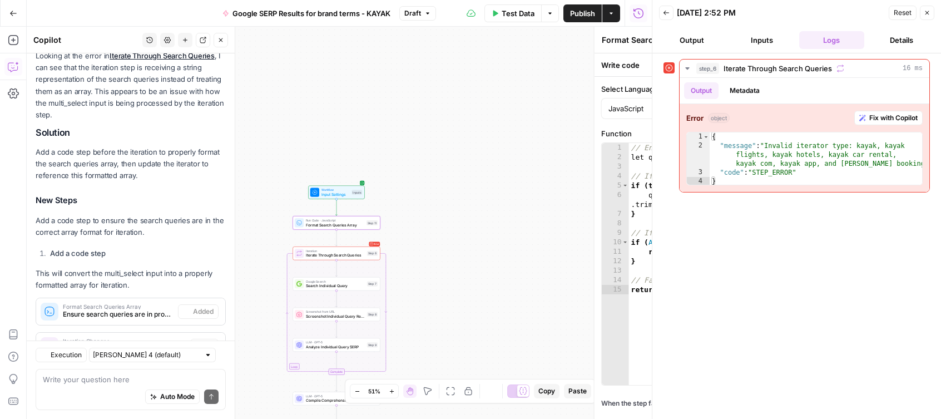
scroll to position [2108, 0]
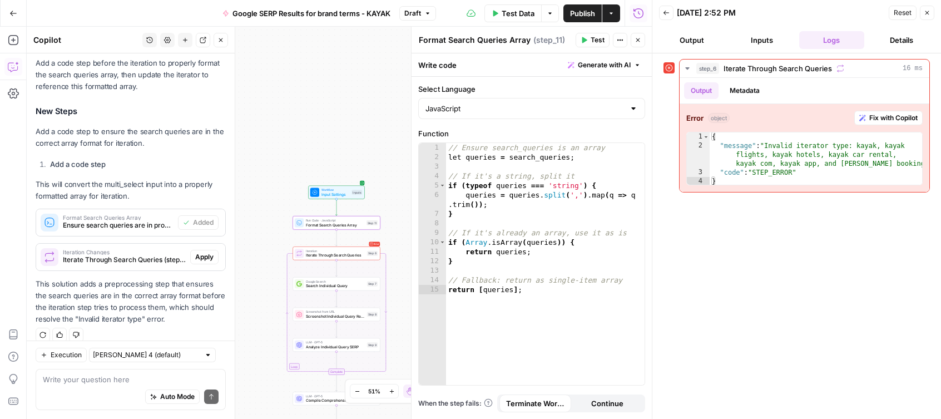
click at [597, 39] on span "Test" at bounding box center [597, 40] width 14 height 10
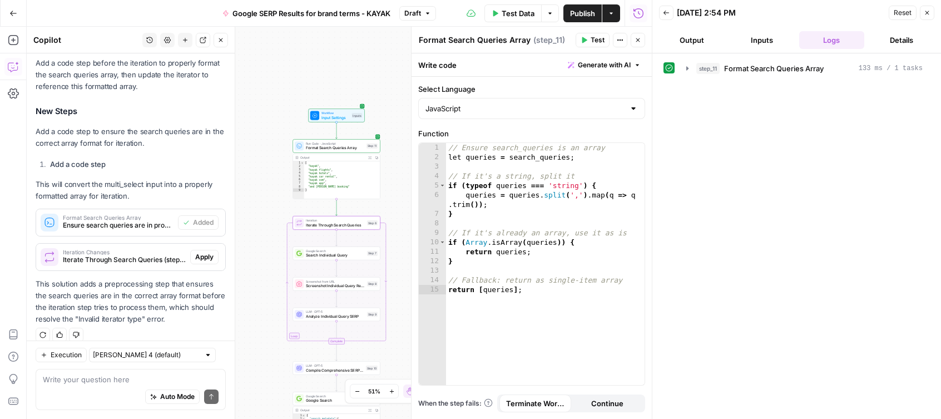
click at [208, 252] on span "Apply" at bounding box center [204, 257] width 18 height 10
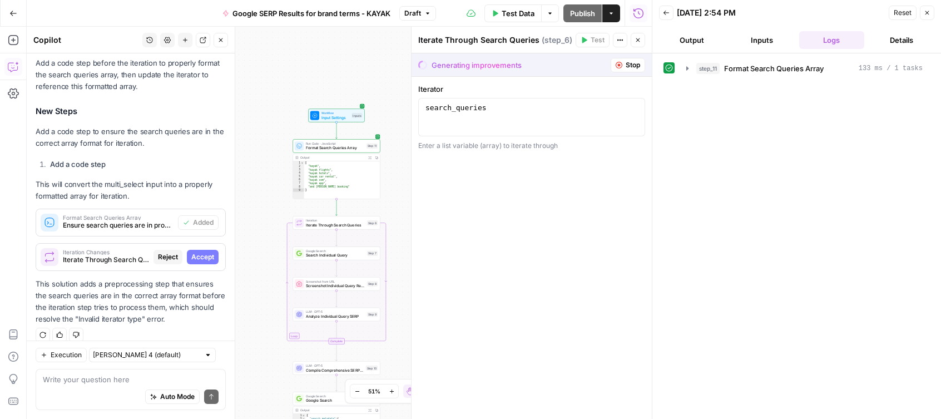
scroll to position [2019, 0]
click at [205, 252] on span "Accept" at bounding box center [202, 257] width 23 height 10
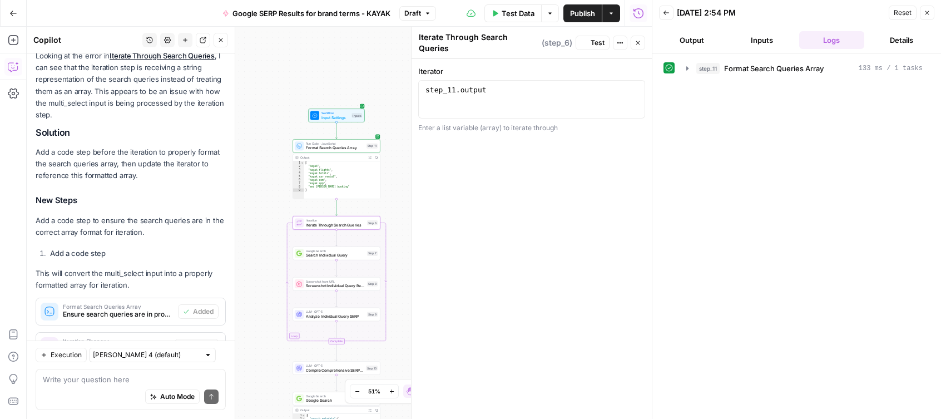
scroll to position [2108, 0]
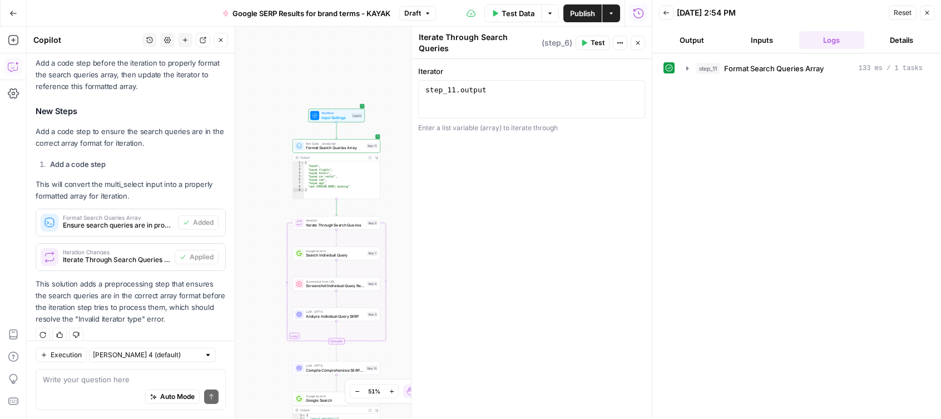
click at [597, 38] on span "Test" at bounding box center [597, 43] width 14 height 10
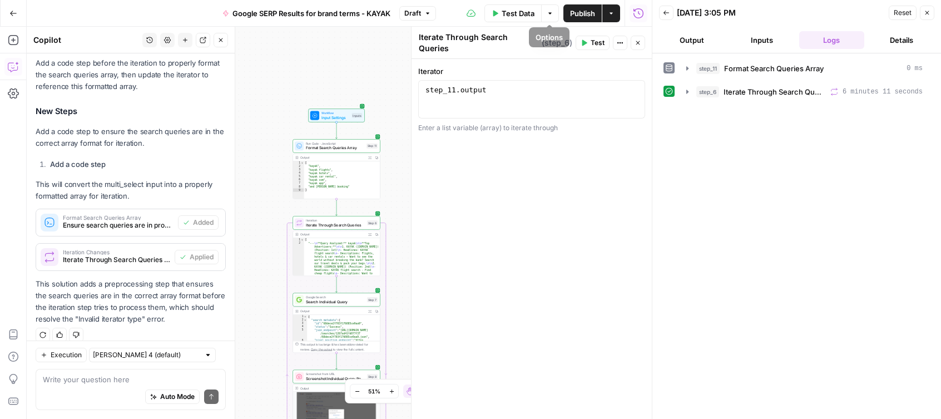
click at [523, 13] on span "Test Data" at bounding box center [517, 13] width 33 height 11
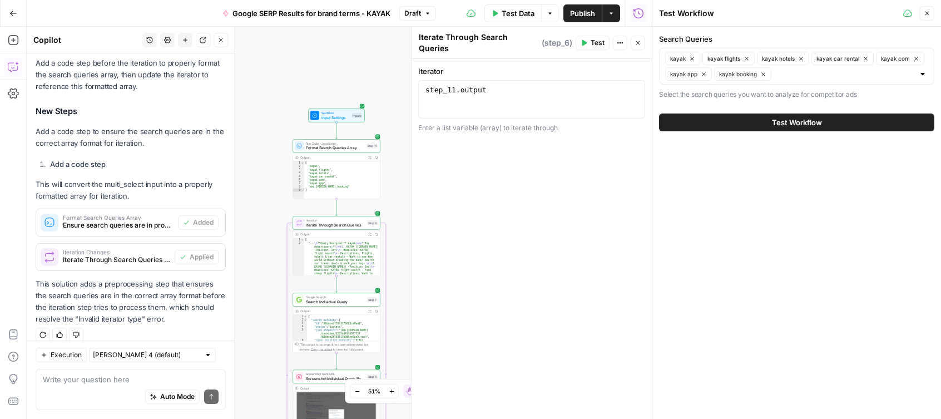
click at [724, 119] on button "Test Workflow" at bounding box center [796, 122] width 275 height 18
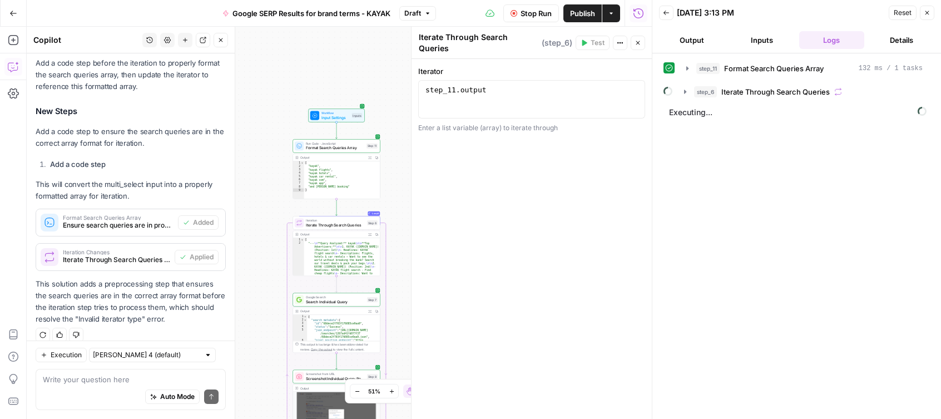
scroll to position [2108, 0]
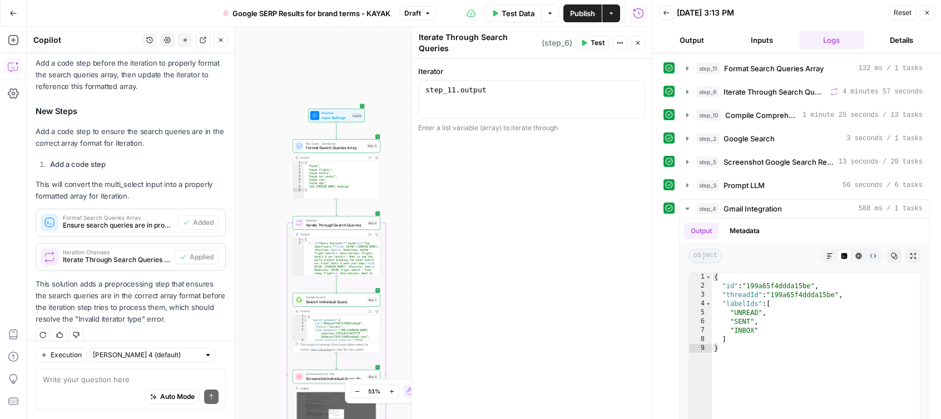
type textarea "**********"
click at [365, 188] on div "[ "kayak" , "kayak flights" , "kayak hotels" , "kayak car rental" , "kayak com"…" at bounding box center [342, 183] width 76 height 44
click at [930, 13] on icon "button" at bounding box center [926, 12] width 7 height 7
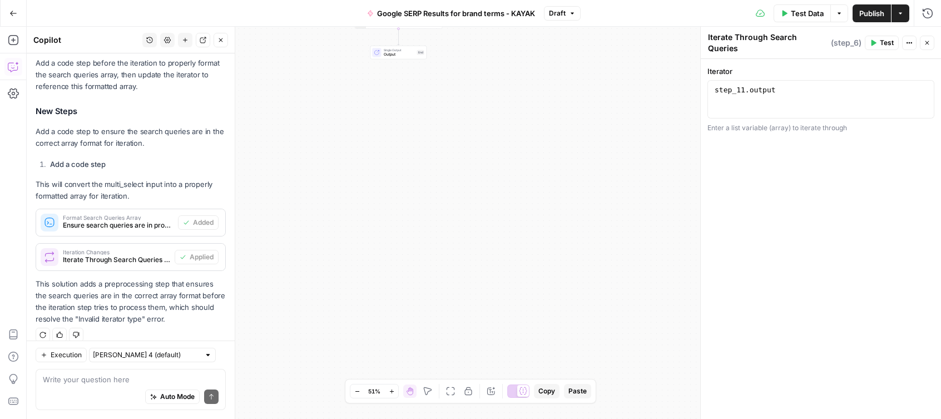
click at [15, 11] on icon "button" at bounding box center [13, 13] width 8 height 8
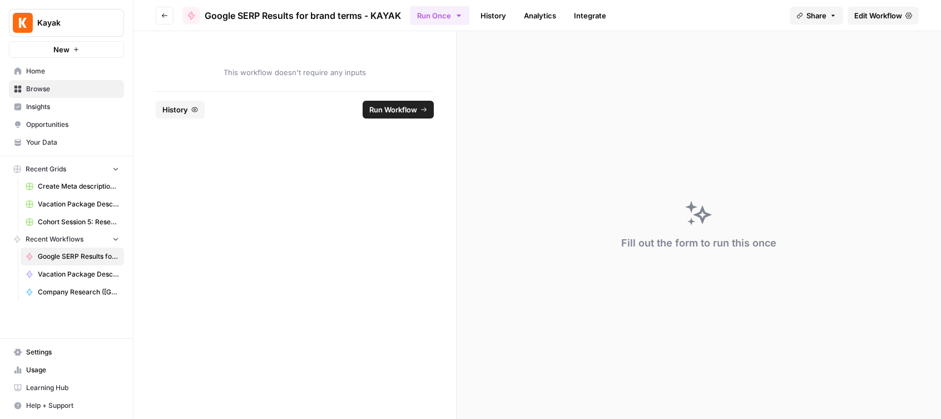
click at [83, 257] on span "Google SERP Results for brand terms - KAYAK" at bounding box center [78, 256] width 81 height 10
click at [161, 14] on icon "button" at bounding box center [164, 15] width 7 height 7
click at [876, 13] on span "Edit Workflow" at bounding box center [878, 15] width 48 height 11
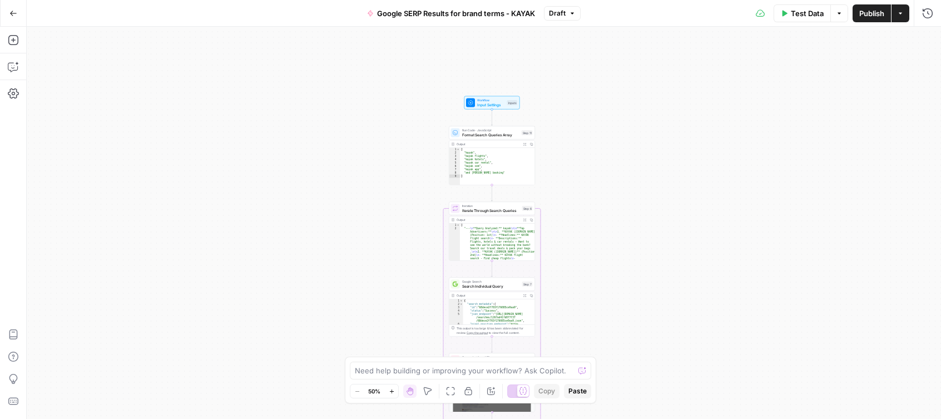
click at [530, 270] on div "Workflow Input Settings Inputs Run Code · JavaScript Format Search Queries Arra…" at bounding box center [484, 223] width 914 height 392
type textarea "**********"
click at [506, 236] on div "[ "--- \n **Query Analyzed:** kayak \n\n **Top Advertisers:** \n\n 1. **KAYAK (…" at bounding box center [497, 278] width 75 height 111
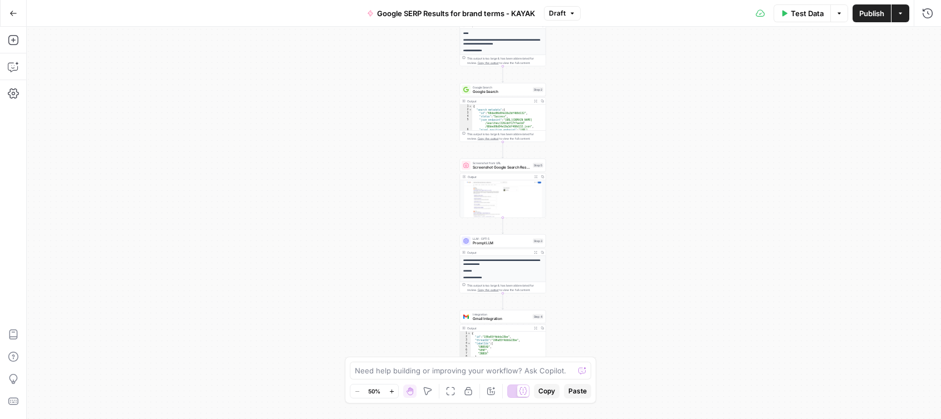
click at [523, 201] on img at bounding box center [503, 202] width 86 height 44
click at [13, 61] on icon "button" at bounding box center [13, 66] width 11 height 11
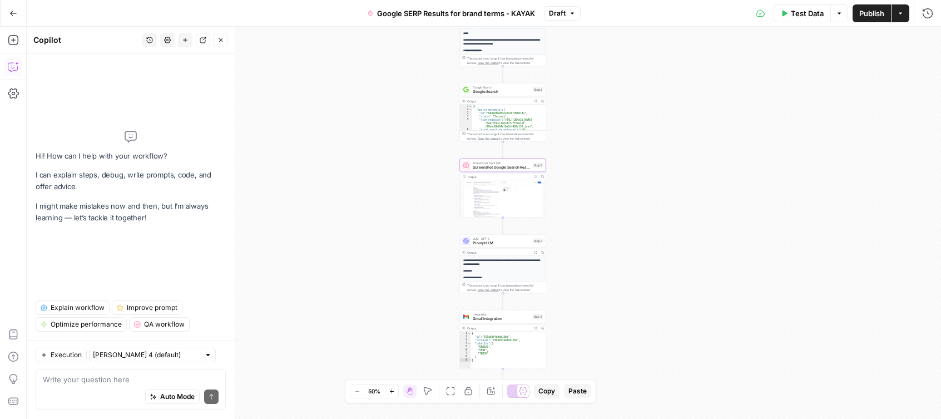
click at [77, 389] on div "Auto Mode Send" at bounding box center [131, 397] width 176 height 24
type textarea "c"
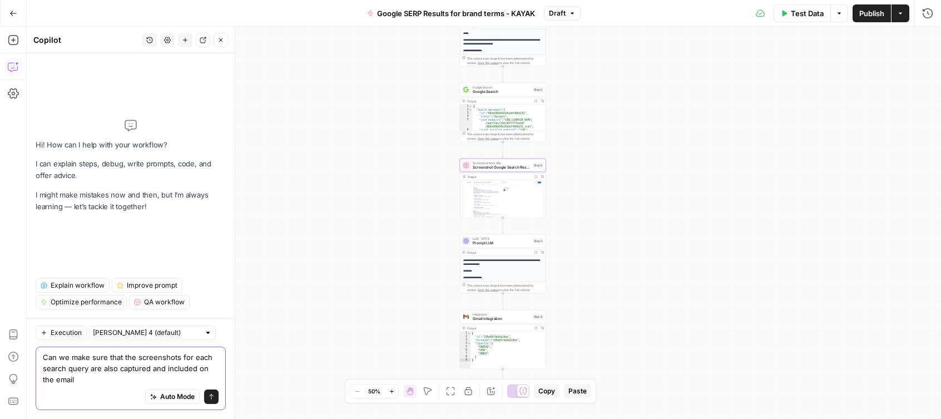
type textarea "Can we make sure that the screenshots for each search query are also captured a…"
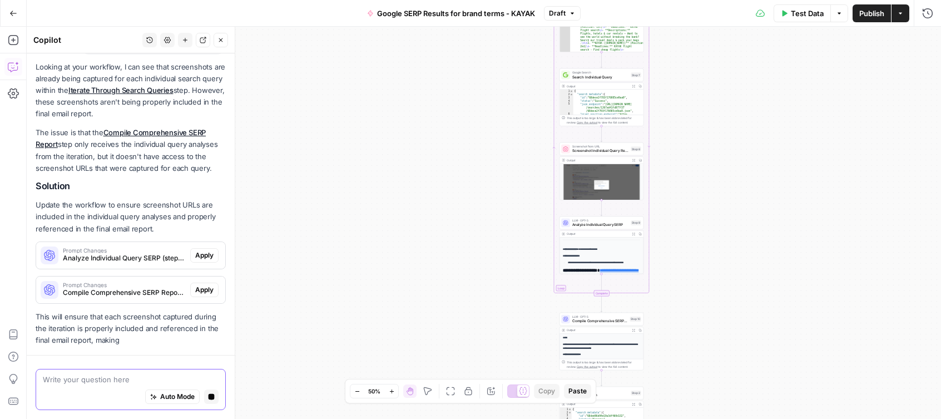
scroll to position [151, 0]
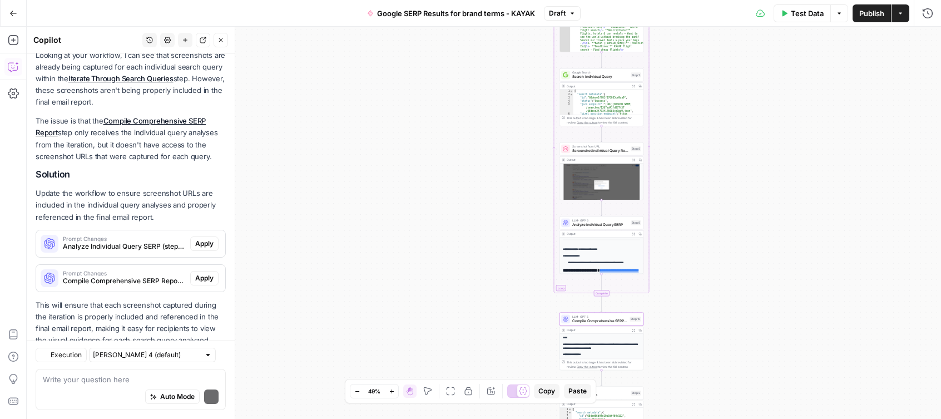
click at [206, 273] on span "Apply" at bounding box center [204, 278] width 18 height 10
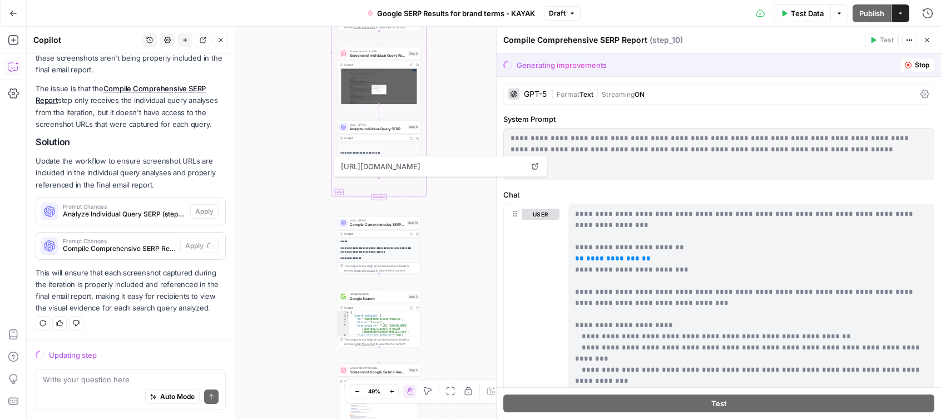
scroll to position [183, 0]
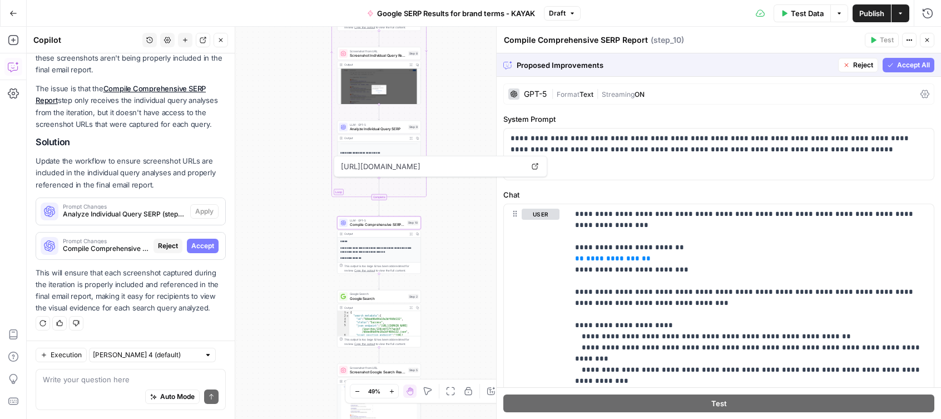
click at [207, 247] on span "Accept" at bounding box center [202, 246] width 23 height 10
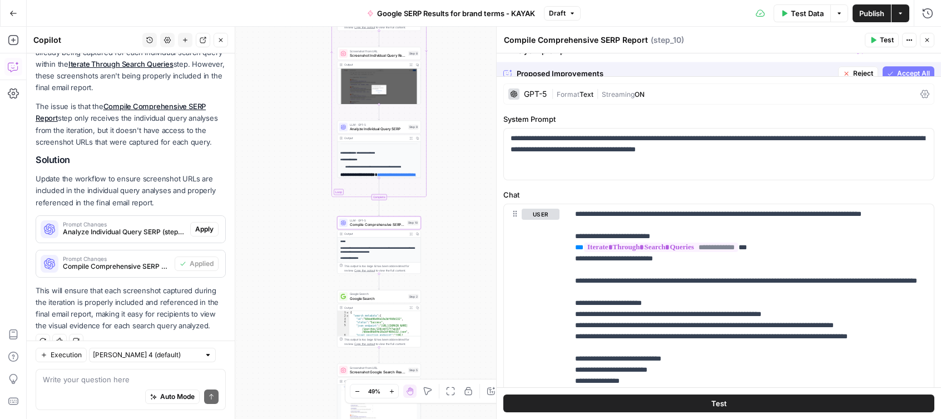
scroll to position [201, 0]
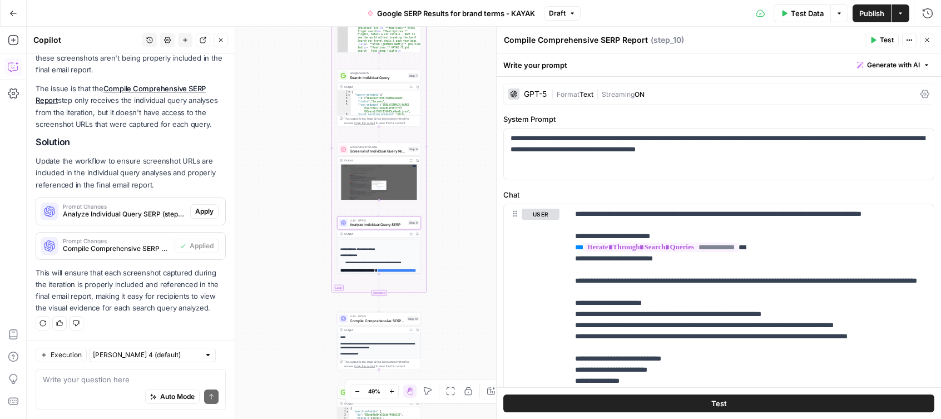
click at [206, 211] on span "Apply" at bounding box center [204, 211] width 18 height 10
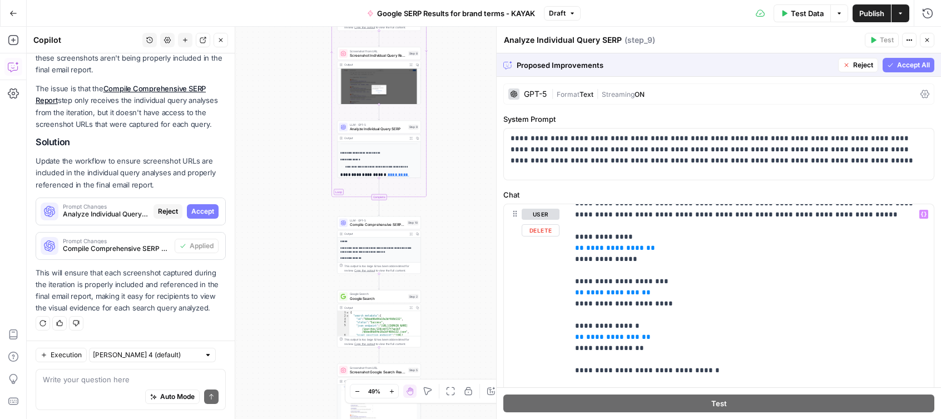
scroll to position [12, 0]
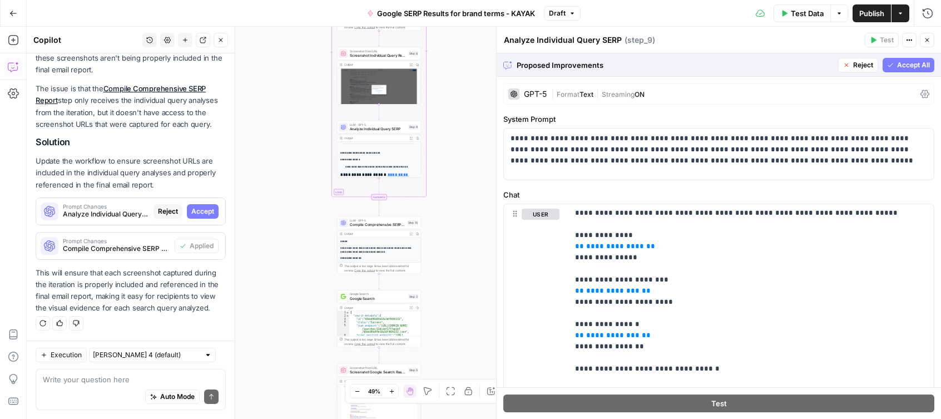
click at [907, 68] on span "Accept All" at bounding box center [913, 65] width 33 height 10
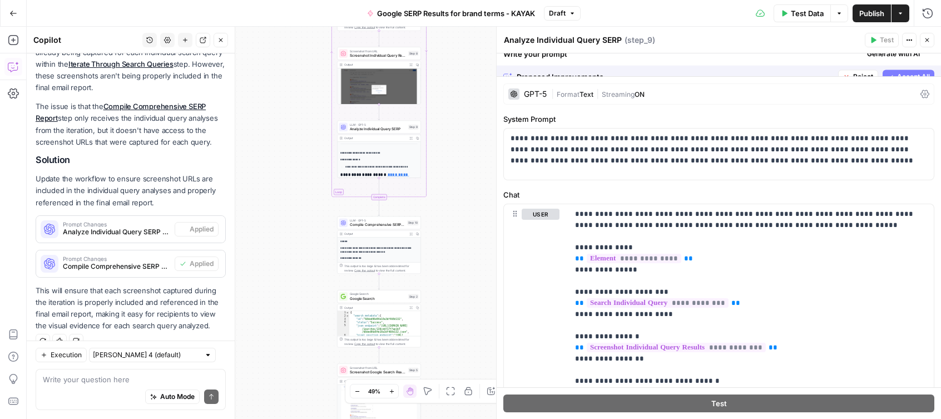
scroll to position [201, 0]
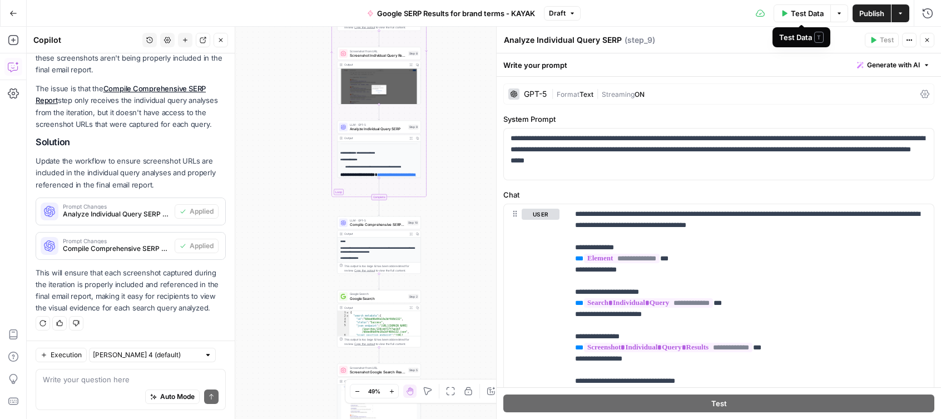
click at [804, 15] on span "Test Data" at bounding box center [807, 13] width 33 height 11
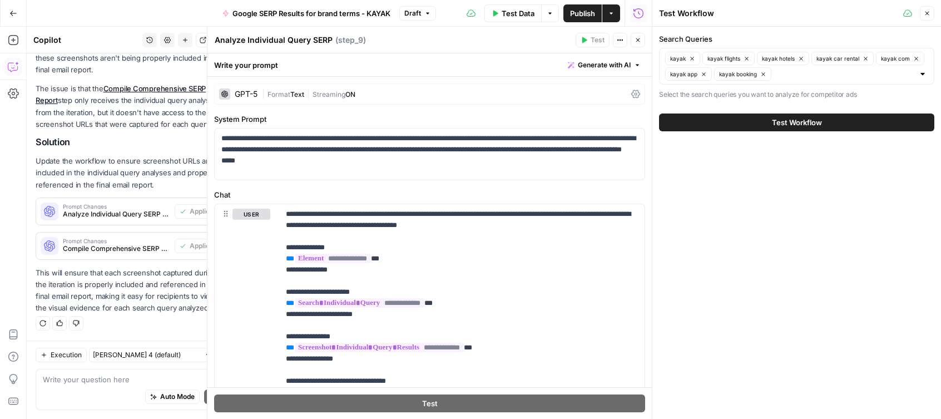
click at [798, 124] on span "Test Workflow" at bounding box center [797, 122] width 50 height 11
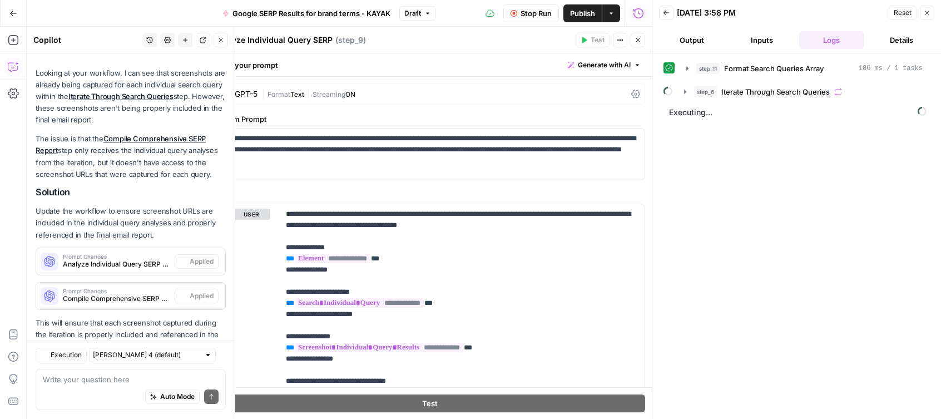
scroll to position [201, 0]
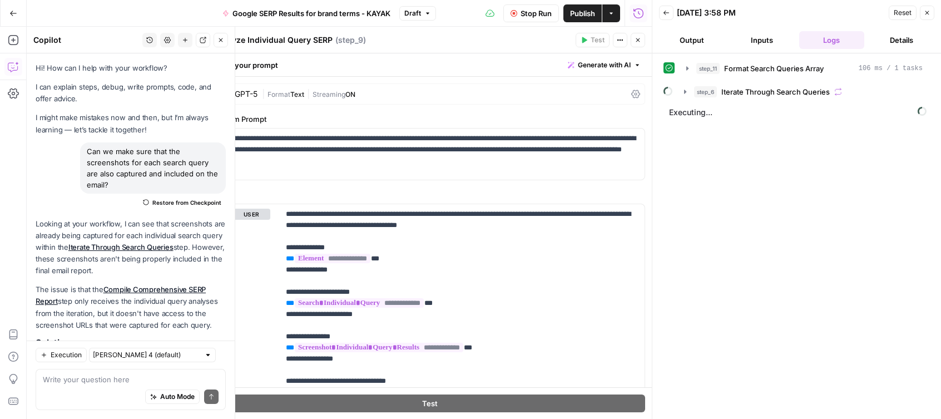
scroll to position [201, 0]
